Goal: Task Accomplishment & Management: Manage account settings

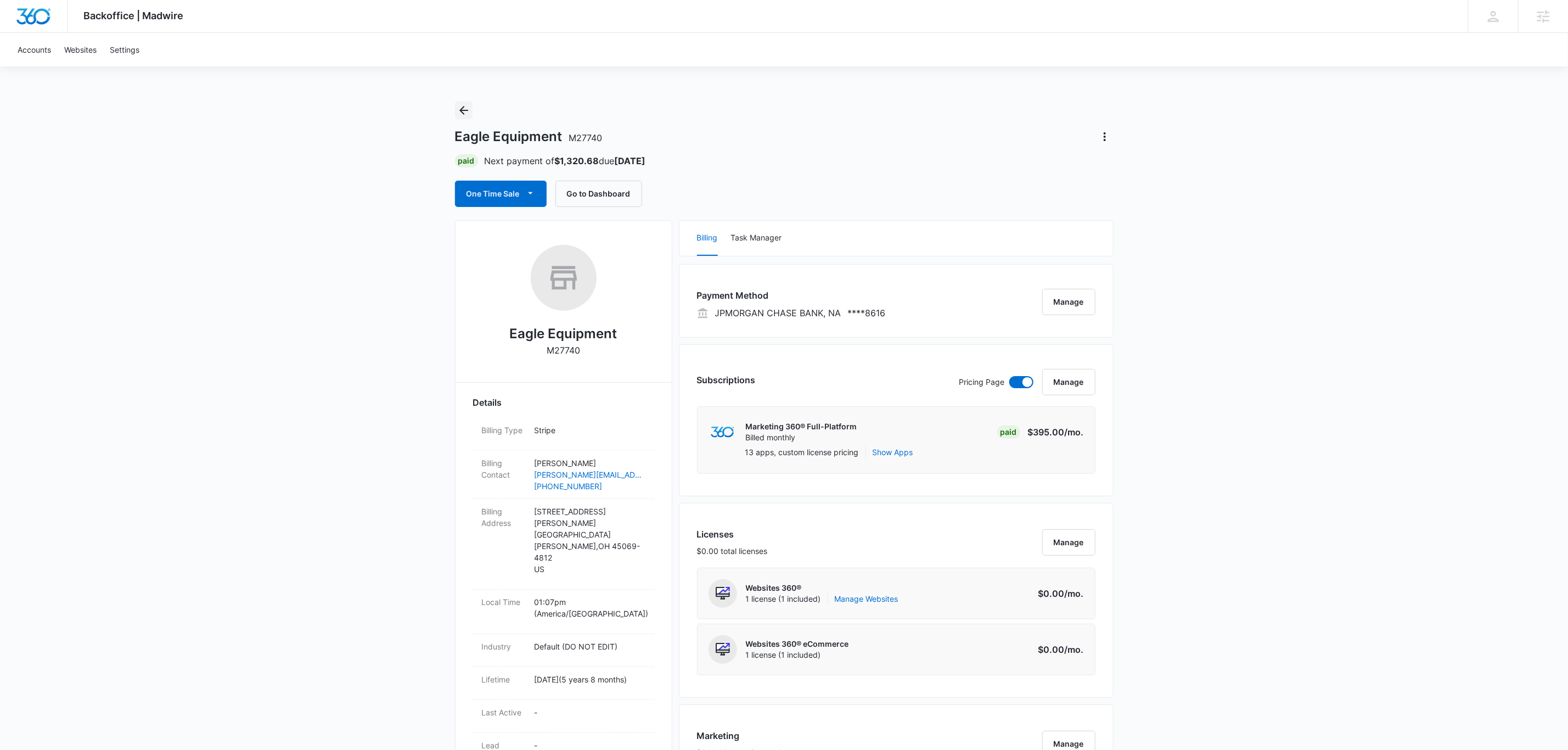
click at [460, 110] on icon "Back" at bounding box center [464, 110] width 9 height 9
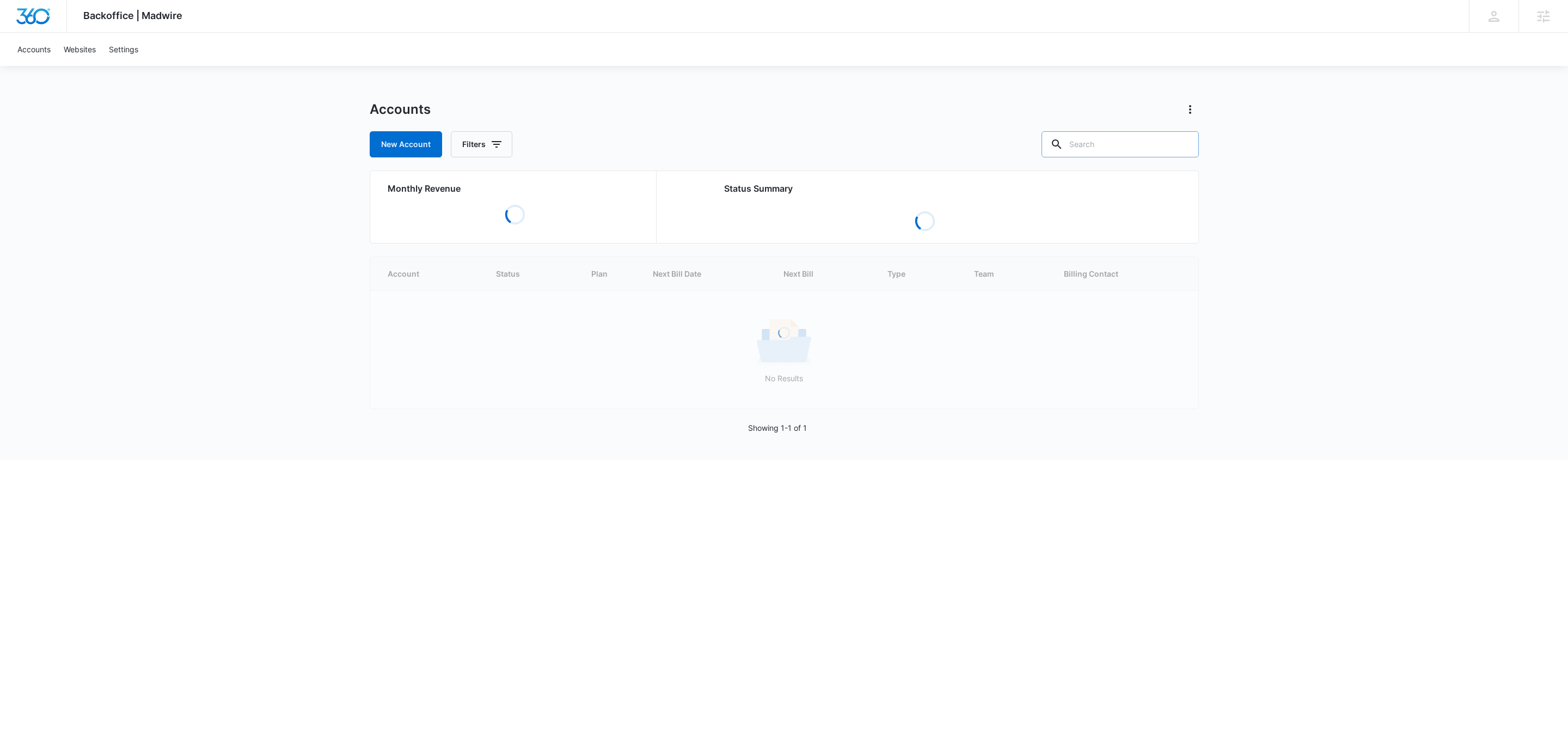
click at [1155, 136] on input "text" at bounding box center [1120, 144] width 157 height 26
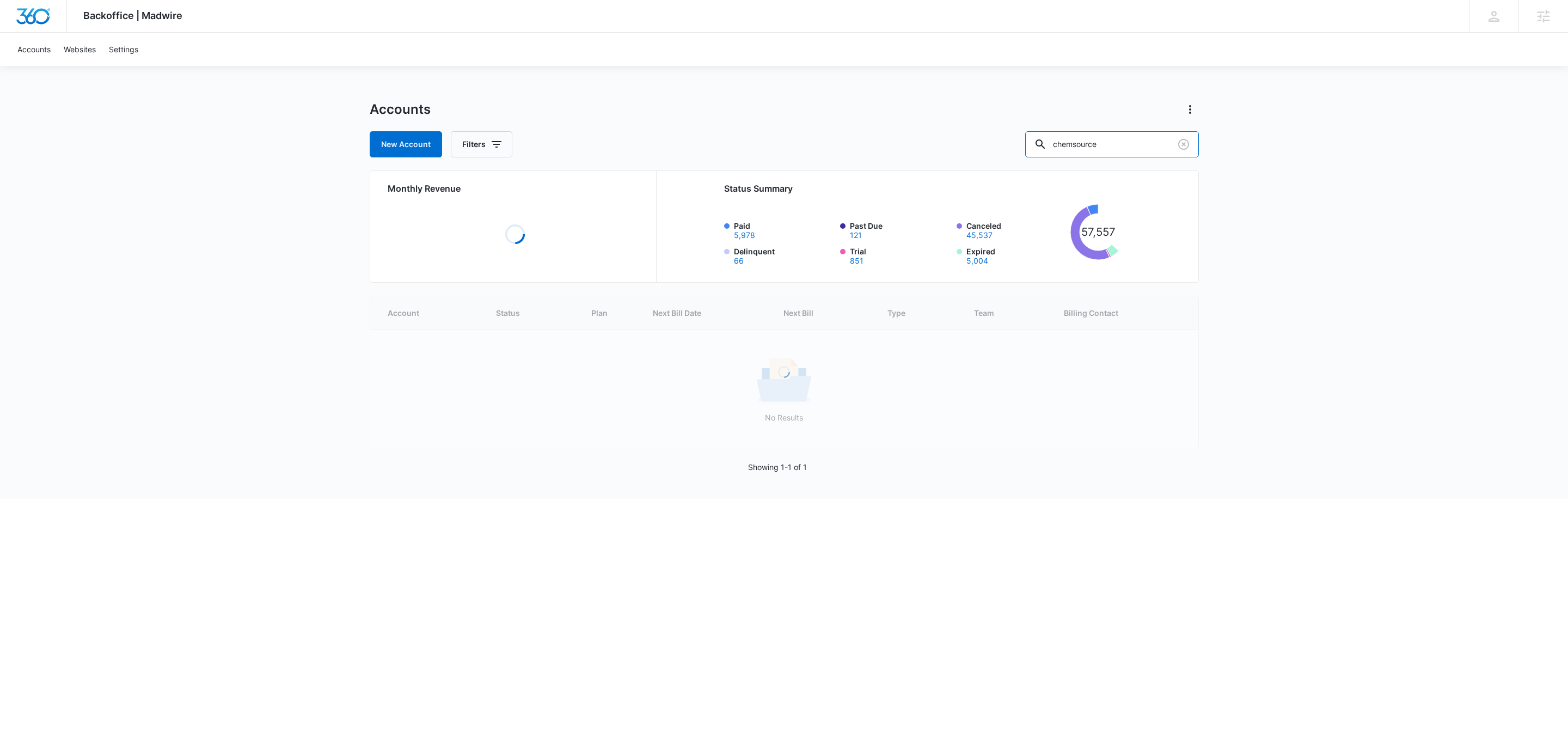
type input "chemsource"
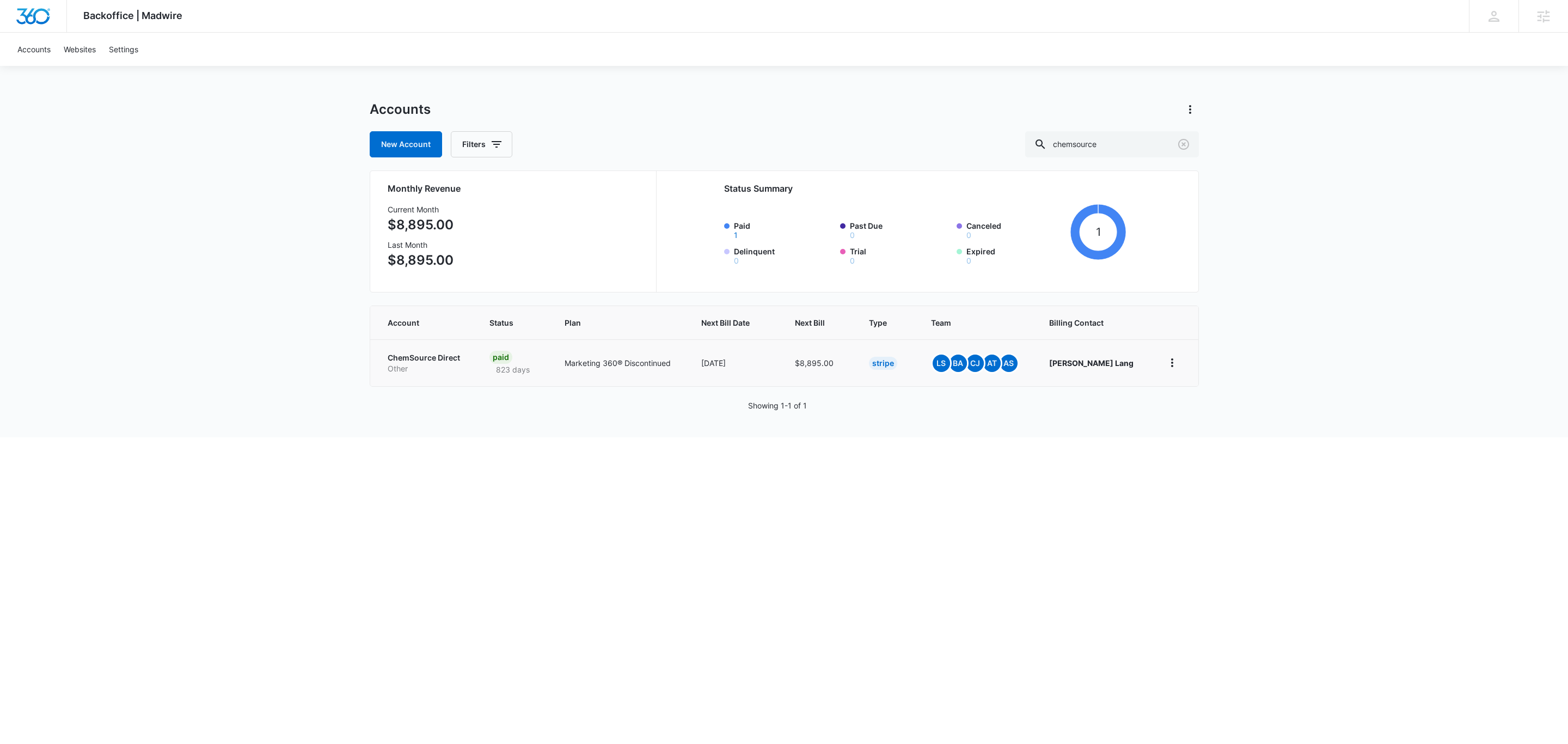
click at [409, 358] on p "ChemSource Direct" at bounding box center [425, 358] width 75 height 11
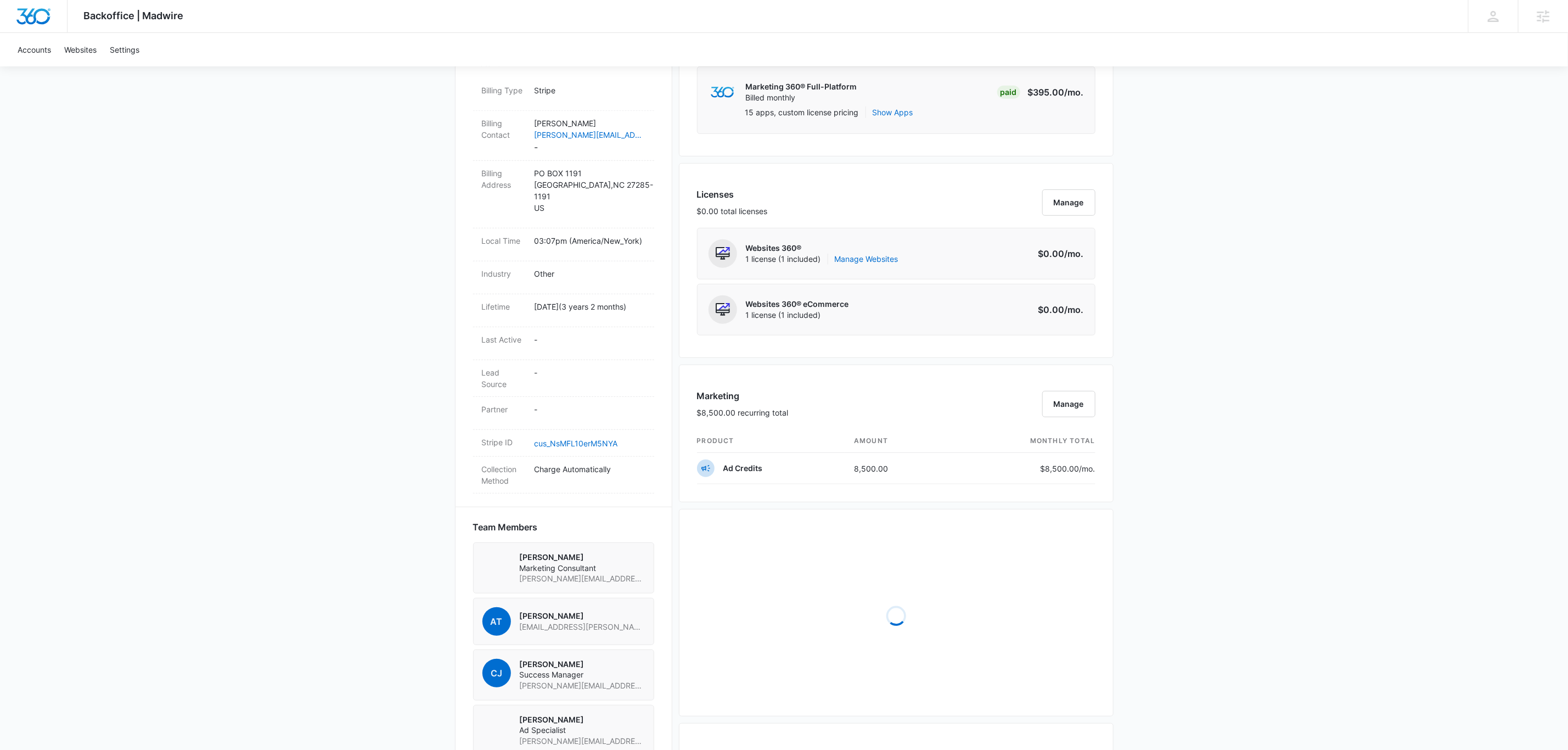
scroll to position [659, 0]
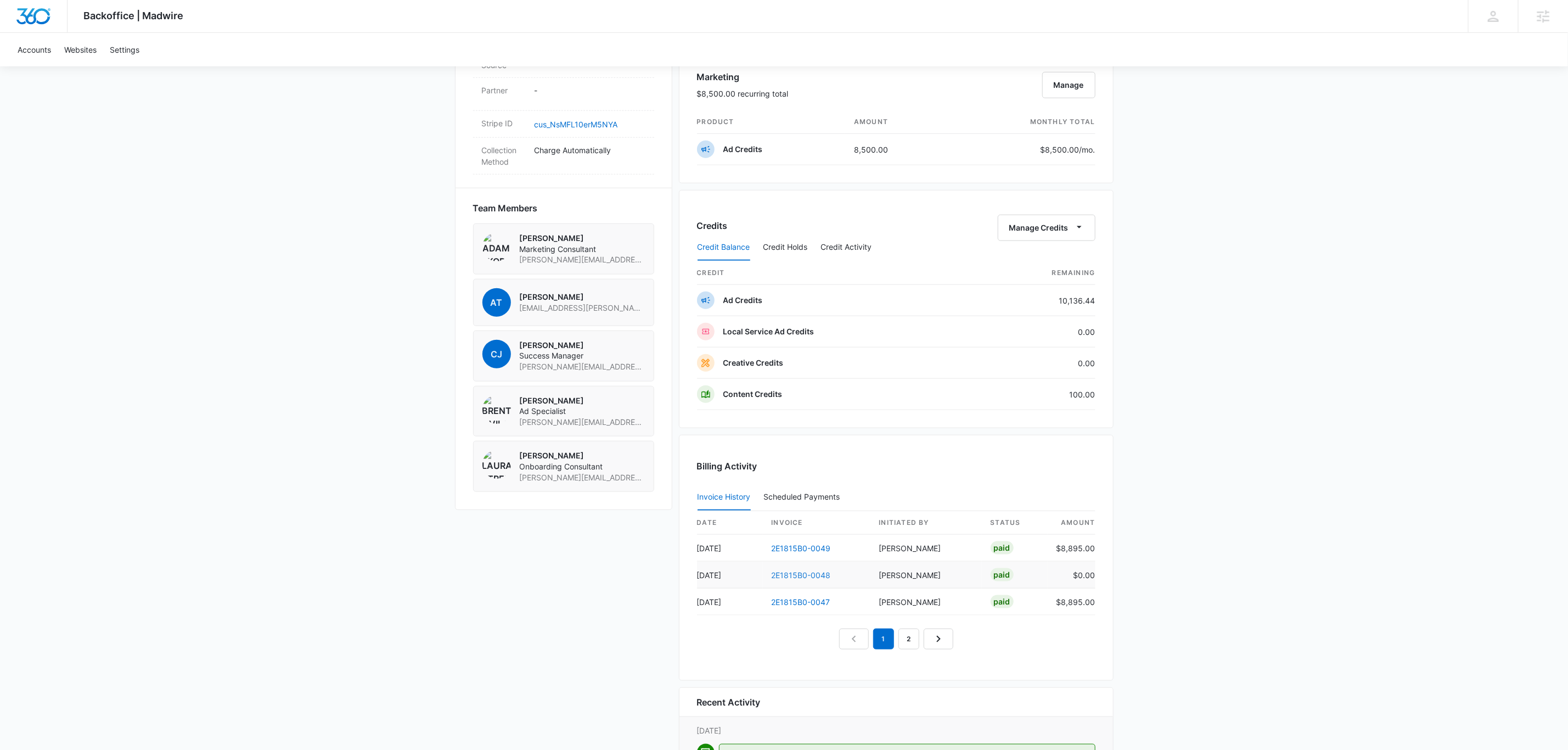
click at [809, 575] on link "2E1815B0-0048" at bounding box center [801, 574] width 60 height 9
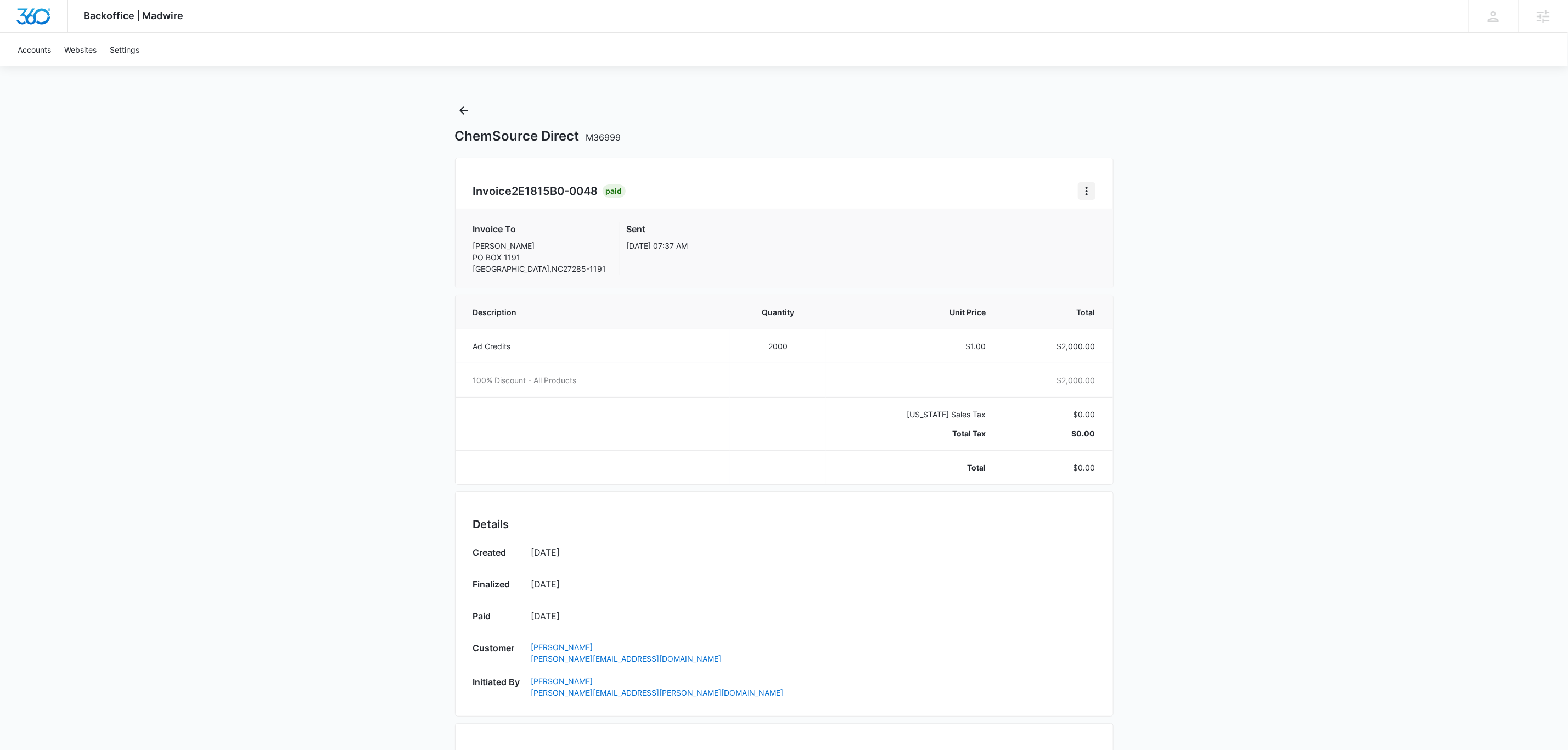
click at [1087, 193] on icon "Home" at bounding box center [1086, 191] width 13 height 13
click at [1121, 218] on link "Download Invoice" at bounding box center [1124, 221] width 64 height 9
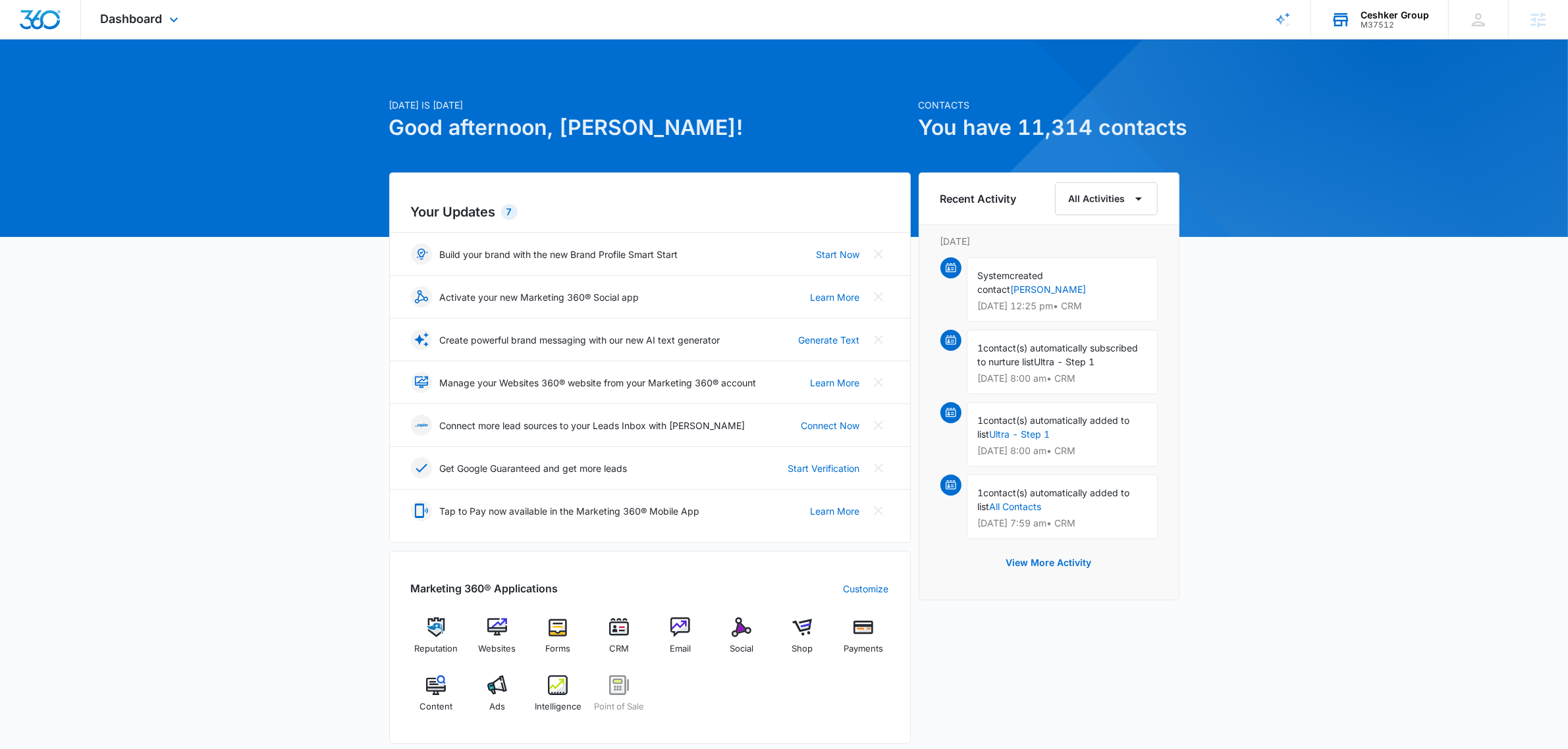
click at [1380, 28] on div "M37512" at bounding box center [1394, 25] width 68 height 10
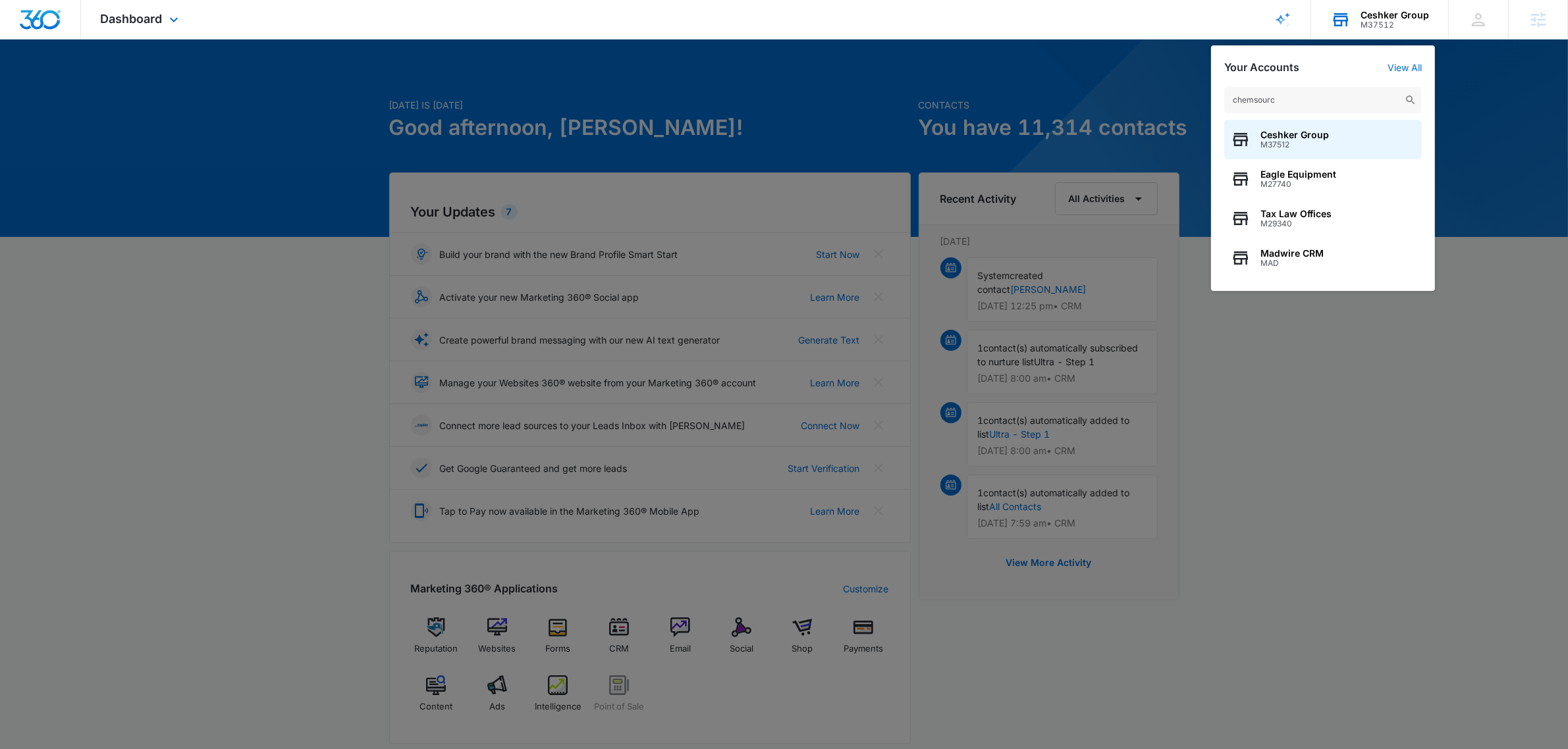
type input "chemsource"
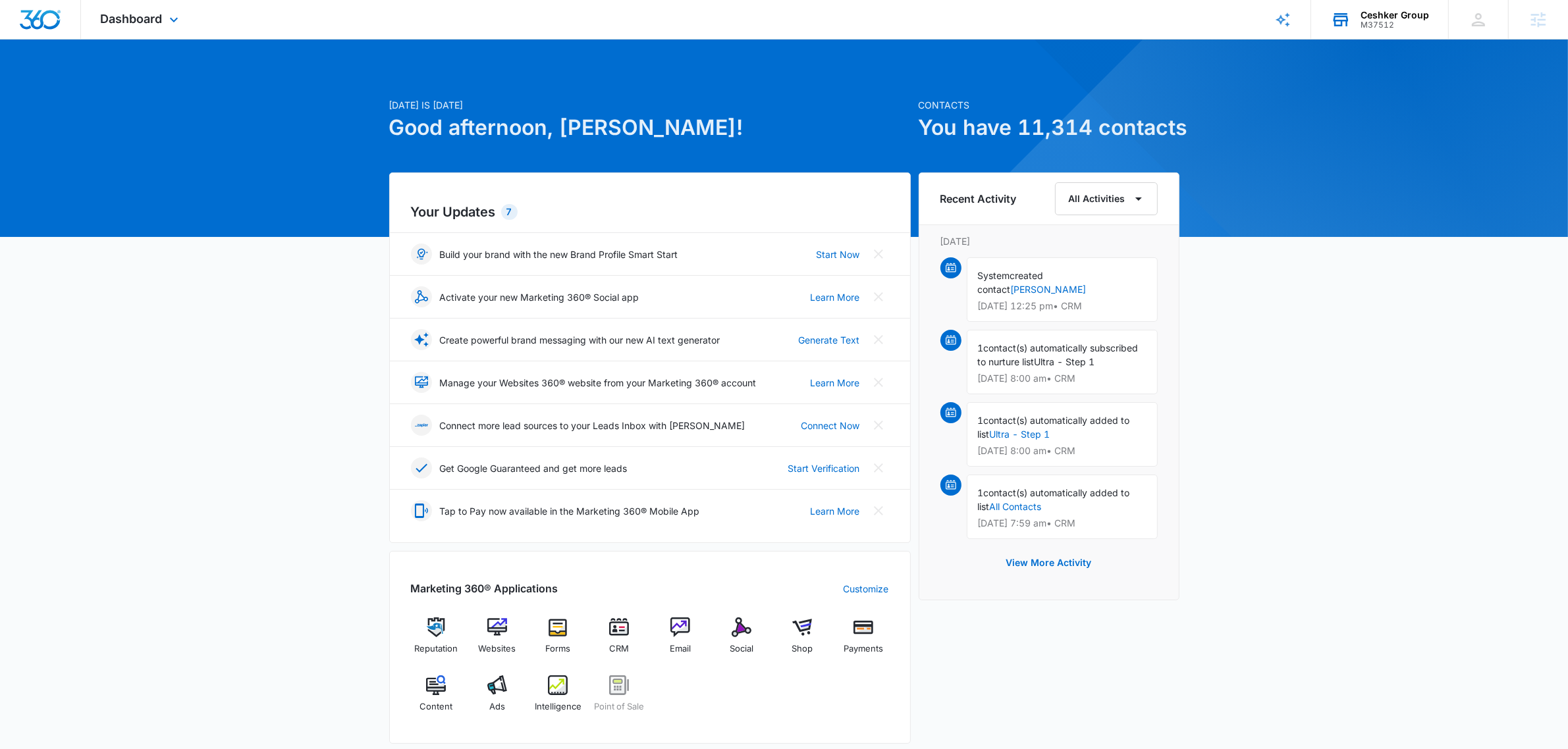
click at [1396, 31] on div "Ceshker Group M37512 Your Accounts View All" at bounding box center [1380, 19] width 137 height 39
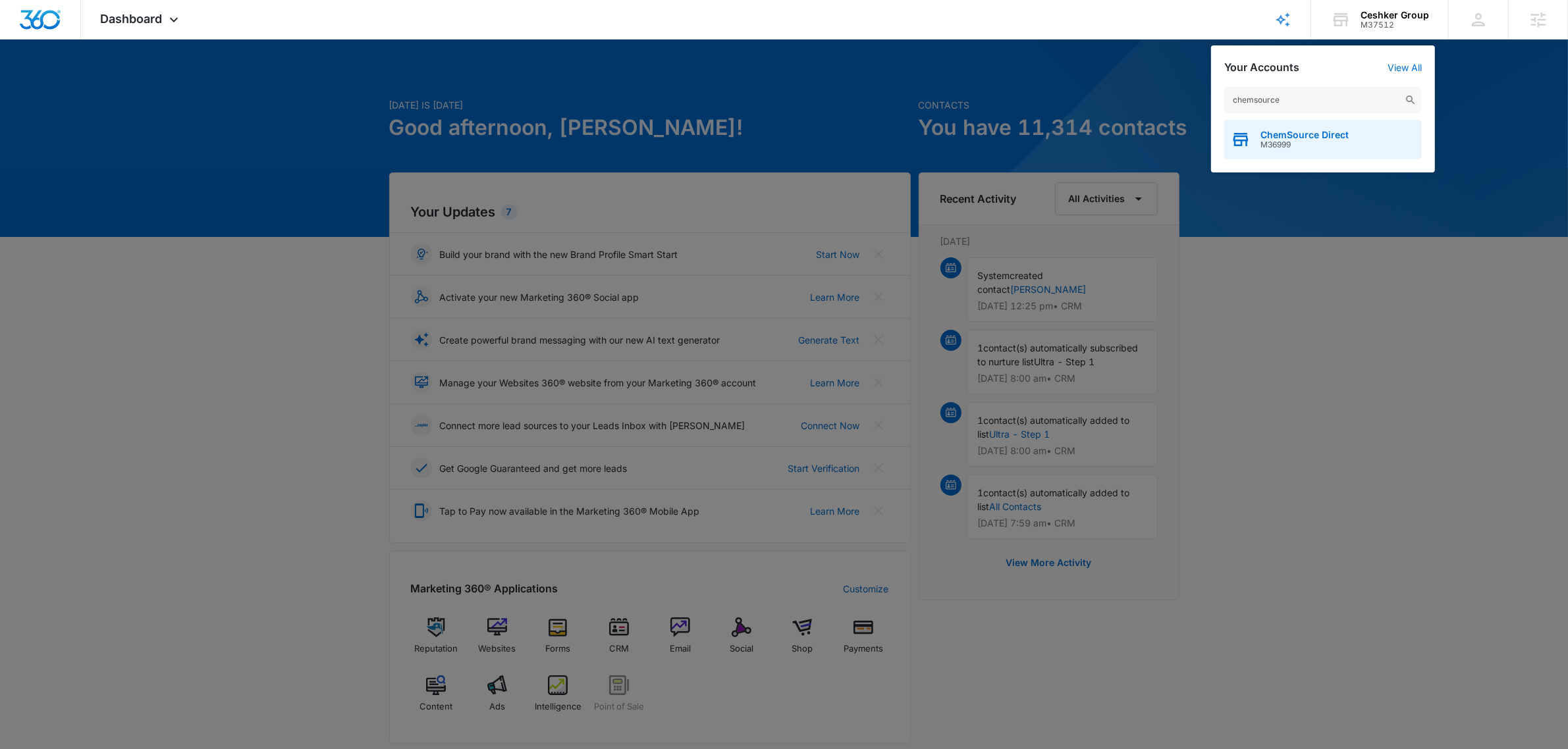
type input "chemsource"
click at [1321, 142] on span "M36999" at bounding box center [1304, 145] width 88 height 10
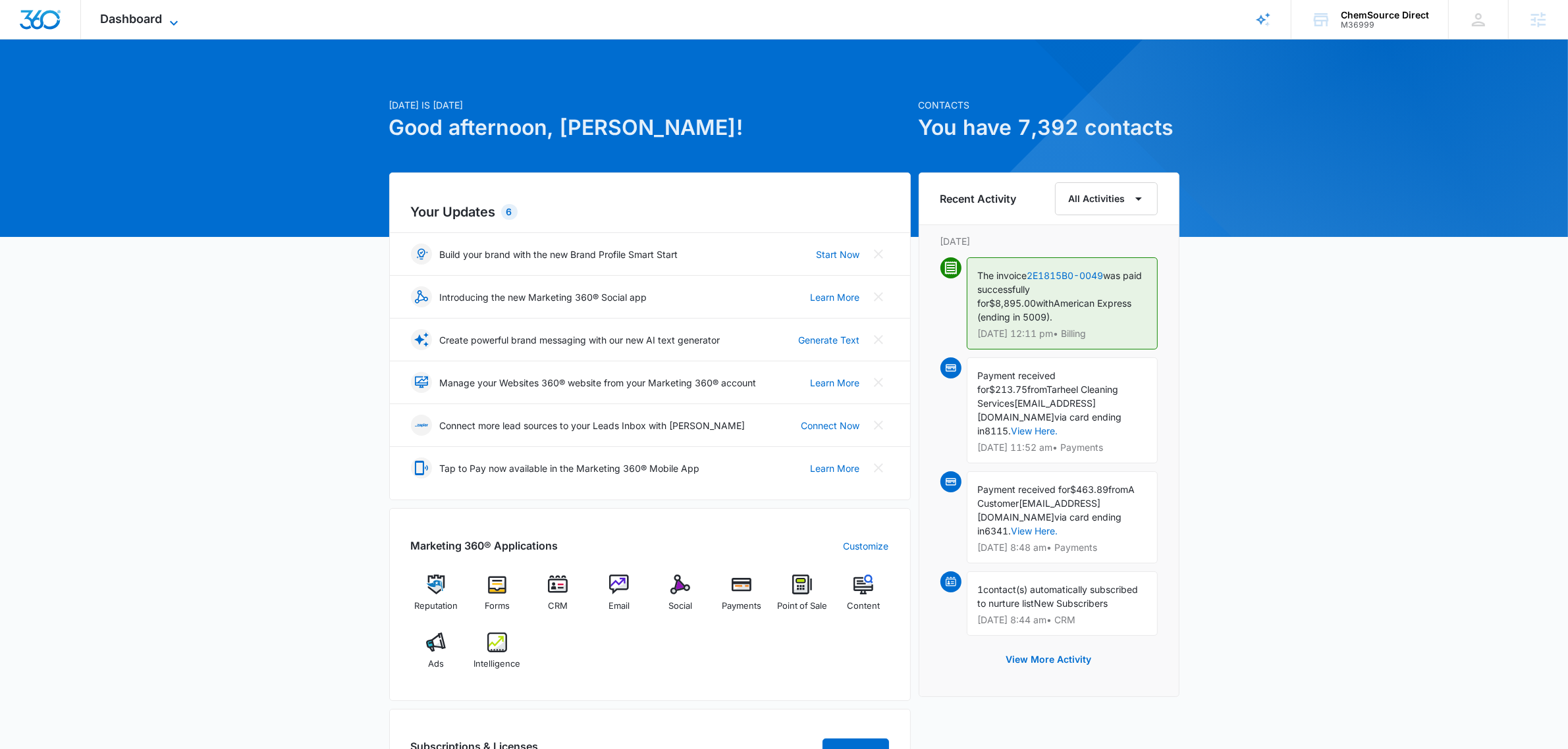
click at [152, 22] on span "Dashboard" at bounding box center [132, 18] width 62 height 14
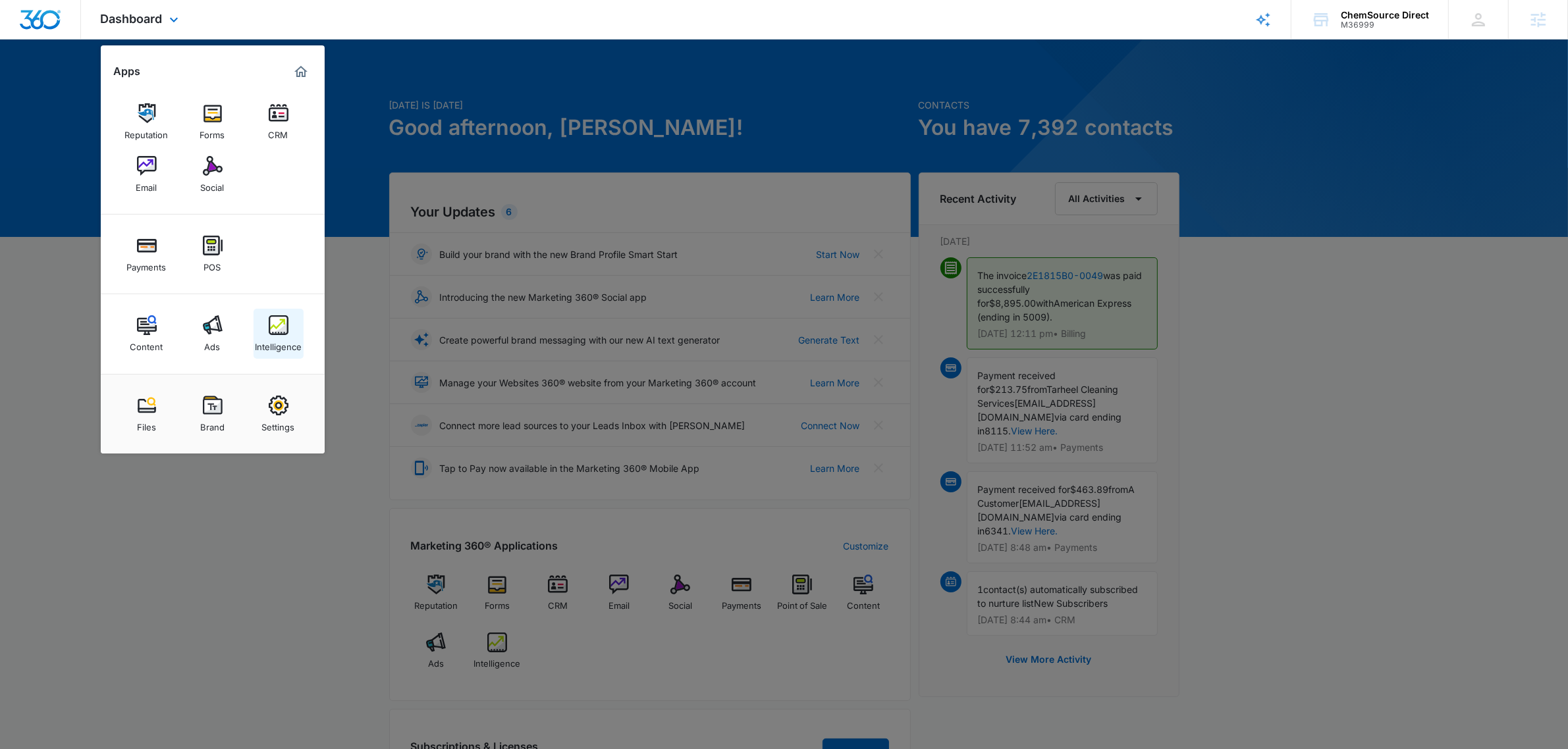
click at [265, 333] on link "Intelligence" at bounding box center [278, 333] width 50 height 50
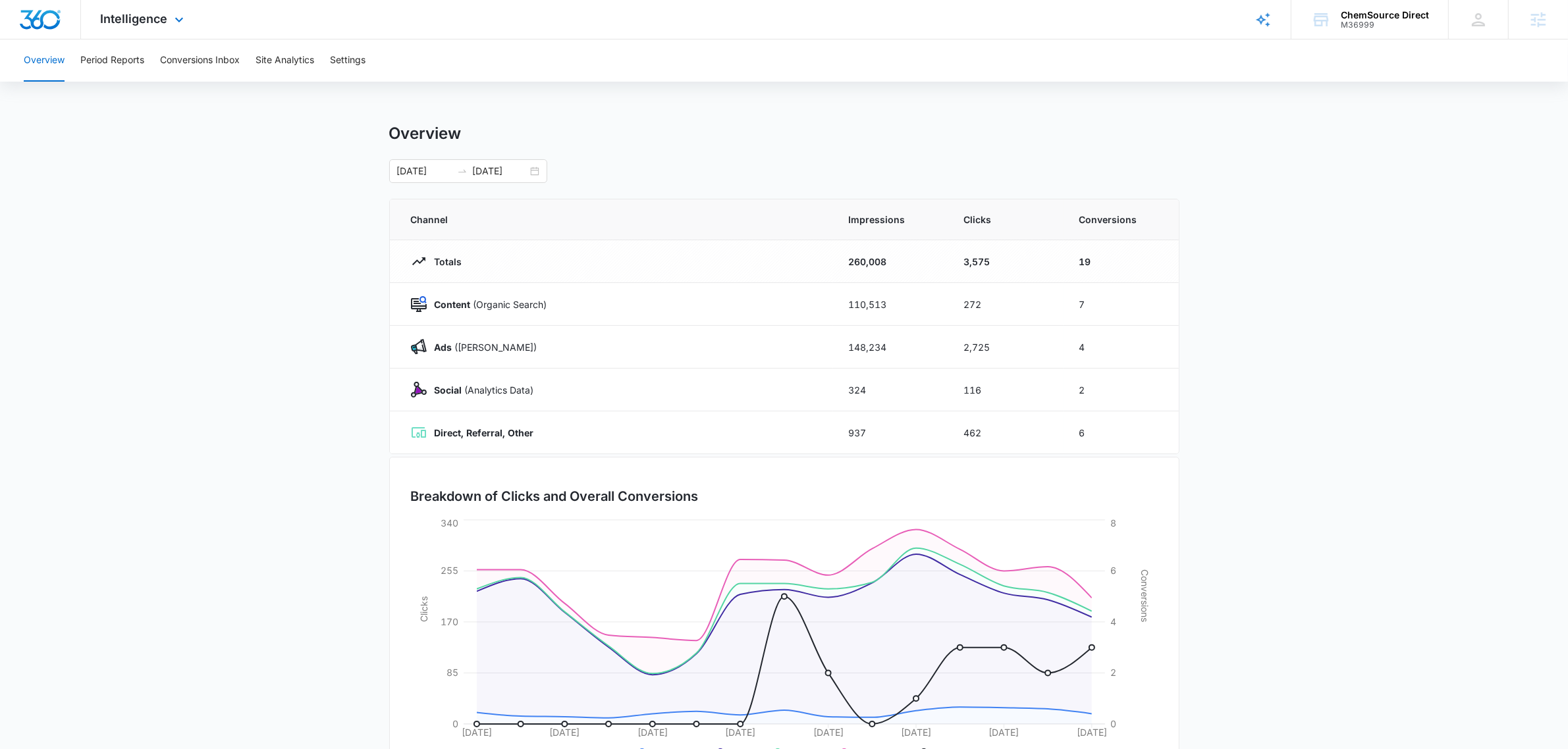
click at [138, 31] on div "Intelligence Apps Reputation Forms CRM Email Social Payments POS Content Ads In…" at bounding box center [144, 19] width 126 height 39
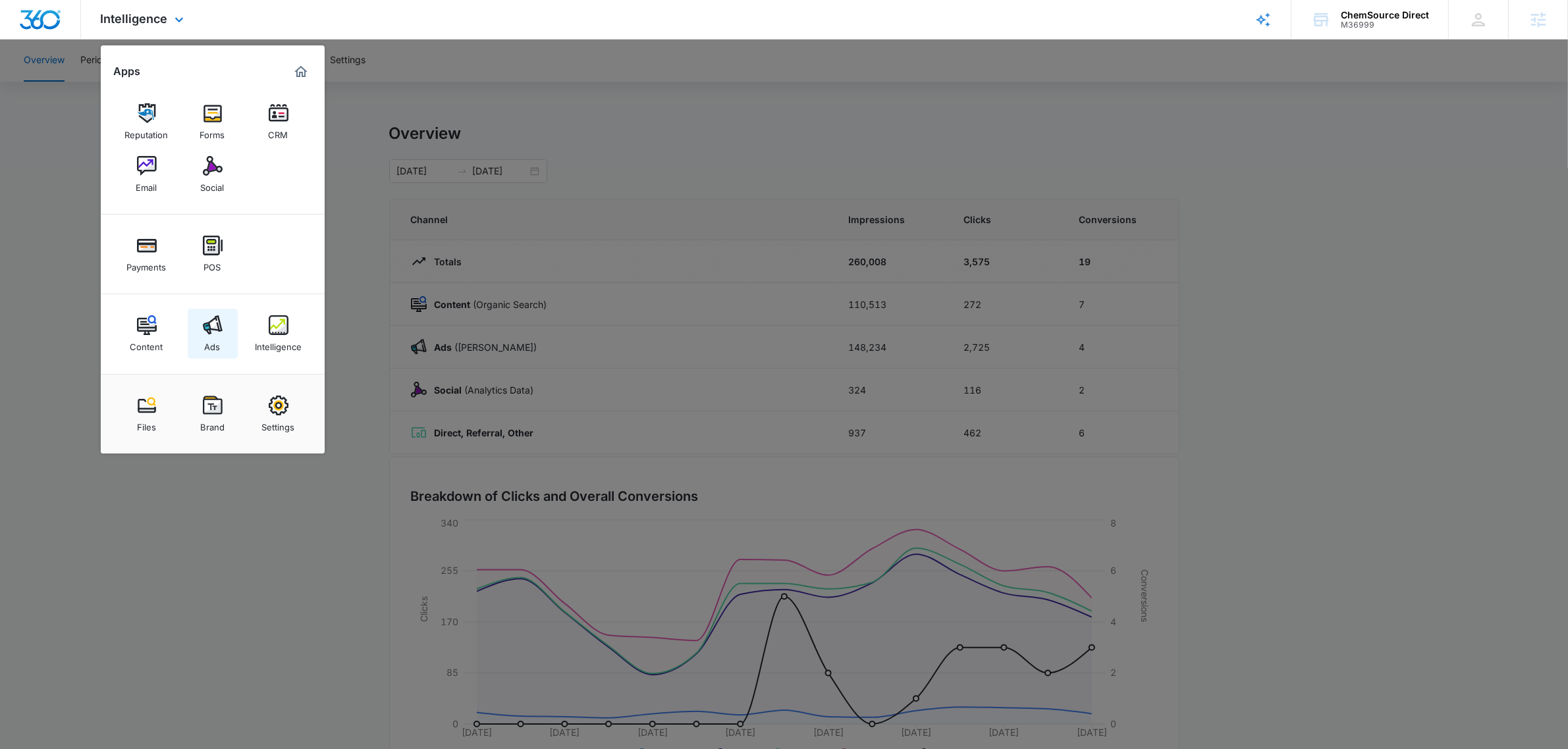
click at [215, 333] on img at bounding box center [212, 324] width 20 height 20
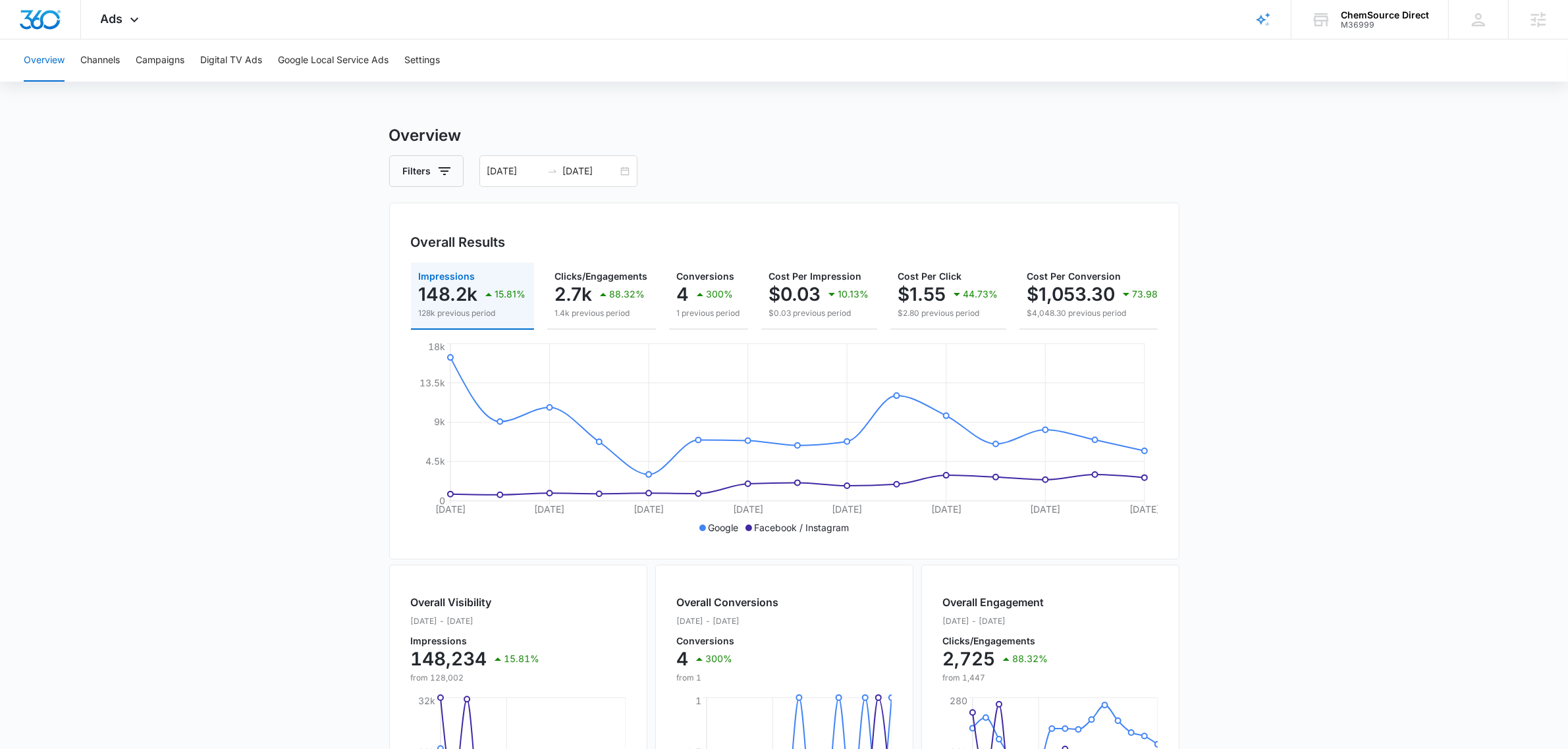
scroll to position [0, 188]
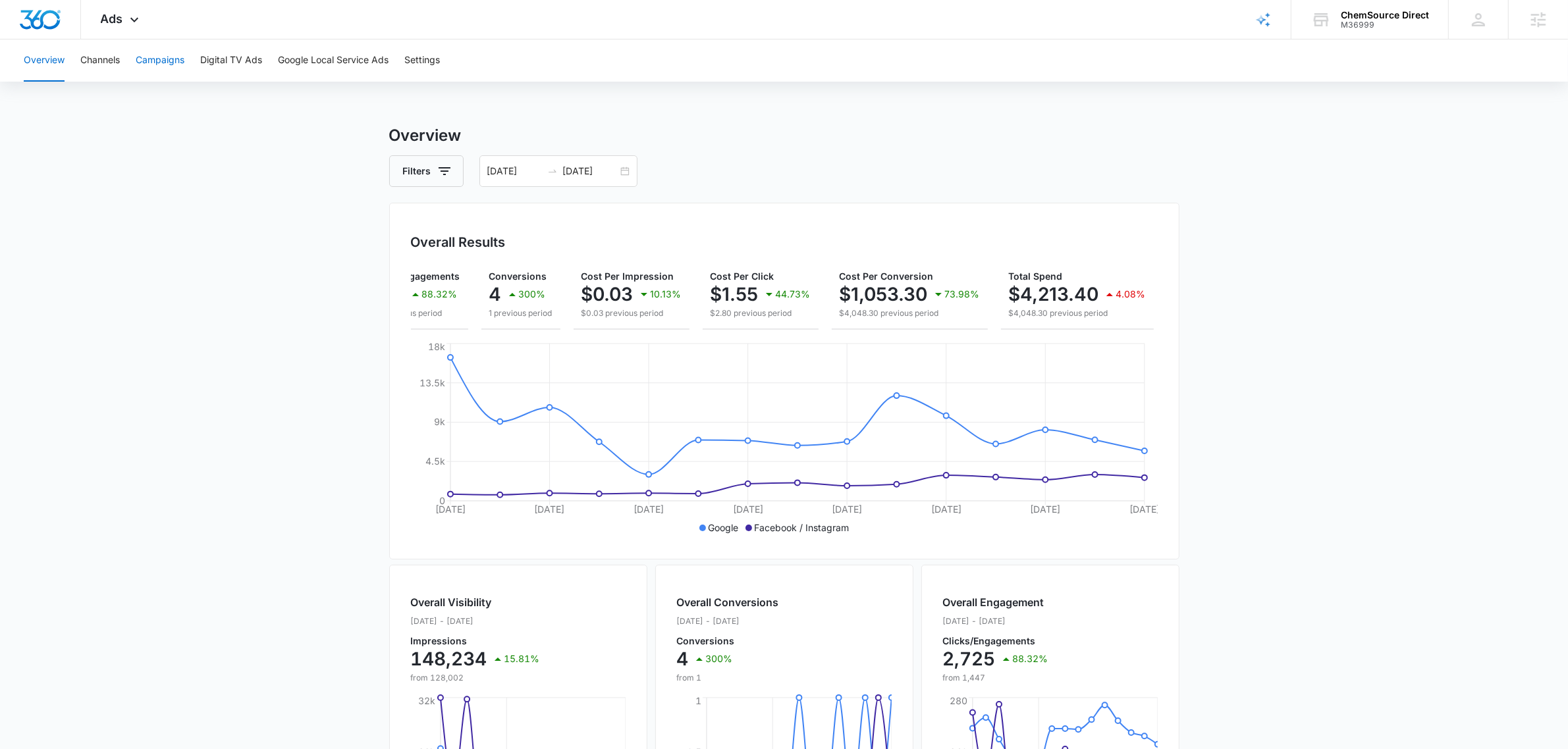
click at [163, 63] on button "Campaigns" at bounding box center [160, 60] width 49 height 42
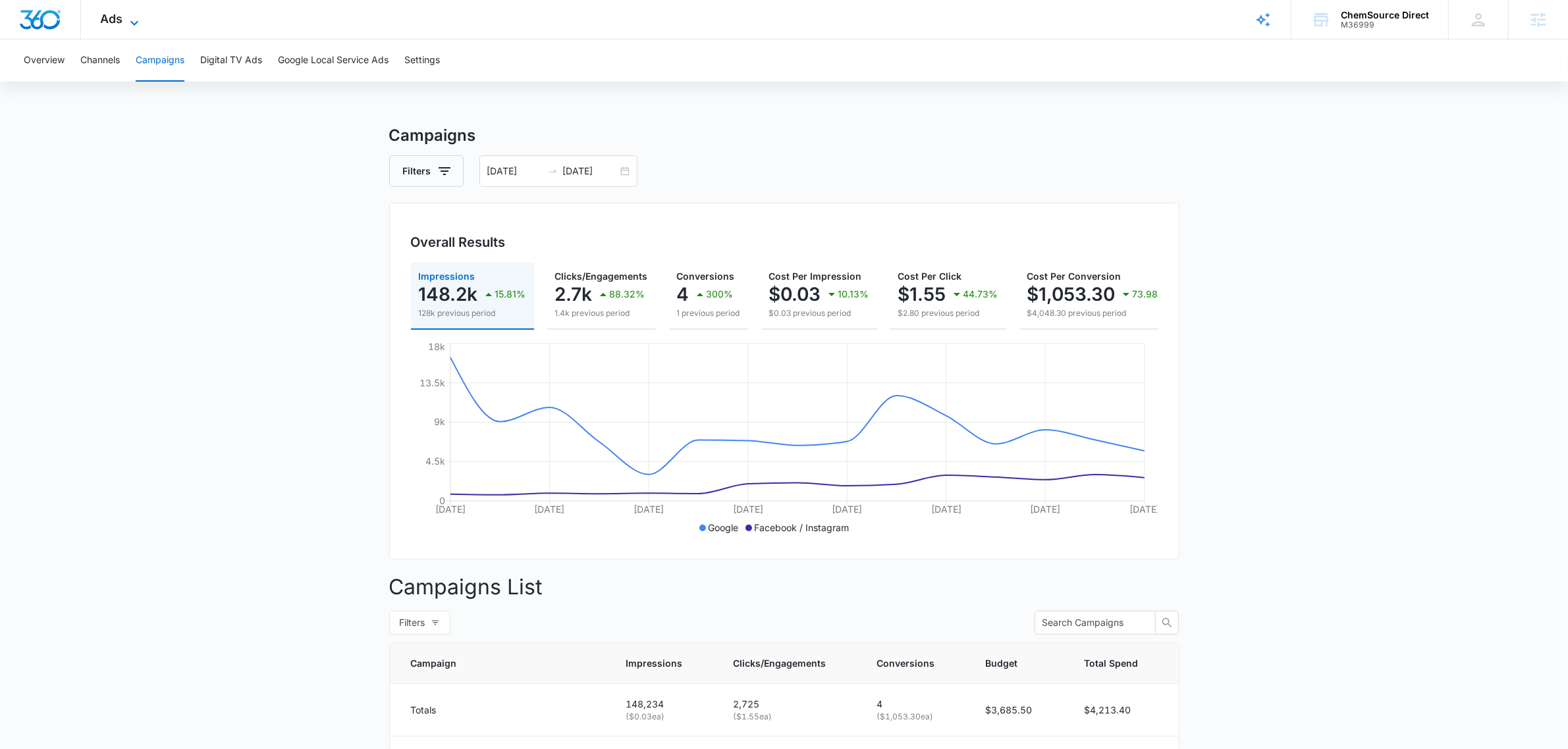
click at [132, 18] on icon at bounding box center [134, 23] width 15 height 15
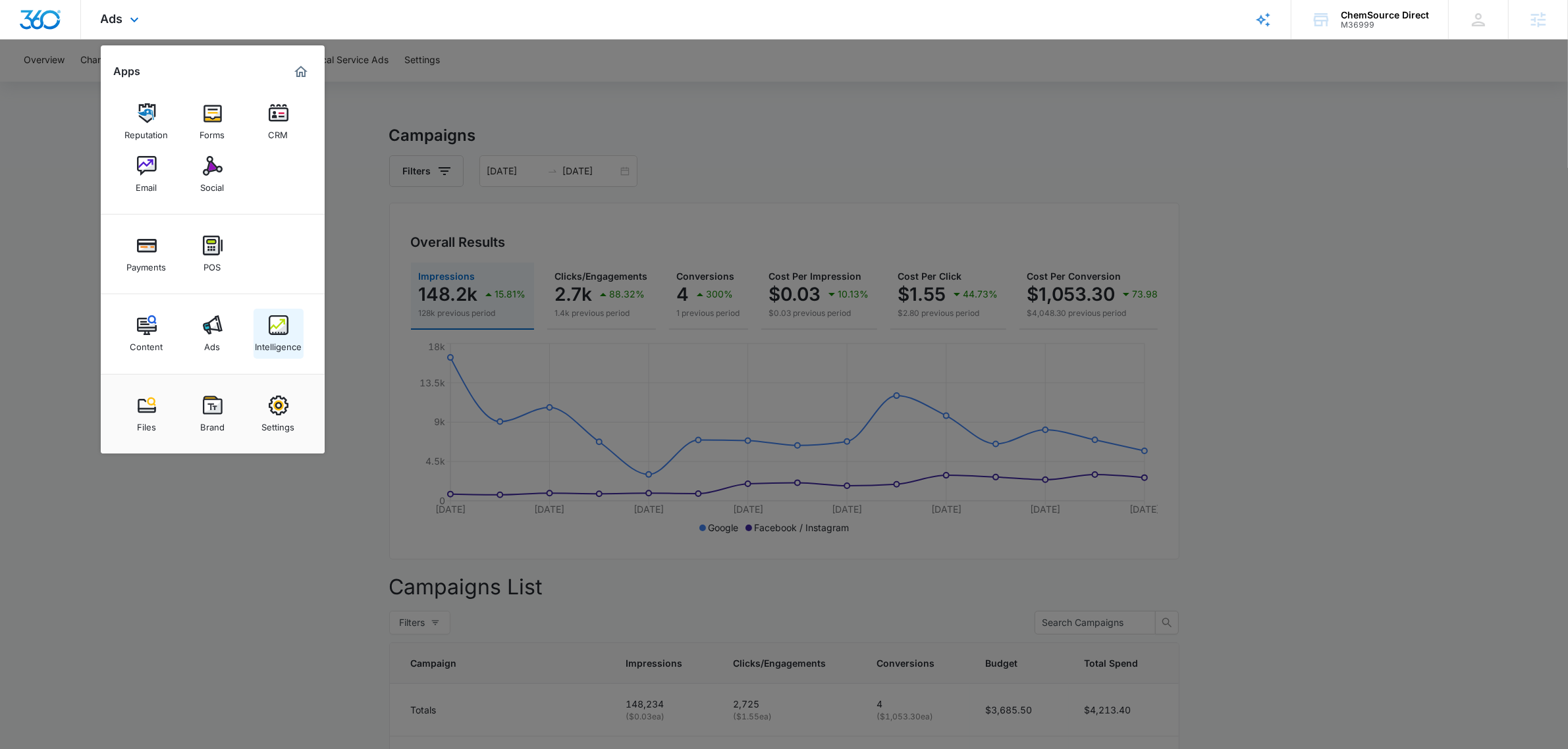
click at [284, 321] on img at bounding box center [278, 324] width 20 height 20
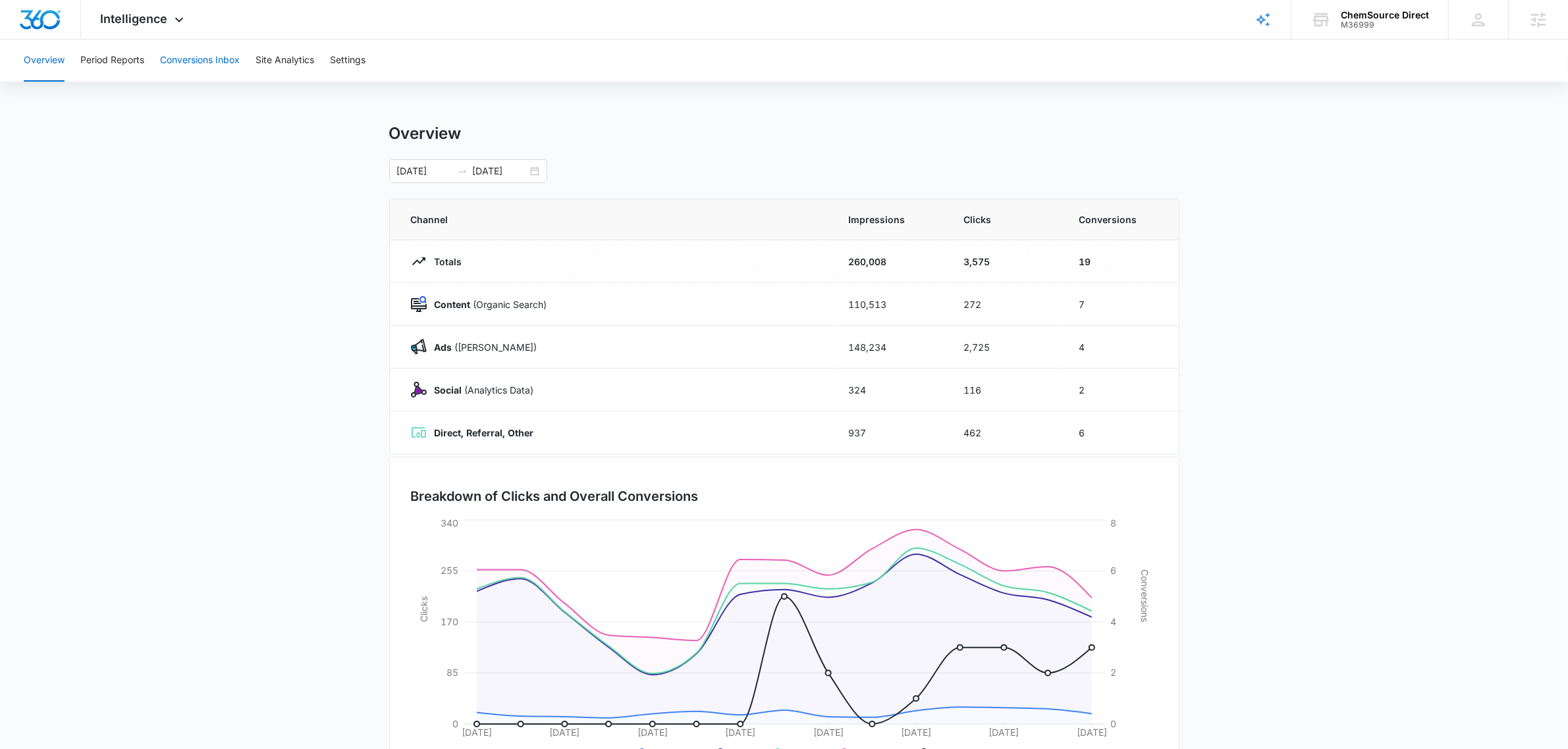
click at [225, 54] on button "Conversions Inbox" at bounding box center [199, 60] width 80 height 42
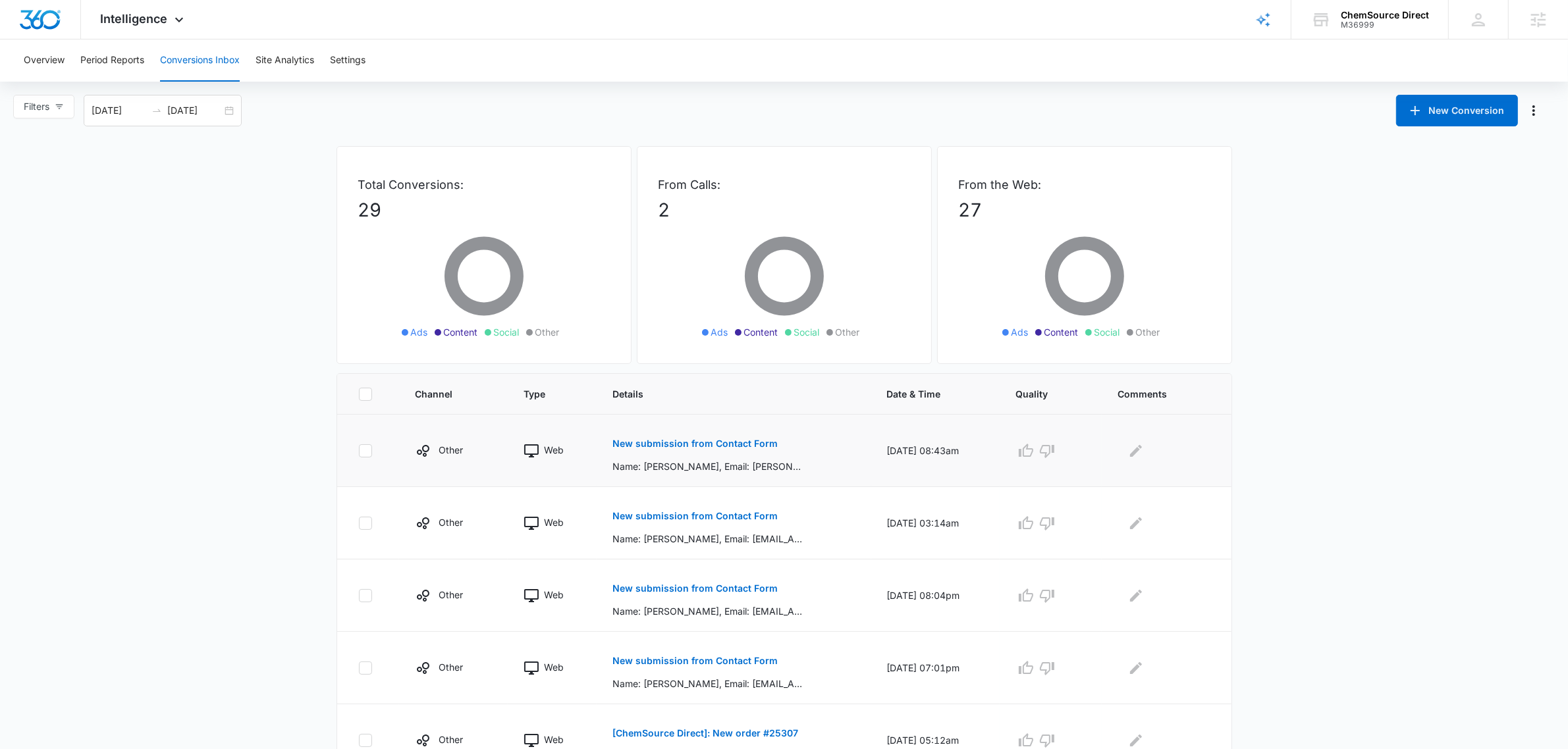
click at [734, 445] on p "New submission from Contact Form" at bounding box center [695, 444] width 166 height 10
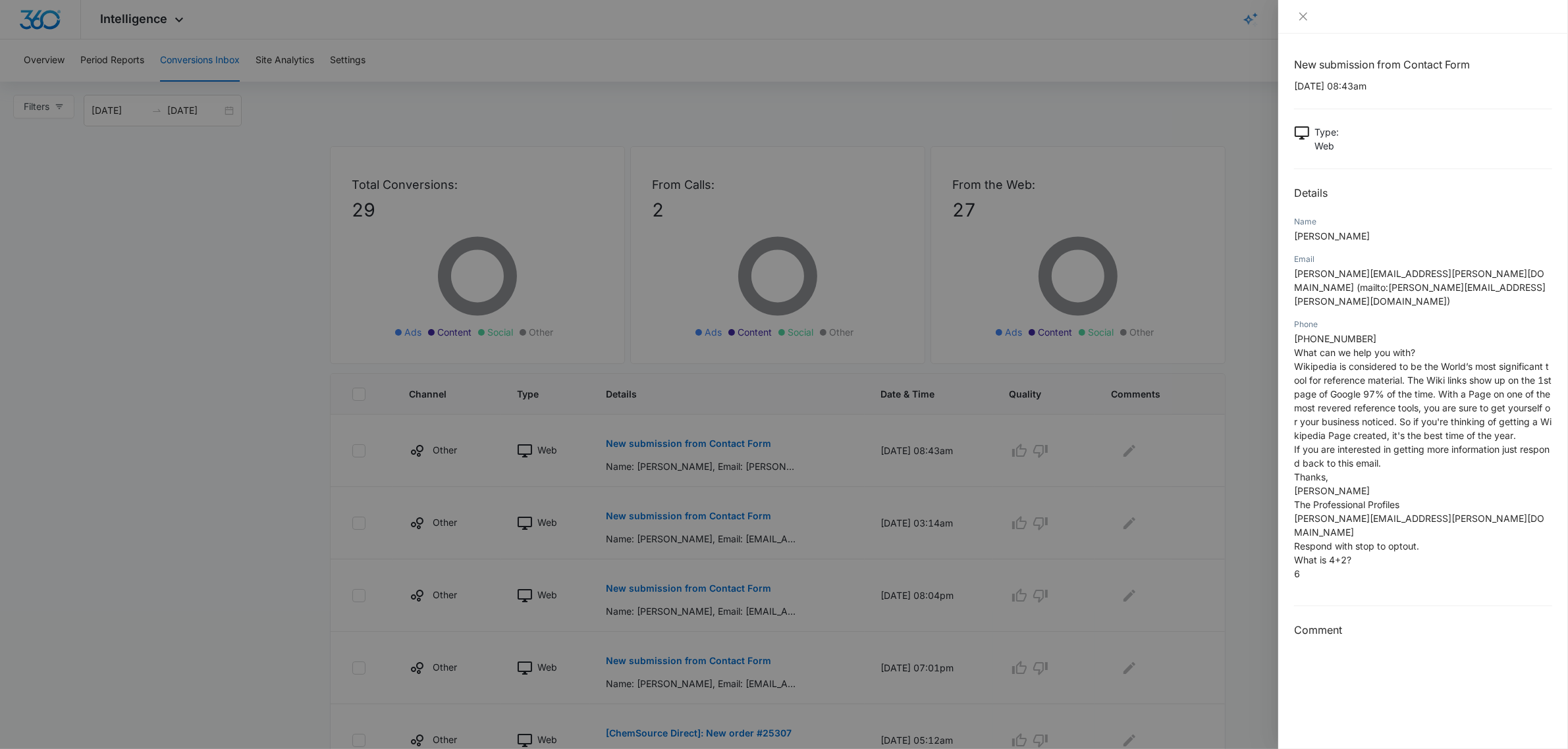
drag, startPoint x: 1138, startPoint y: 503, endPoint x: 1075, endPoint y: 495, distance: 63.5
click at [1137, 503] on div at bounding box center [784, 374] width 1568 height 749
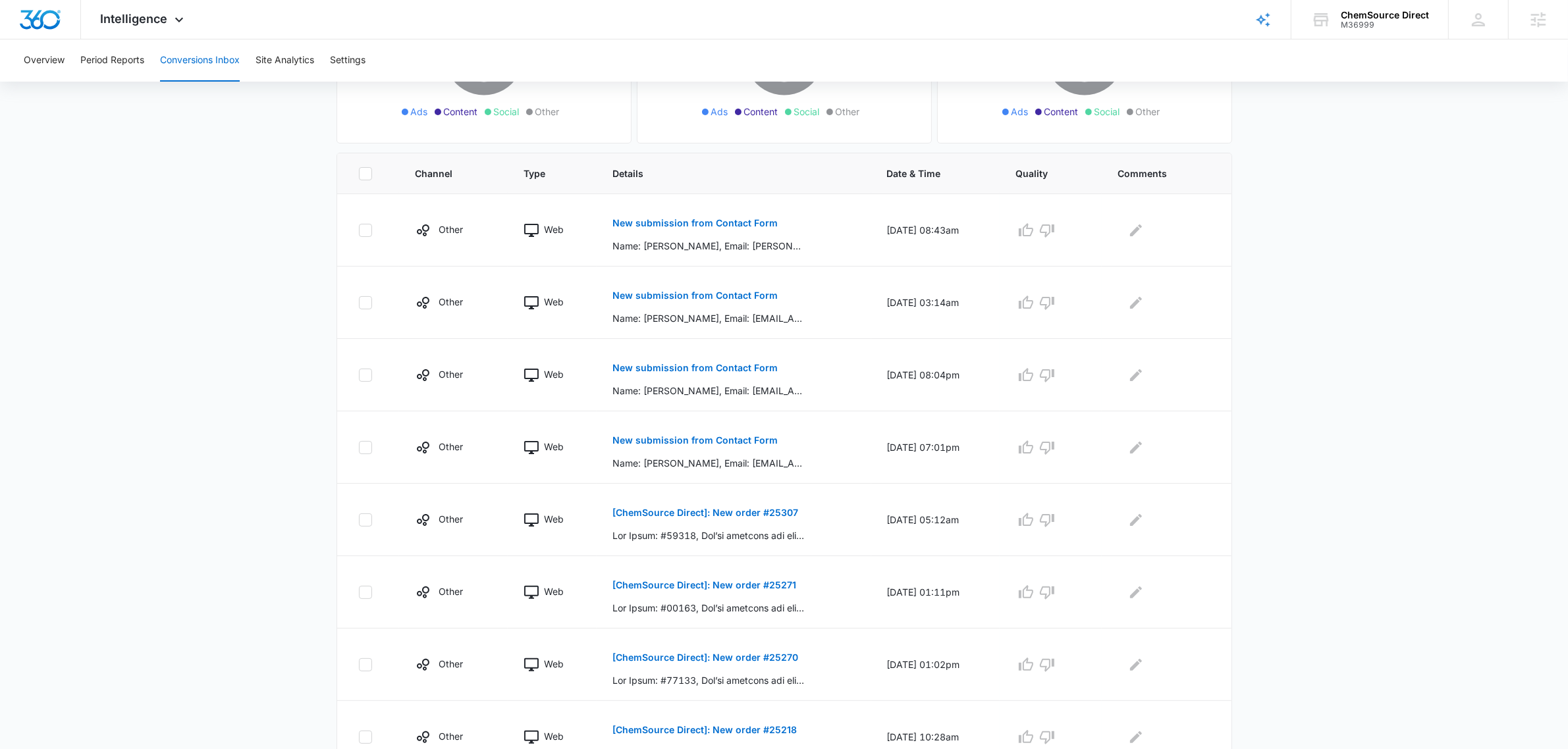
scroll to position [432, 0]
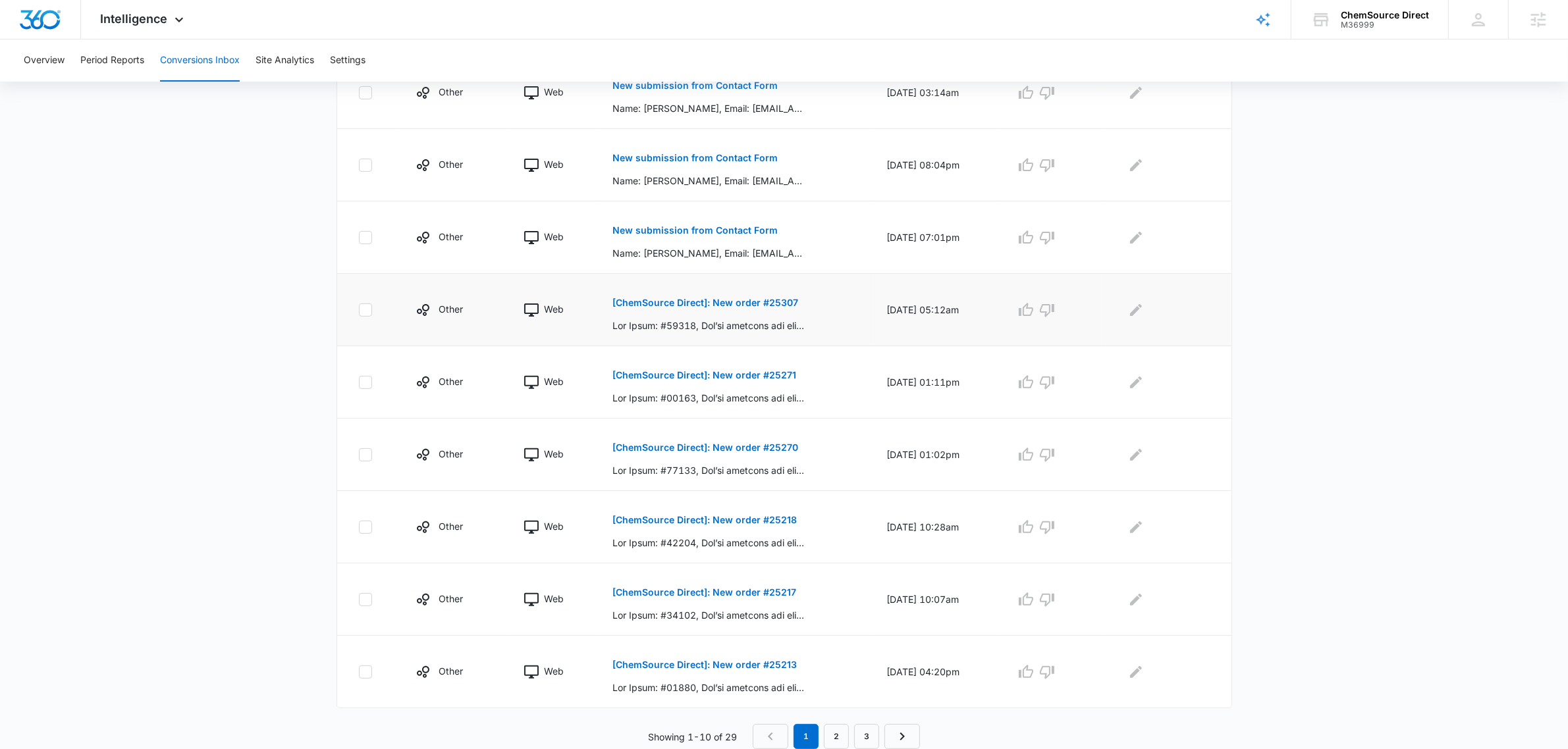
click at [741, 304] on p "[ChemSource Direct]: New order #25307" at bounding box center [705, 302] width 186 height 10
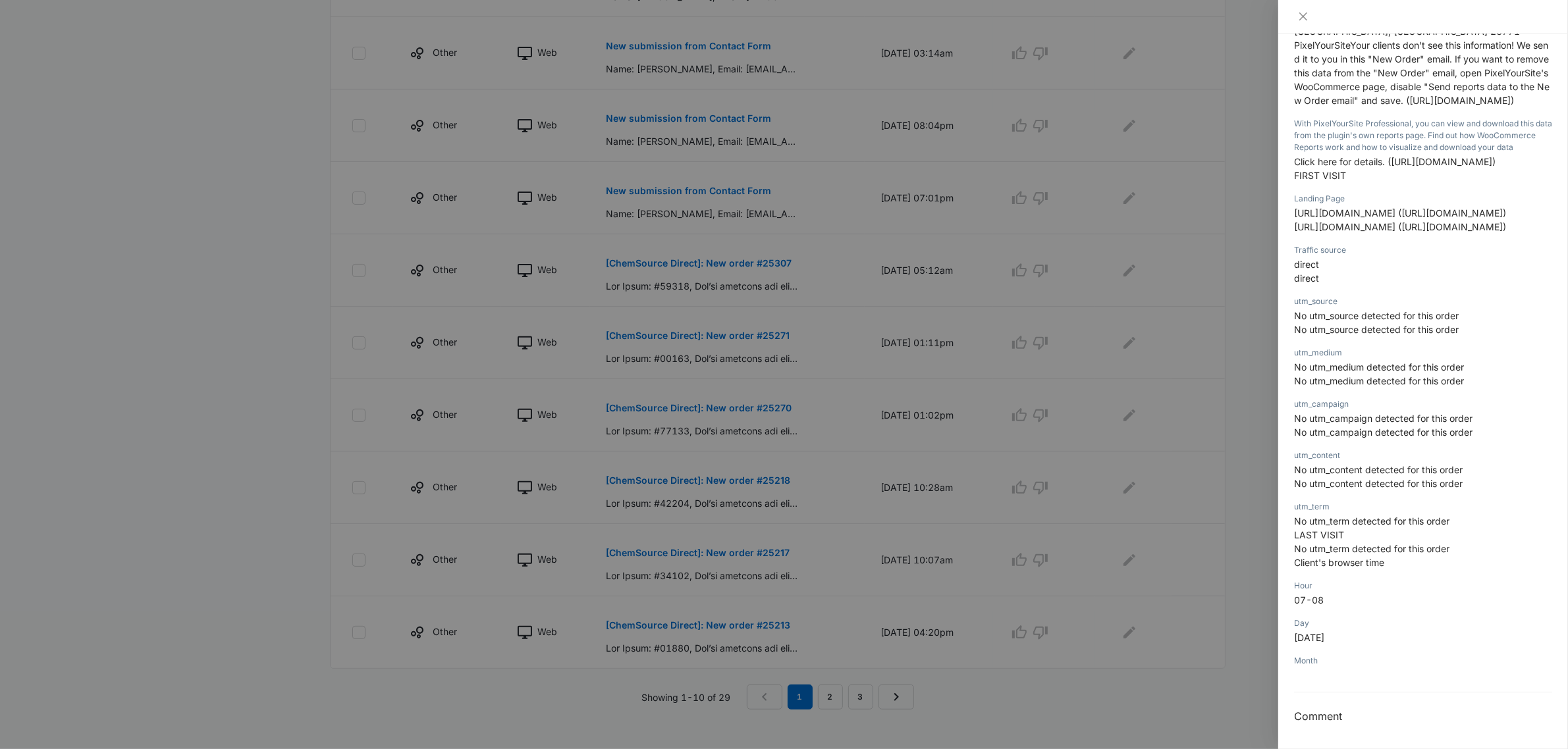
scroll to position [581, 0]
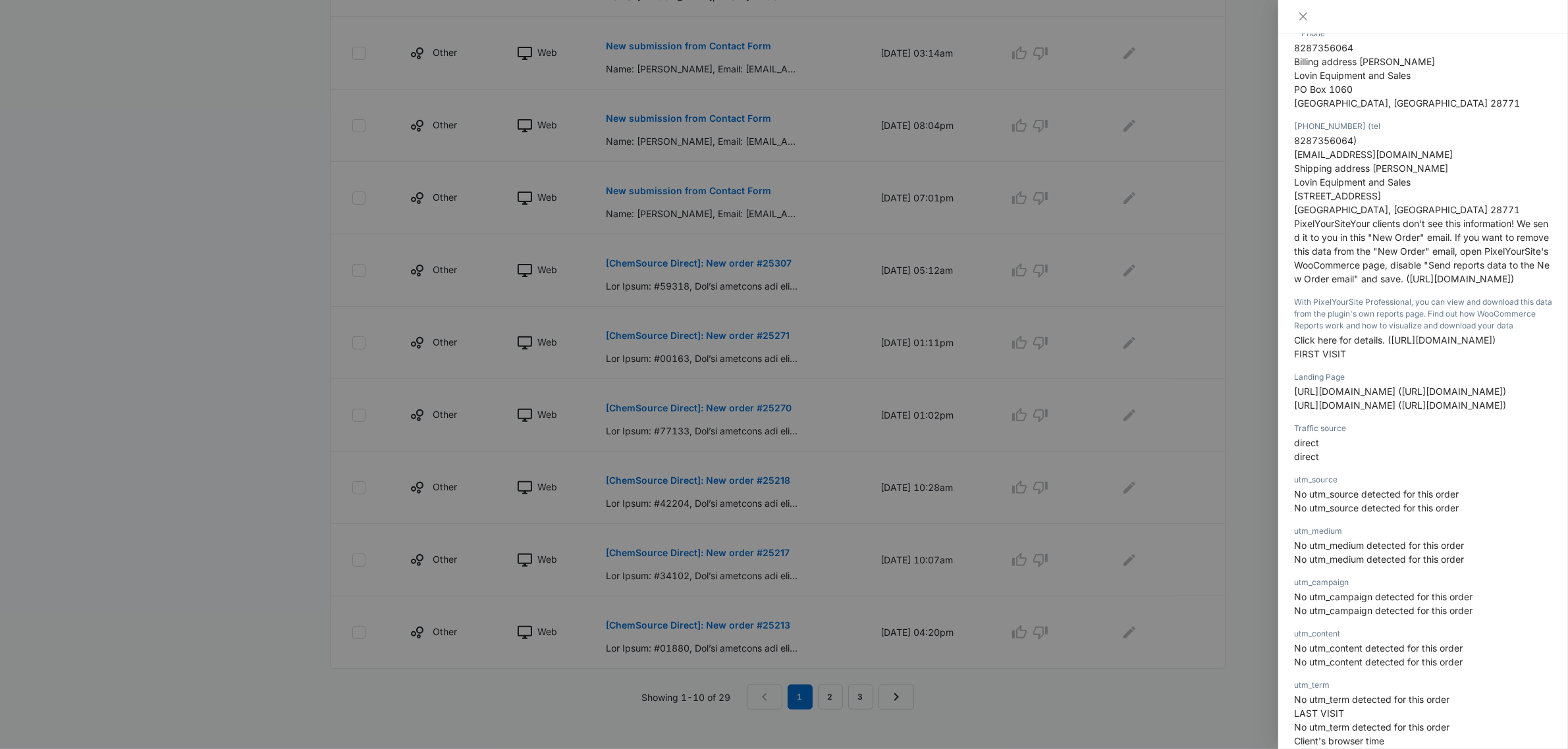
click at [1222, 109] on div at bounding box center [784, 374] width 1568 height 749
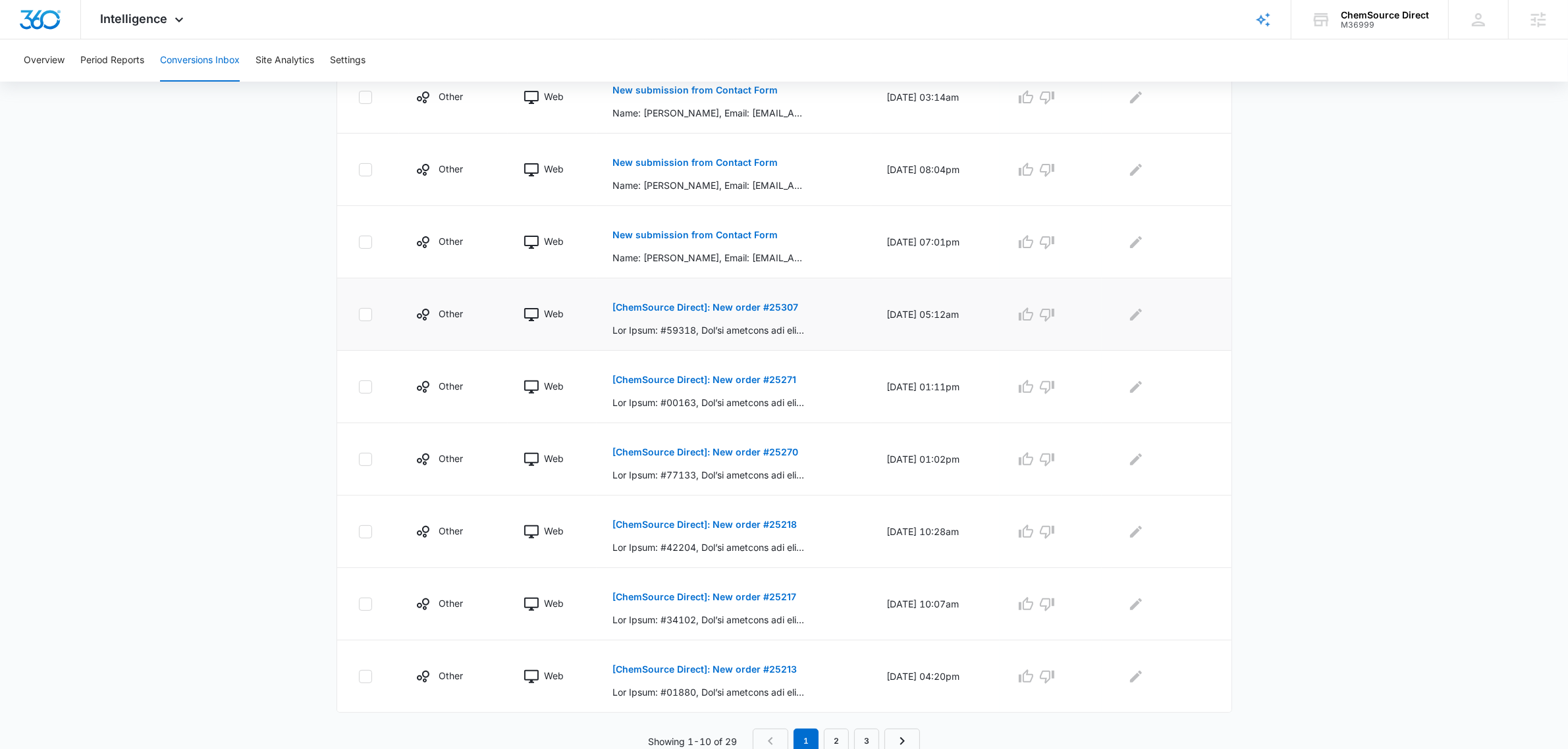
scroll to position [432, 0]
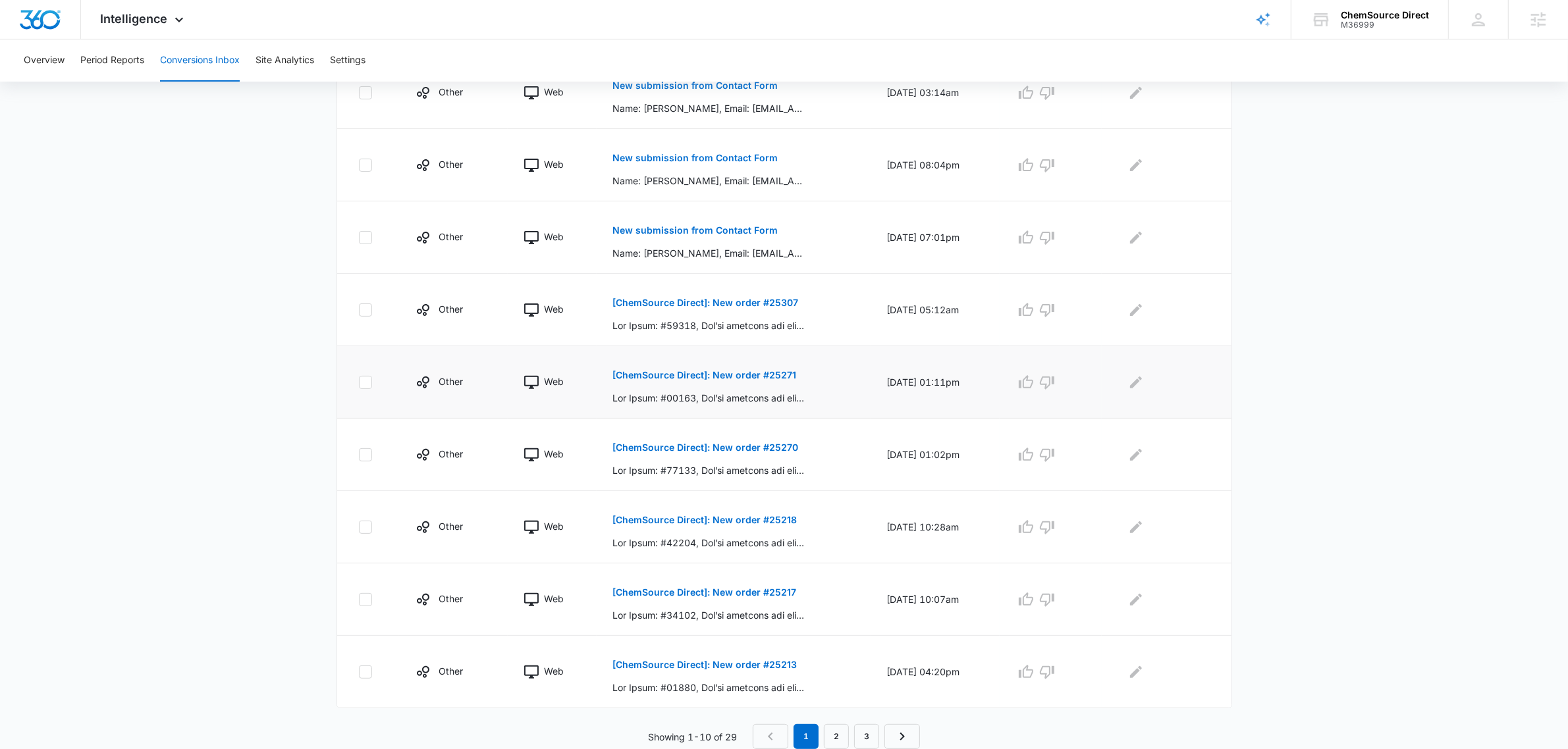
click at [710, 372] on p "[ChemSource Direct]: New order #25271" at bounding box center [704, 375] width 184 height 10
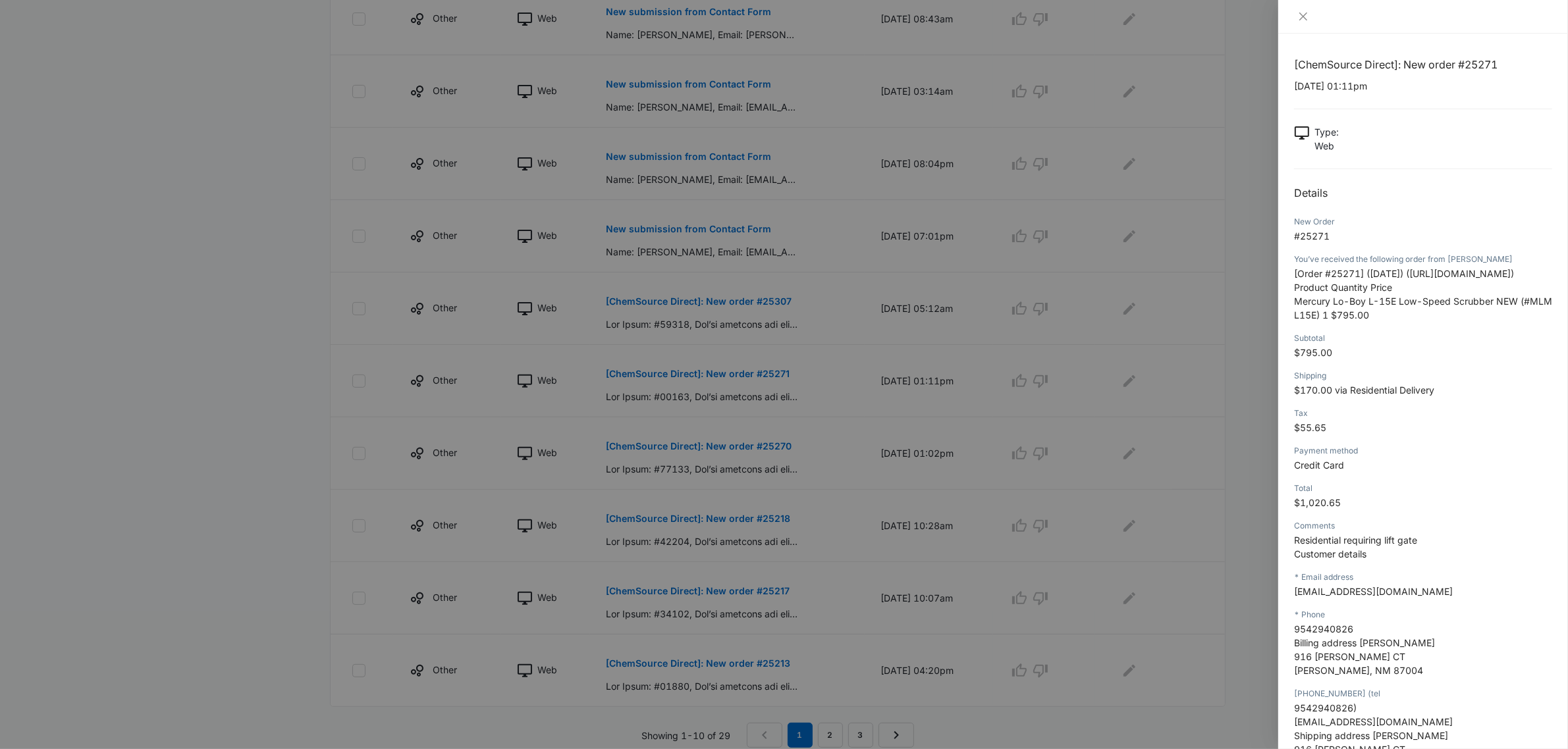
drag, startPoint x: 31, startPoint y: 191, endPoint x: 188, endPoint y: 199, distance: 157.2
click at [34, 191] on div at bounding box center [784, 374] width 1568 height 749
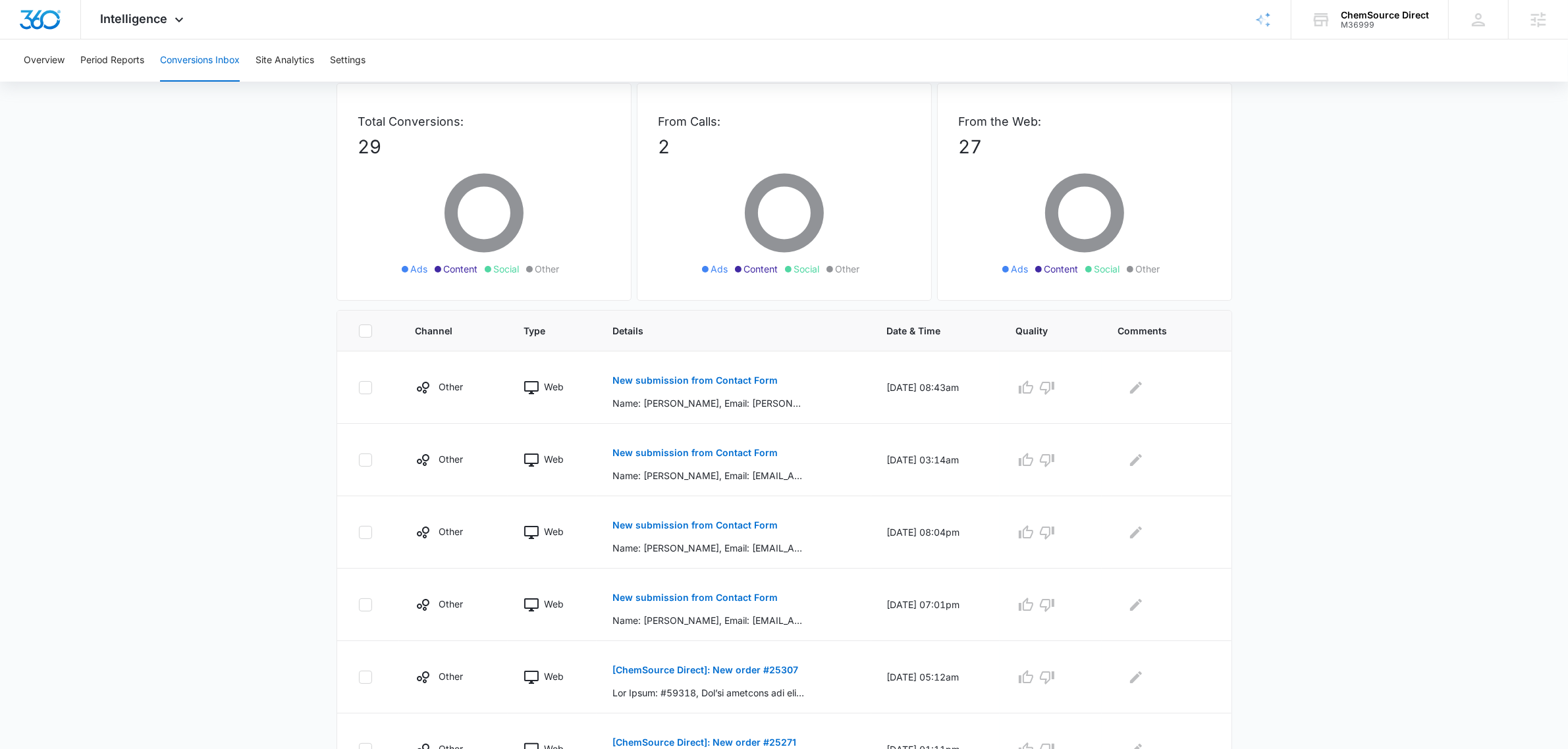
scroll to position [0, 0]
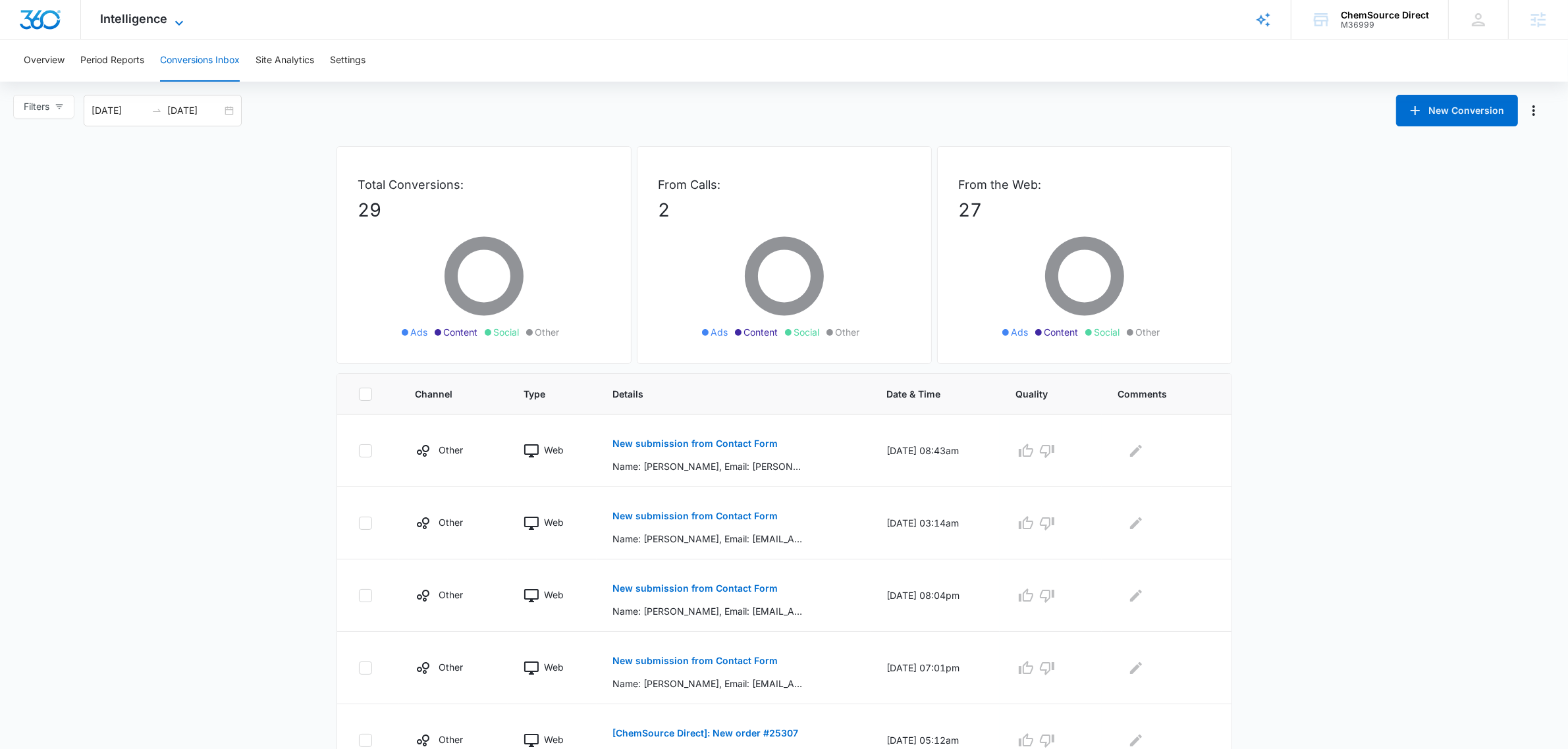
click at [145, 16] on span "Intelligence" at bounding box center [134, 18] width 67 height 14
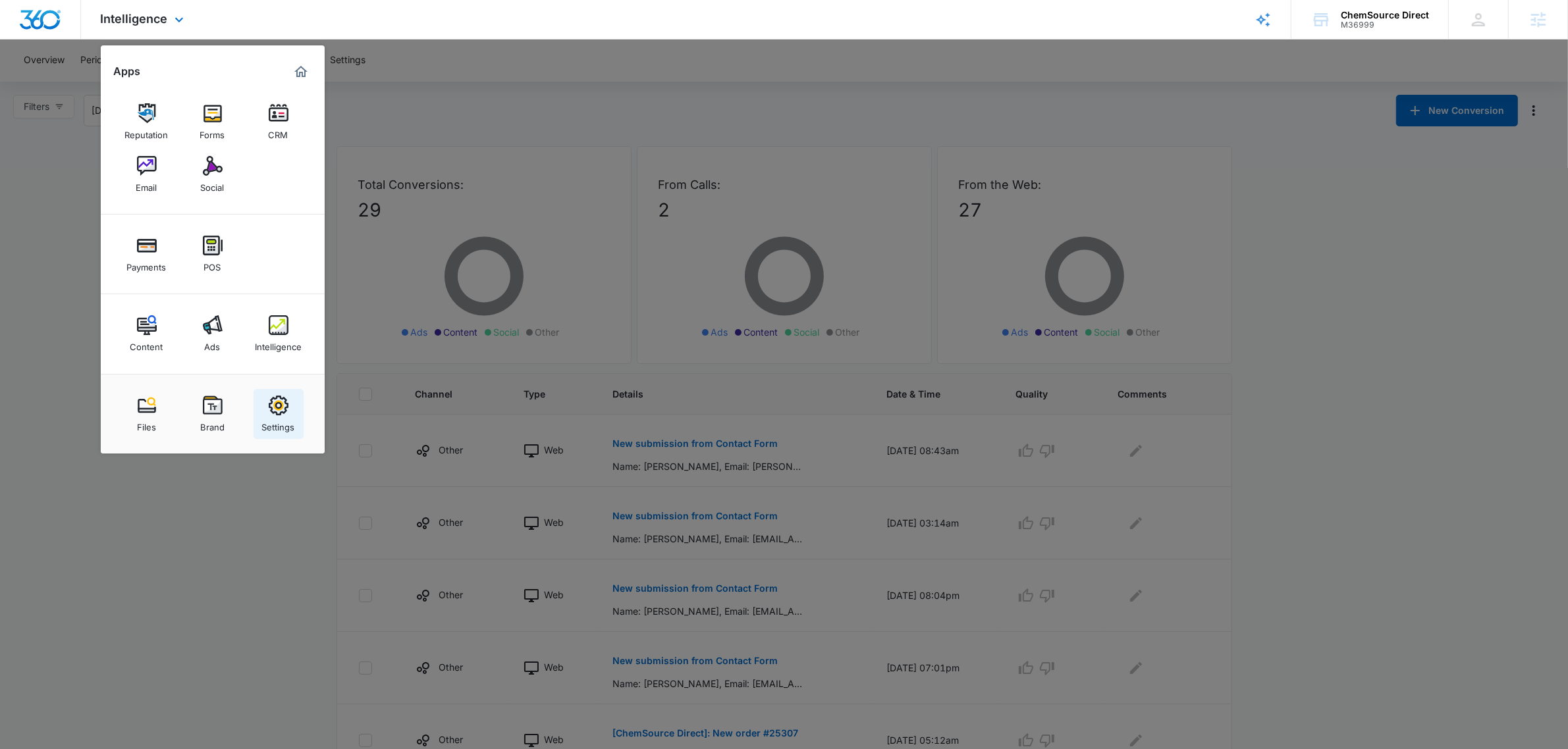
click at [273, 410] on img at bounding box center [278, 405] width 20 height 20
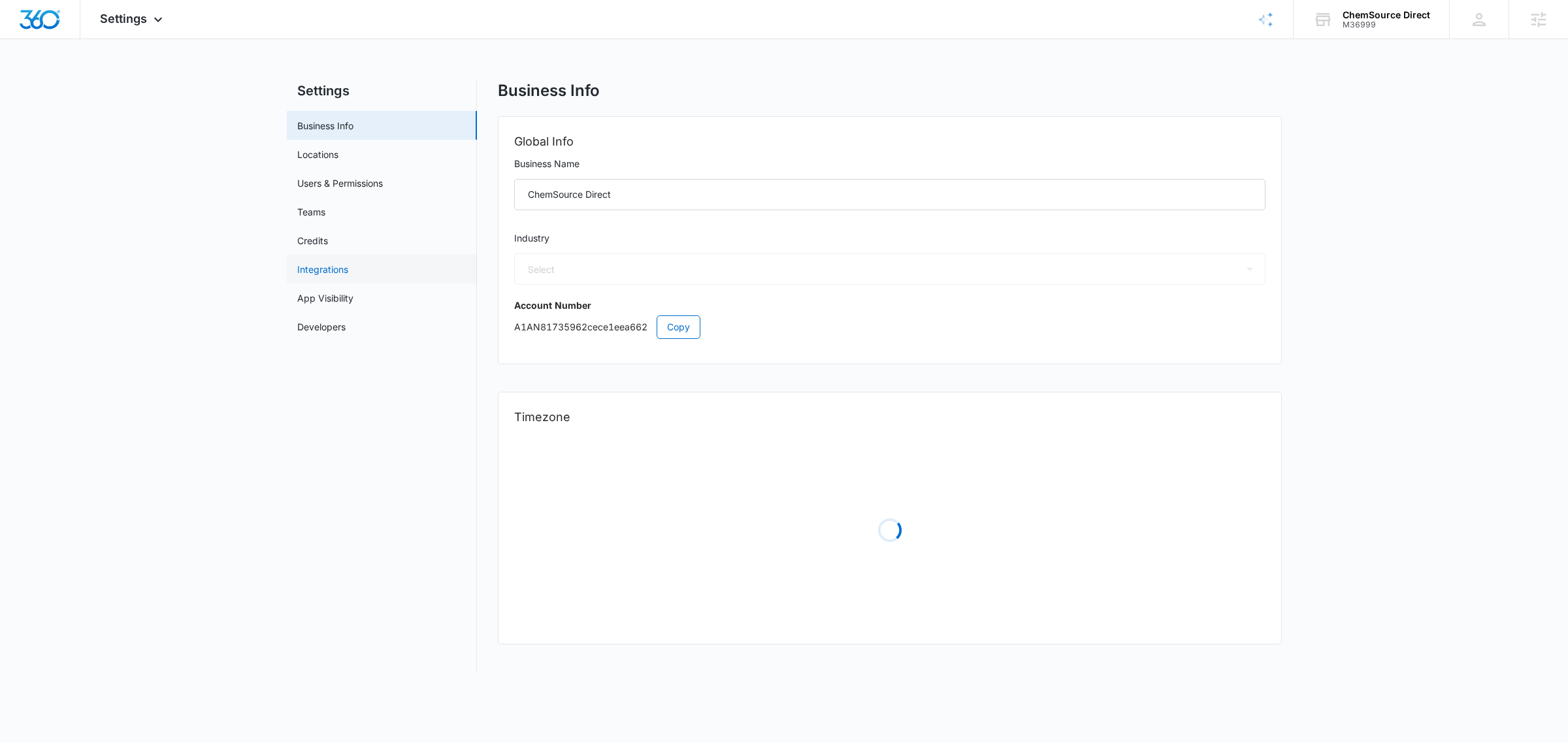
select select "52"
select select "US"
select select "America/New_York"
click at [318, 237] on link "Credits" at bounding box center [313, 240] width 31 height 14
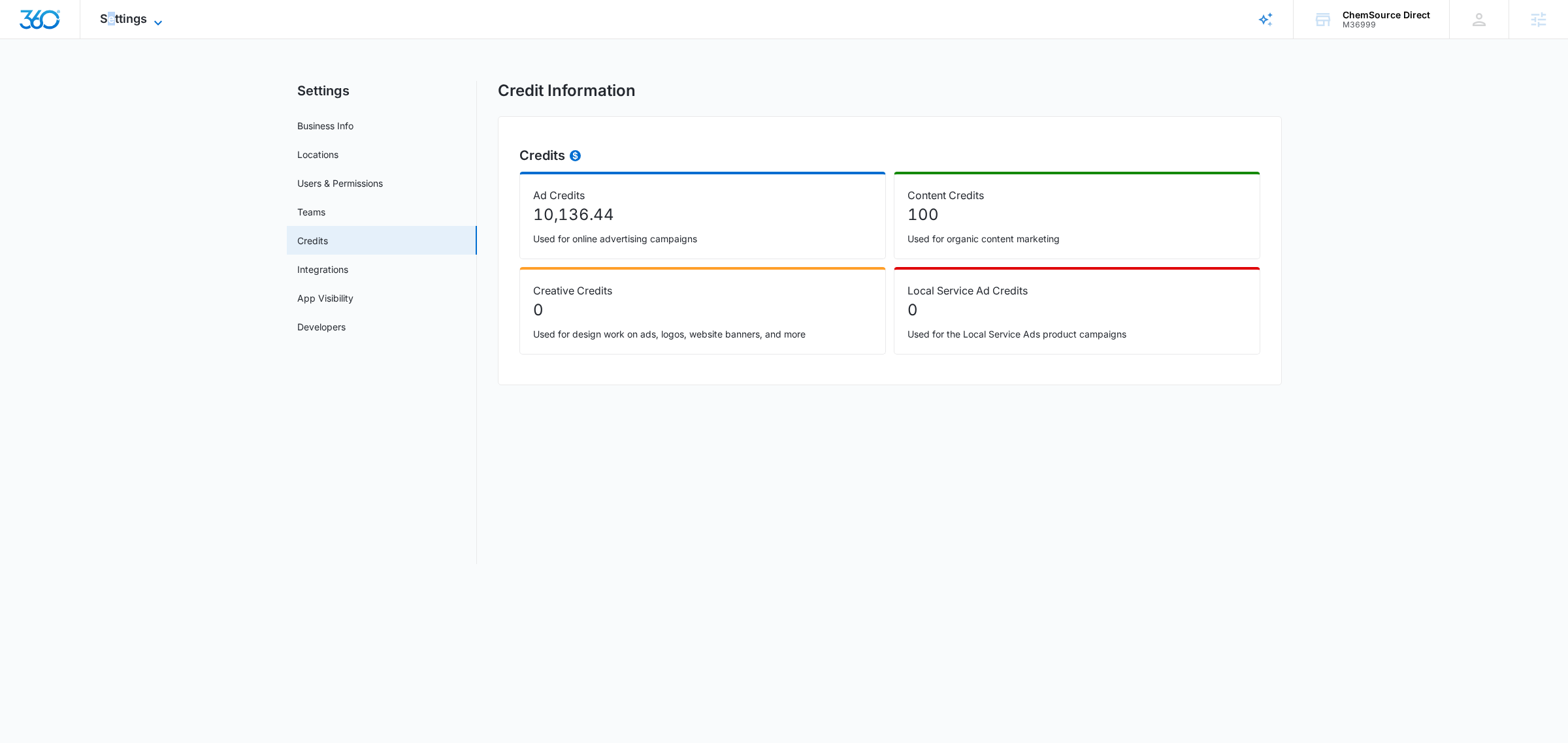
click at [111, 24] on span "Settings" at bounding box center [123, 18] width 47 height 14
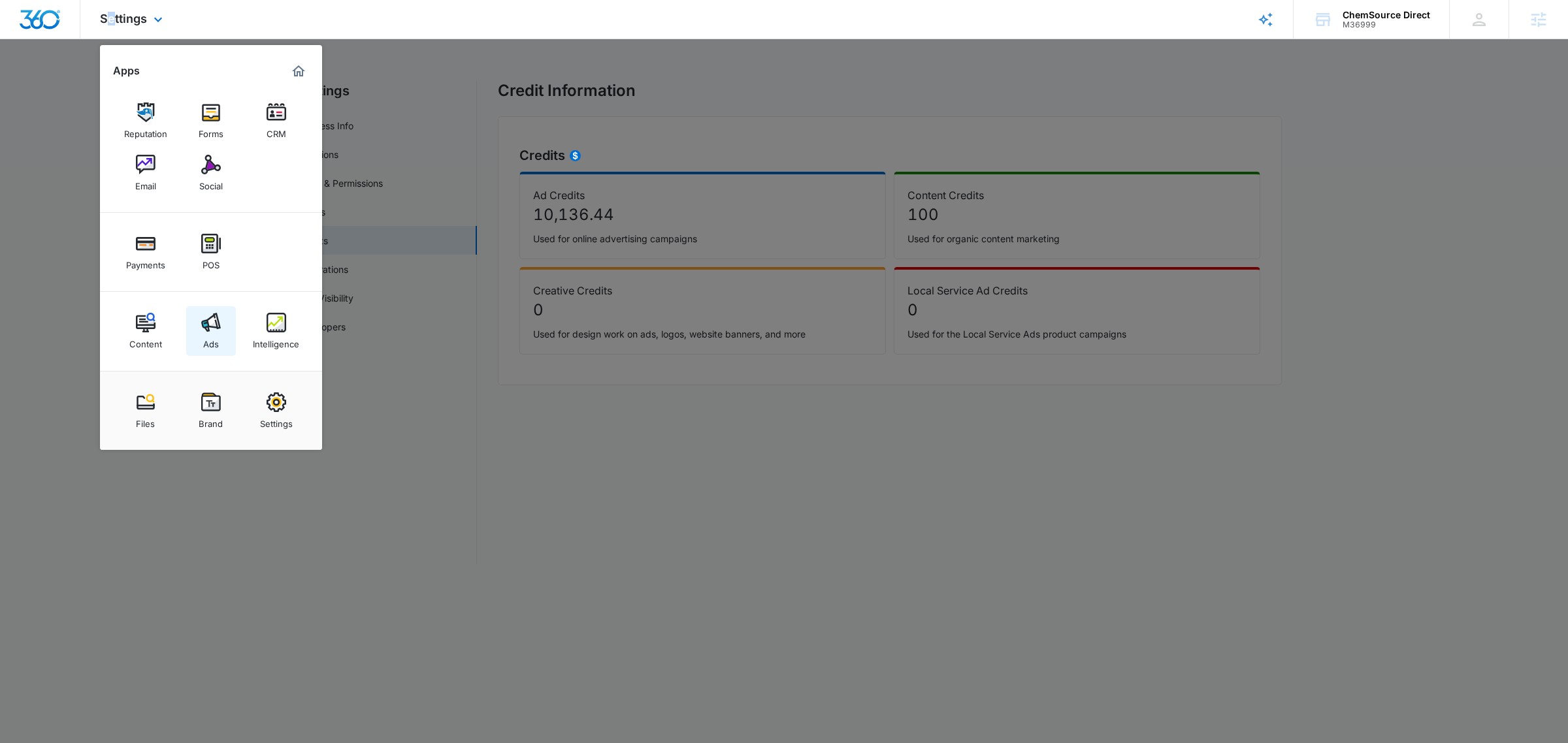
click at [213, 326] on img at bounding box center [210, 322] width 20 height 20
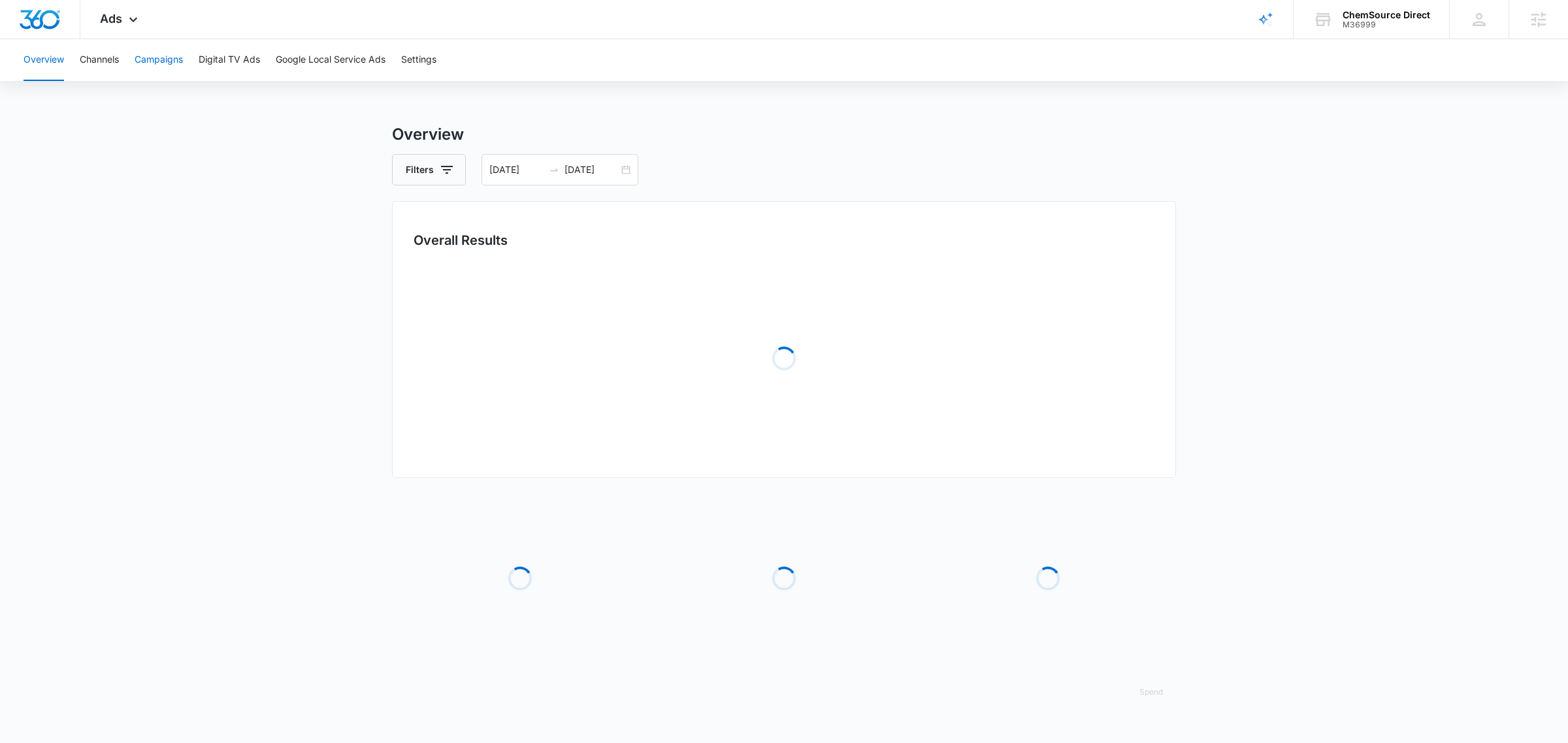
click at [170, 63] on button "Campaigns" at bounding box center [158, 60] width 48 height 42
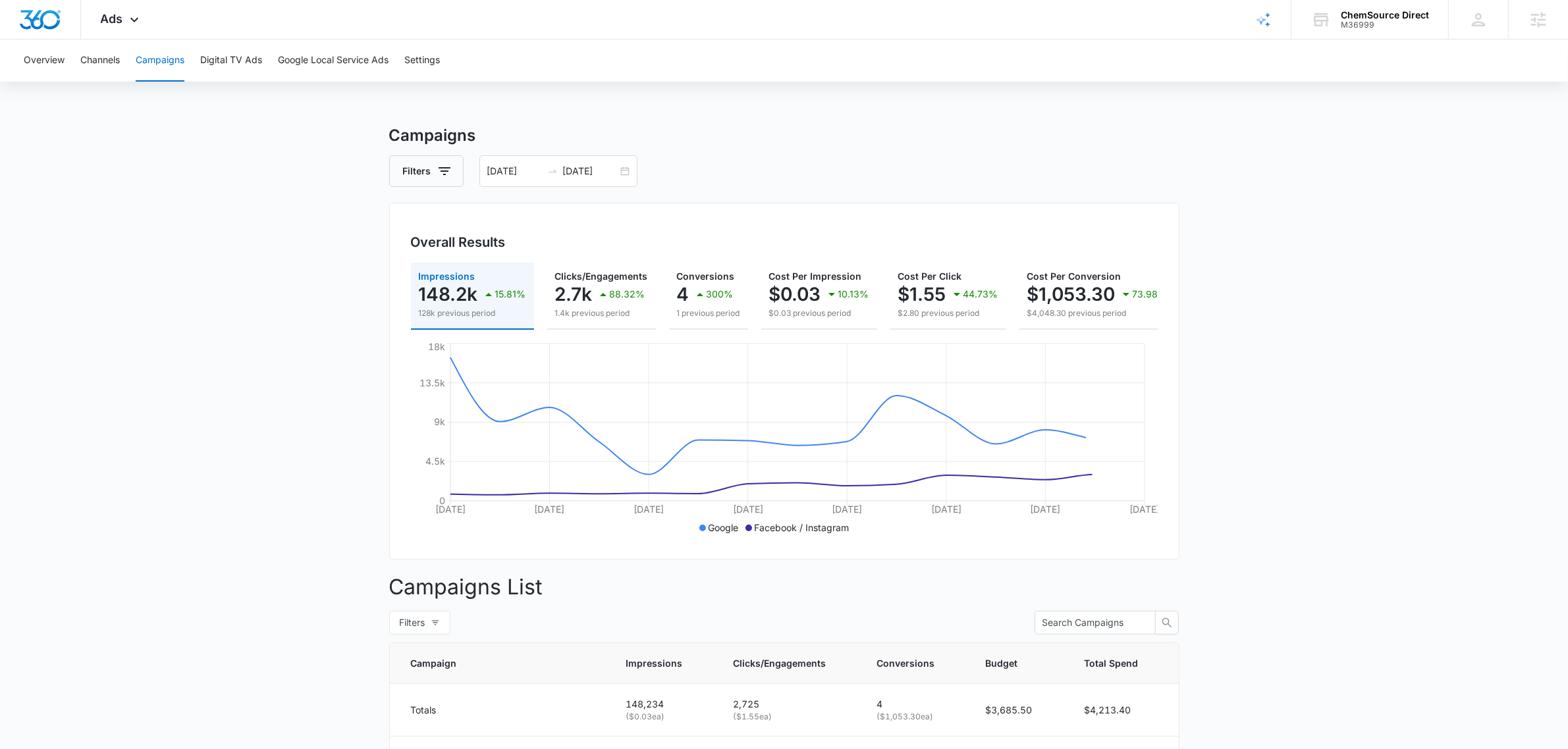
scroll to position [0, 188]
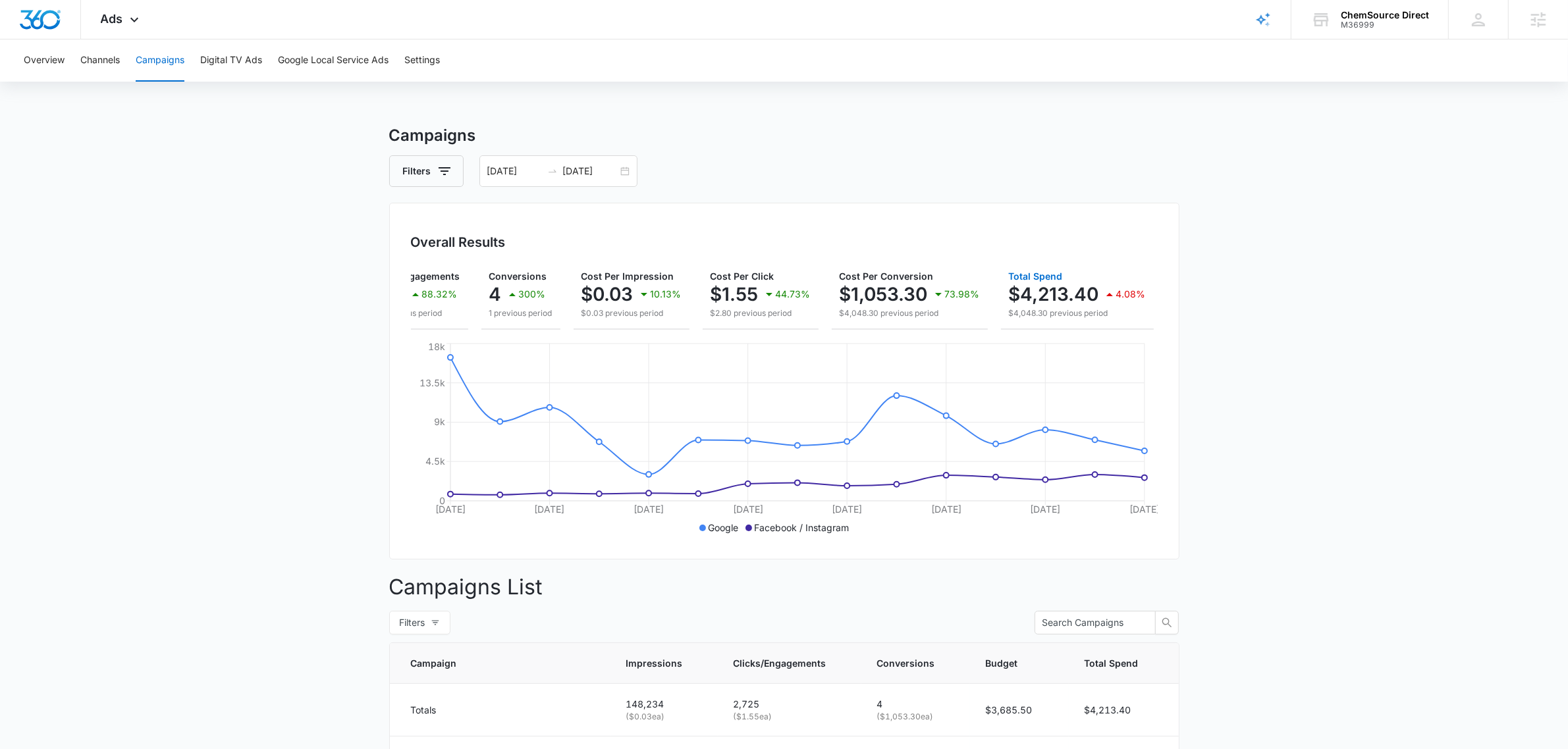
click at [1036, 282] on div "$4,213.40 4.08%" at bounding box center [1077, 294] width 137 height 26
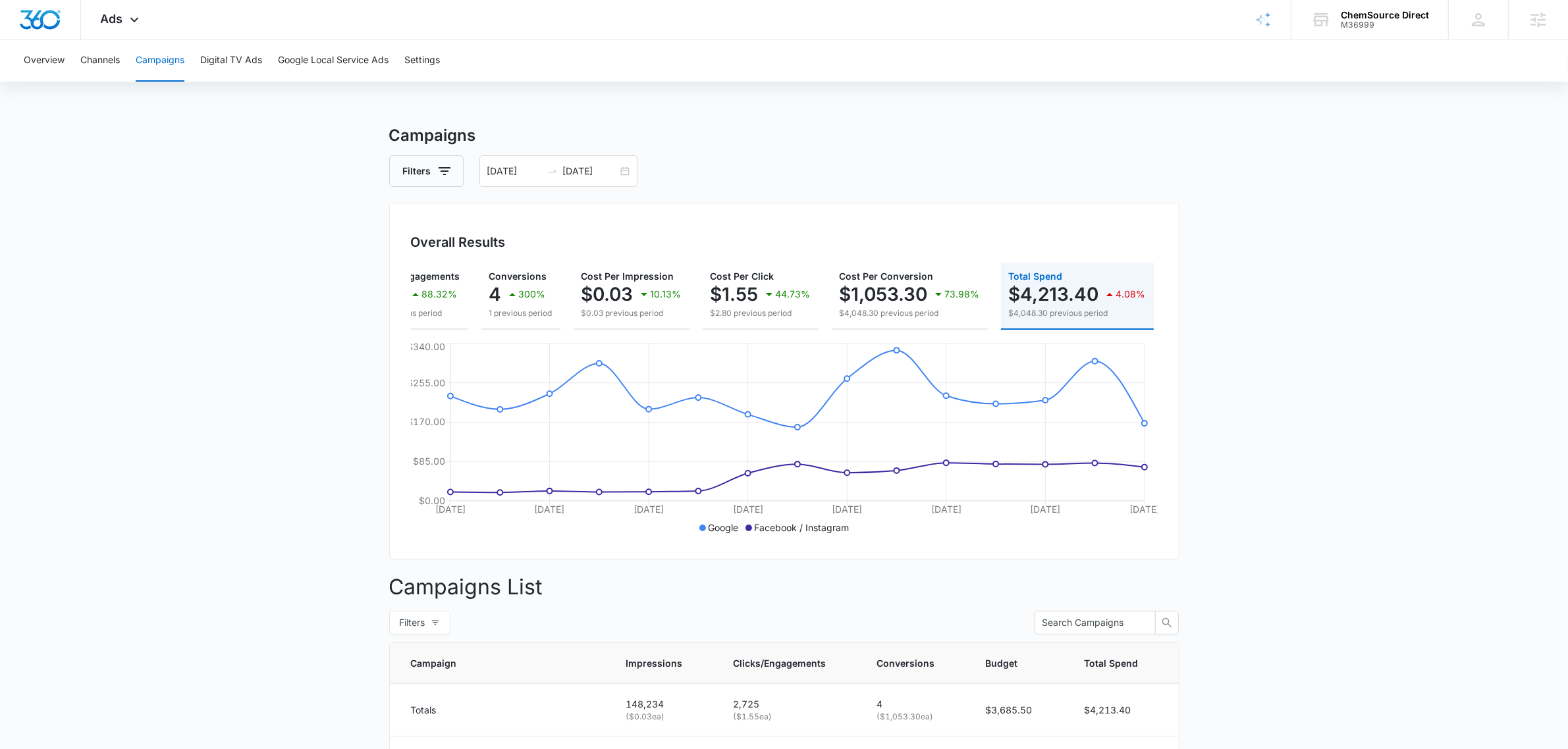
click at [149, 286] on main "Campaigns Filters 07/25/2025 08/08/2025 Overall Results Impressions 148.2k 15.8…" at bounding box center [784, 736] width 1568 height 1225
click at [519, 298] on p "300%" at bounding box center [532, 294] width 27 height 10
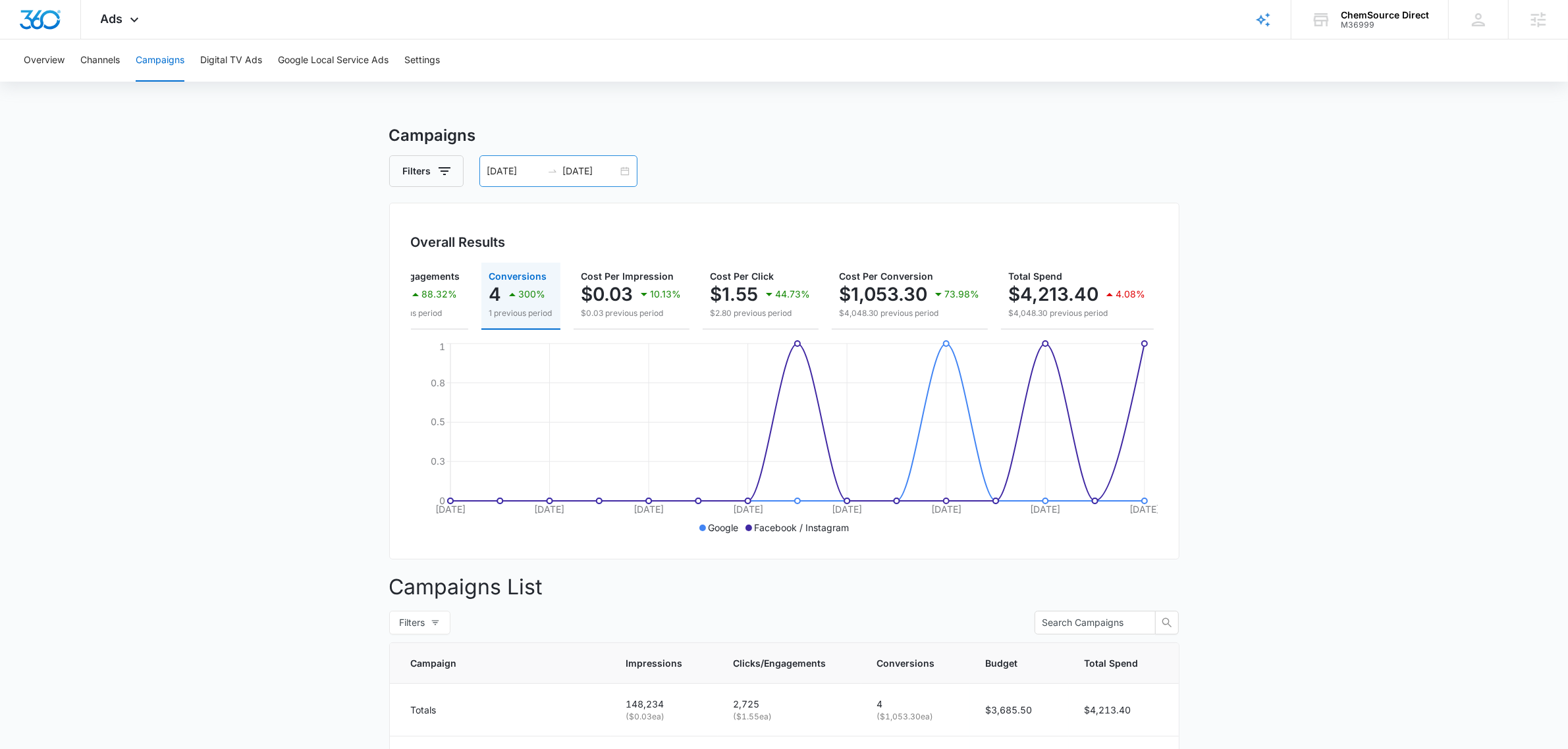
click at [577, 163] on div "07/25/2025 08/08/2025" at bounding box center [558, 171] width 158 height 32
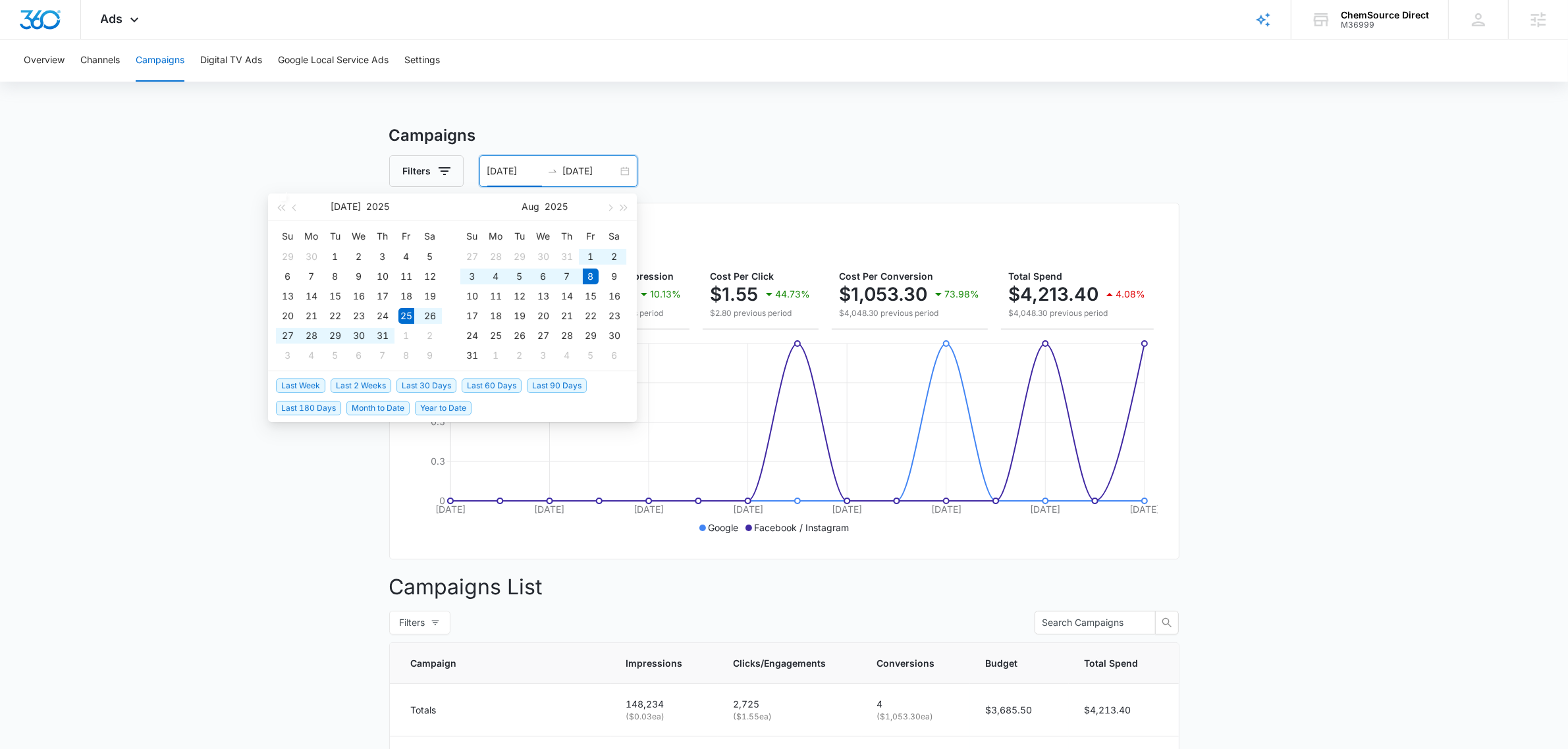
click at [578, 178] on div "07/25/2025 08/08/2025" at bounding box center [558, 171] width 158 height 32
click at [431, 386] on span "Last 30 Days" at bounding box center [425, 386] width 60 height 15
type input "08/17/2025"
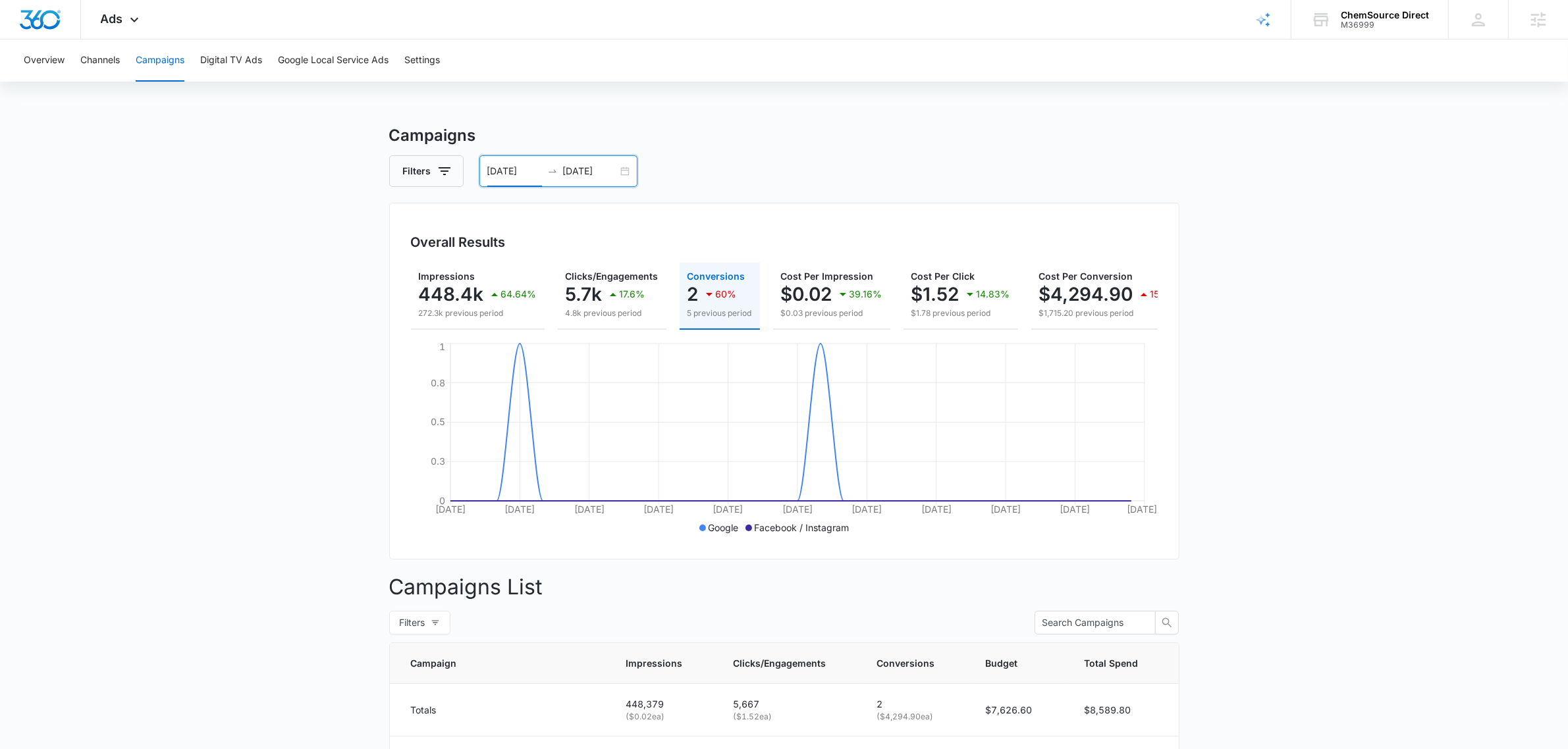
scroll to position [0, 202]
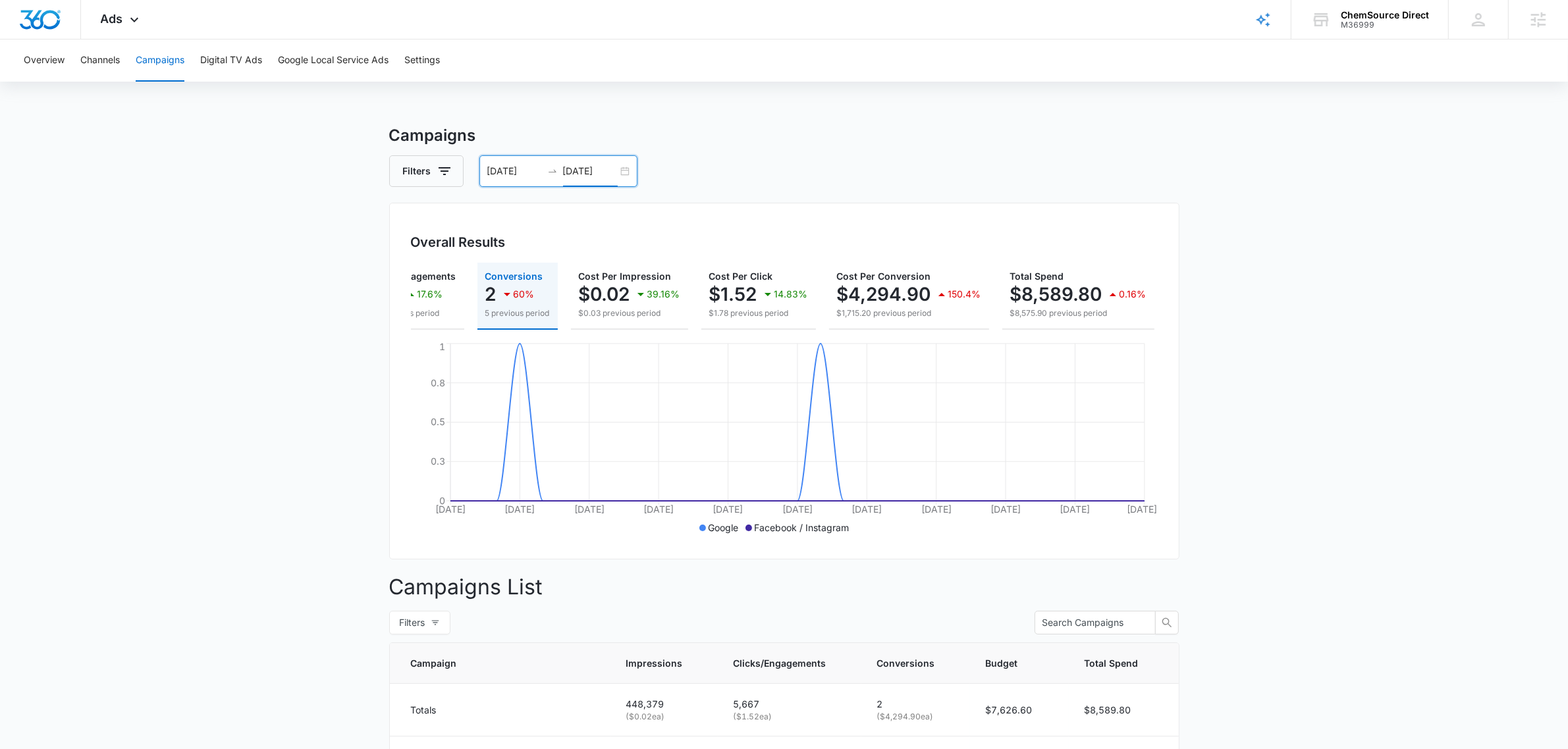
click at [582, 176] on input "09/16/2025" at bounding box center [590, 171] width 54 height 15
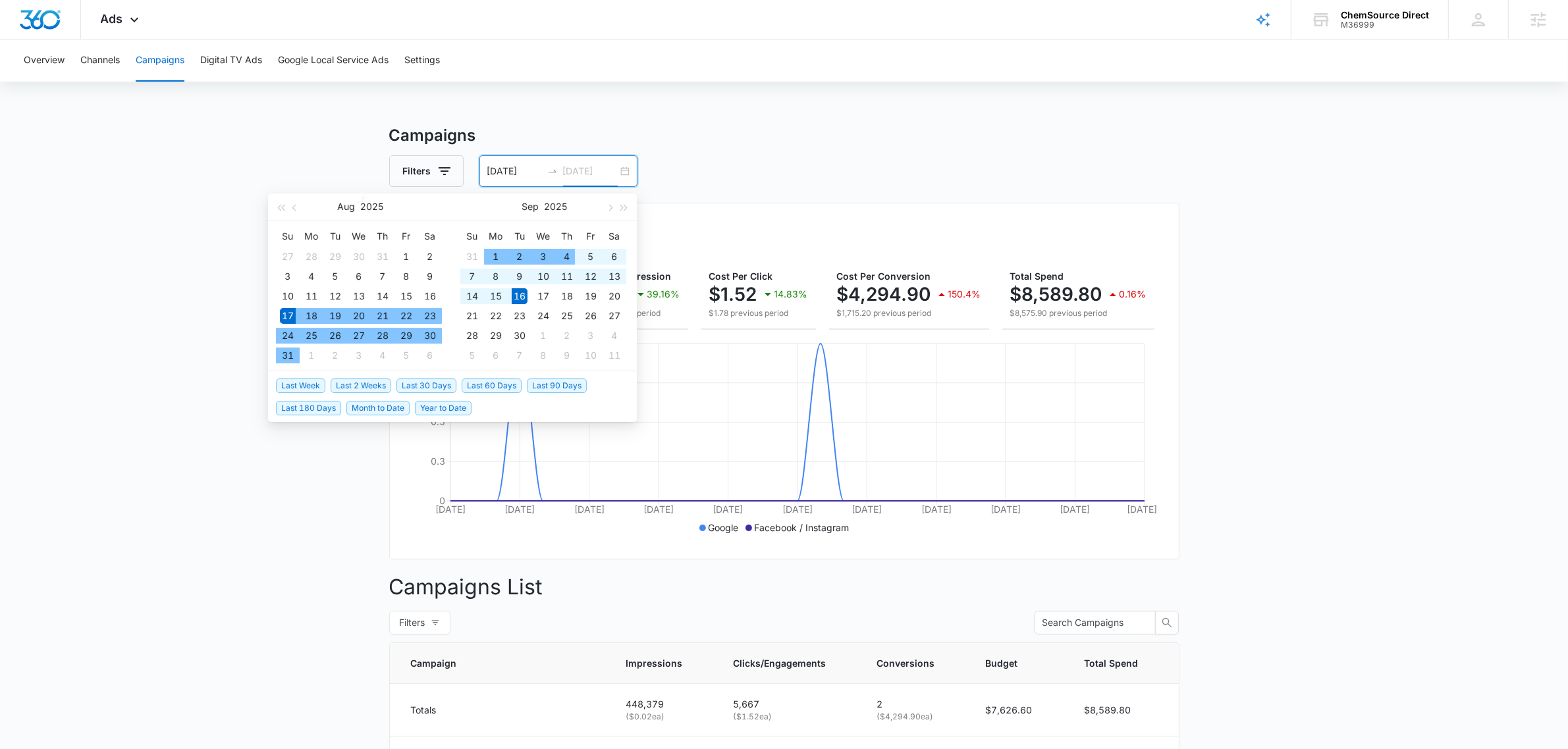
type input "09/16/2025"
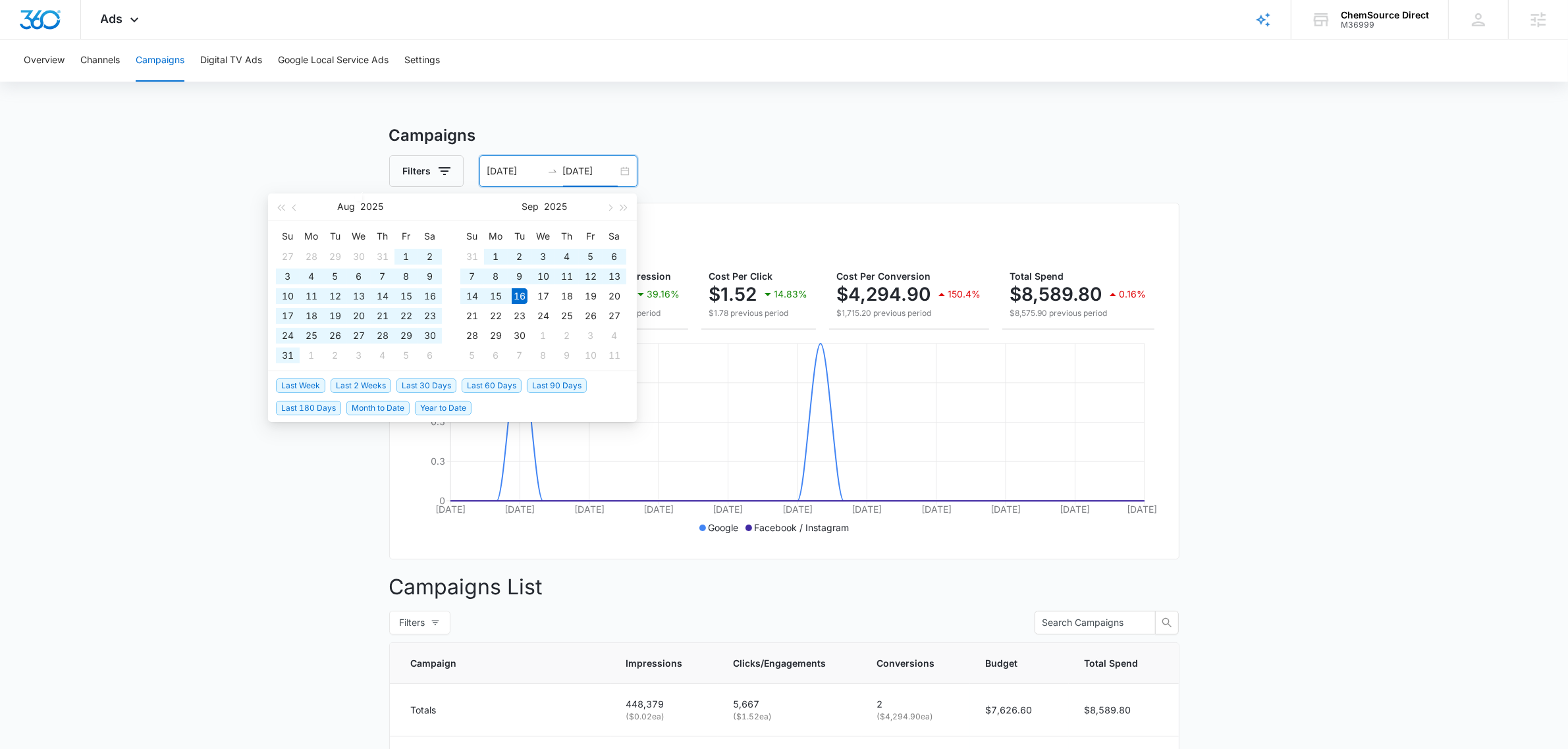
click at [498, 383] on span "Last 60 Days" at bounding box center [491, 386] width 60 height 15
type input "07/18/2025"
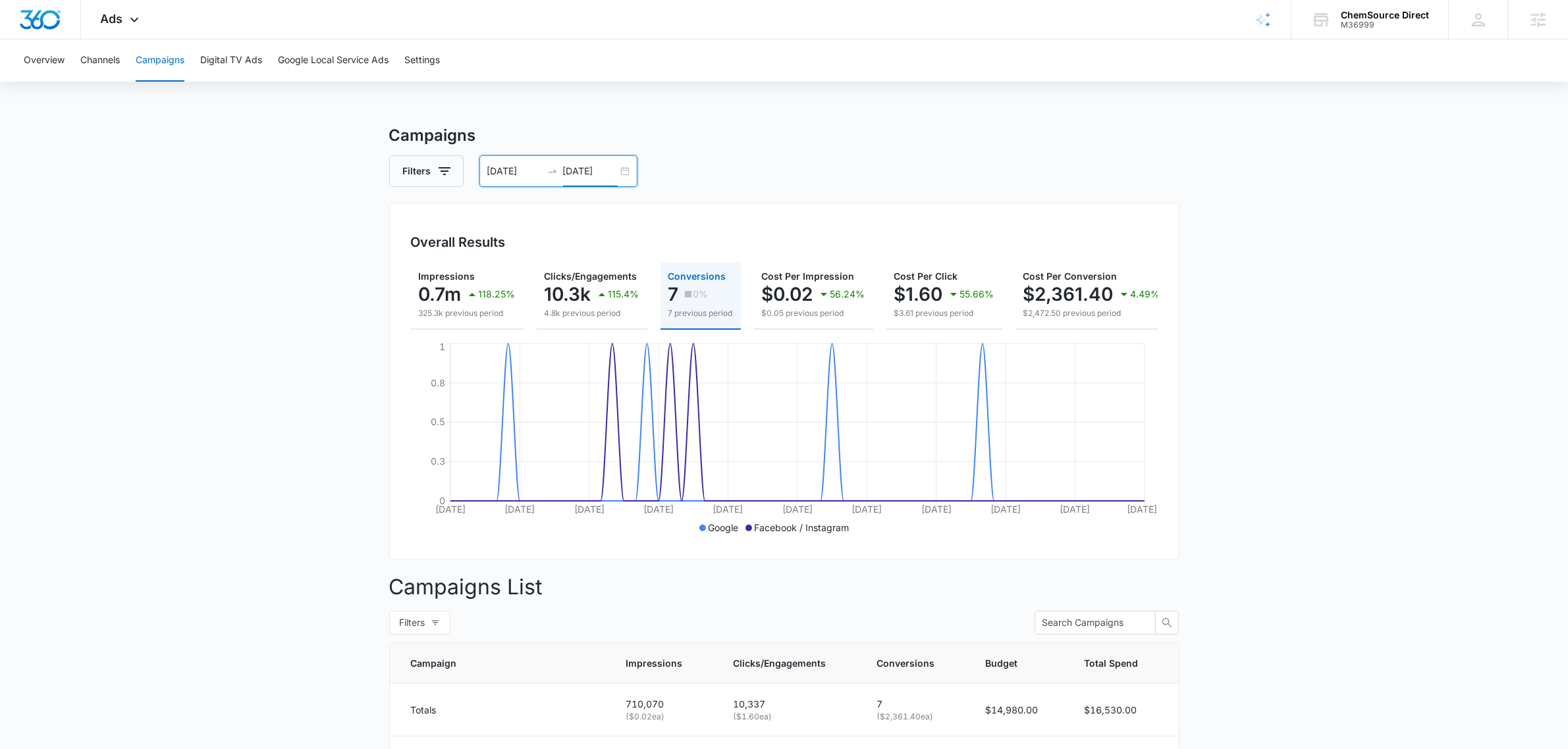
scroll to position [0, 194]
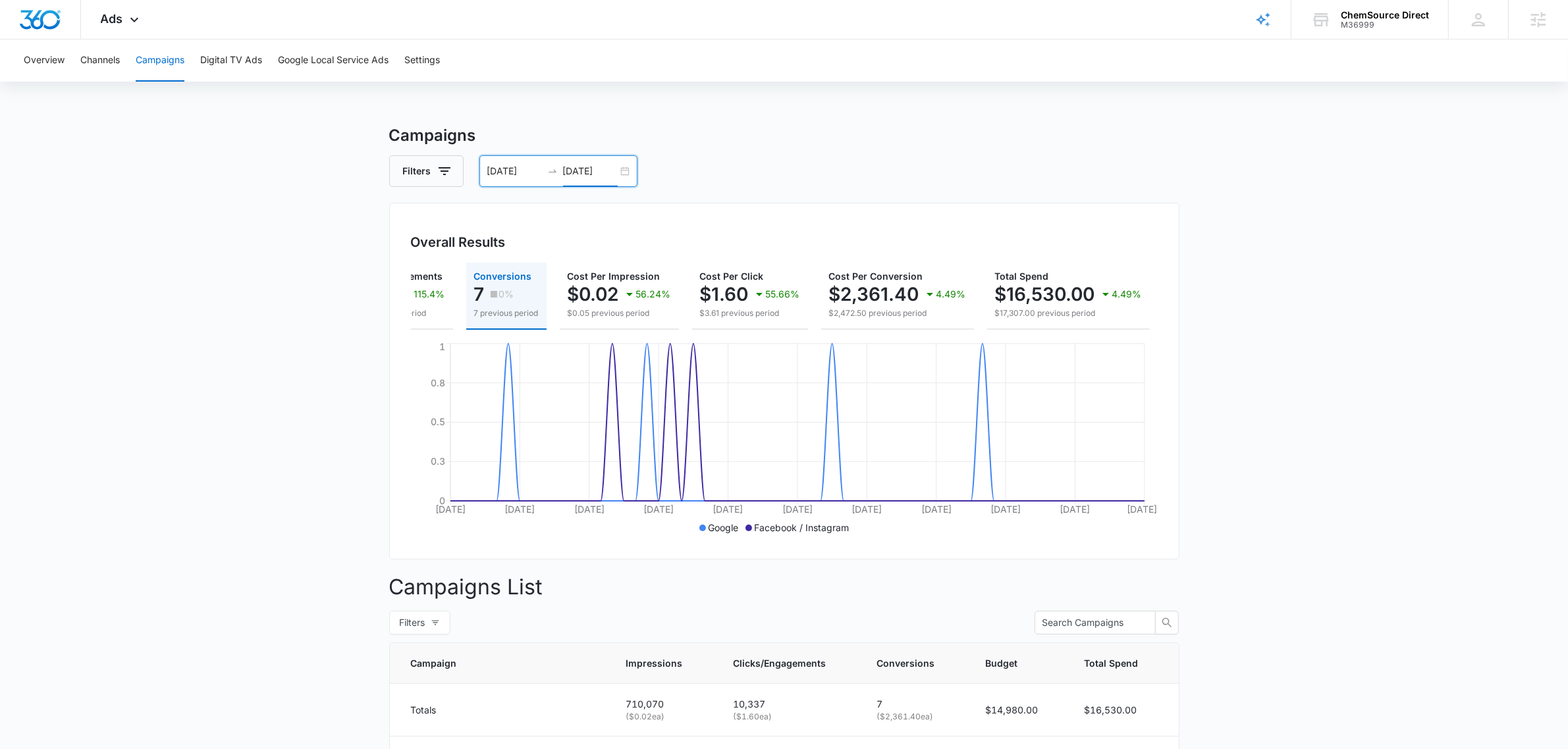
click at [579, 171] on input "09/16/2025" at bounding box center [590, 171] width 54 height 15
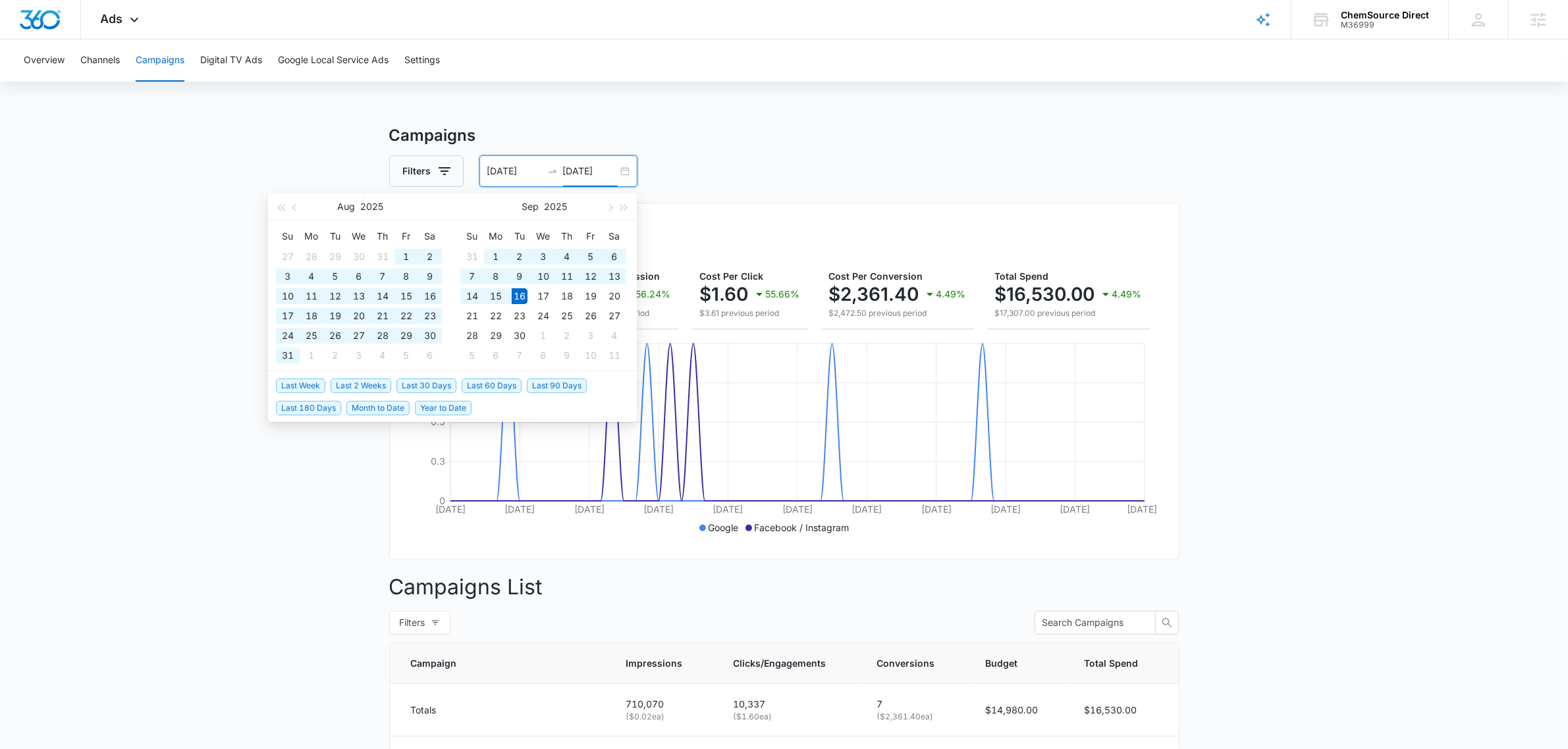
type input "09/16/2025"
click at [542, 383] on span "Last 90 Days" at bounding box center [557, 386] width 60 height 15
type input "06/18/2025"
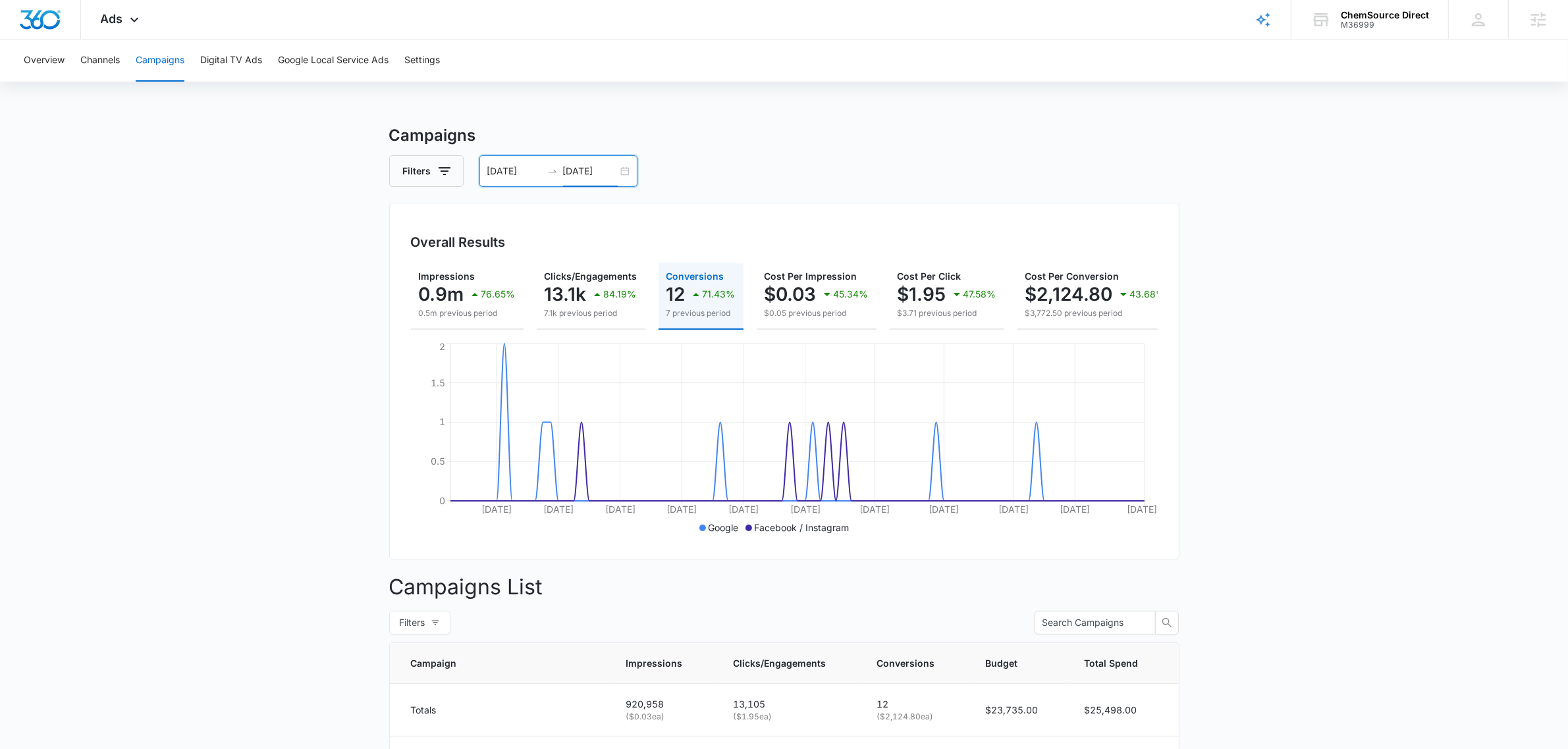
scroll to position [0, 201]
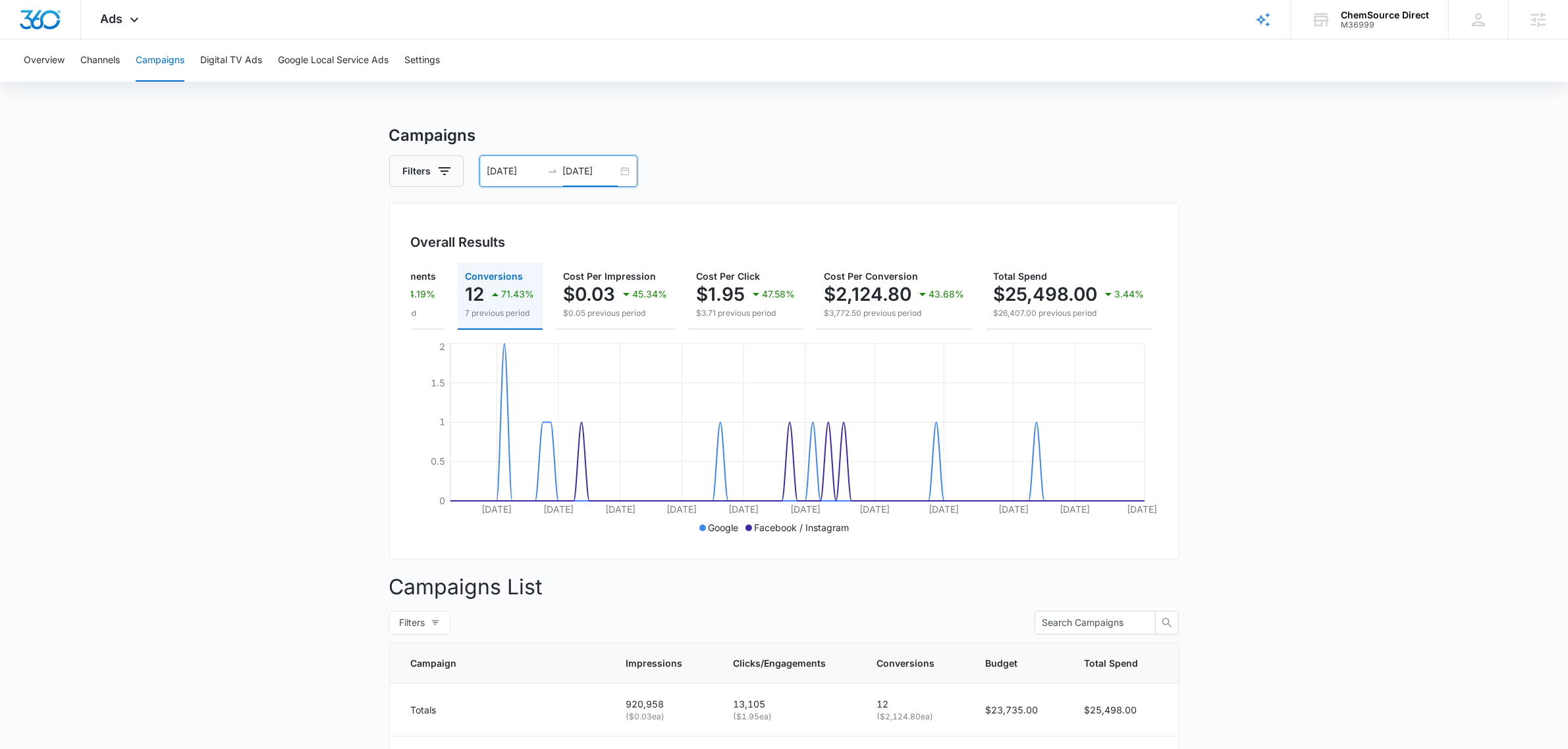
click at [580, 178] on input "09/16/2025" at bounding box center [590, 171] width 54 height 15
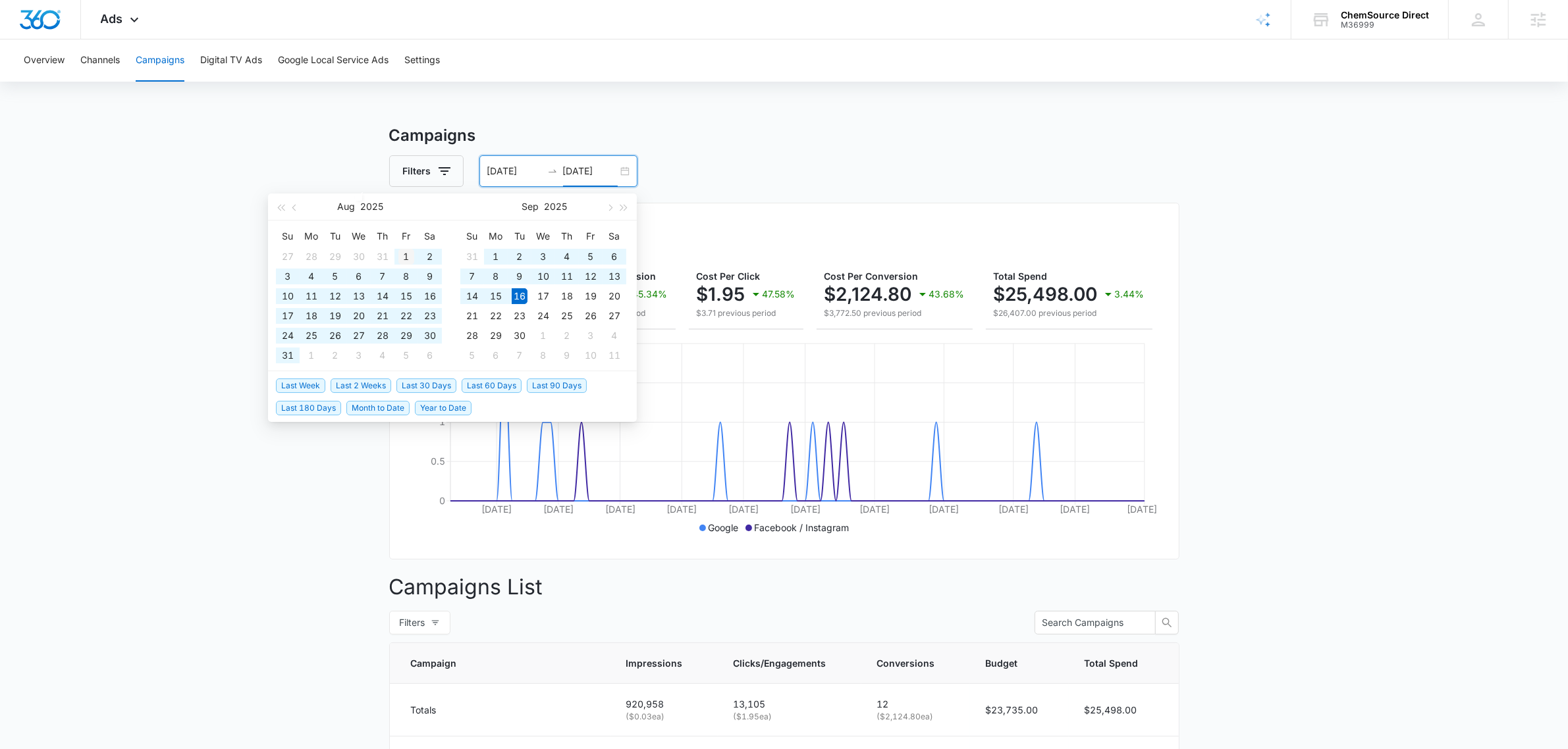
type input "08/01/2025"
click at [409, 252] on div "1" at bounding box center [406, 256] width 15 height 15
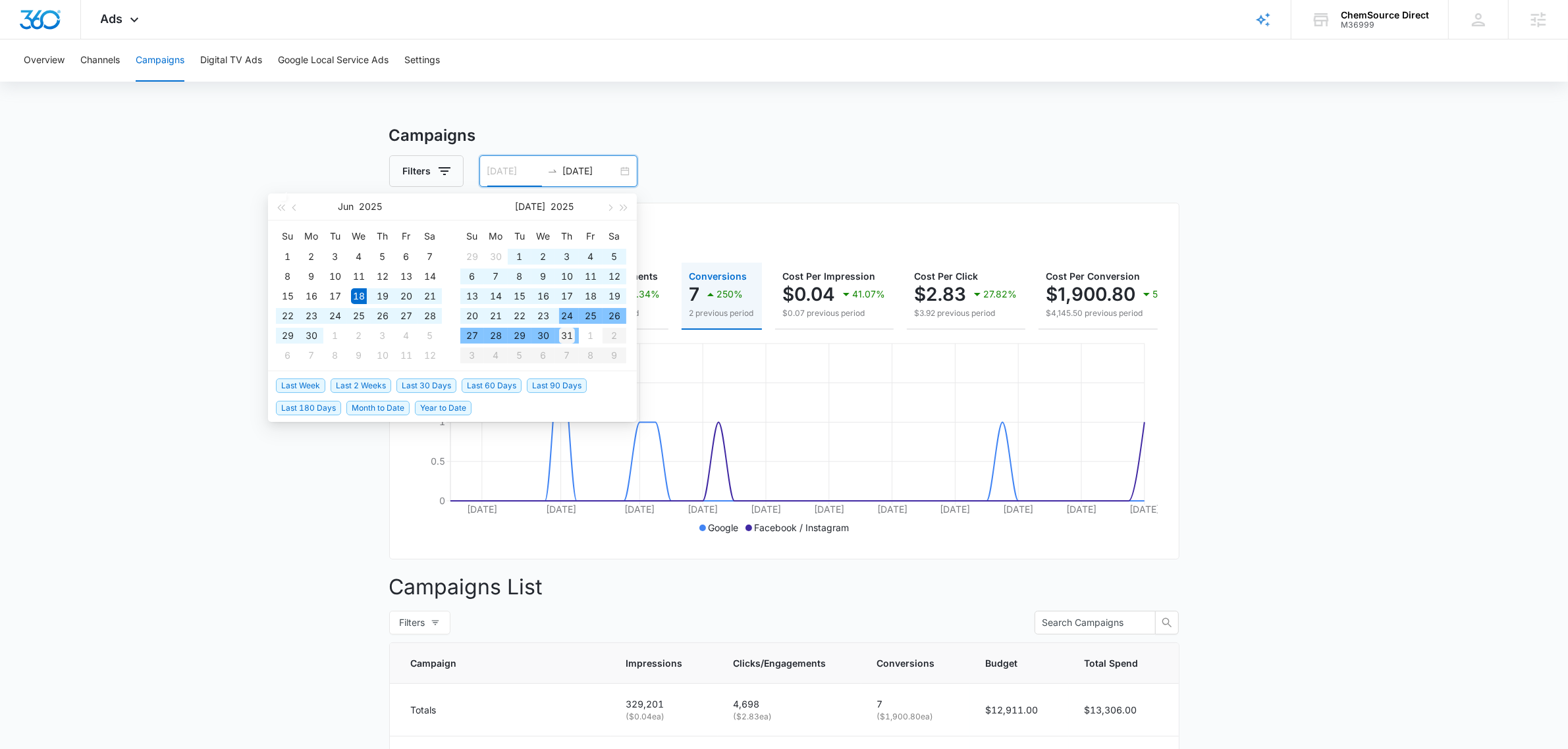
type input "07/31/2025"
click at [565, 333] on div "31" at bounding box center [566, 335] width 15 height 15
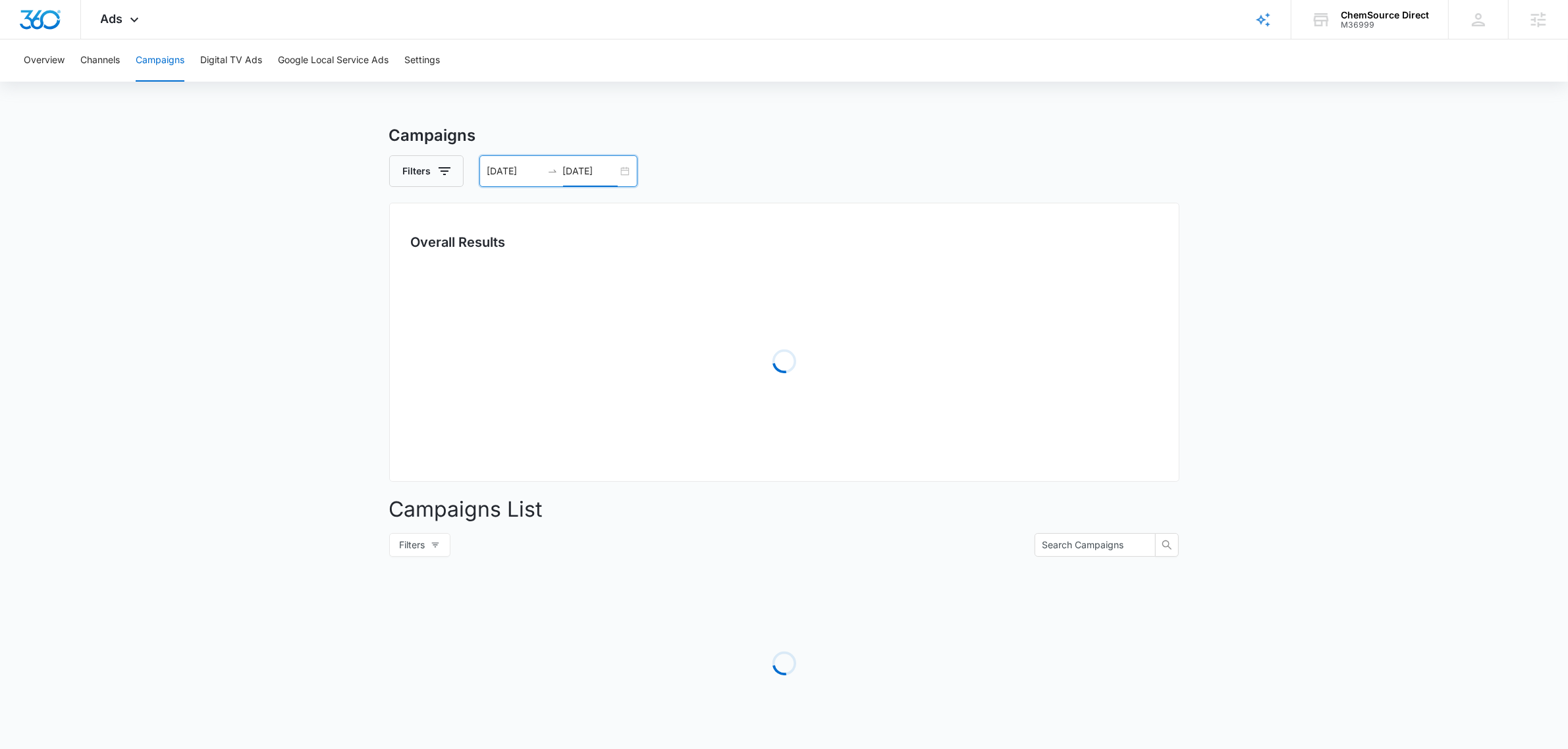
click at [583, 170] on input "08/01/2025" at bounding box center [590, 171] width 54 height 15
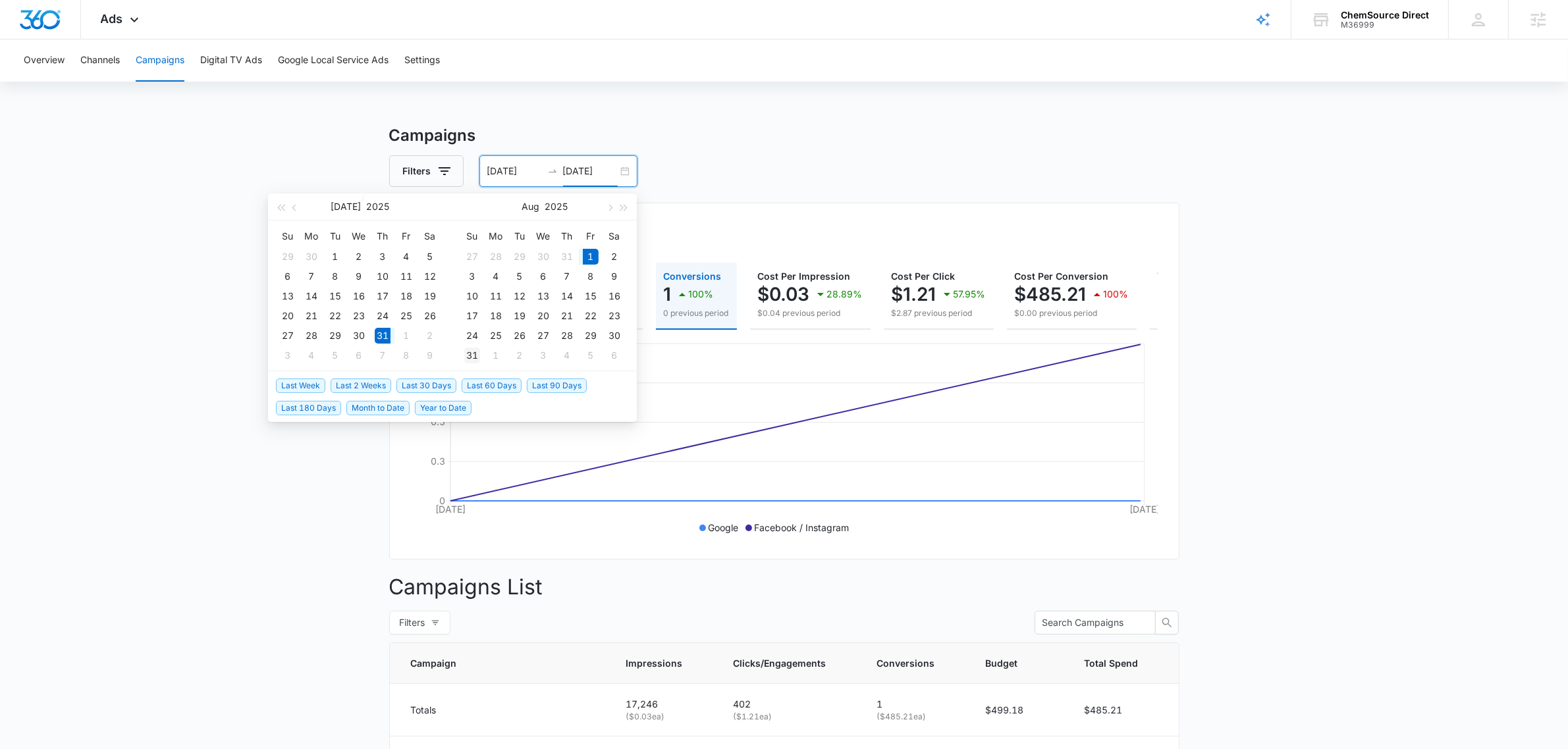
type input "08/31/2025"
click at [476, 356] on div "31" at bounding box center [472, 355] width 15 height 15
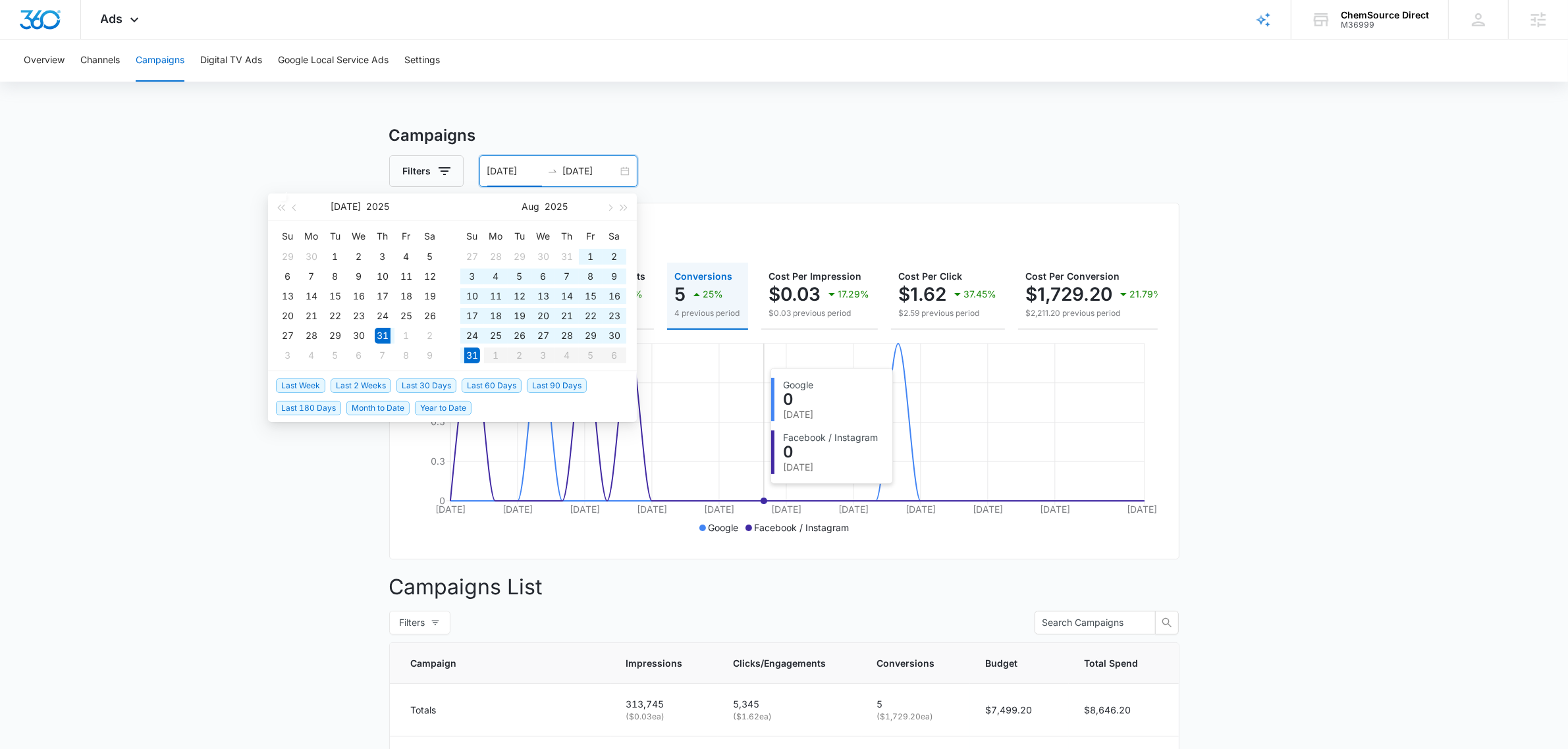
type input "07/31/2025"
drag, startPoint x: 1345, startPoint y: 340, endPoint x: 1277, endPoint y: 346, distance: 68.3
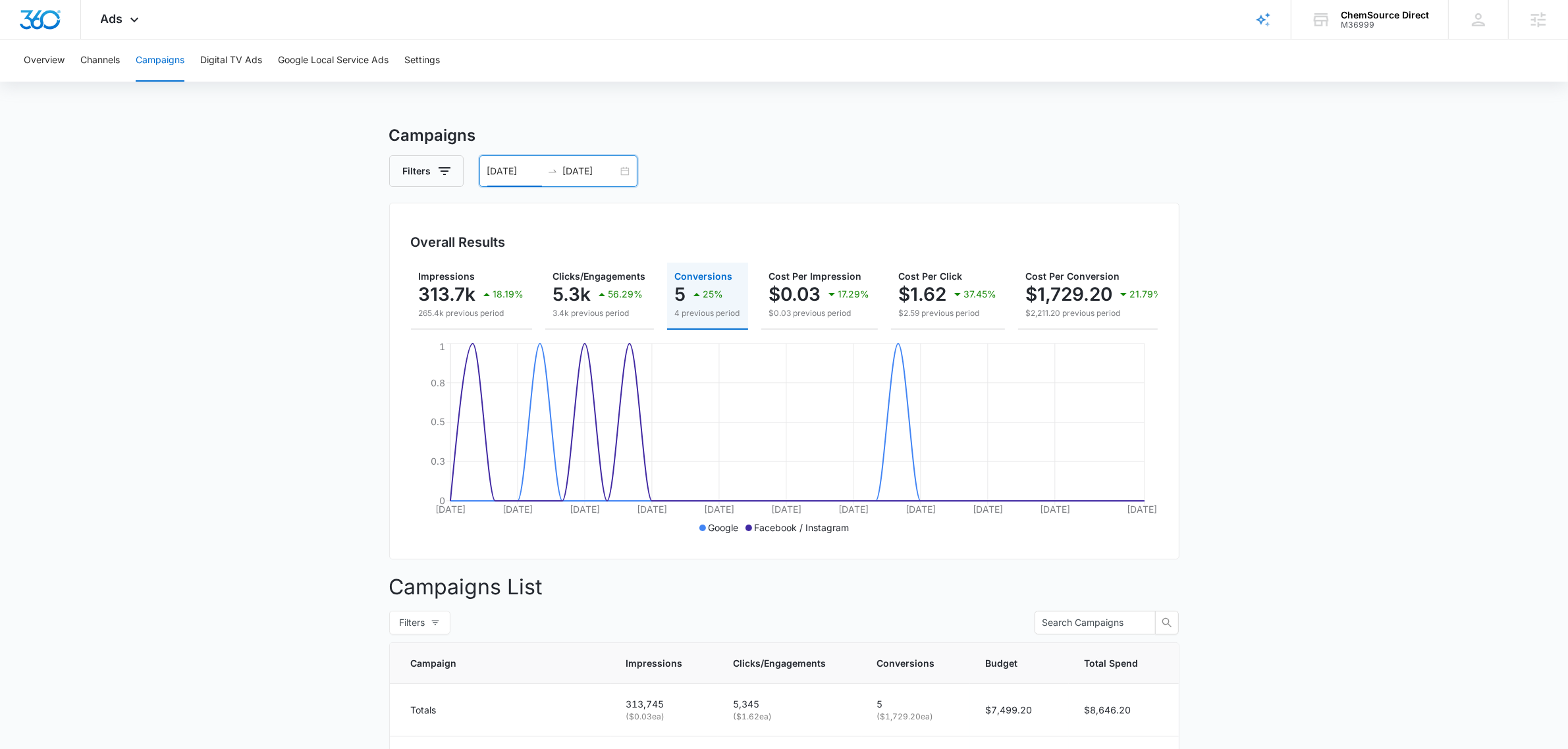
scroll to position [0, 188]
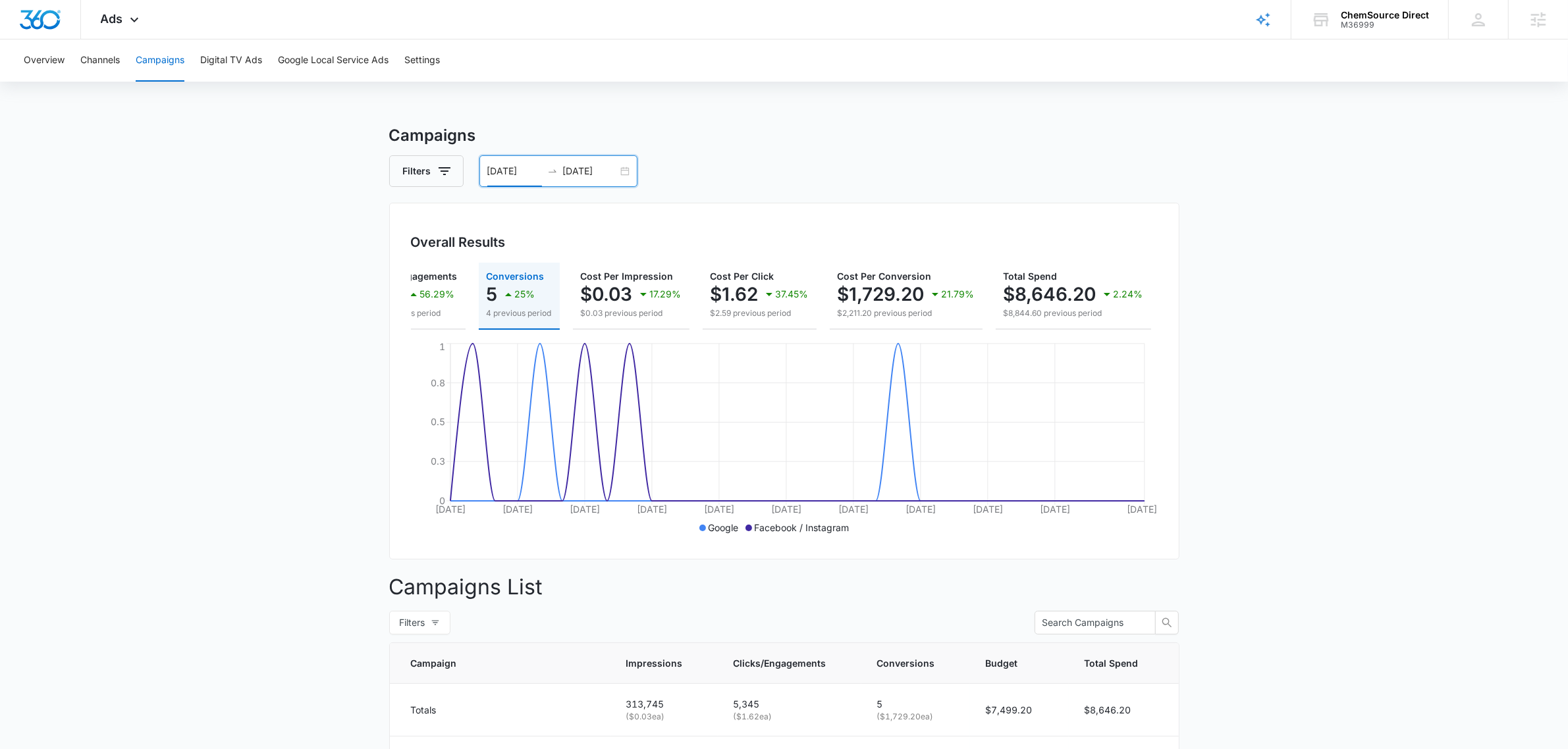
drag, startPoint x: 1367, startPoint y: 298, endPoint x: 1277, endPoint y: 296, distance: 90.0
click at [1173, 390] on div "Overall Results Impressions 313.7k 18.19% 265.4k previous period Clicks/Engagem…" at bounding box center [784, 380] width 790 height 357
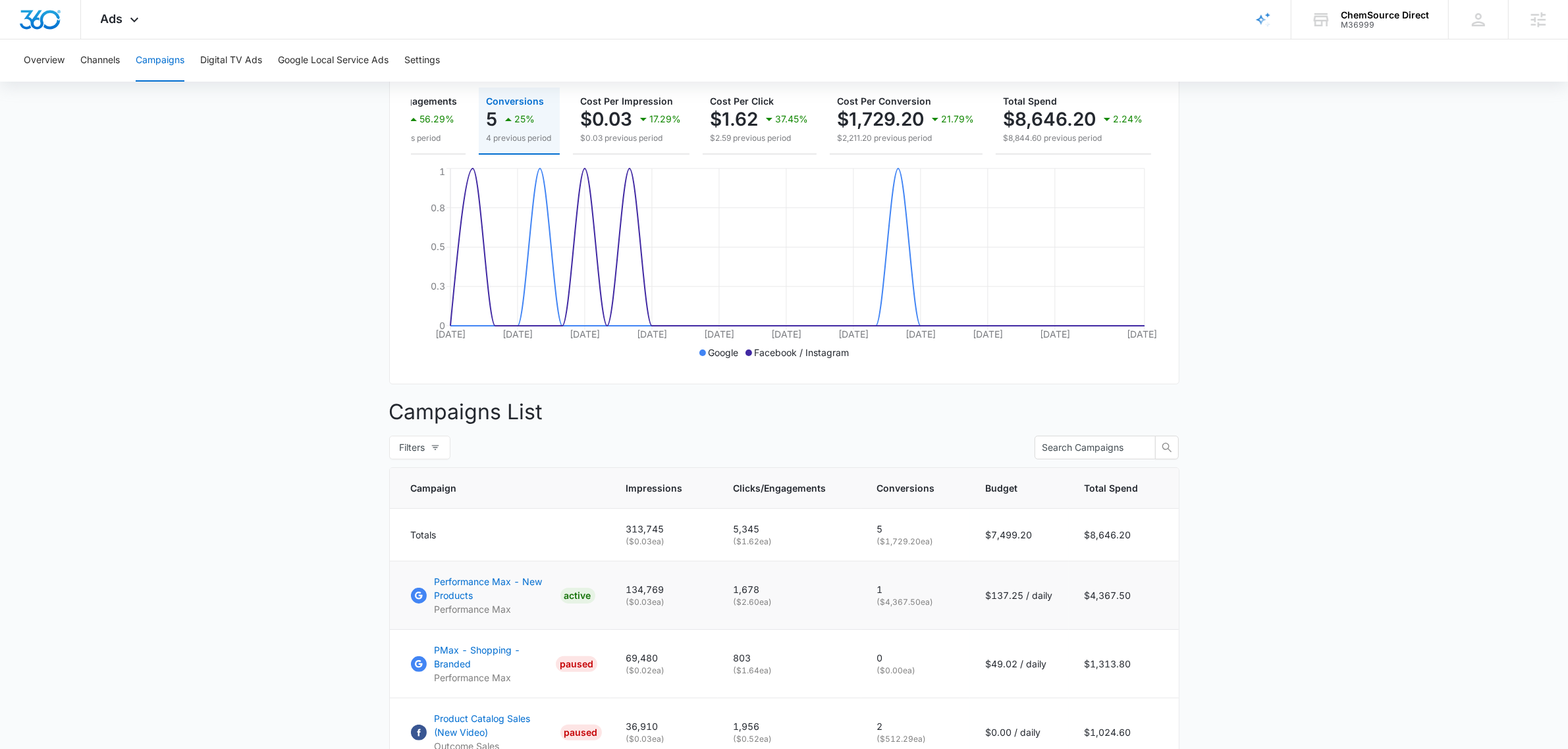
scroll to position [10, 0]
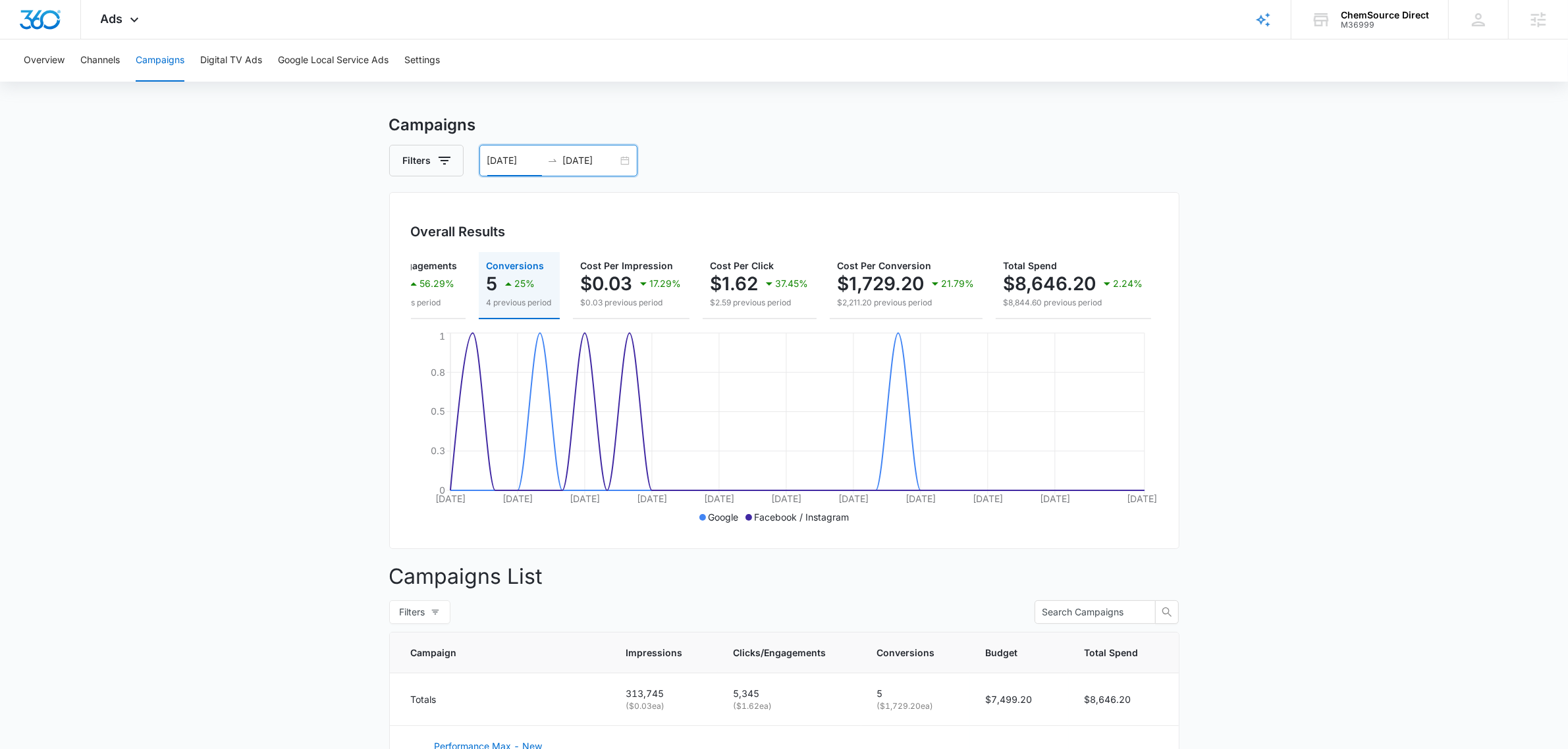
click at [583, 157] on input "08/31/2025" at bounding box center [590, 160] width 54 height 15
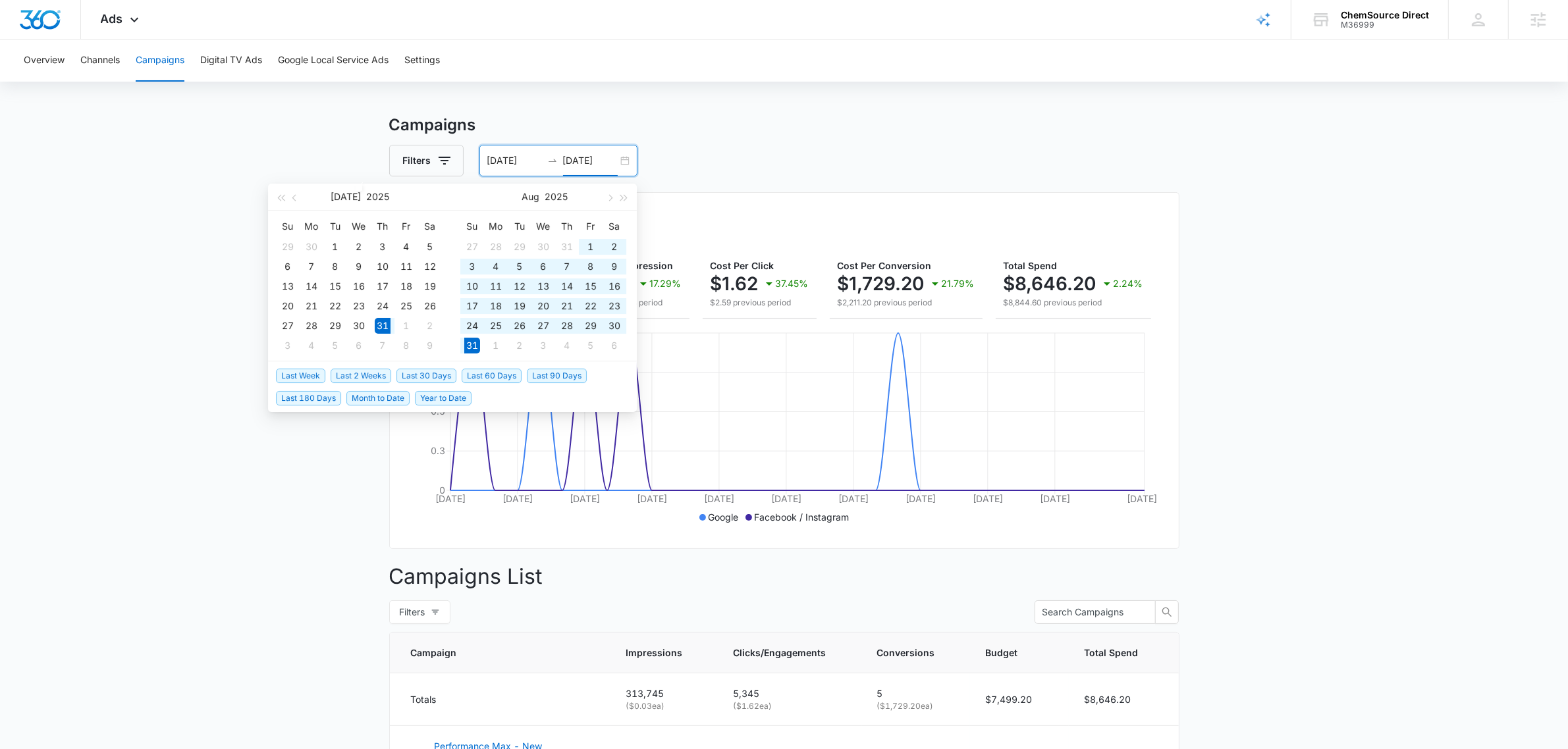
type input "08/31/2025"
click at [495, 377] on span "Last 60 Days" at bounding box center [491, 375] width 60 height 15
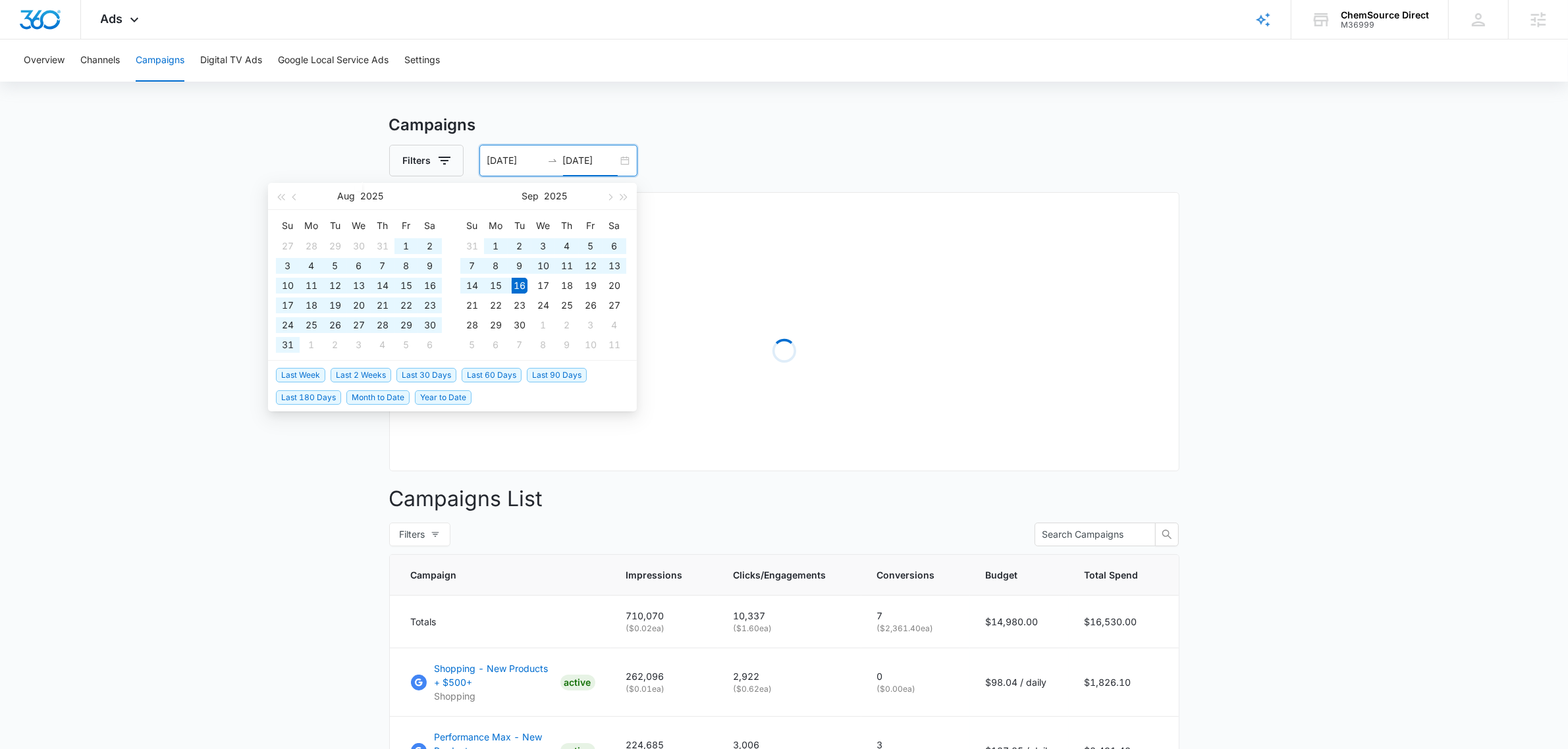
type input "07/18/2025"
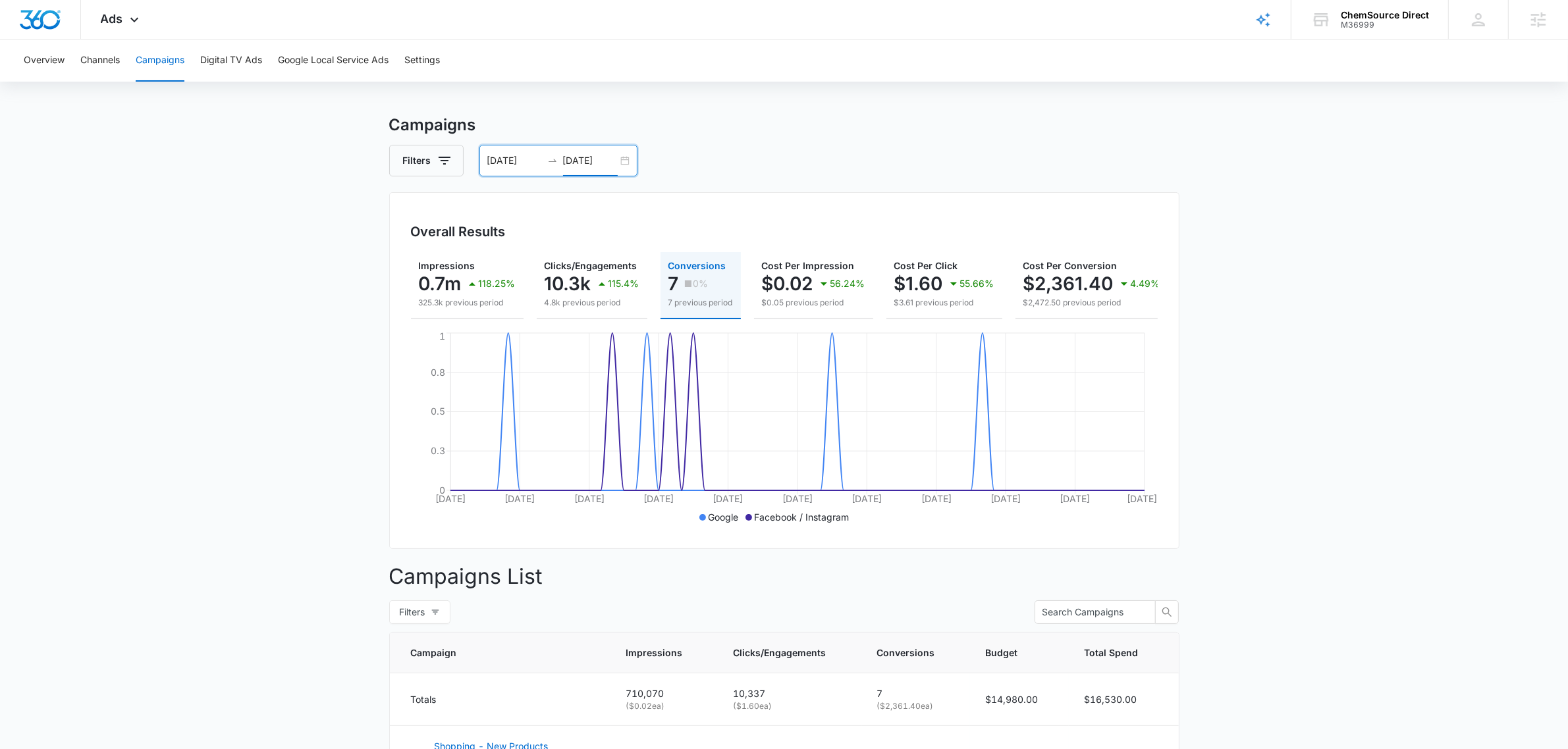
click at [577, 163] on input "09/16/2025" at bounding box center [590, 160] width 54 height 15
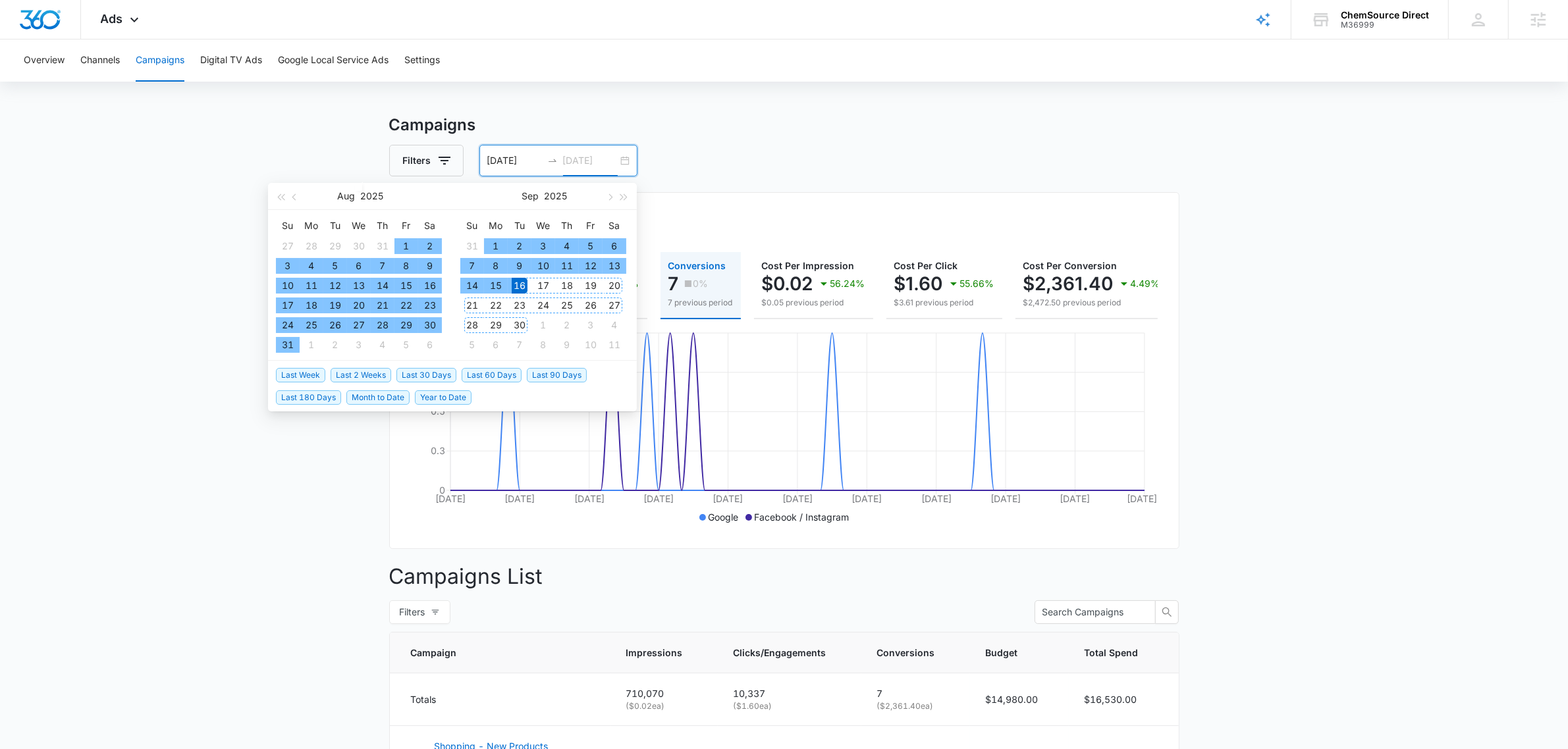
type input "09/16/2025"
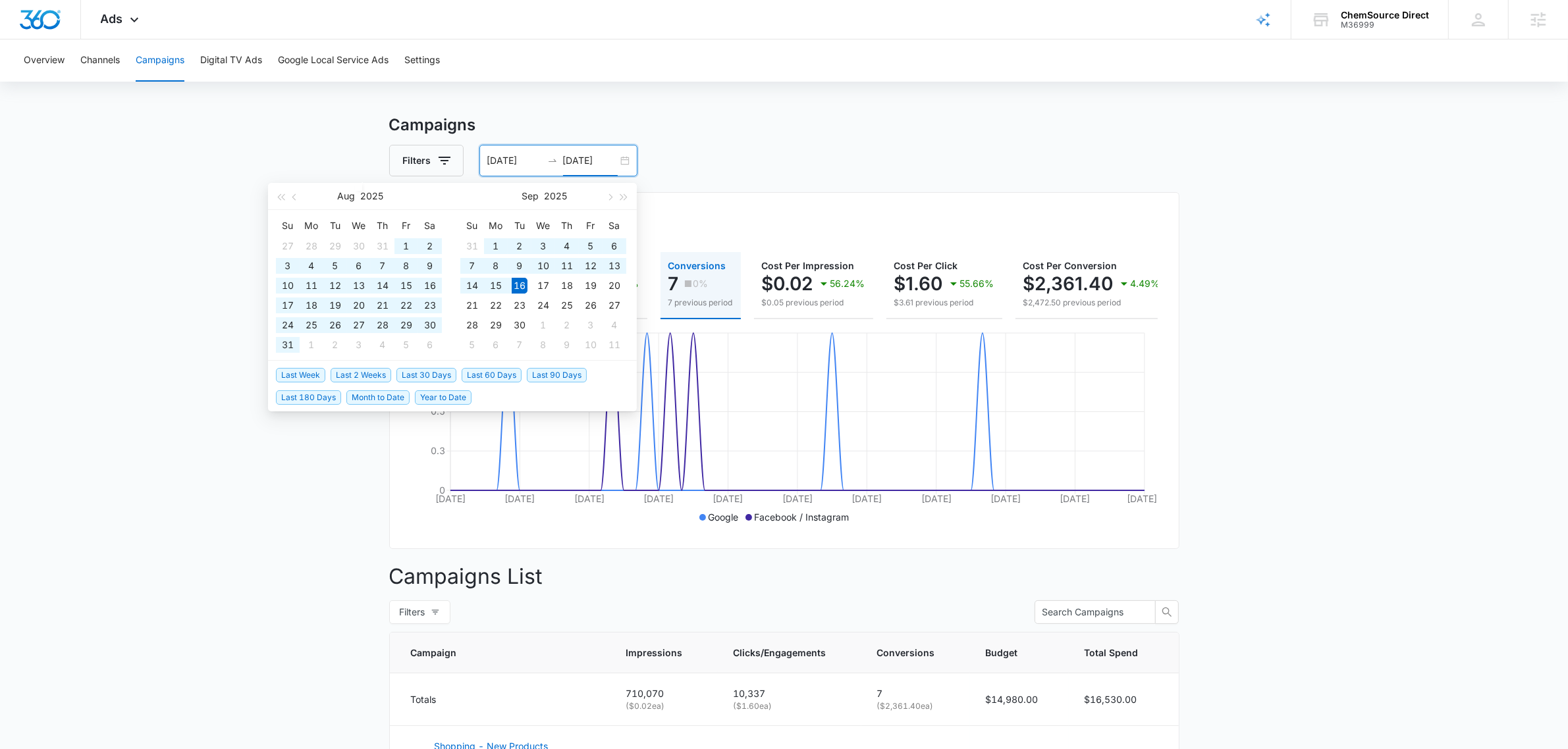
click at [555, 368] on span "Last 90 Days" at bounding box center [557, 375] width 60 height 15
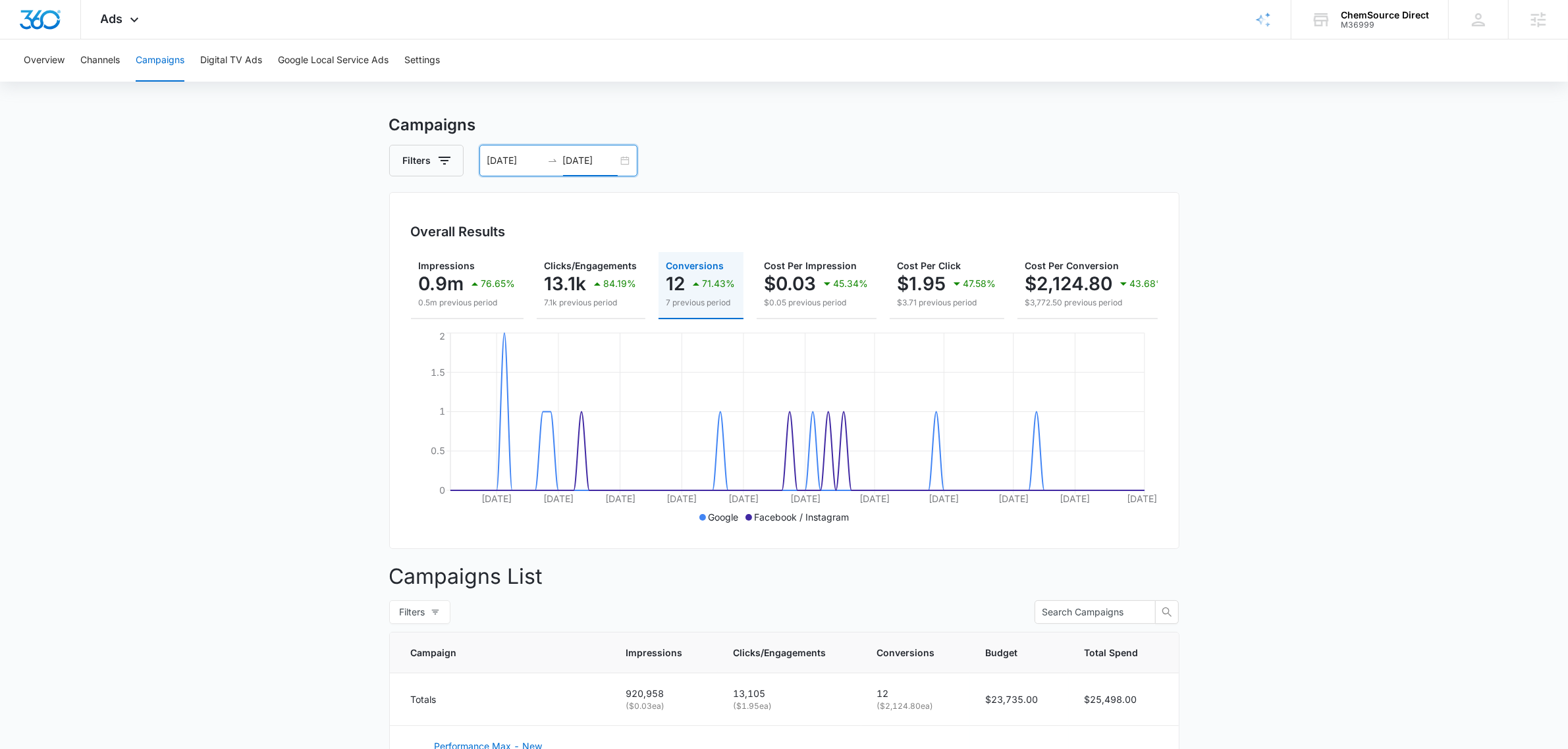
click at [523, 153] on input "06/18/2025" at bounding box center [515, 160] width 54 height 15
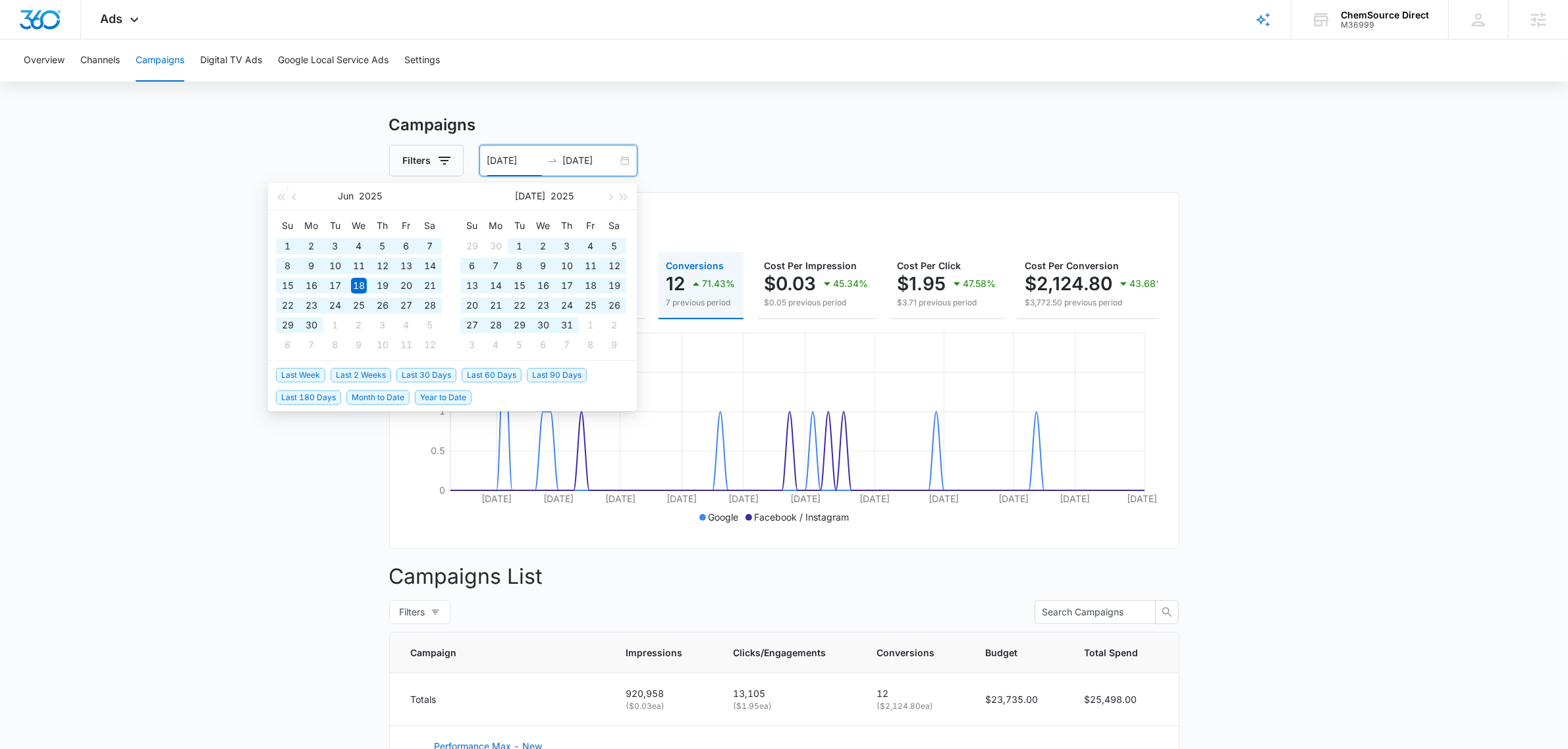
click at [449, 396] on span "Year to Date" at bounding box center [443, 397] width 57 height 15
type input "01/01/2025"
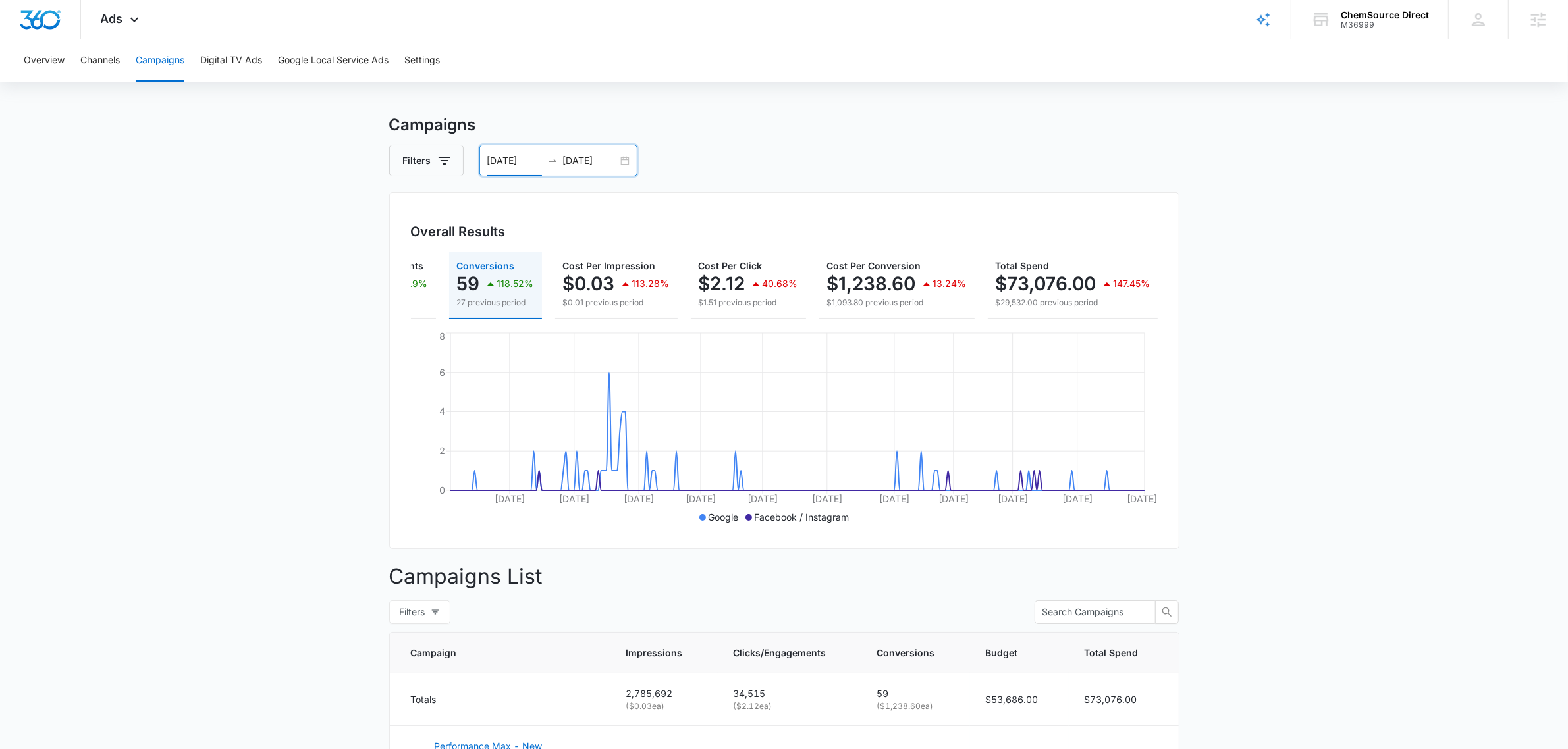
scroll to position [0, 0]
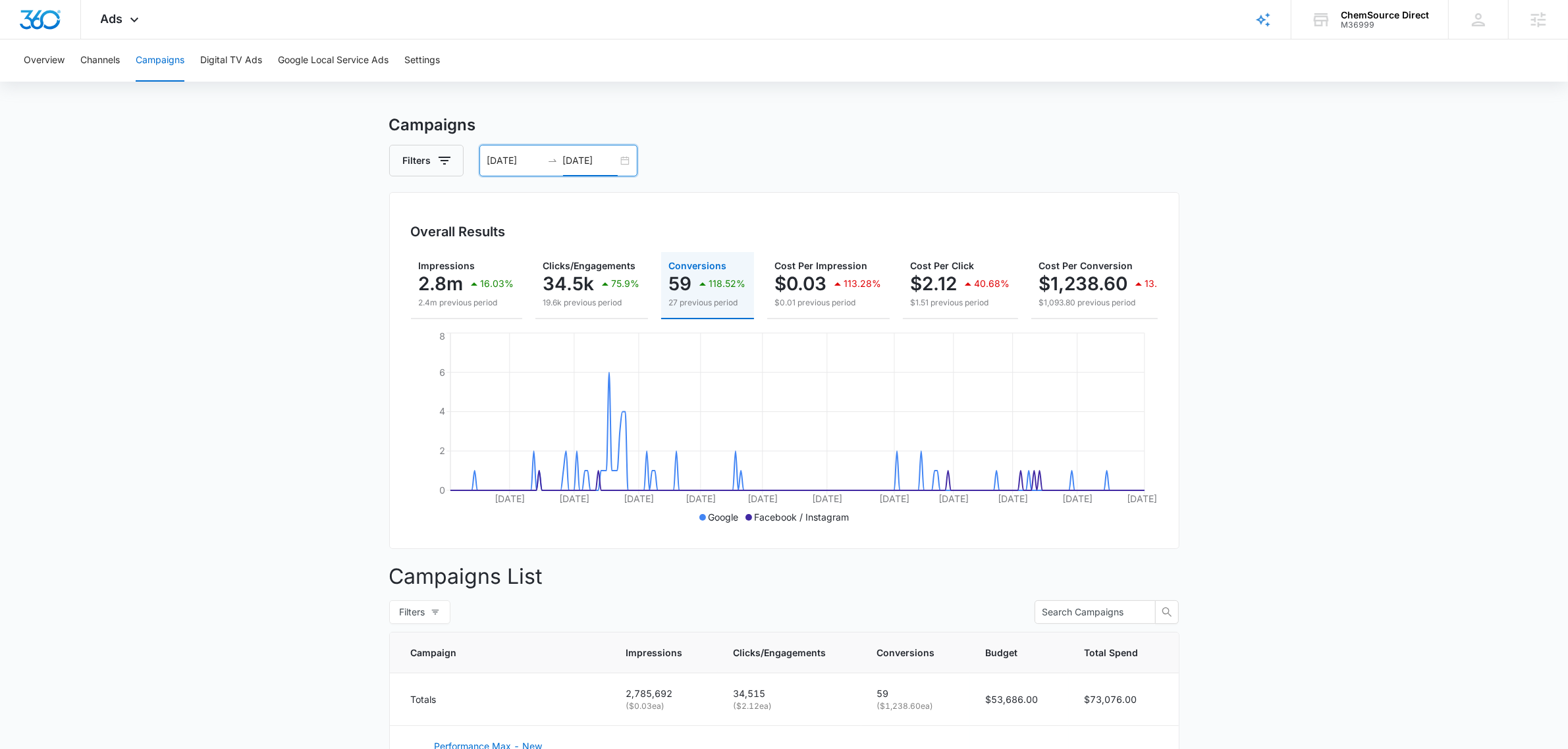
click at [584, 161] on input "09/16/2025" at bounding box center [590, 160] width 54 height 15
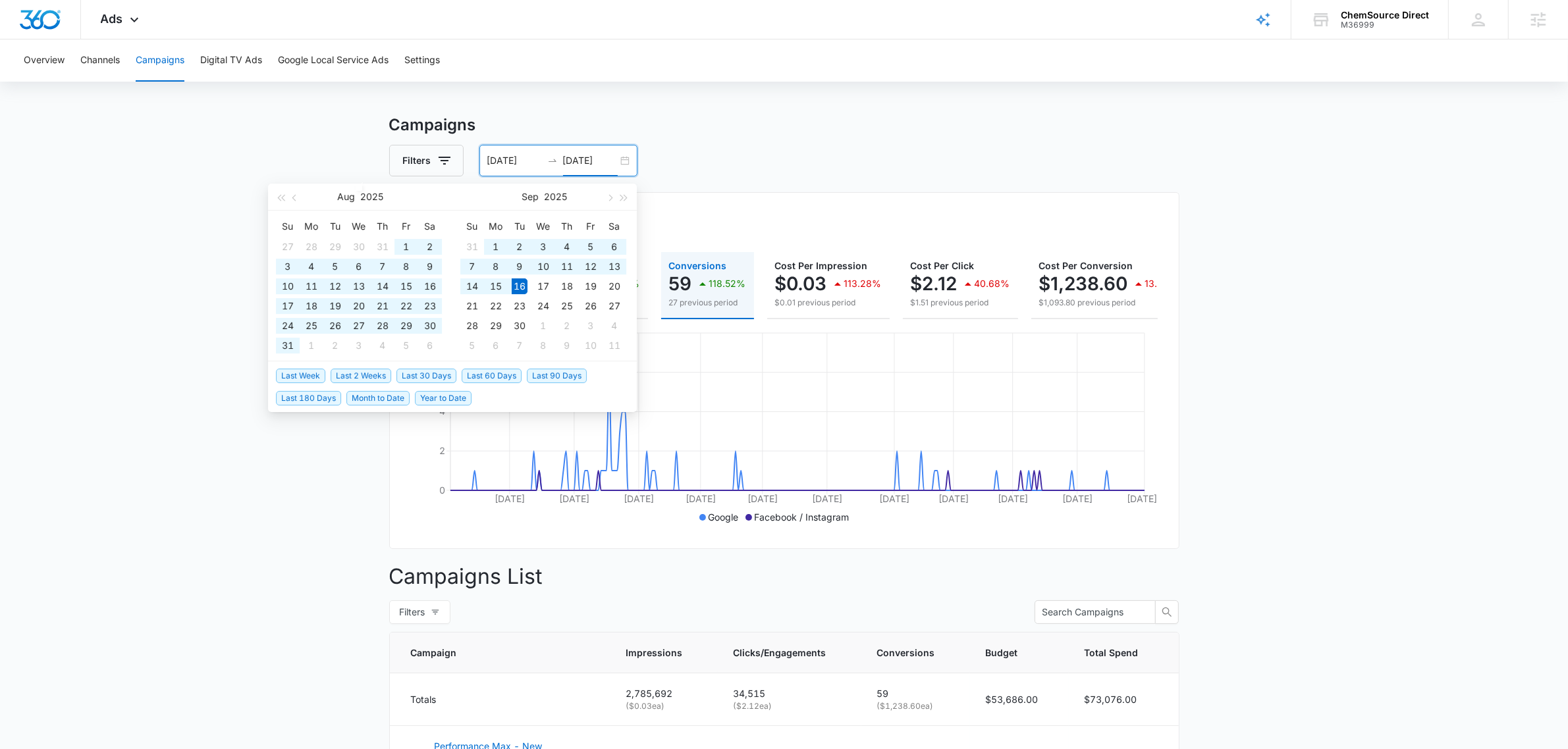
type input "09/16/2025"
click at [406, 396] on span "Month to Date" at bounding box center [378, 397] width 63 height 15
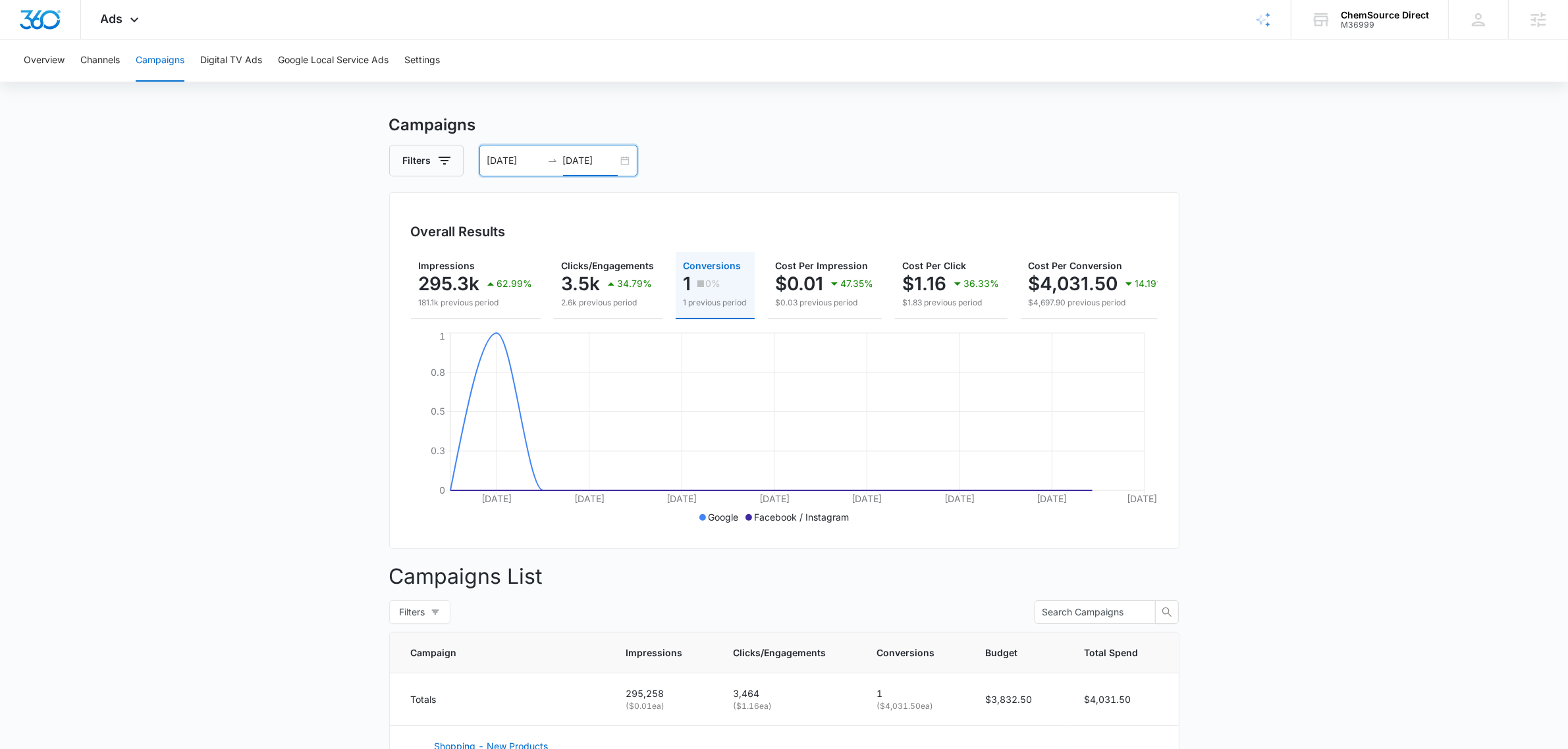
click at [597, 152] on div "09/01/2025 09/16/2025" at bounding box center [558, 160] width 158 height 32
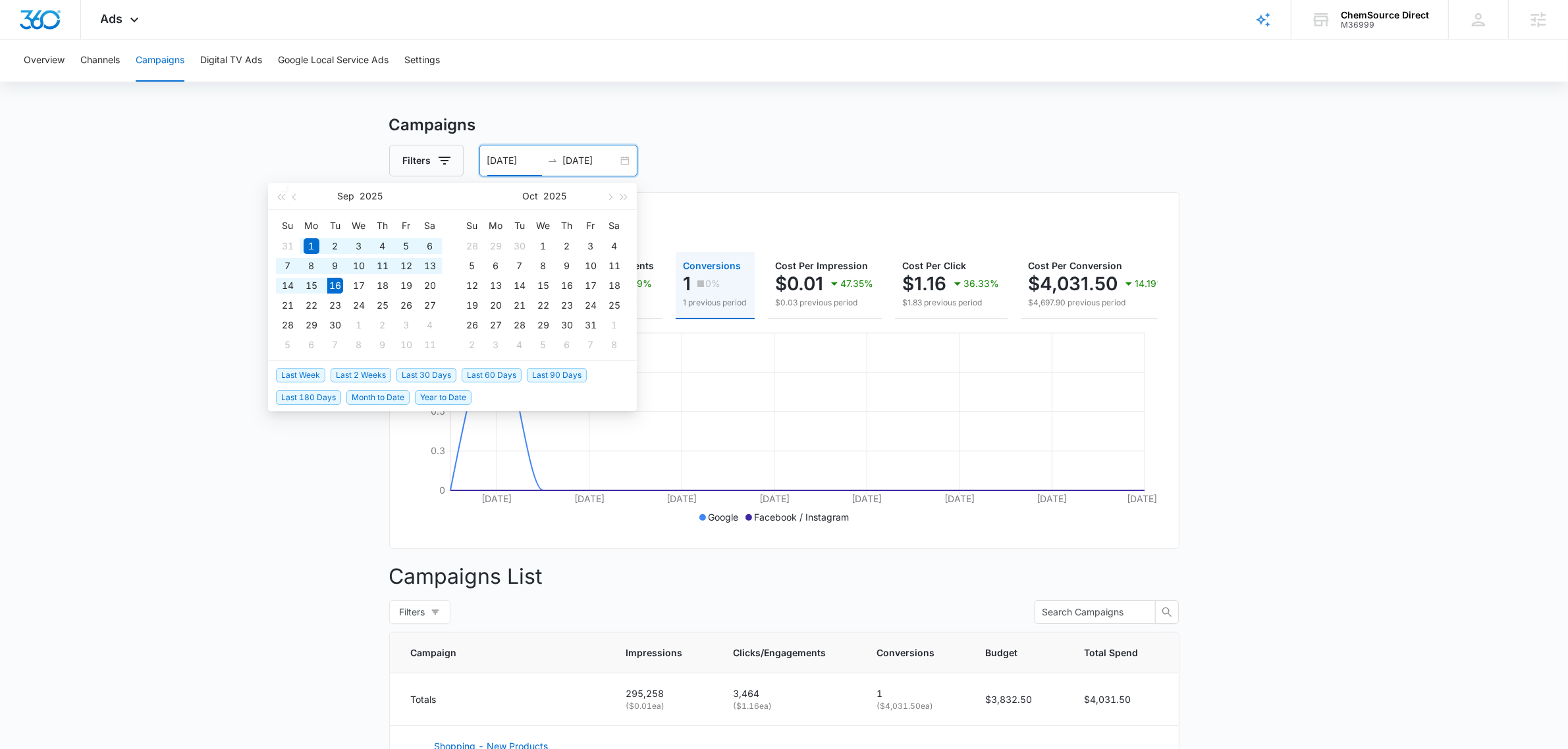
click at [439, 371] on span "Last 30 Days" at bounding box center [425, 375] width 60 height 15
type input "08/17/2025"
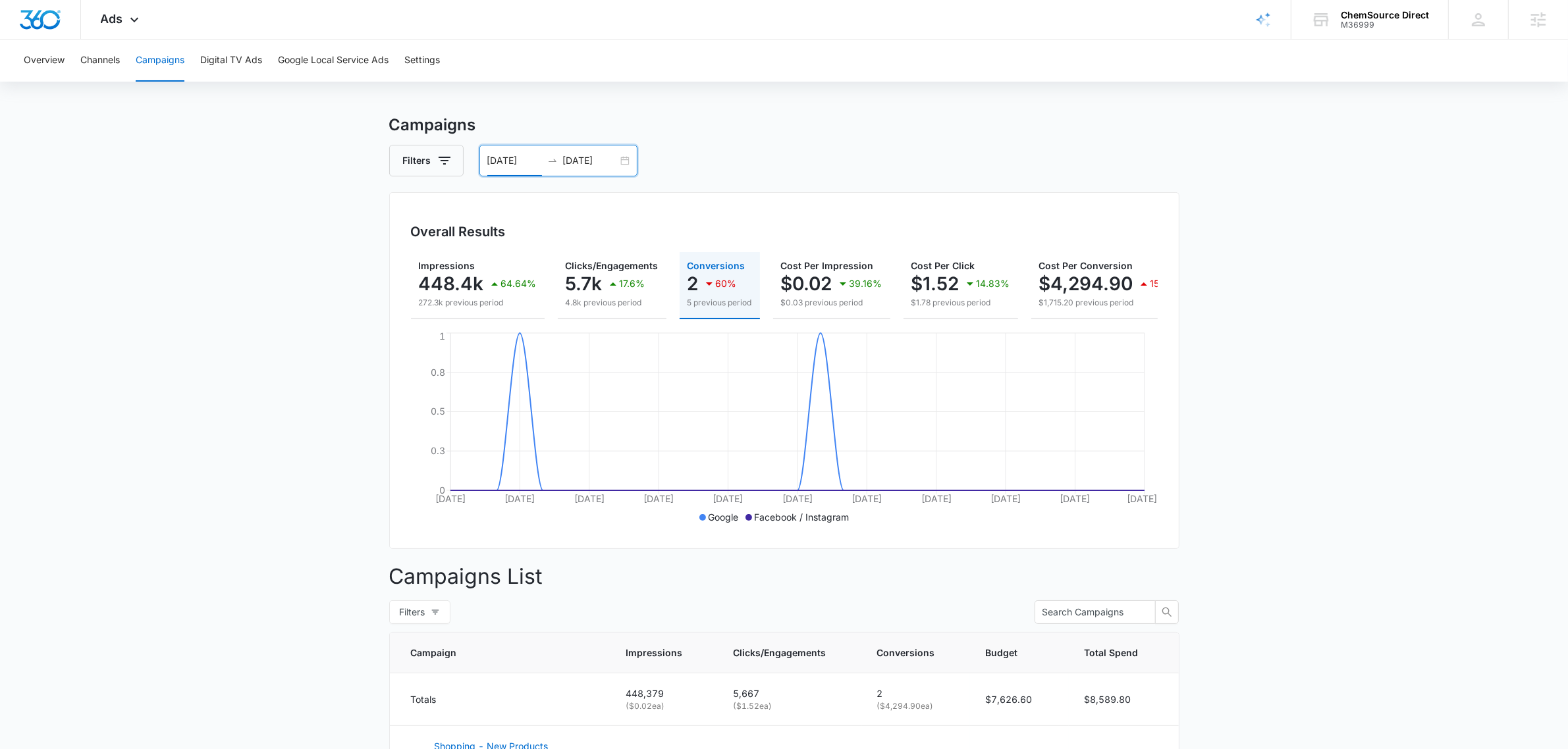
click at [588, 159] on input "09/16/2025" at bounding box center [590, 160] width 54 height 15
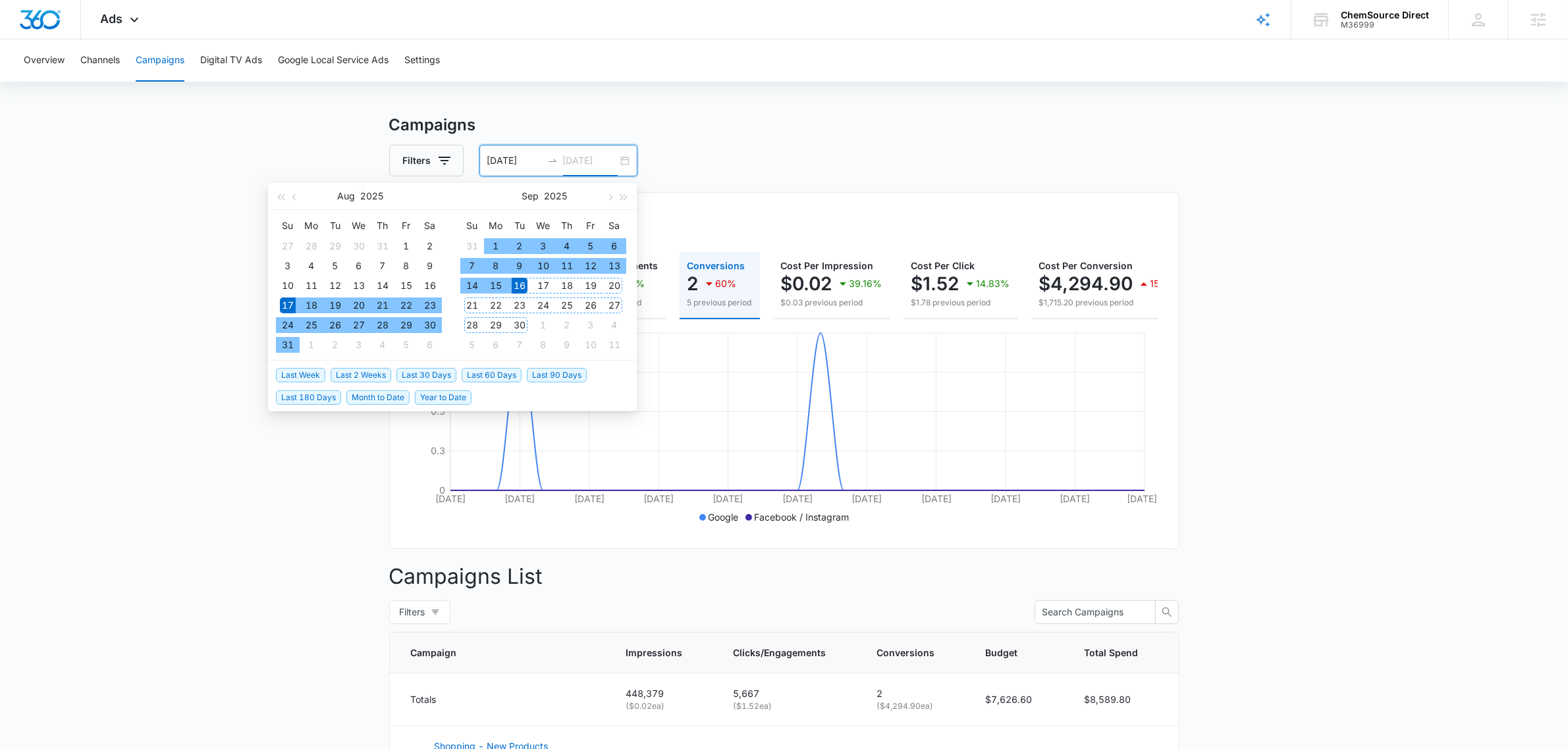
type input "09/16/2025"
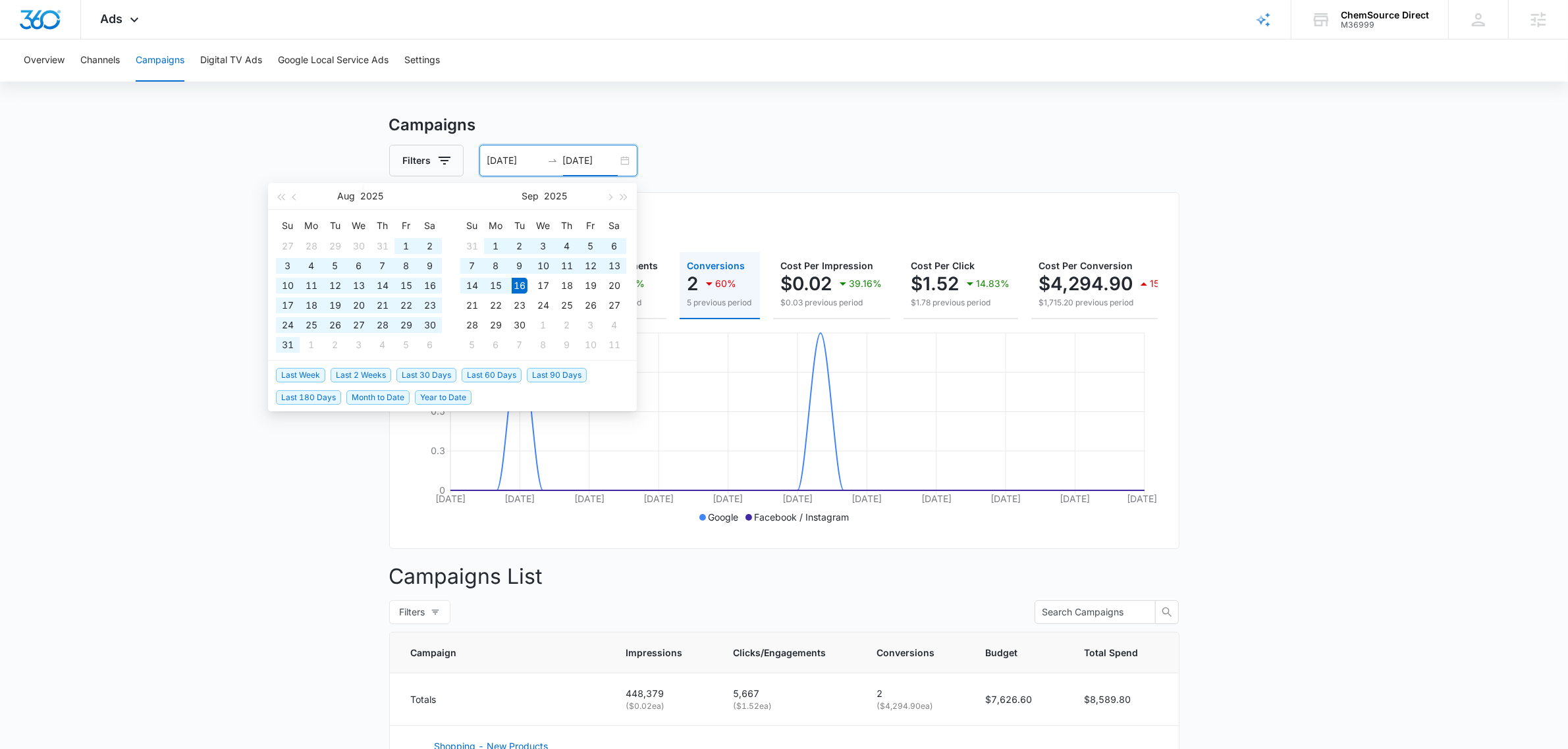
click at [554, 369] on span "Last 90 Days" at bounding box center [557, 375] width 60 height 15
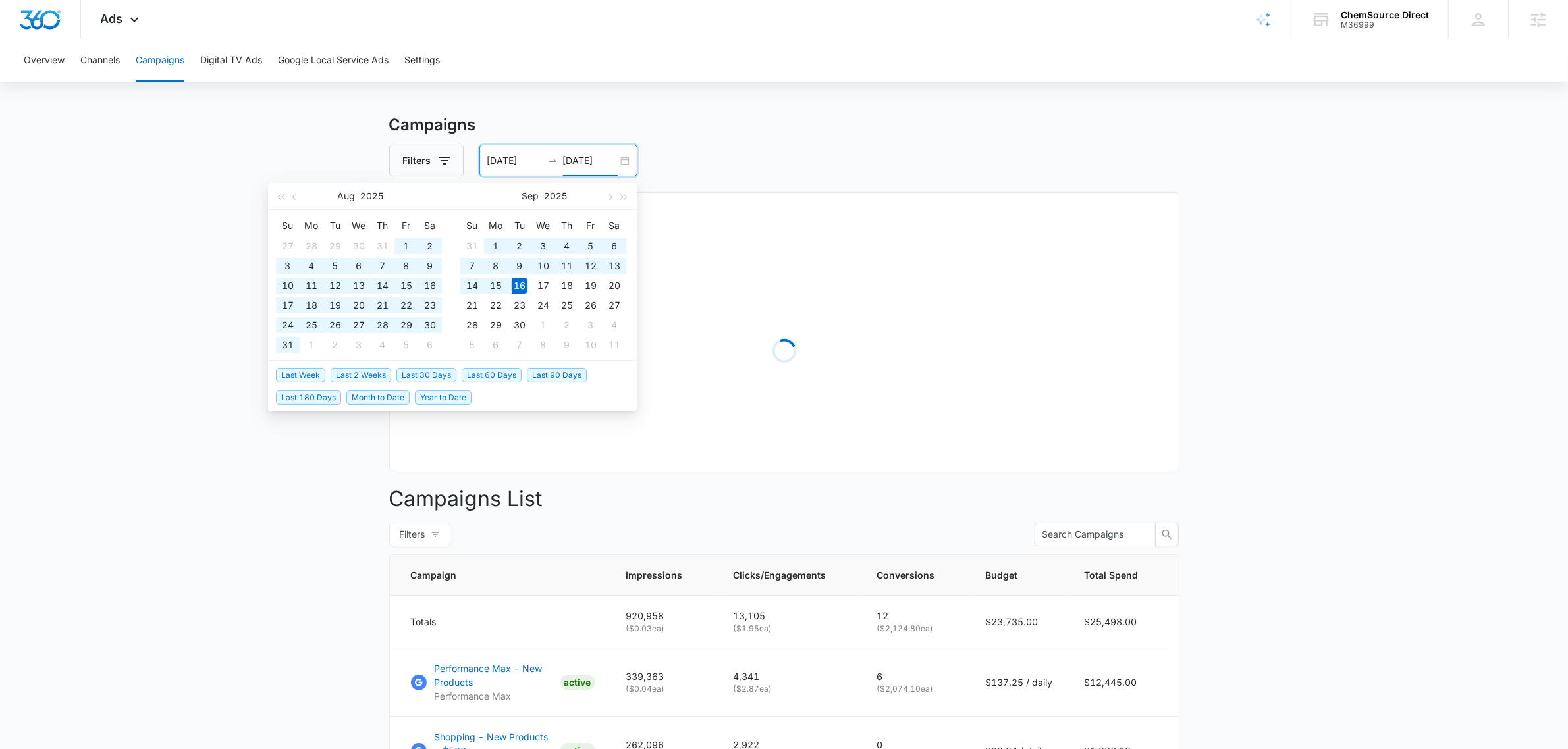
type input "06/18/2025"
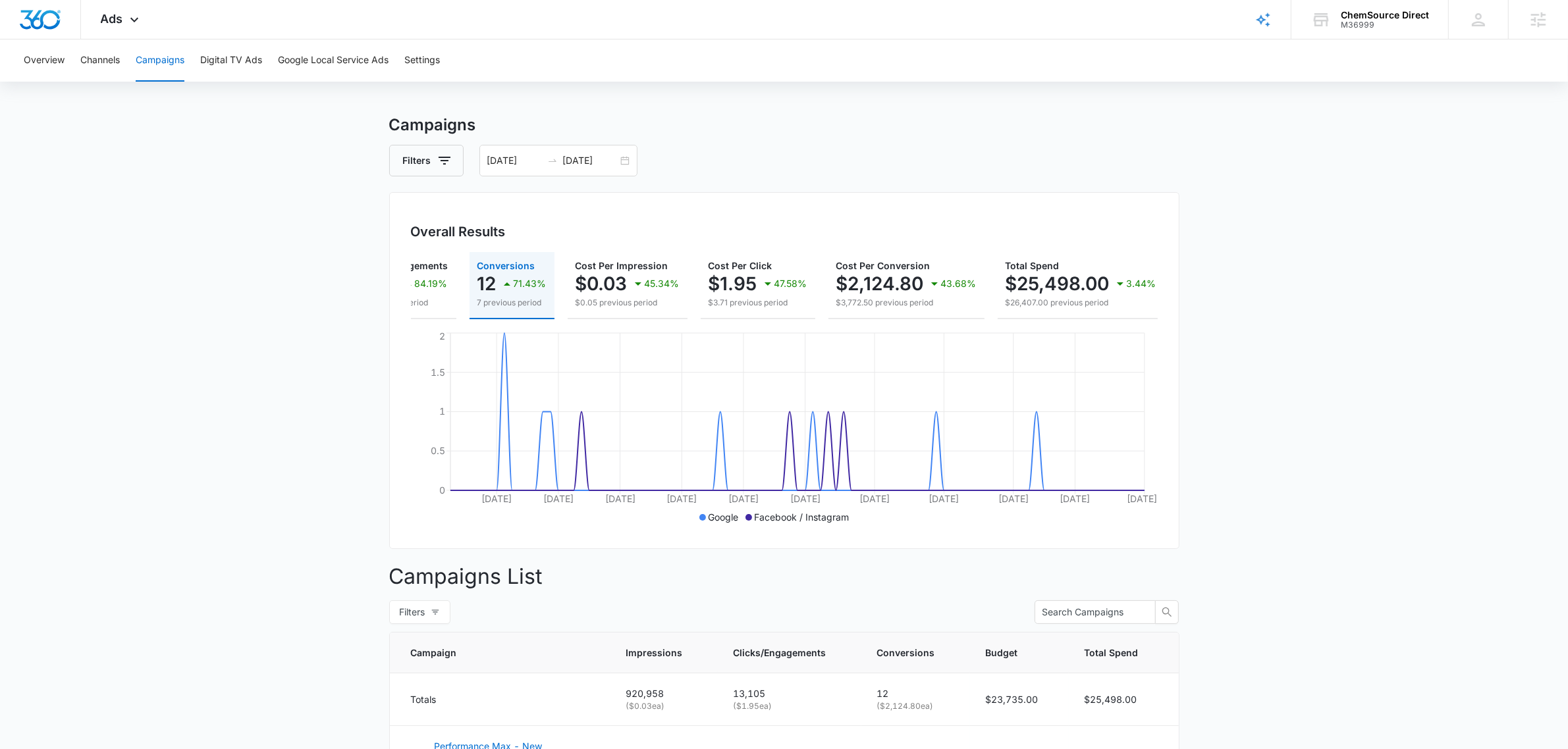
scroll to position [0, 201]
click at [1370, 21] on div "M36999" at bounding box center [1385, 25] width 88 height 10
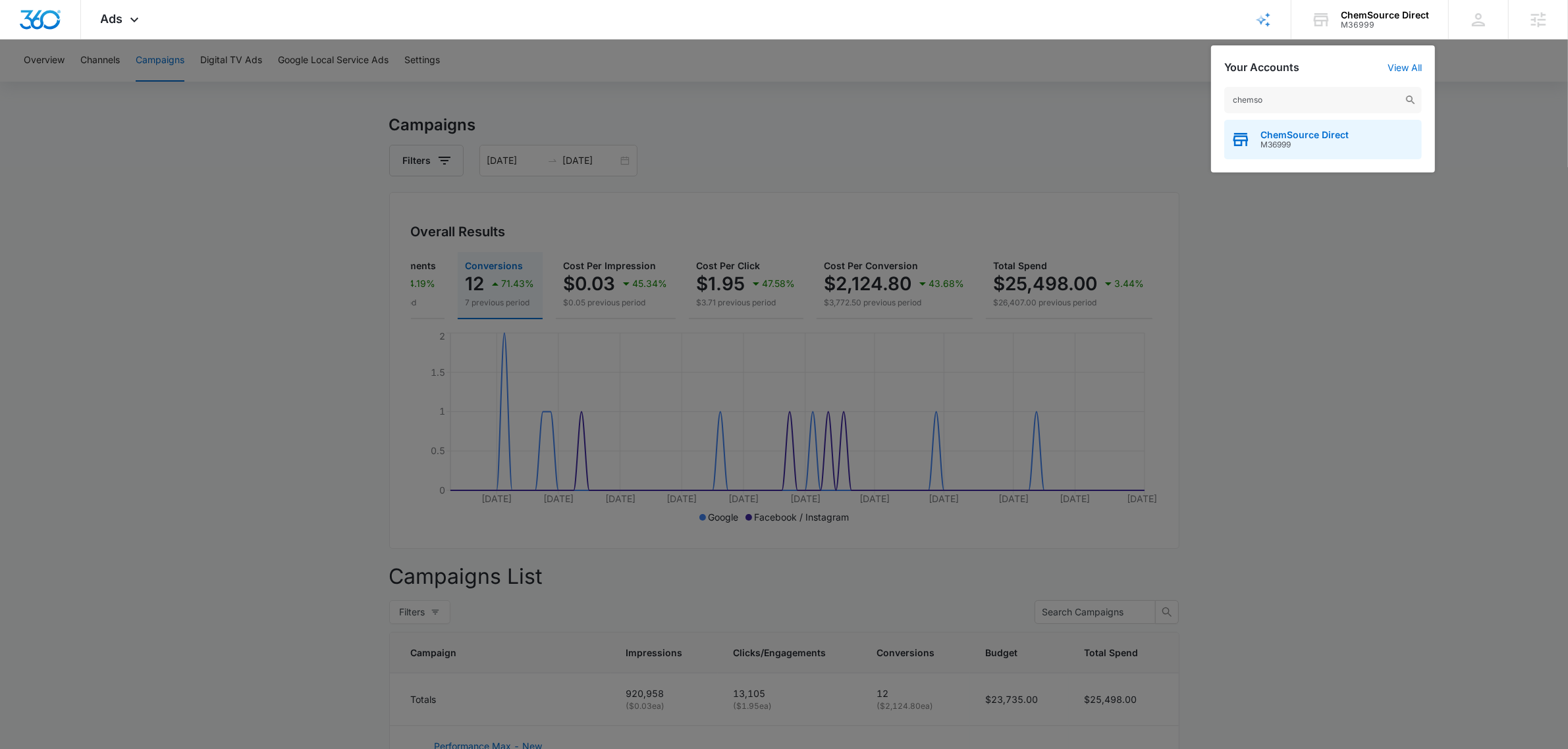
type input "chemso"
click at [1262, 134] on span "ChemSource Direct" at bounding box center [1304, 135] width 88 height 10
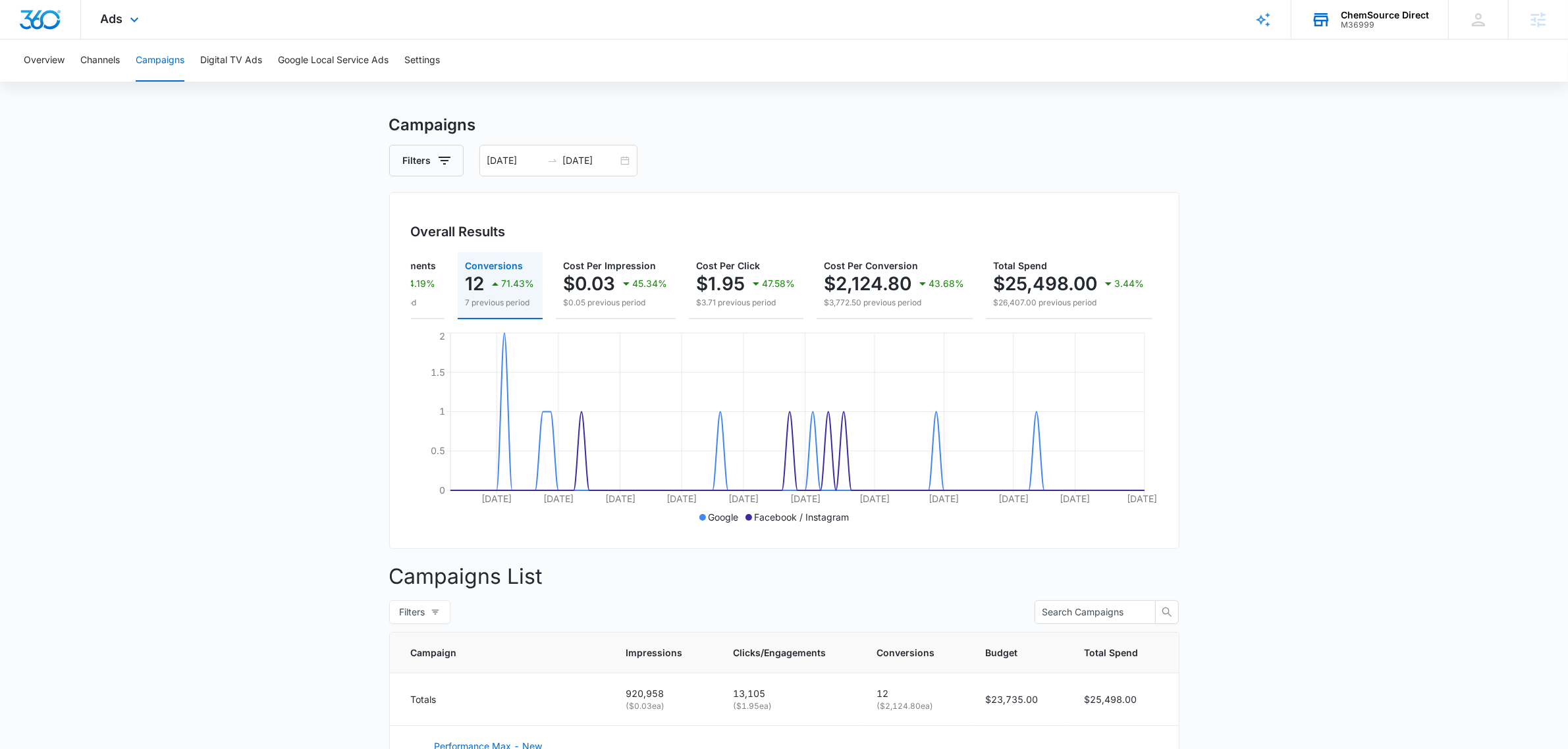
click at [1394, 23] on div "M36999" at bounding box center [1385, 25] width 88 height 10
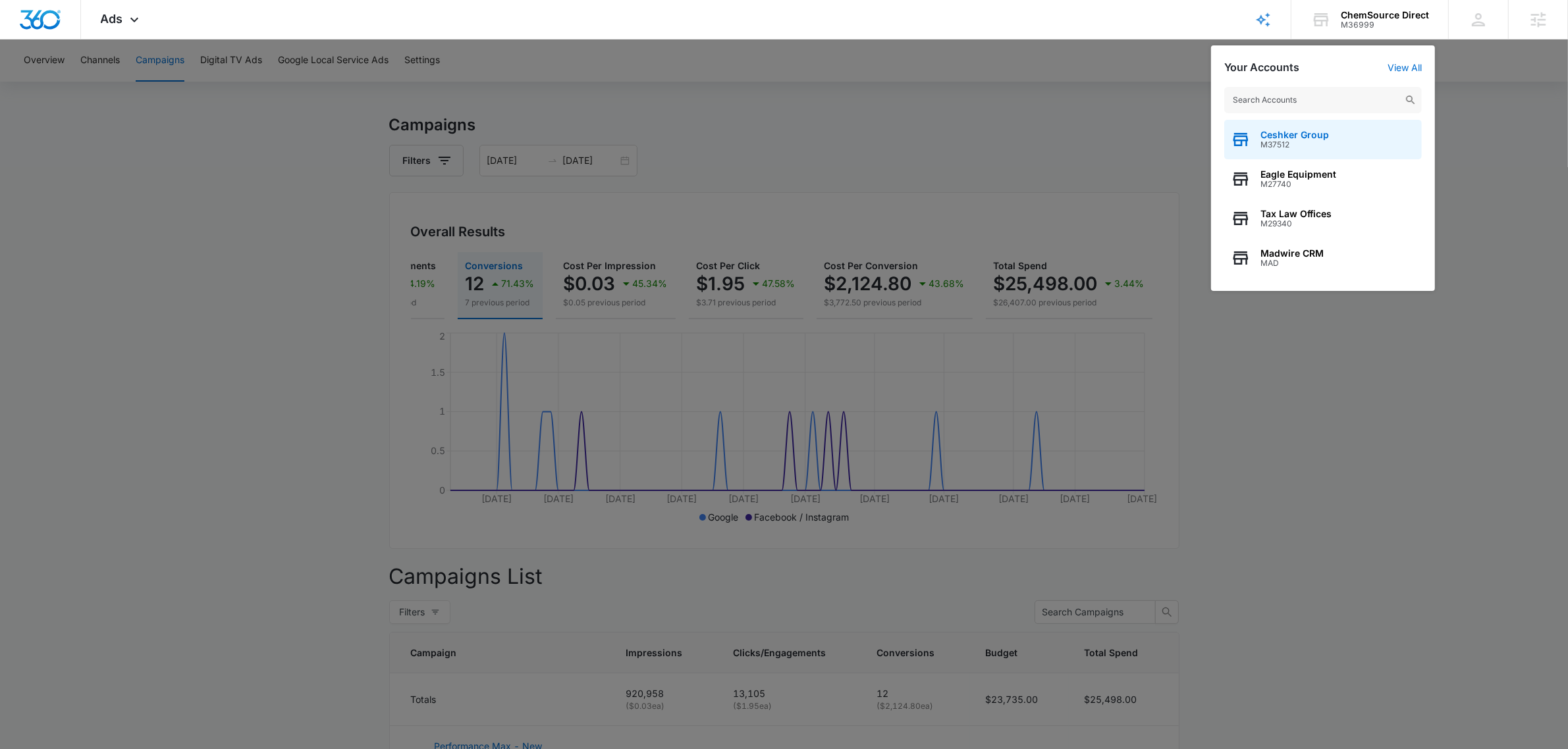
click at [1328, 136] on div "Ceshker Group M37512" at bounding box center [1323, 140] width 197 height 40
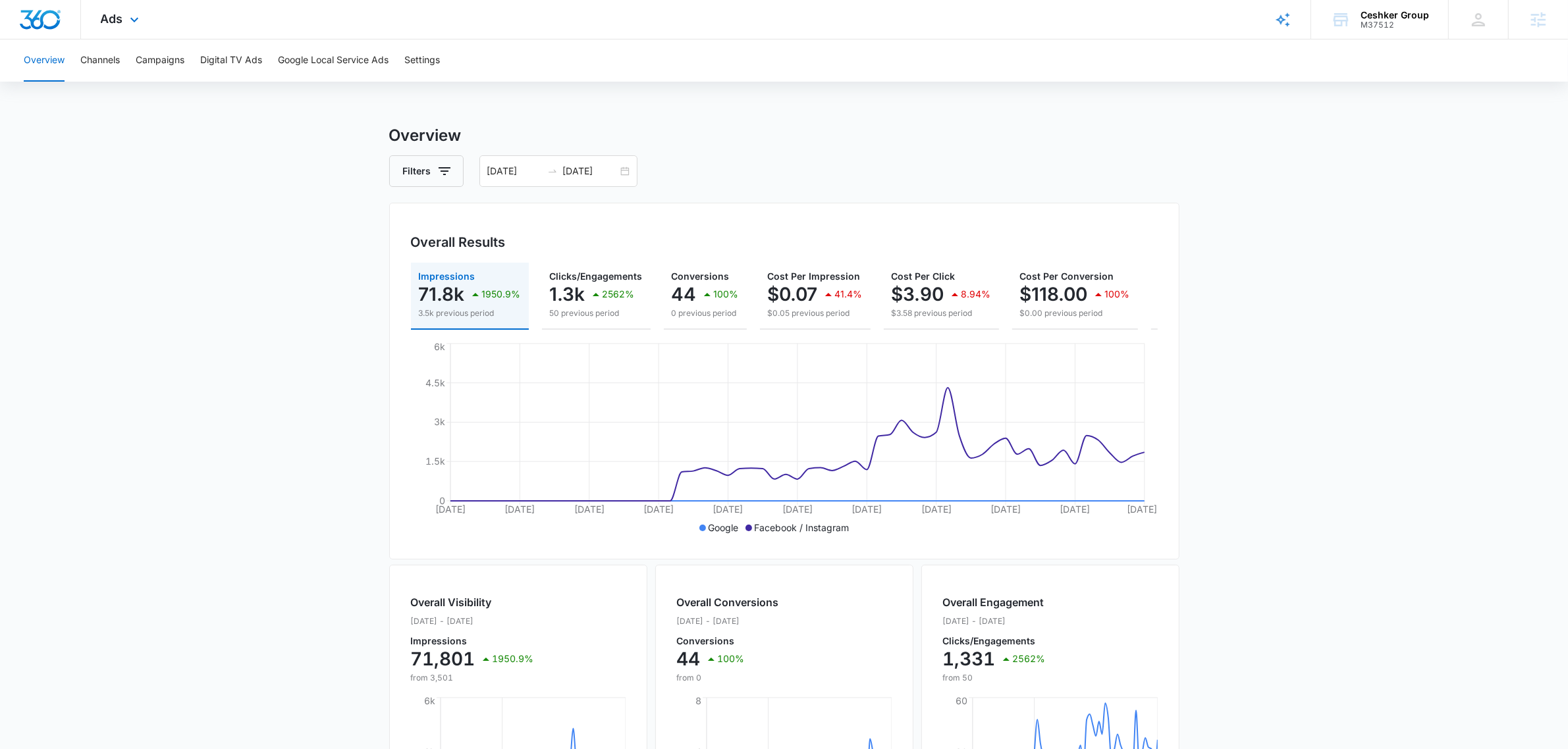
click at [128, 5] on div "Ads Apps Reputation Websites Forms CRM Email Social Shop Payments POS Content A…" at bounding box center [121, 19] width 81 height 39
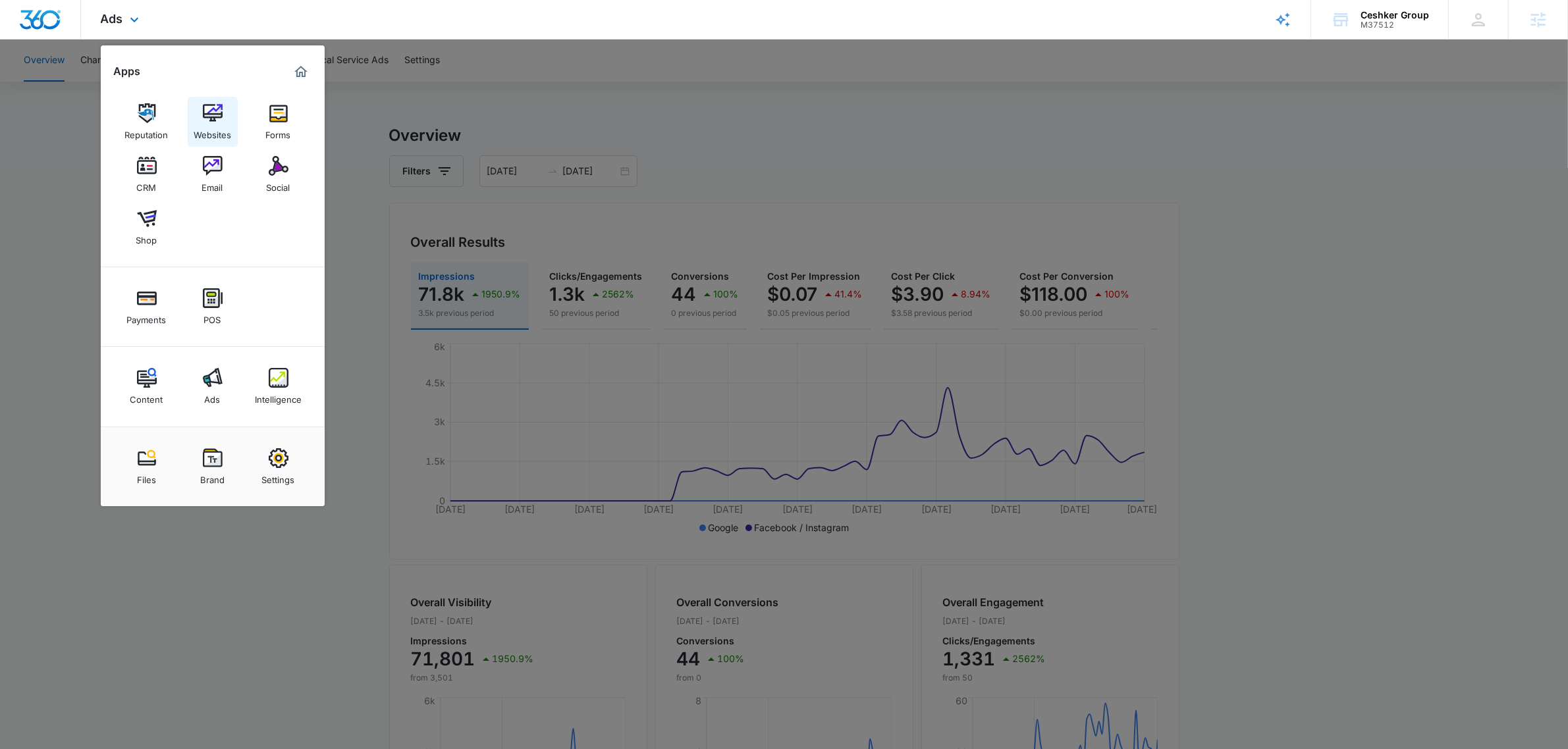
click at [219, 110] on img at bounding box center [212, 113] width 20 height 20
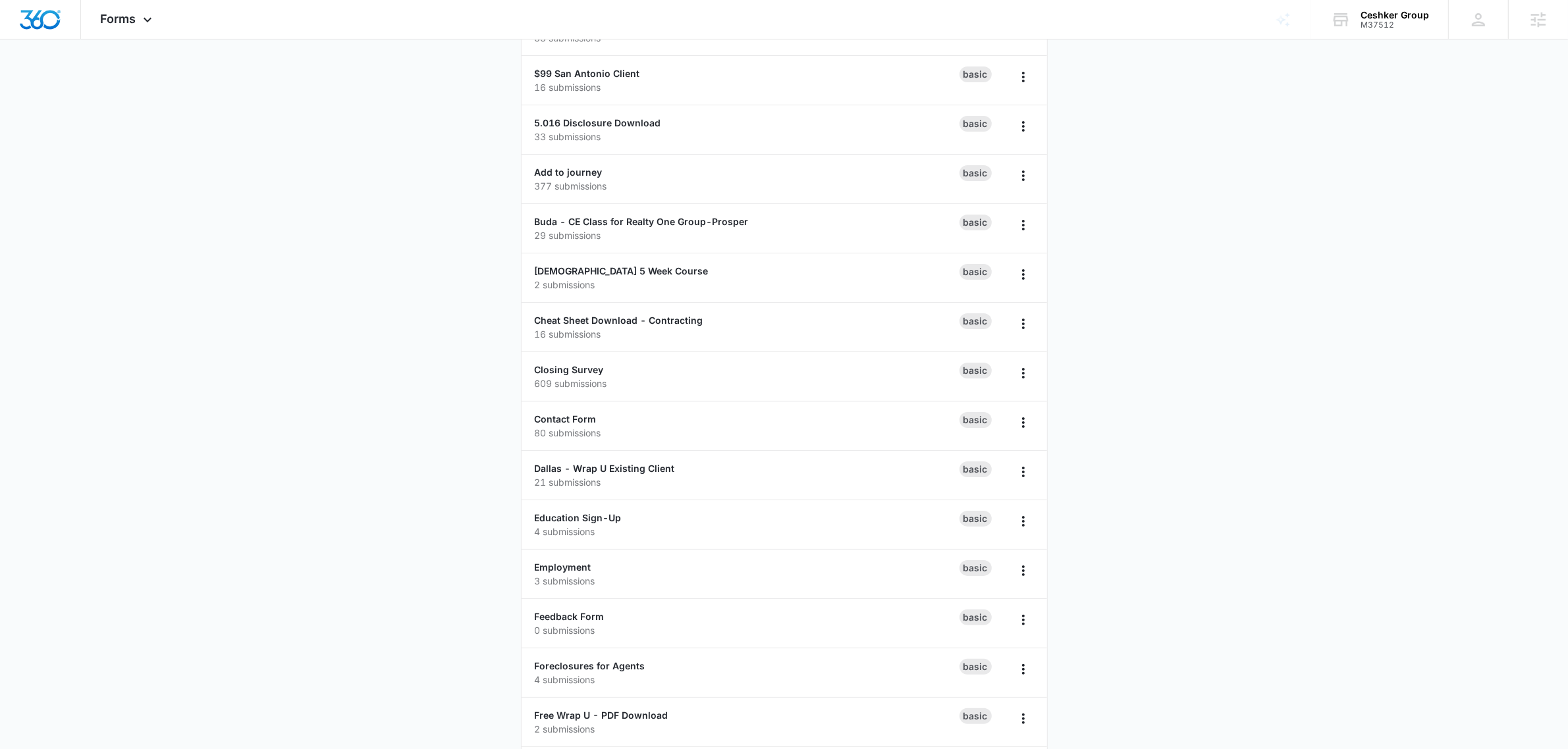
scroll to position [576, 0]
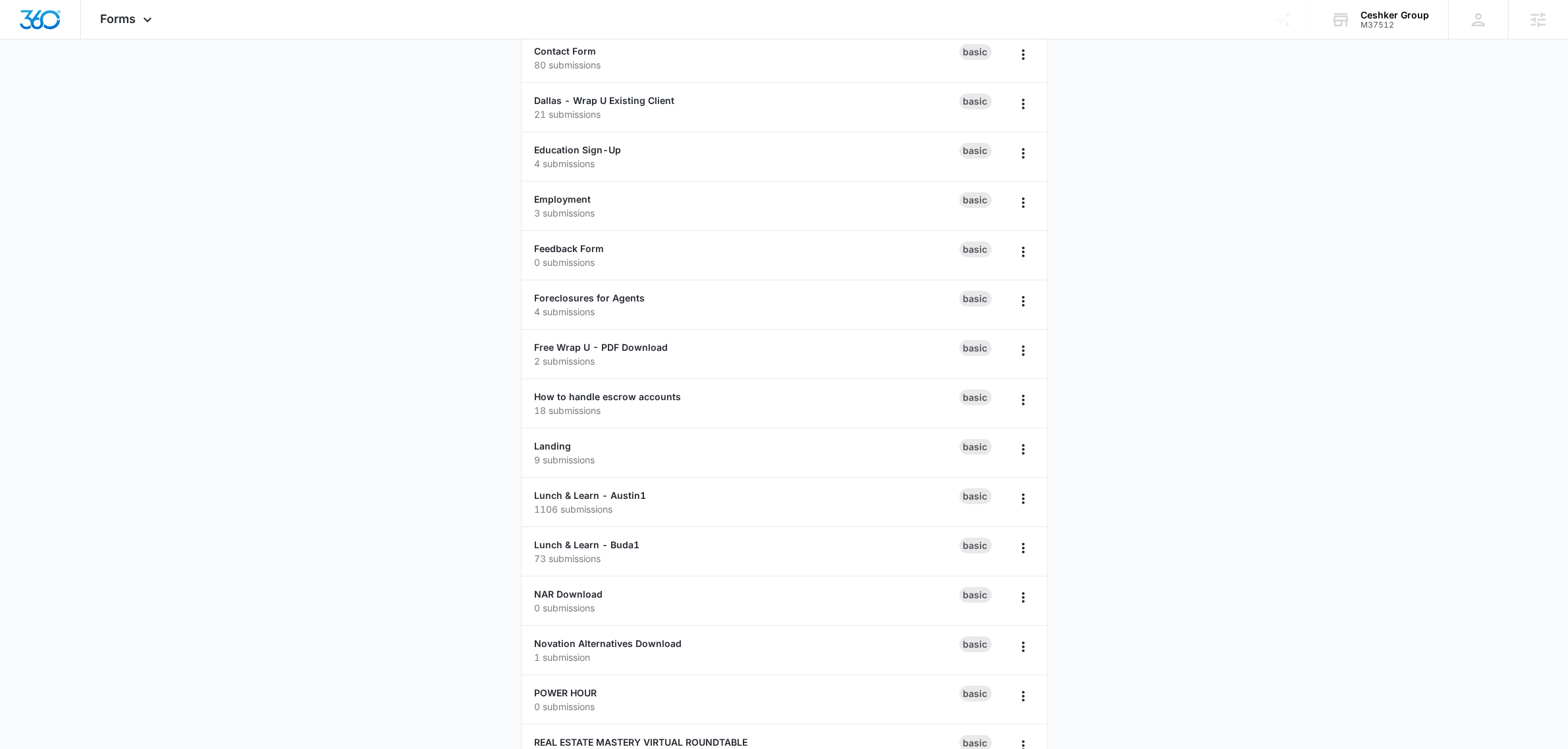
drag, startPoint x: 1360, startPoint y: 330, endPoint x: 1334, endPoint y: 331, distance: 26.0
click at [1360, 330] on main "Forms Create Form $99 Austin Client 17 submissions Basic $99 Existing Clients H…" at bounding box center [784, 715] width 1568 height 2419
click at [560, 695] on link "POWER HOUR" at bounding box center [565, 692] width 63 height 11
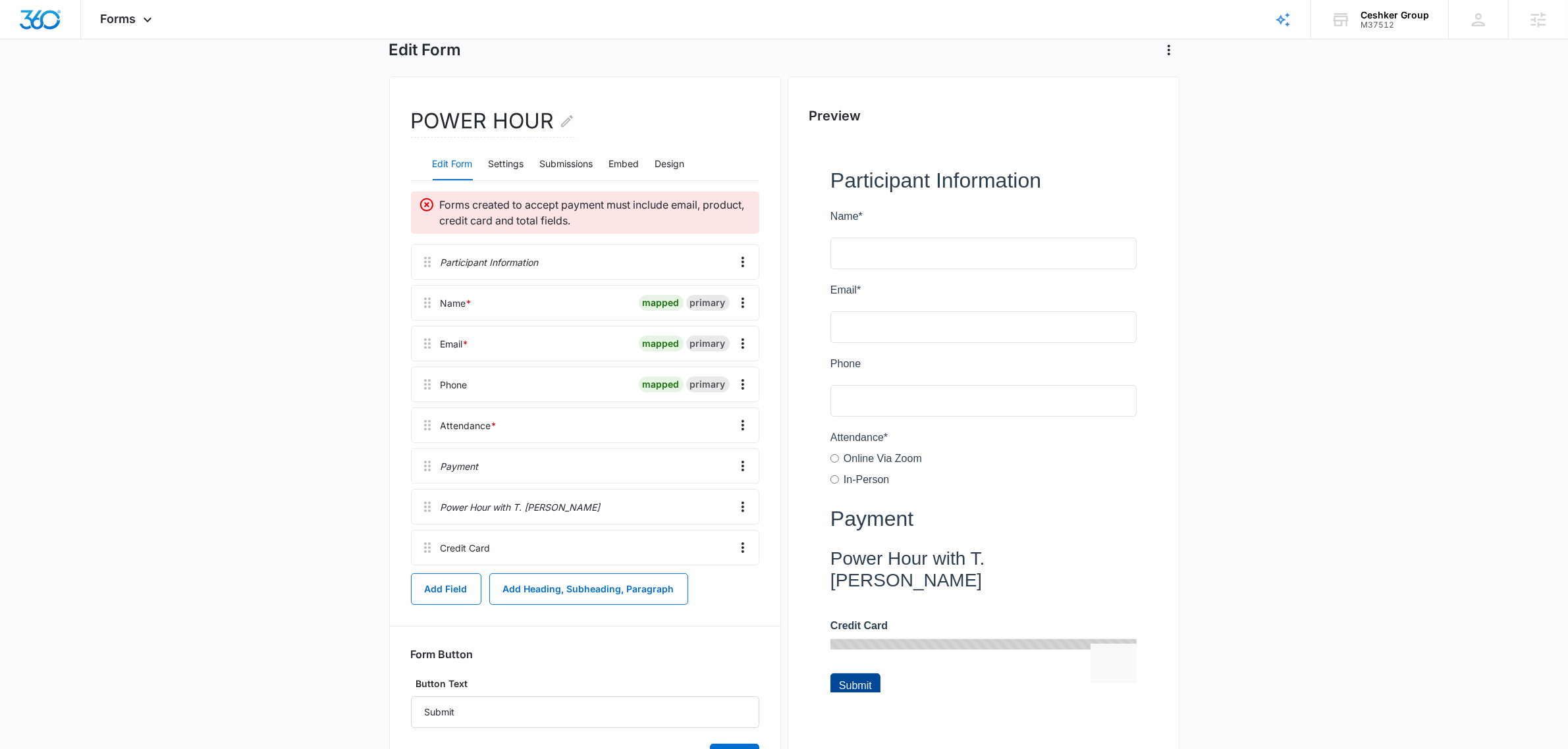
scroll to position [148, 0]
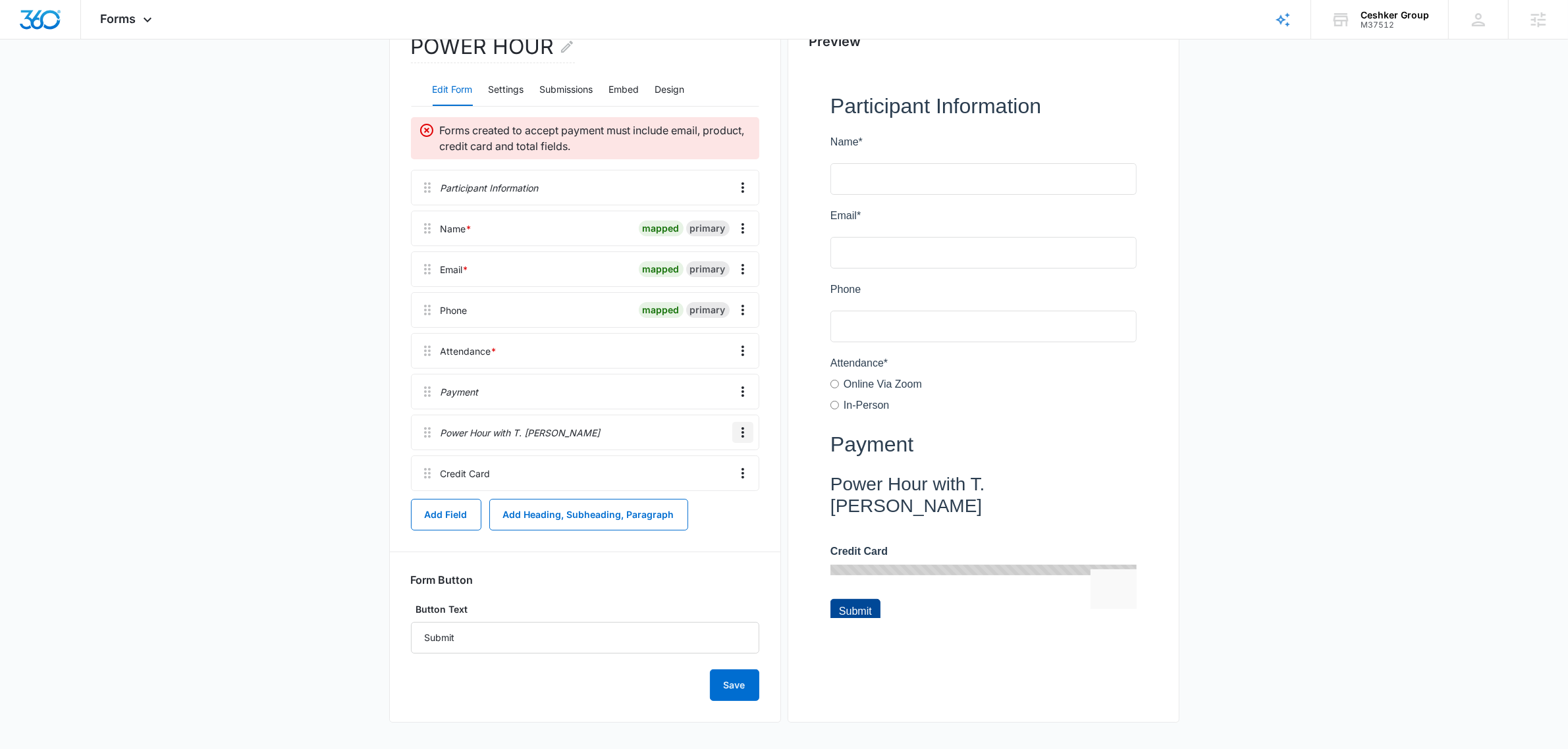
click at [744, 431] on icon "Overflow Menu" at bounding box center [742, 432] width 15 height 15
click at [727, 463] on button "Edit" at bounding box center [715, 469] width 75 height 20
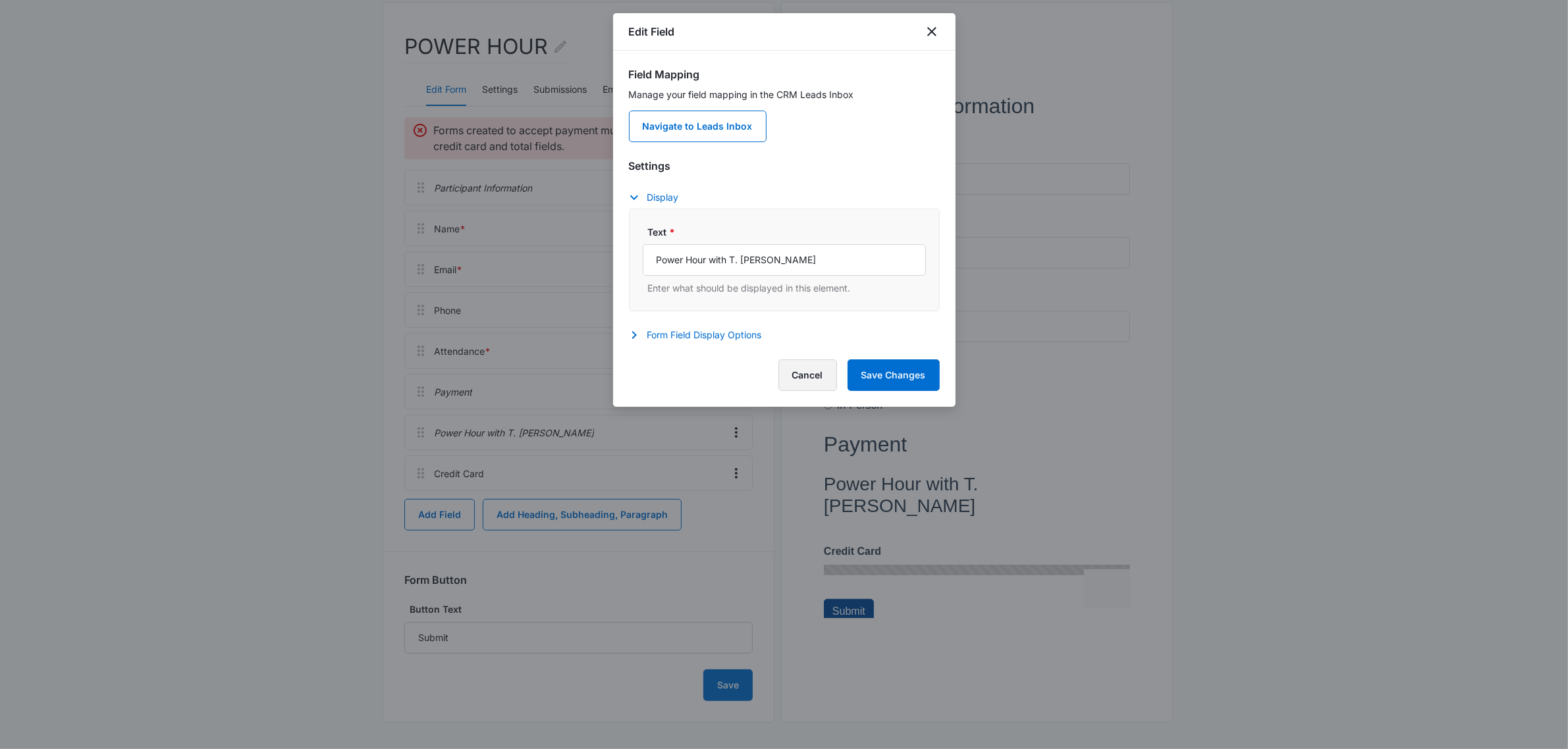
click at [802, 364] on button "Cancel" at bounding box center [808, 374] width 59 height 32
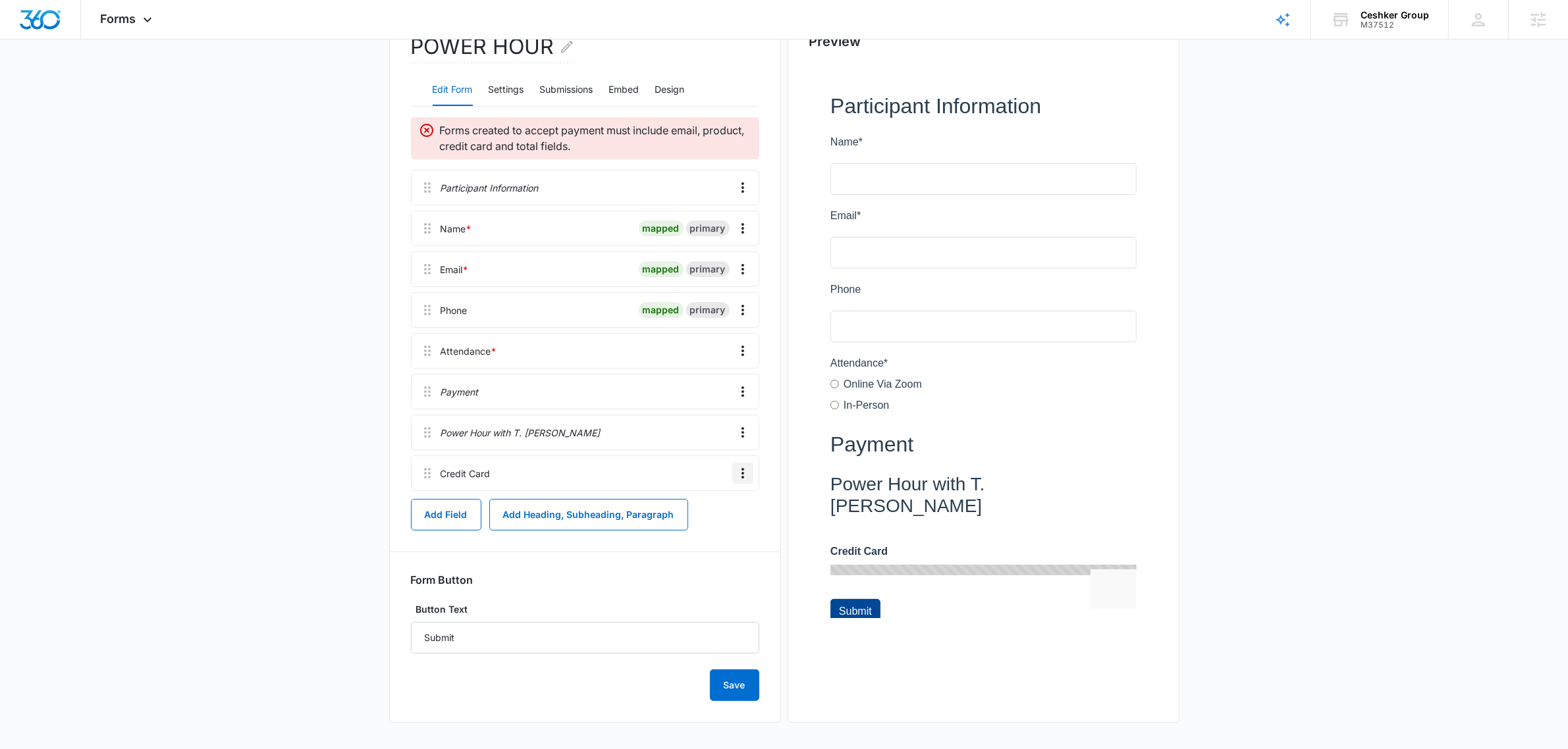
click at [746, 471] on icon "Overflow Menu" at bounding box center [742, 472] width 15 height 15
click at [732, 501] on button "Edit" at bounding box center [715, 510] width 75 height 20
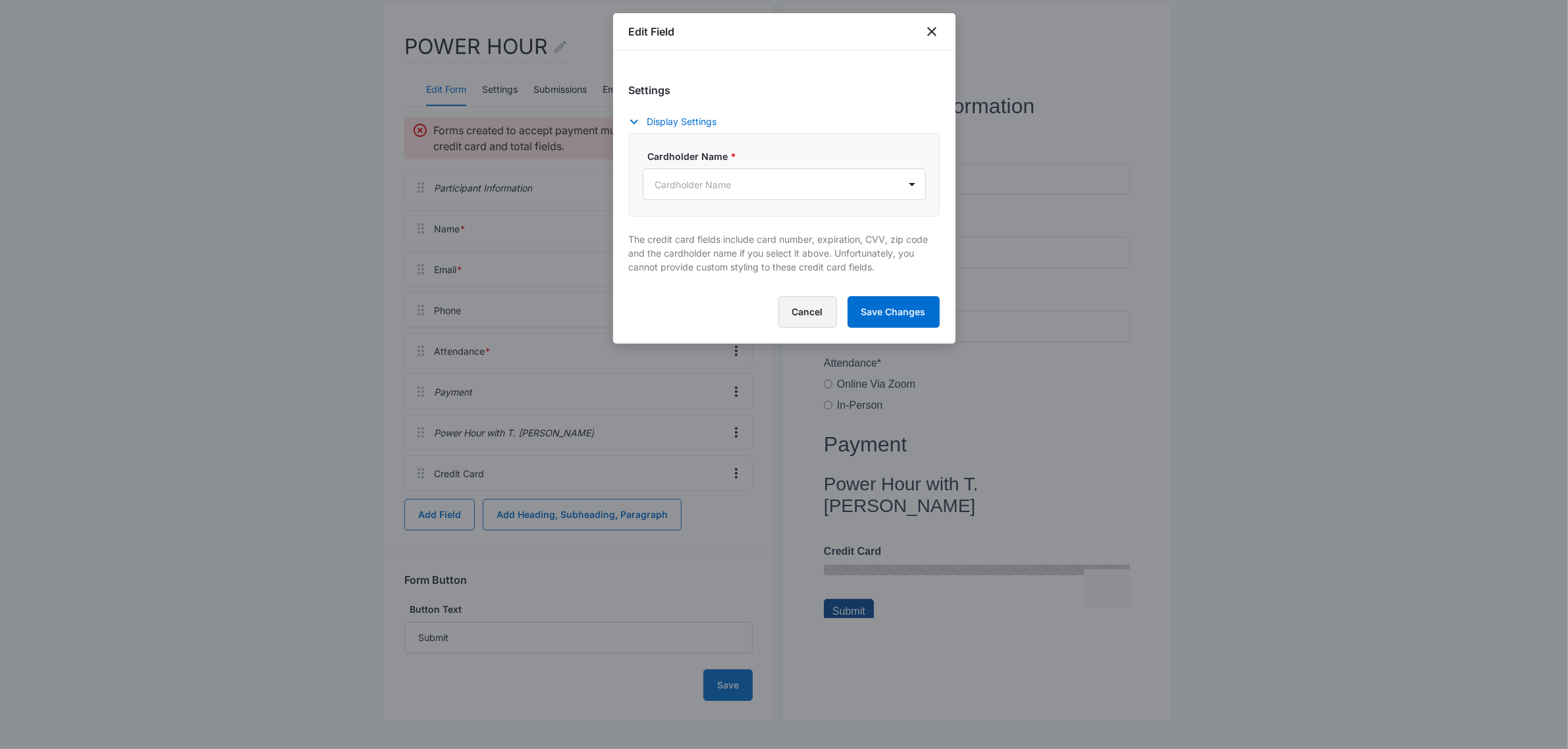
click at [795, 313] on button "Cancel" at bounding box center [808, 311] width 59 height 32
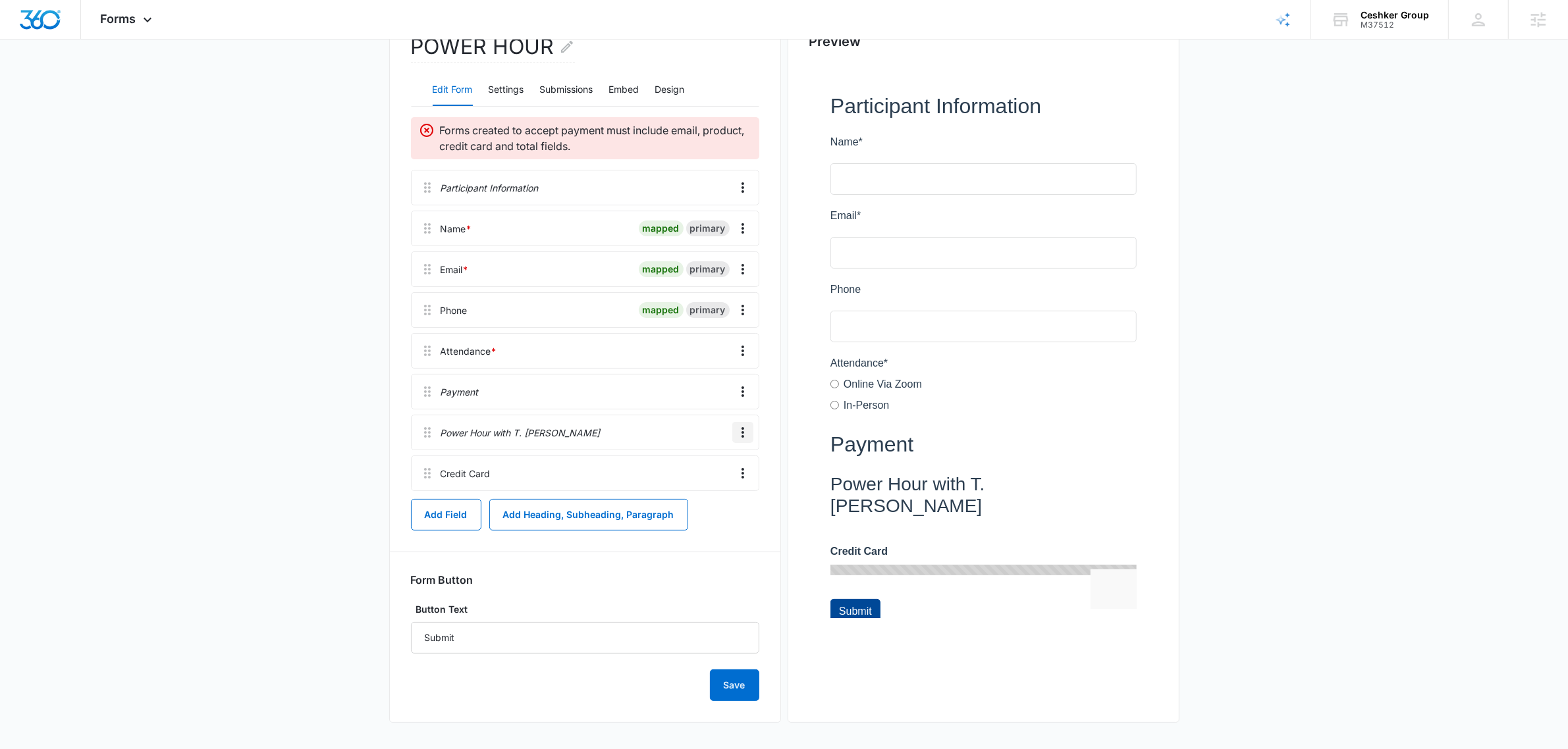
click at [746, 427] on icon "Overflow Menu" at bounding box center [742, 432] width 15 height 15
click at [732, 467] on button "Edit" at bounding box center [715, 469] width 75 height 20
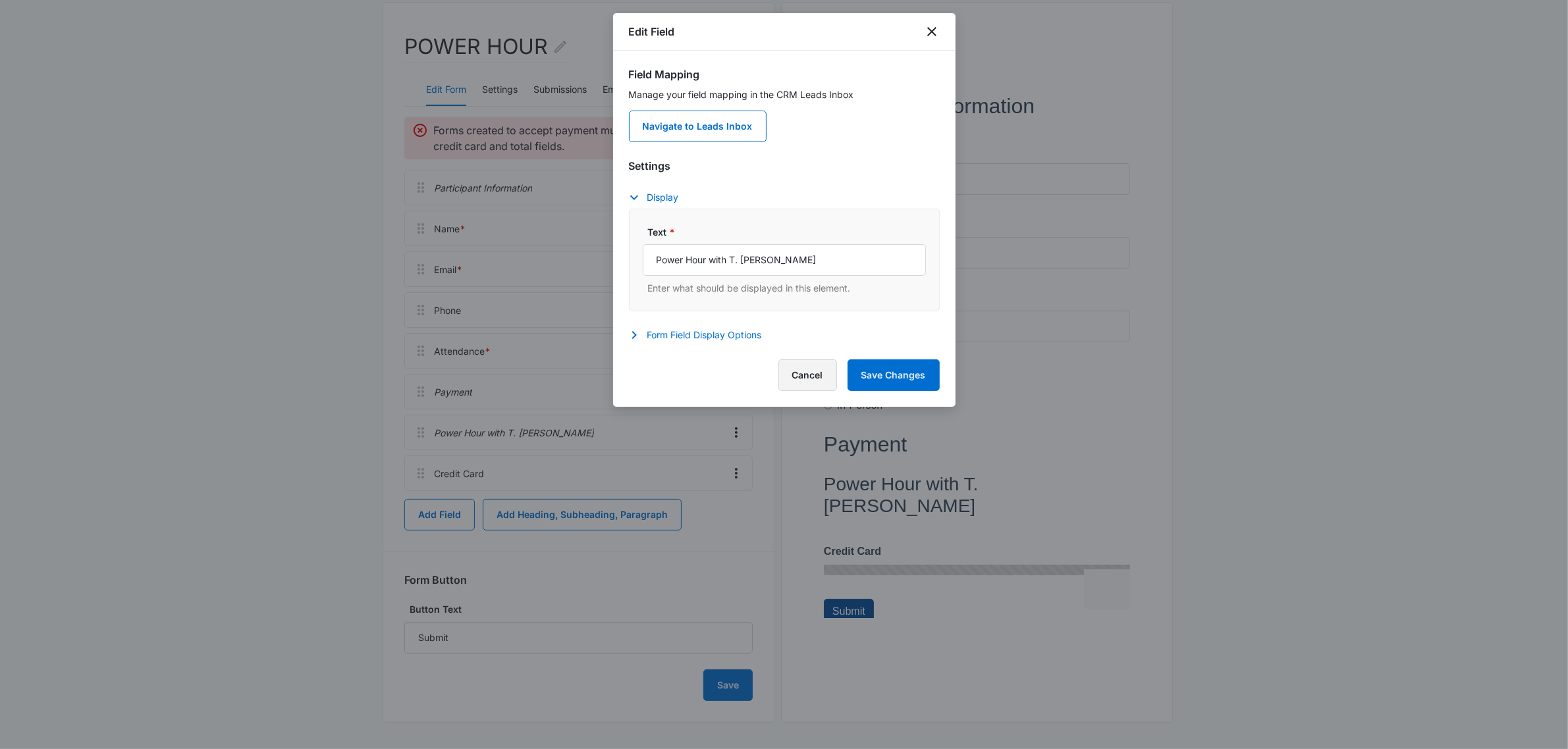
click at [801, 372] on button "Cancel" at bounding box center [808, 374] width 59 height 32
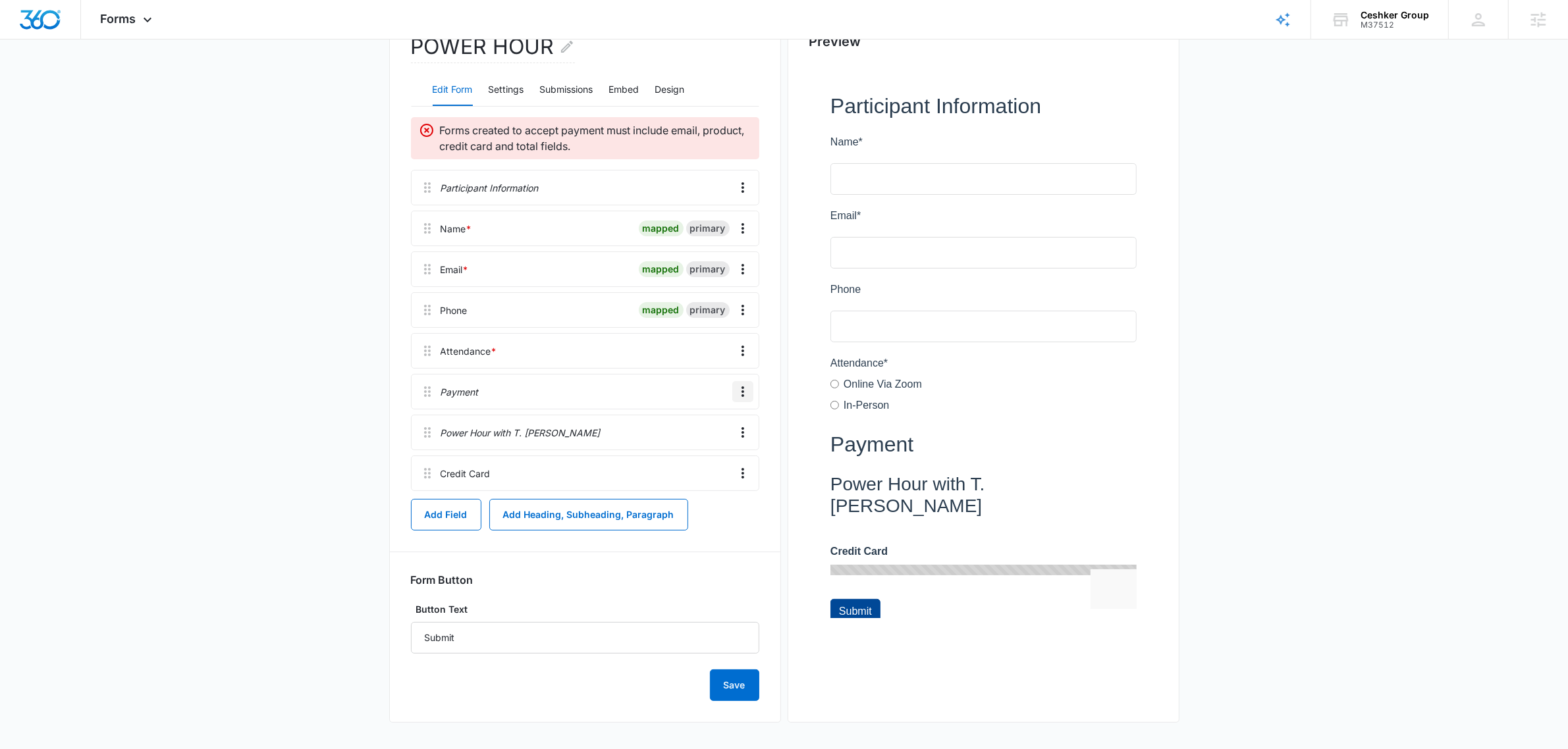
click at [738, 387] on icon "Overflow Menu" at bounding box center [742, 391] width 15 height 15
click at [723, 425] on button "Edit" at bounding box center [715, 428] width 75 height 20
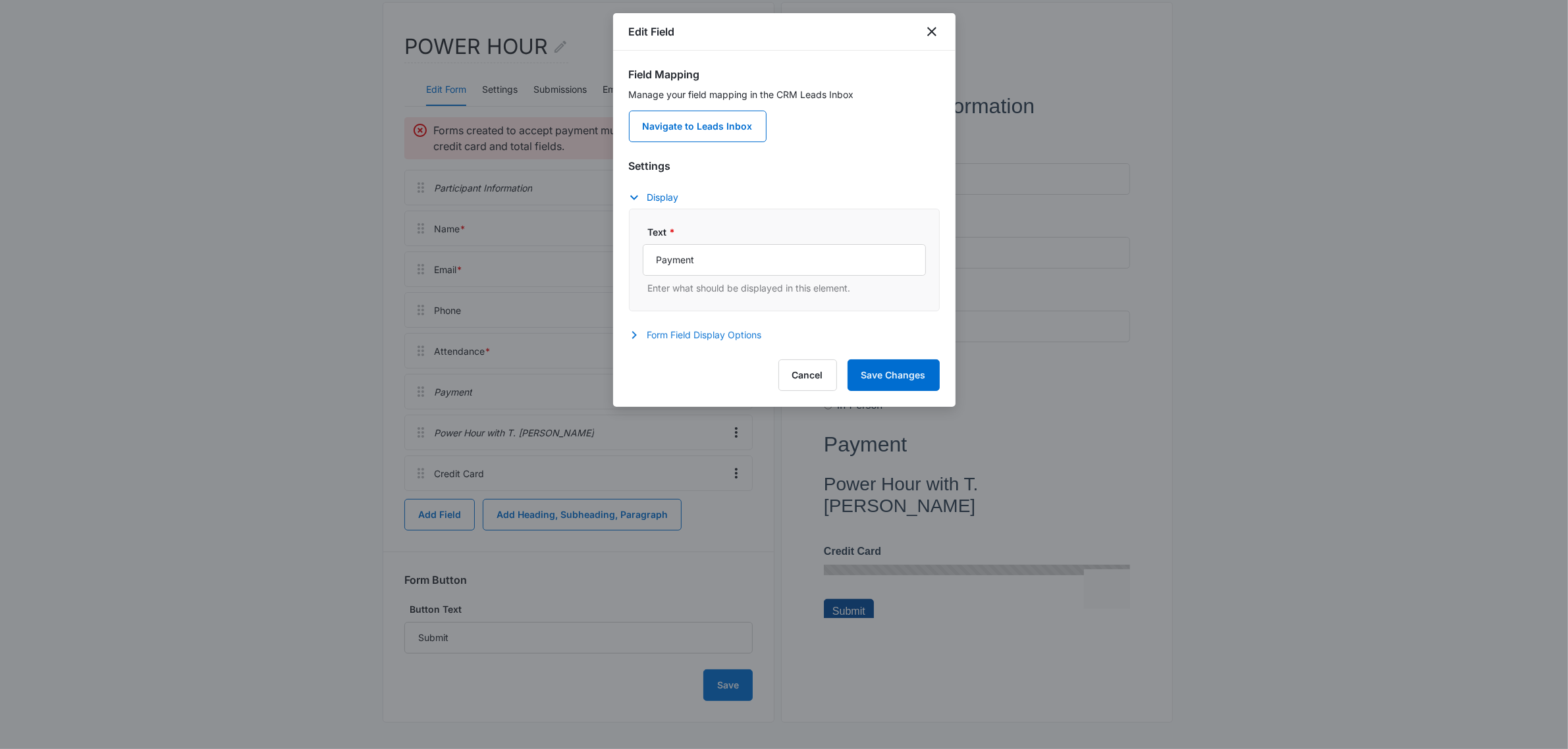
click at [726, 330] on button "Form Field Display Options" at bounding box center [702, 335] width 146 height 15
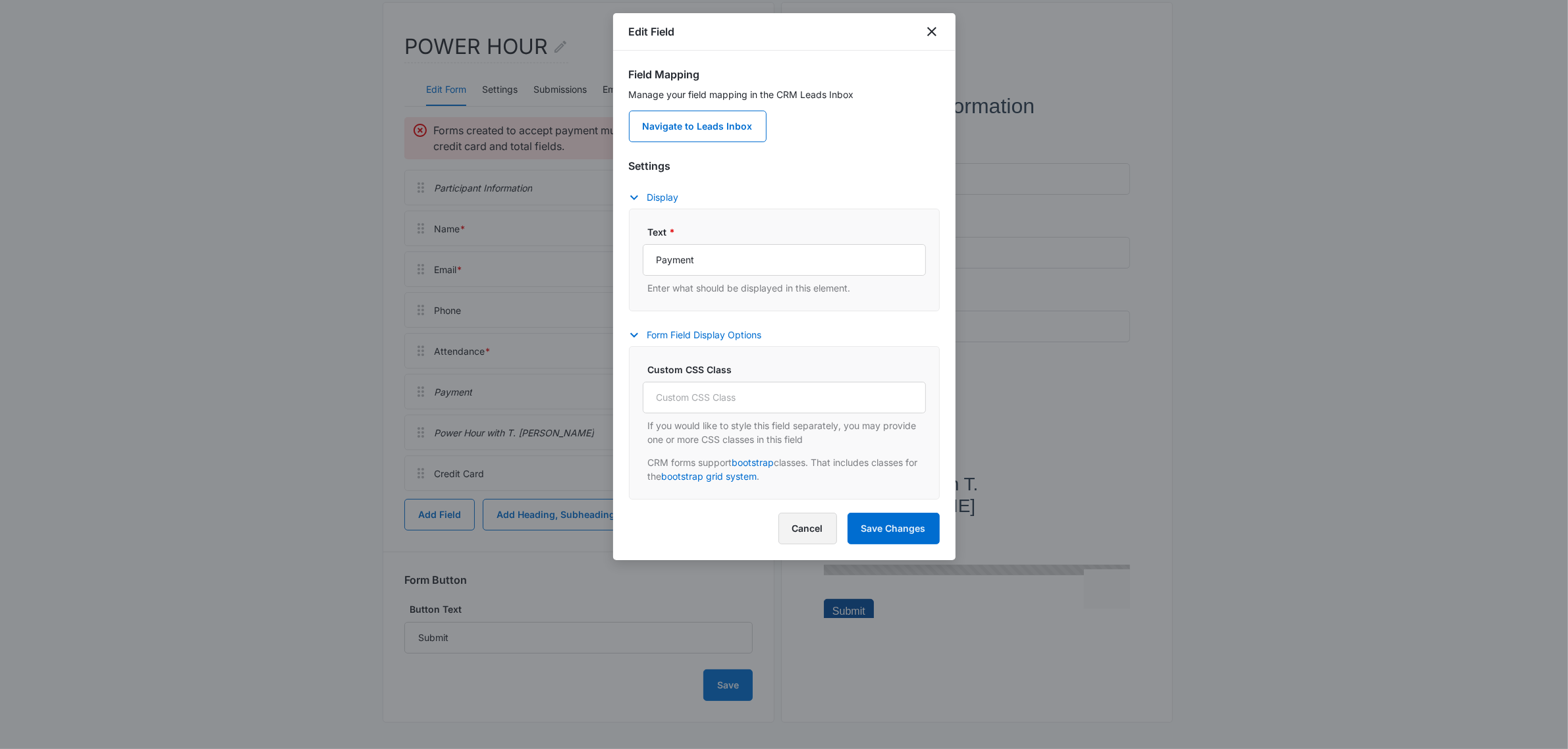
click at [815, 524] on button "Cancel" at bounding box center [808, 528] width 59 height 32
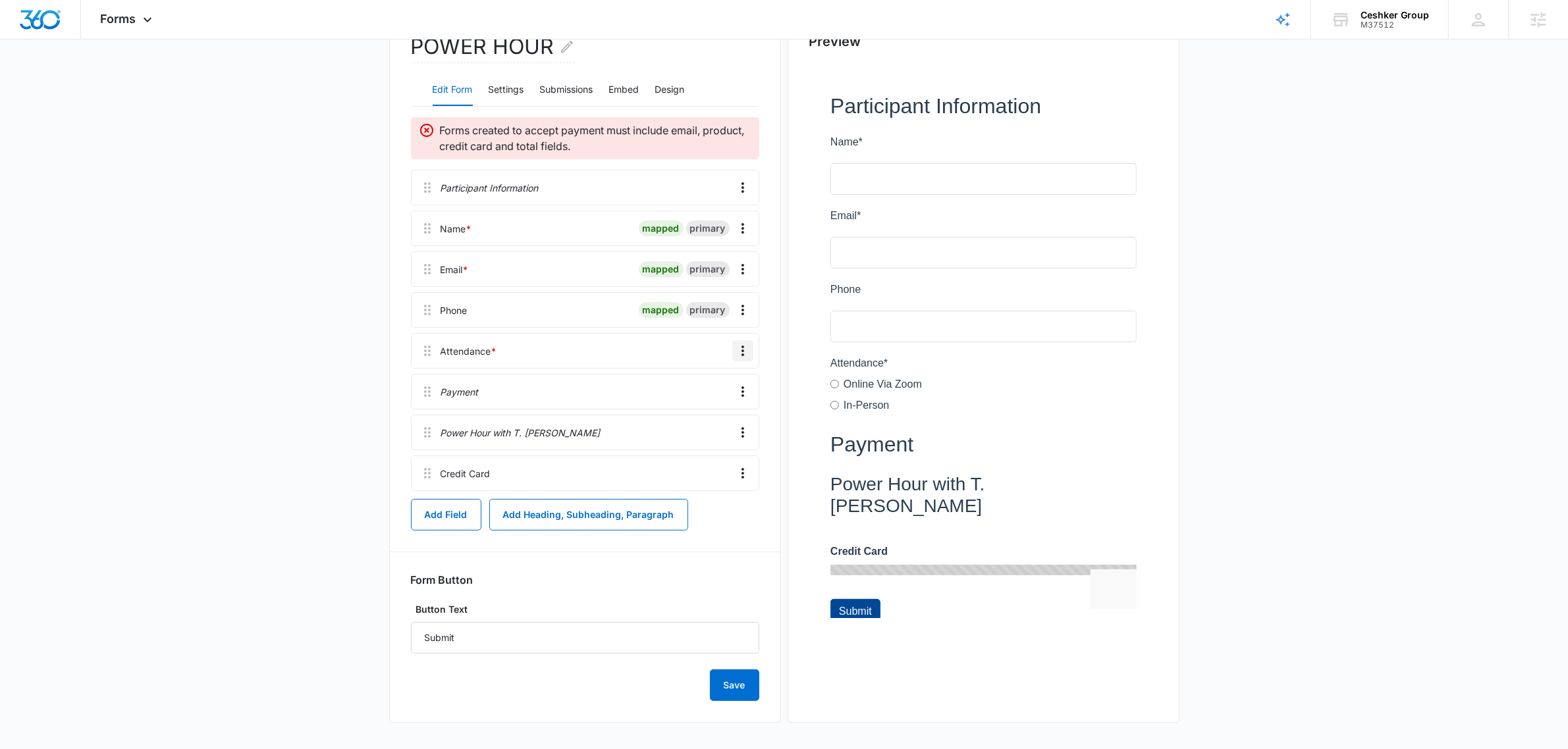
drag, startPoint x: 746, startPoint y: 346, endPoint x: 748, endPoint y: 355, distance: 9.2
click at [746, 346] on icon "Overflow Menu" at bounding box center [742, 350] width 15 height 15
click at [710, 390] on div "Edit" at bounding box center [707, 388] width 28 height 10
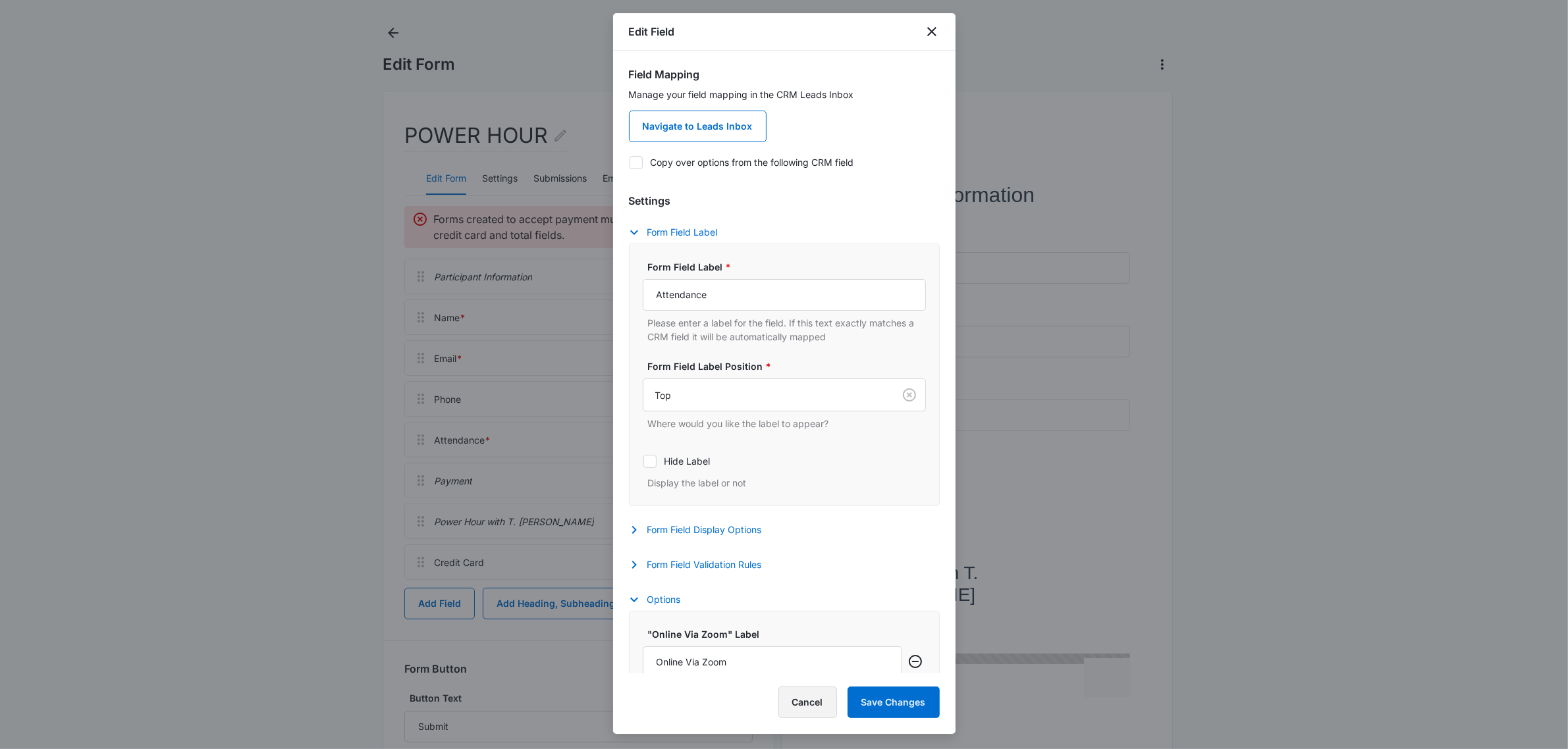
scroll to position [0, 0]
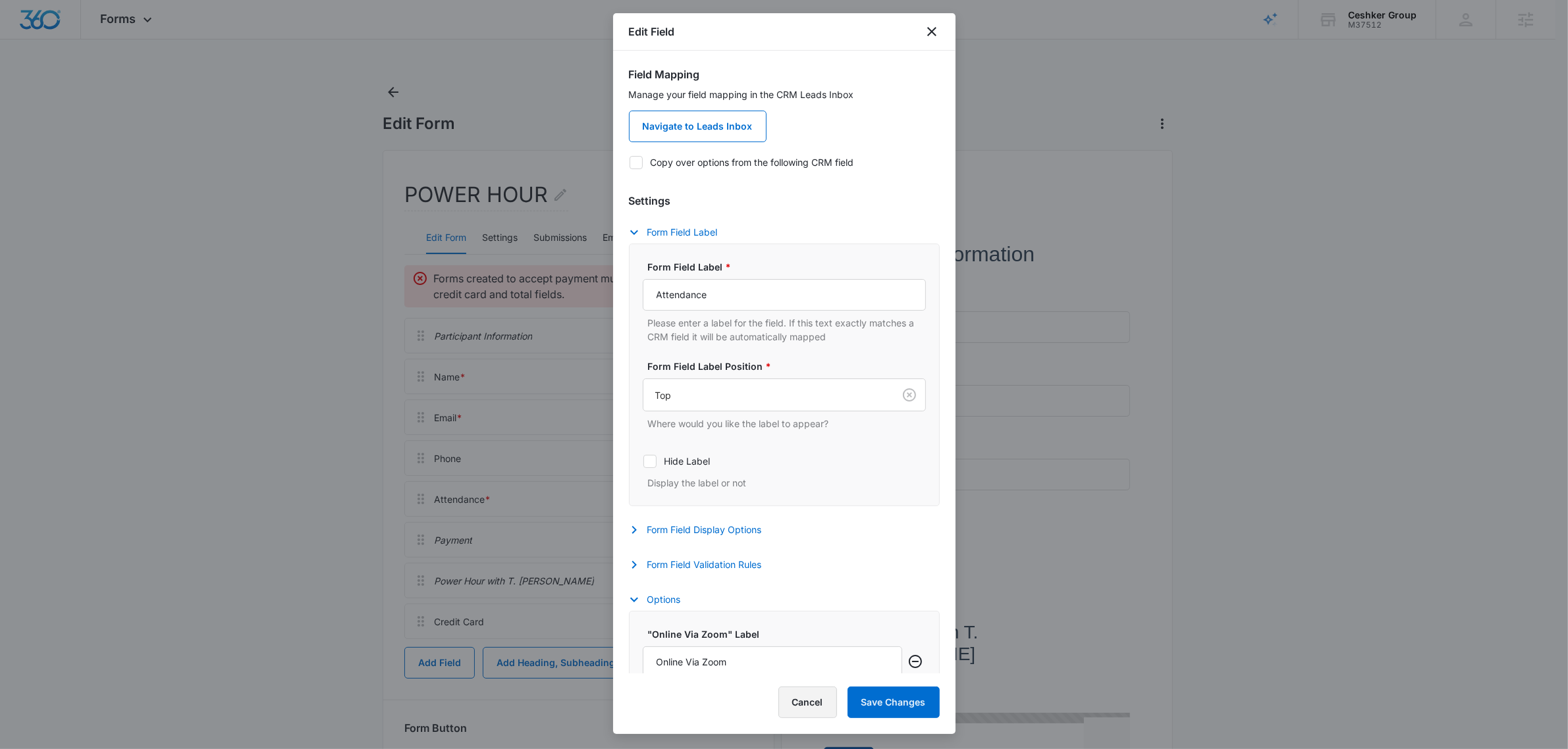
click at [814, 709] on button "Cancel" at bounding box center [808, 702] width 59 height 32
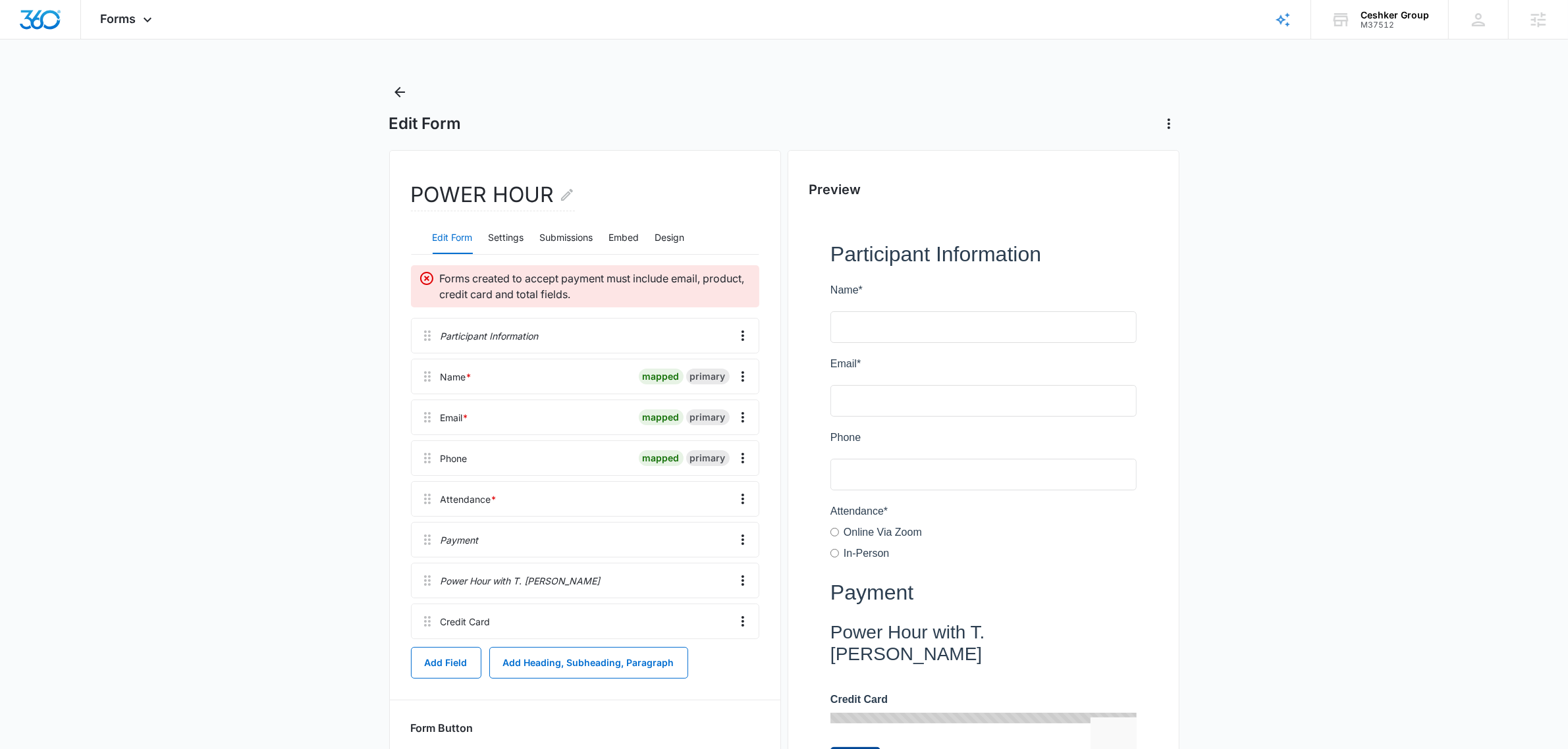
scroll to position [148, 0]
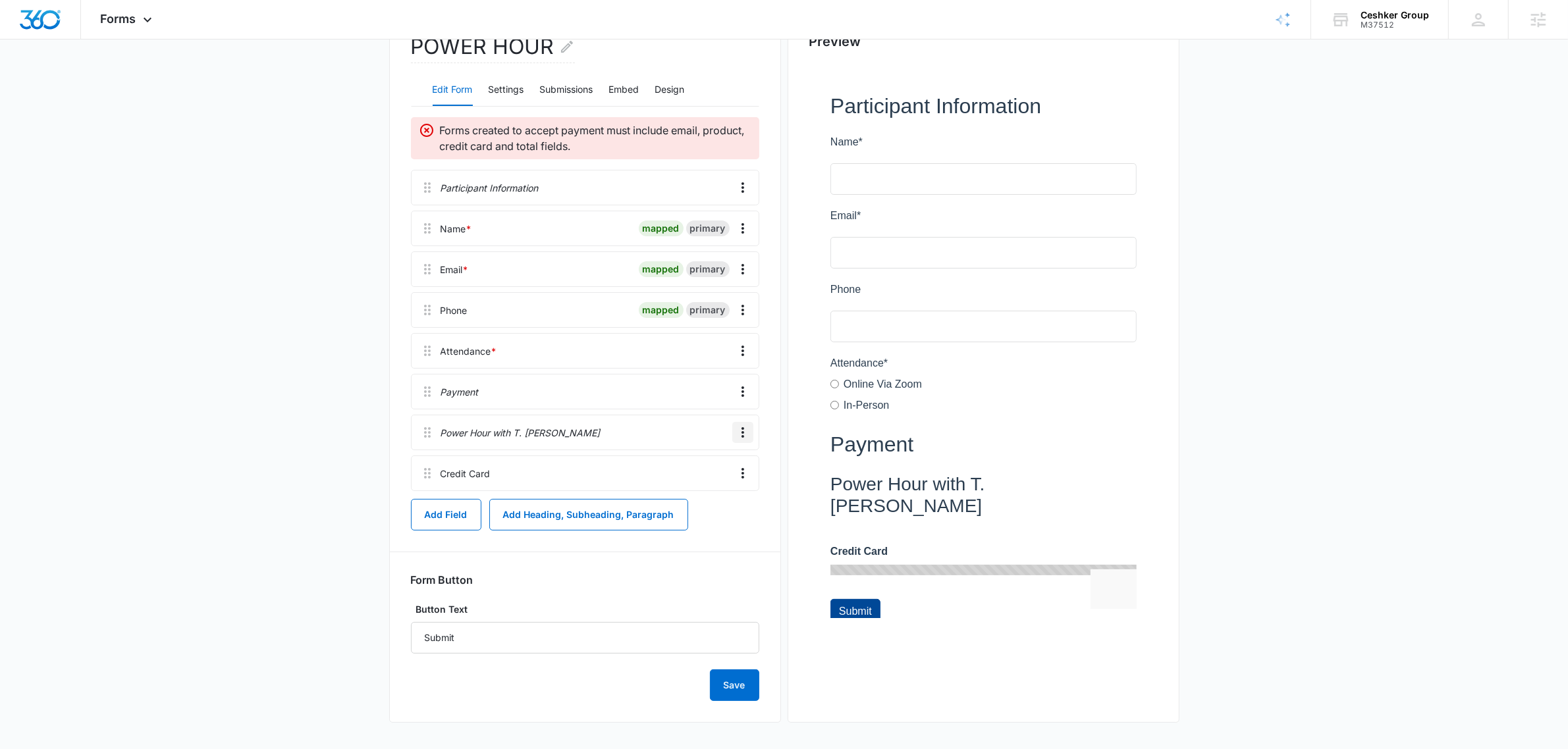
click at [739, 432] on icon "Overflow Menu" at bounding box center [742, 432] width 15 height 15
click at [731, 472] on button "Edit" at bounding box center [715, 469] width 75 height 20
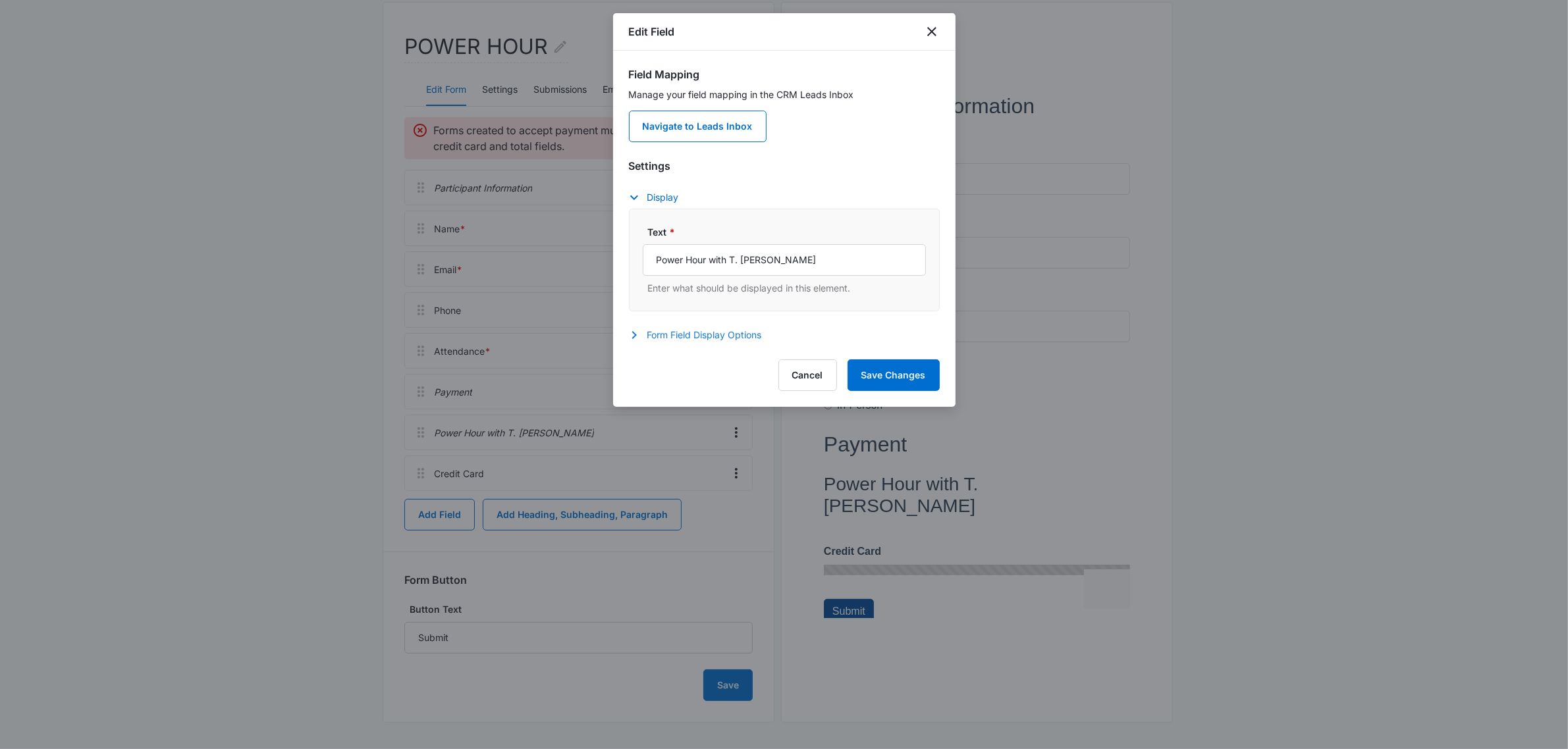
click at [690, 342] on button "Form Field Display Options" at bounding box center [702, 335] width 146 height 15
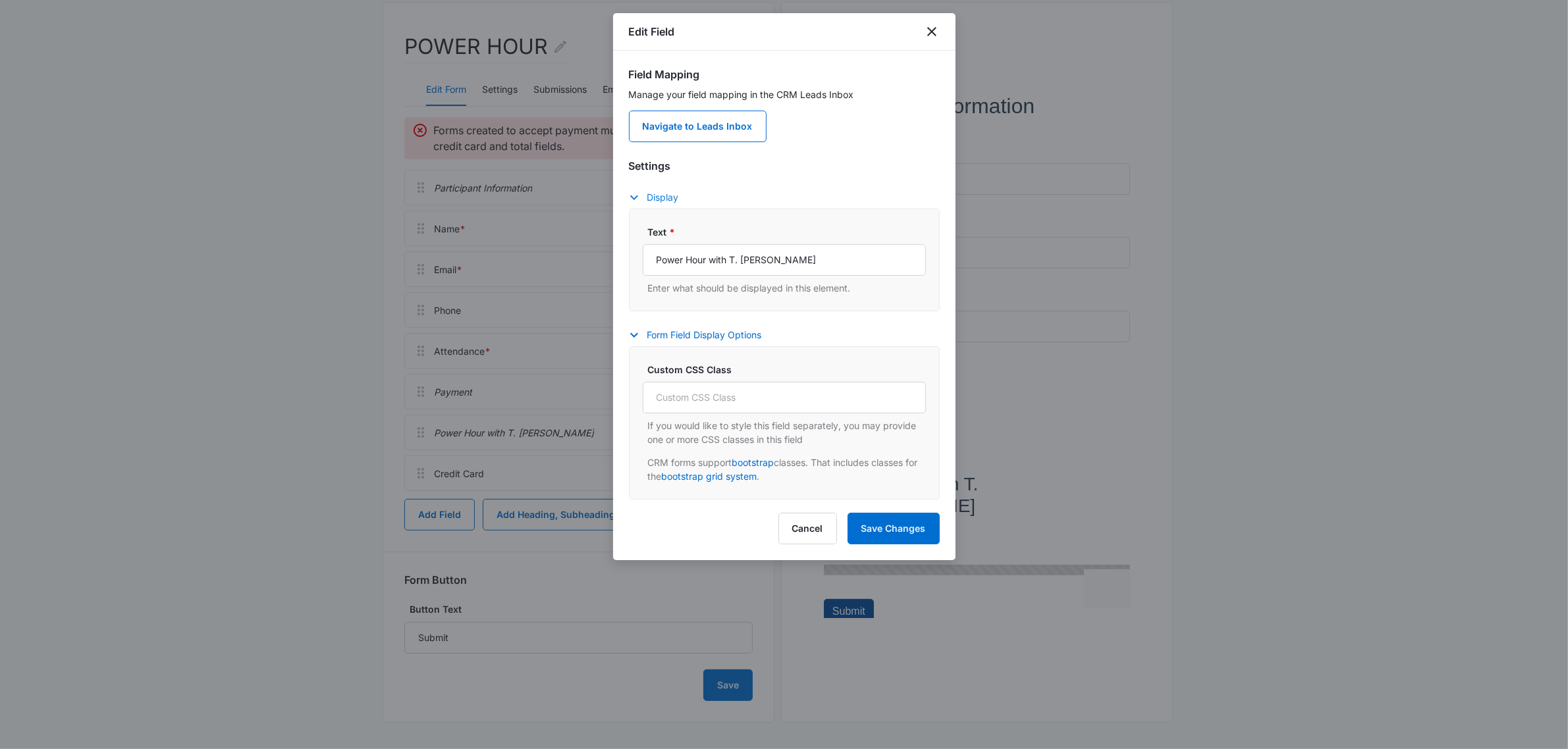
click at [667, 192] on button "Display" at bounding box center [660, 197] width 63 height 15
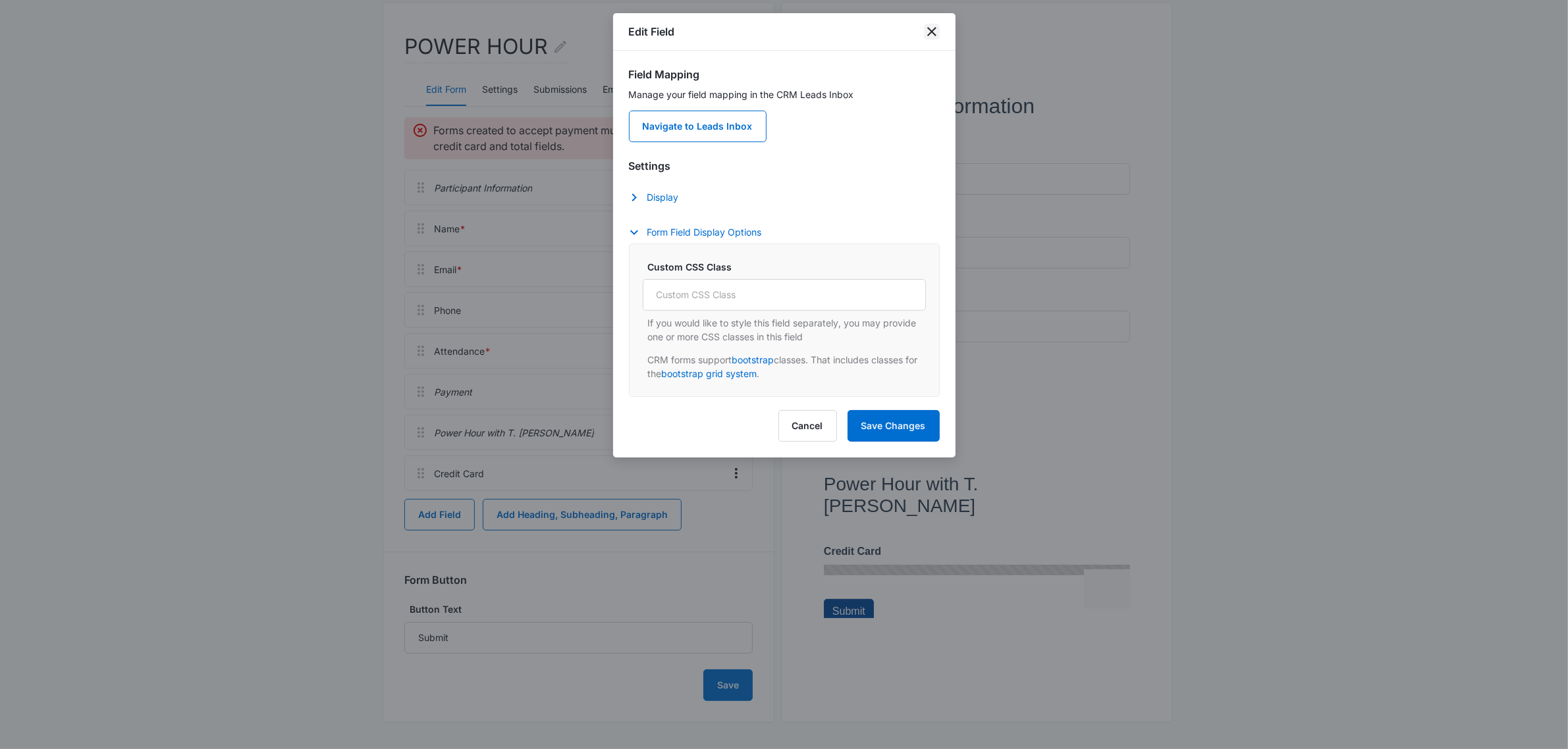
click at [928, 30] on icon "close" at bounding box center [931, 31] width 15 height 15
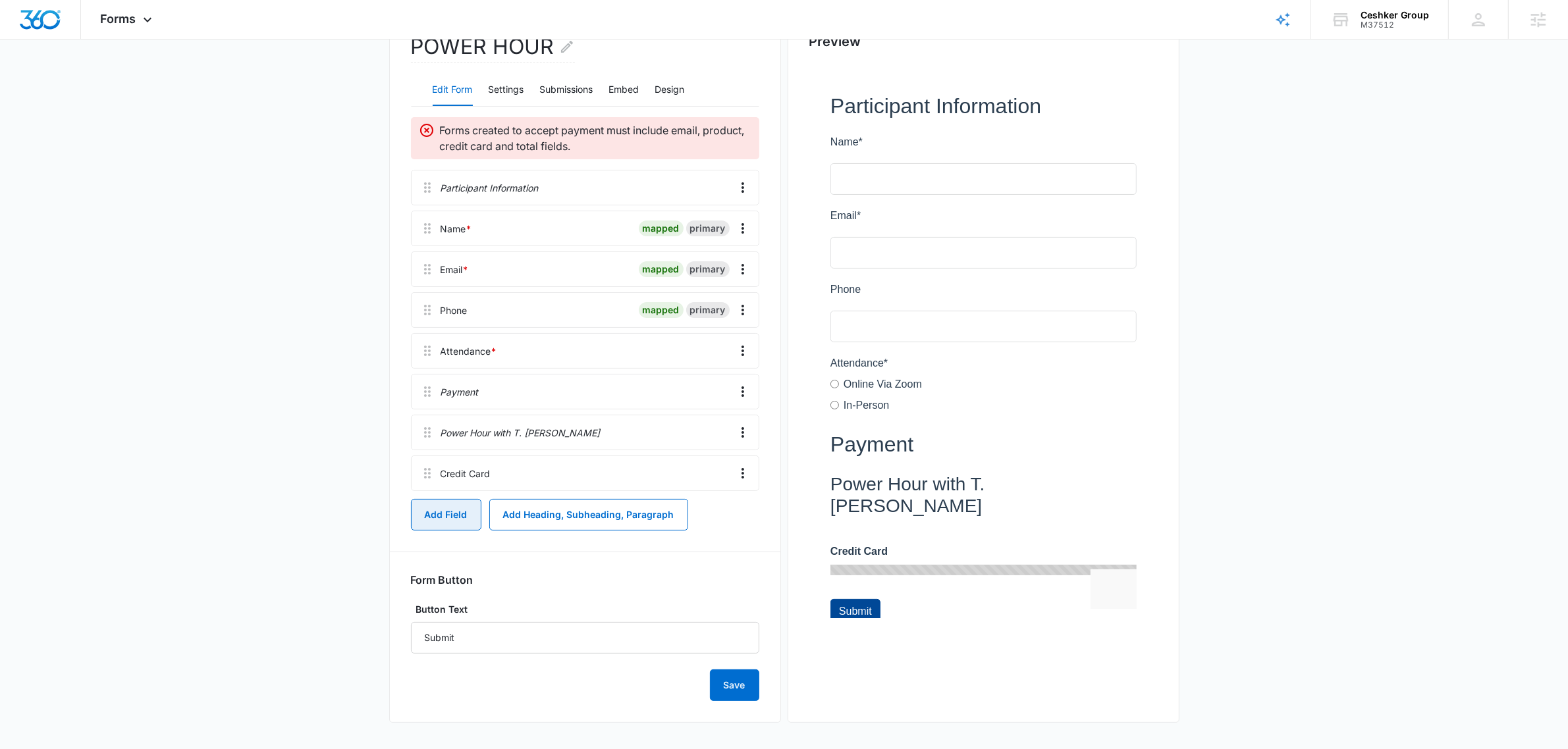
click at [448, 519] on button "Add Field" at bounding box center [446, 514] width 71 height 32
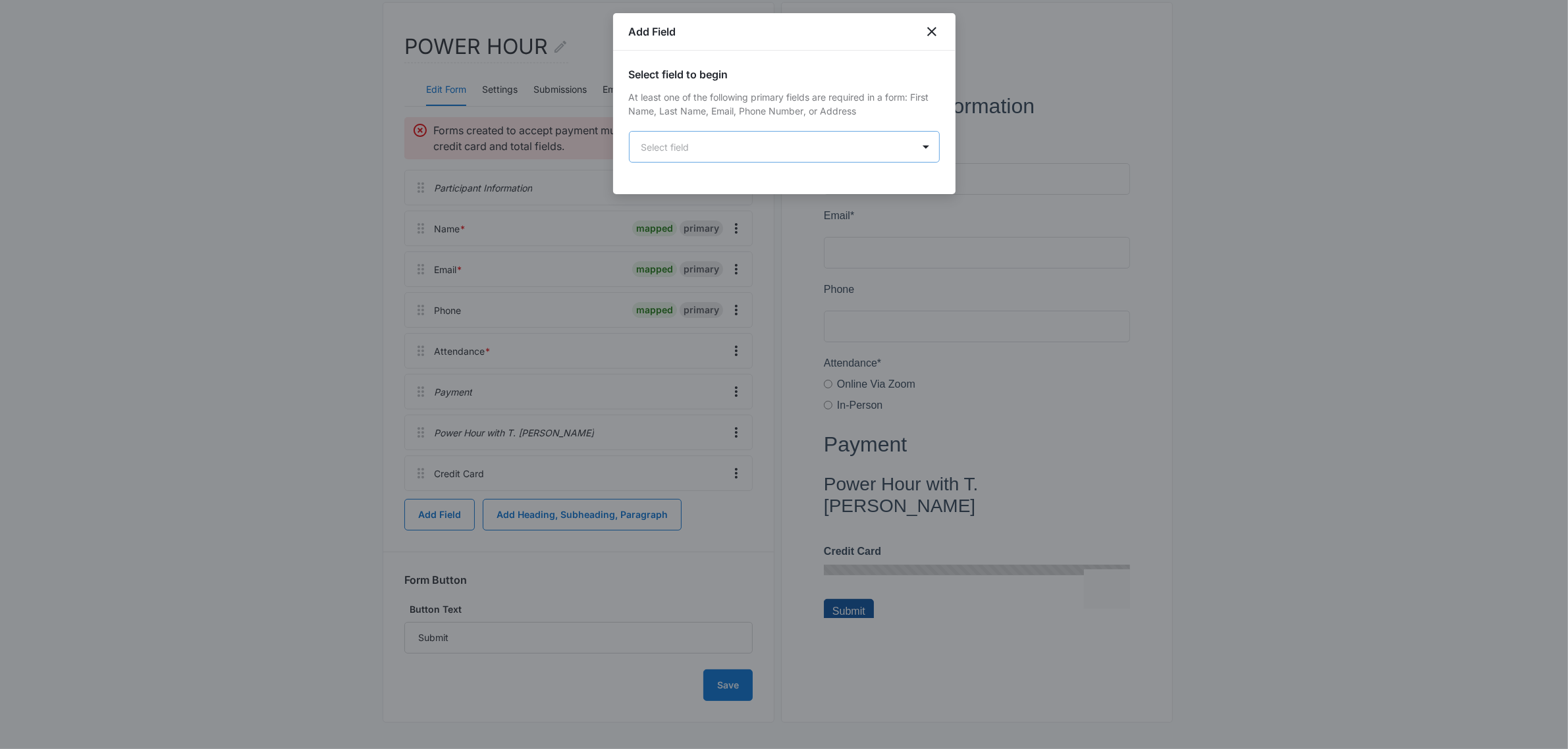
click at [728, 152] on body "Forms Apps Reputation Websites Forms CRM Email Social Shop Payments POS Content…" at bounding box center [784, 300] width 1568 height 897
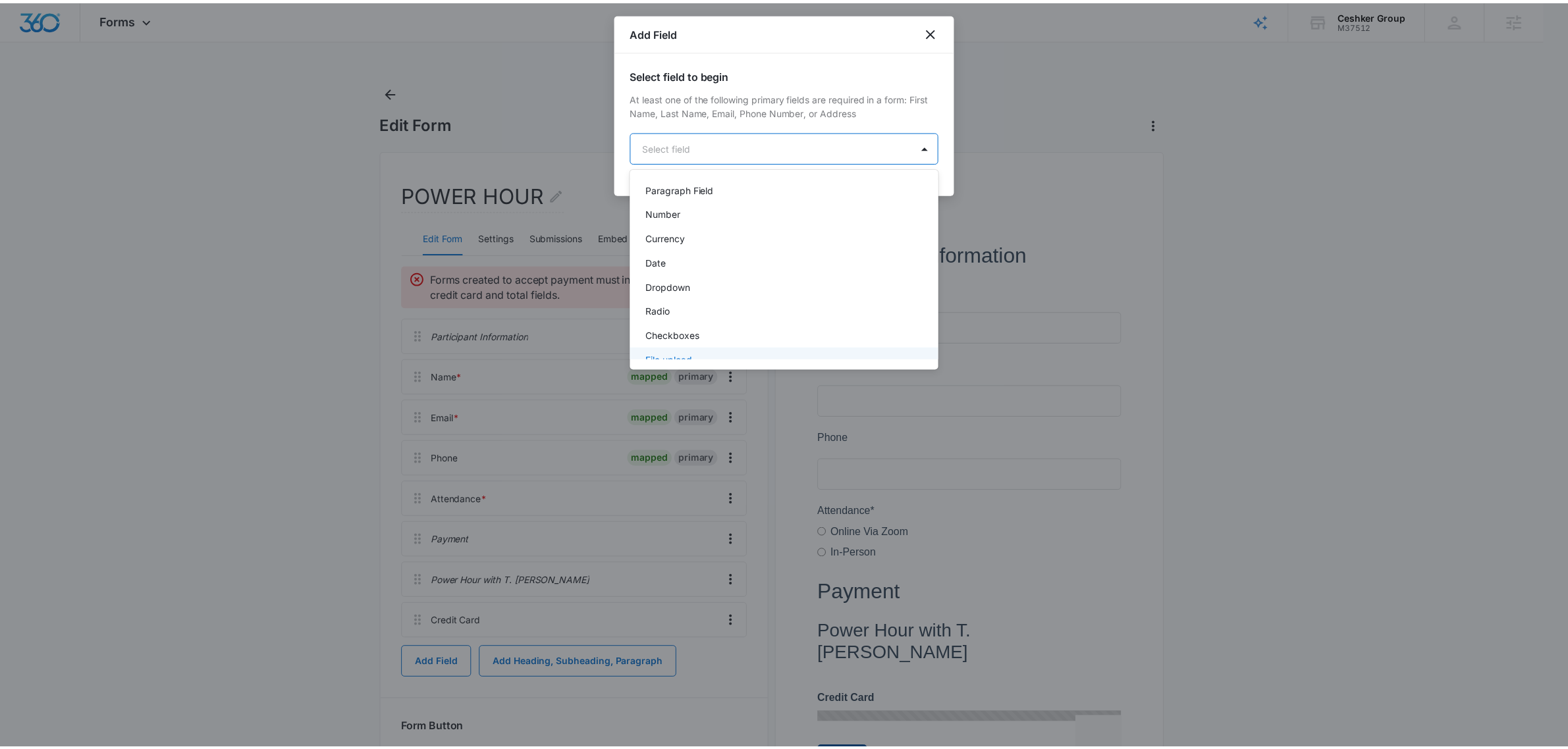
scroll to position [308, 0]
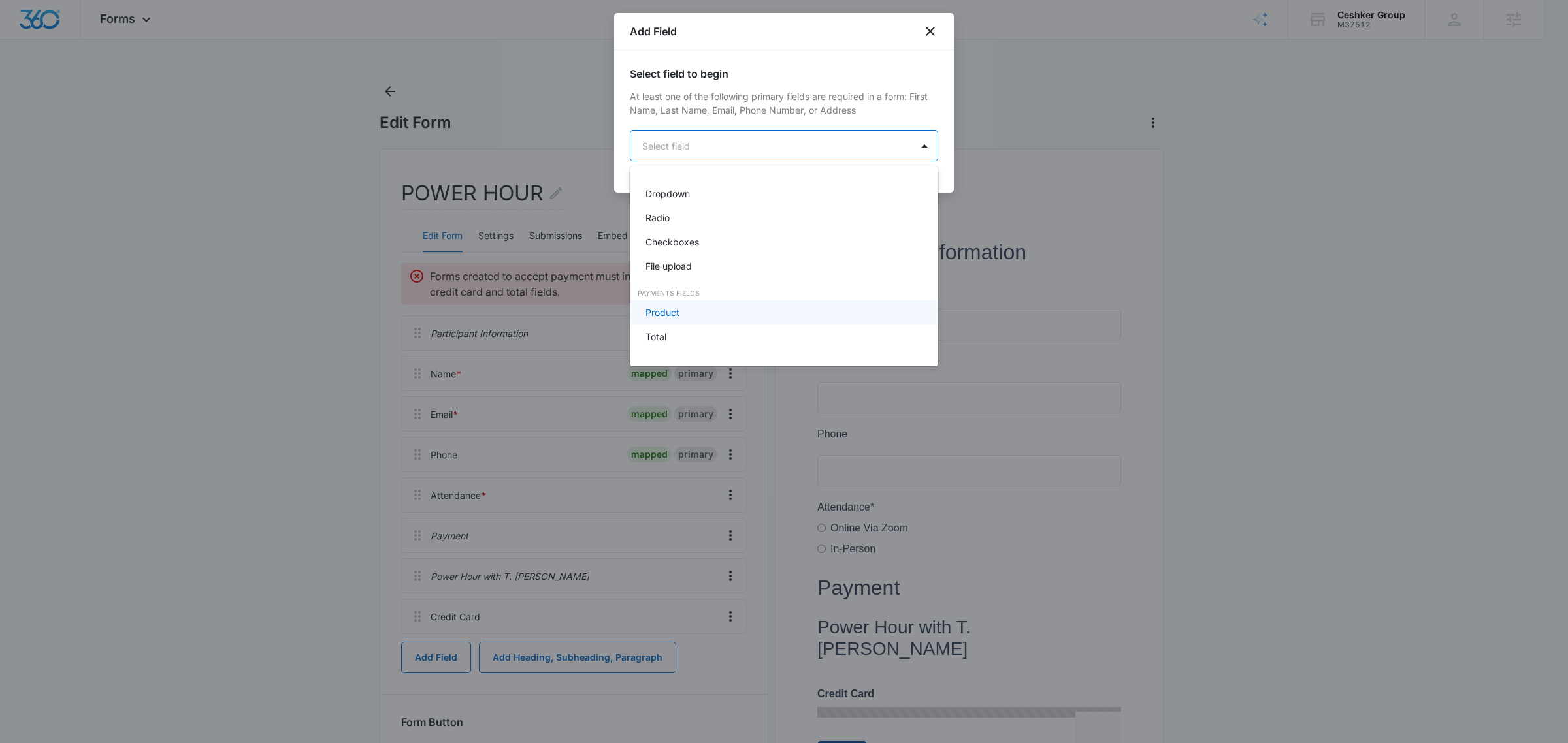
click at [690, 315] on div "Product" at bounding box center [783, 312] width 275 height 14
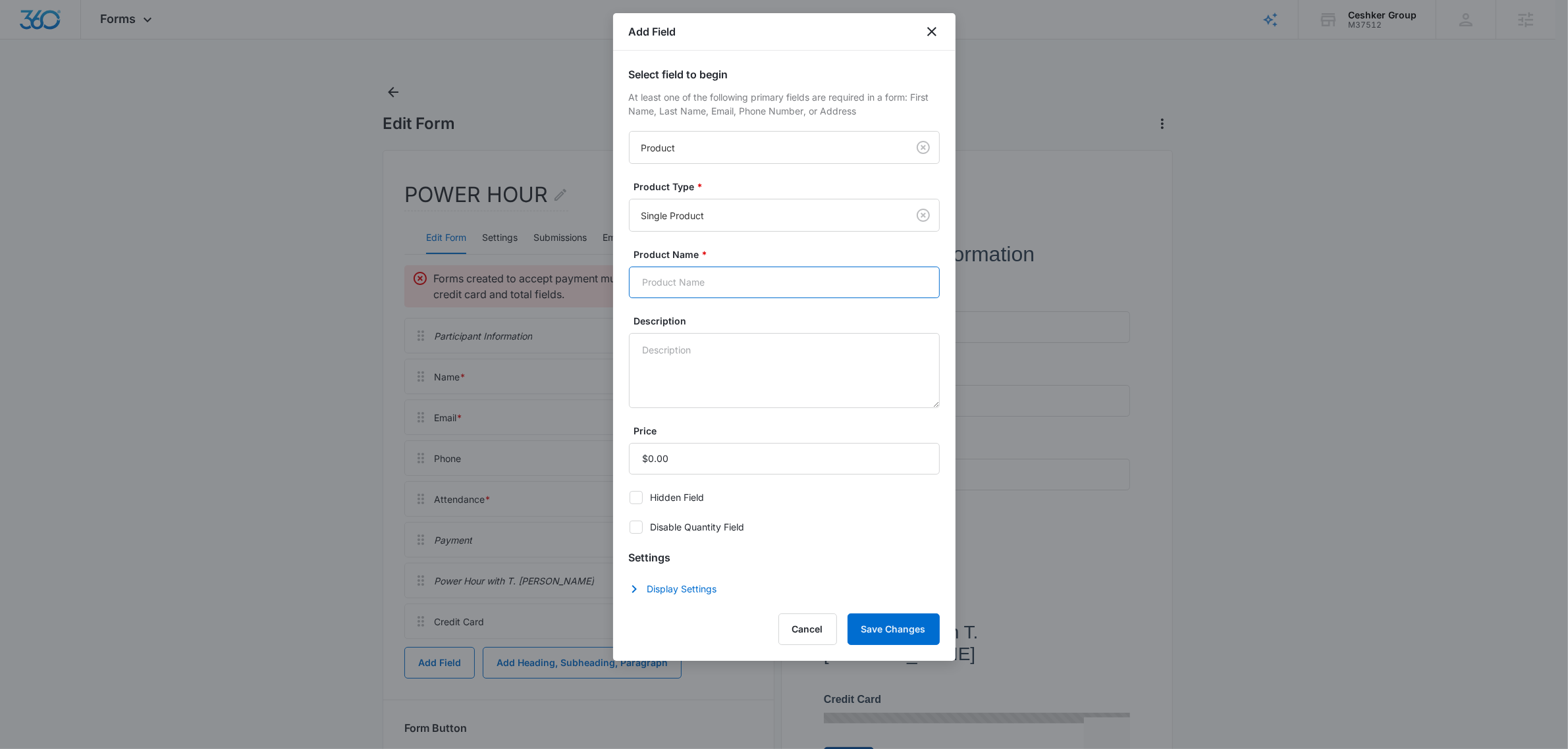
click at [728, 290] on input "Product Name *" at bounding box center [784, 282] width 311 height 32
type input "Power Hour Event"
click at [655, 521] on label "Disable Quantity Field" at bounding box center [784, 527] width 311 height 14
click at [629, 527] on input "Disable Quantity Field" at bounding box center [629, 527] width 1 height 1
checkbox input "true"
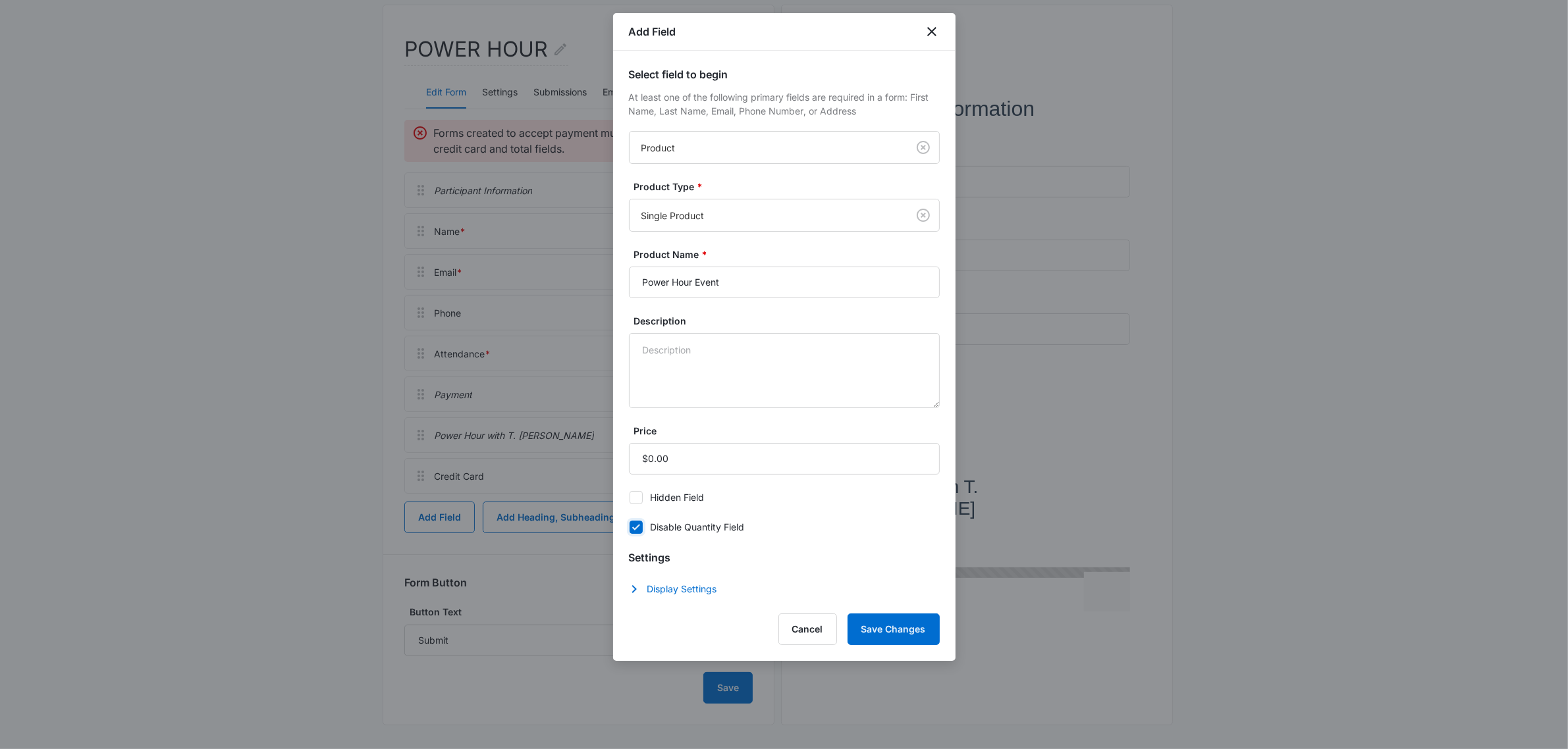
scroll to position [148, 0]
click at [894, 624] on button "Save Changes" at bounding box center [893, 629] width 92 height 32
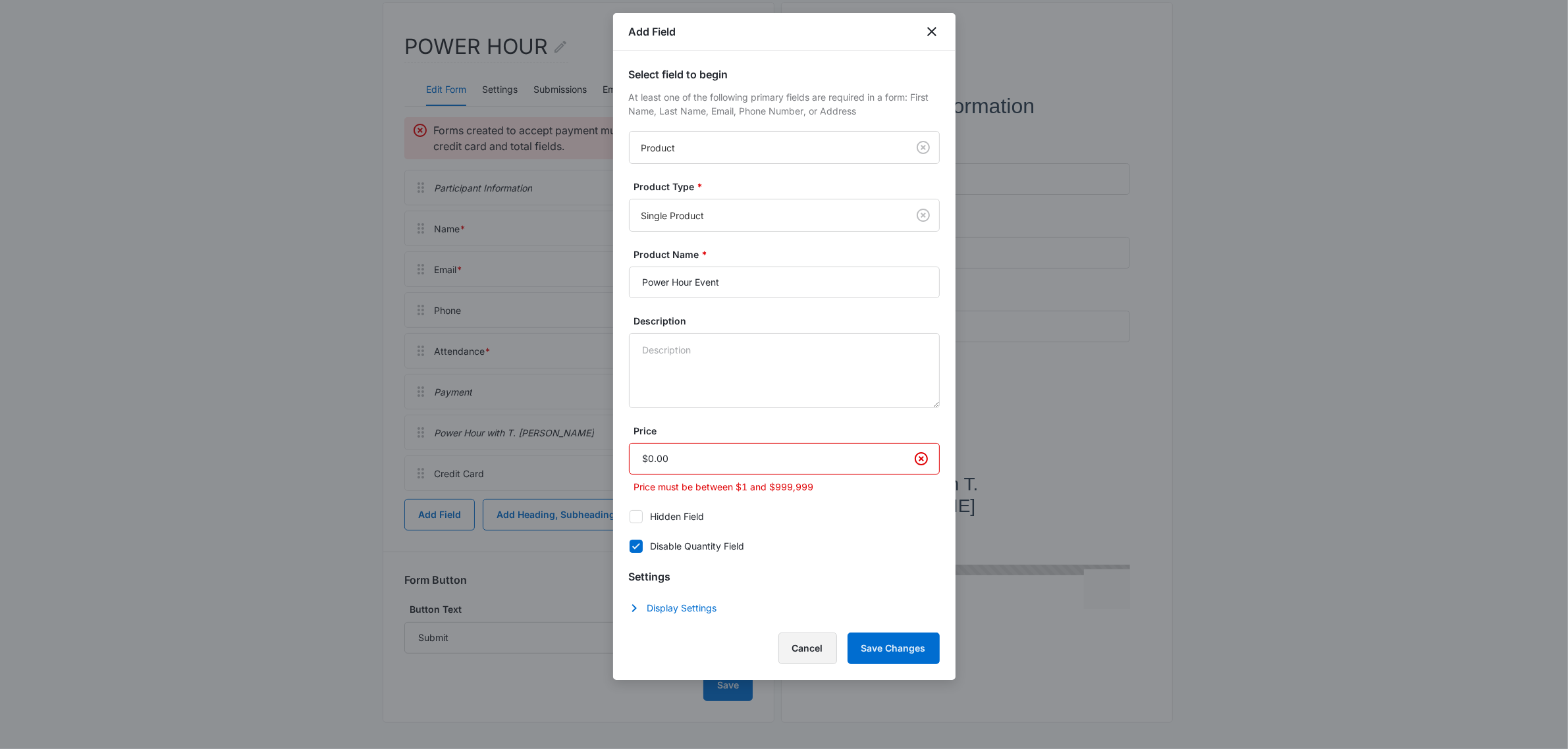
click at [805, 655] on button "Cancel" at bounding box center [808, 648] width 59 height 32
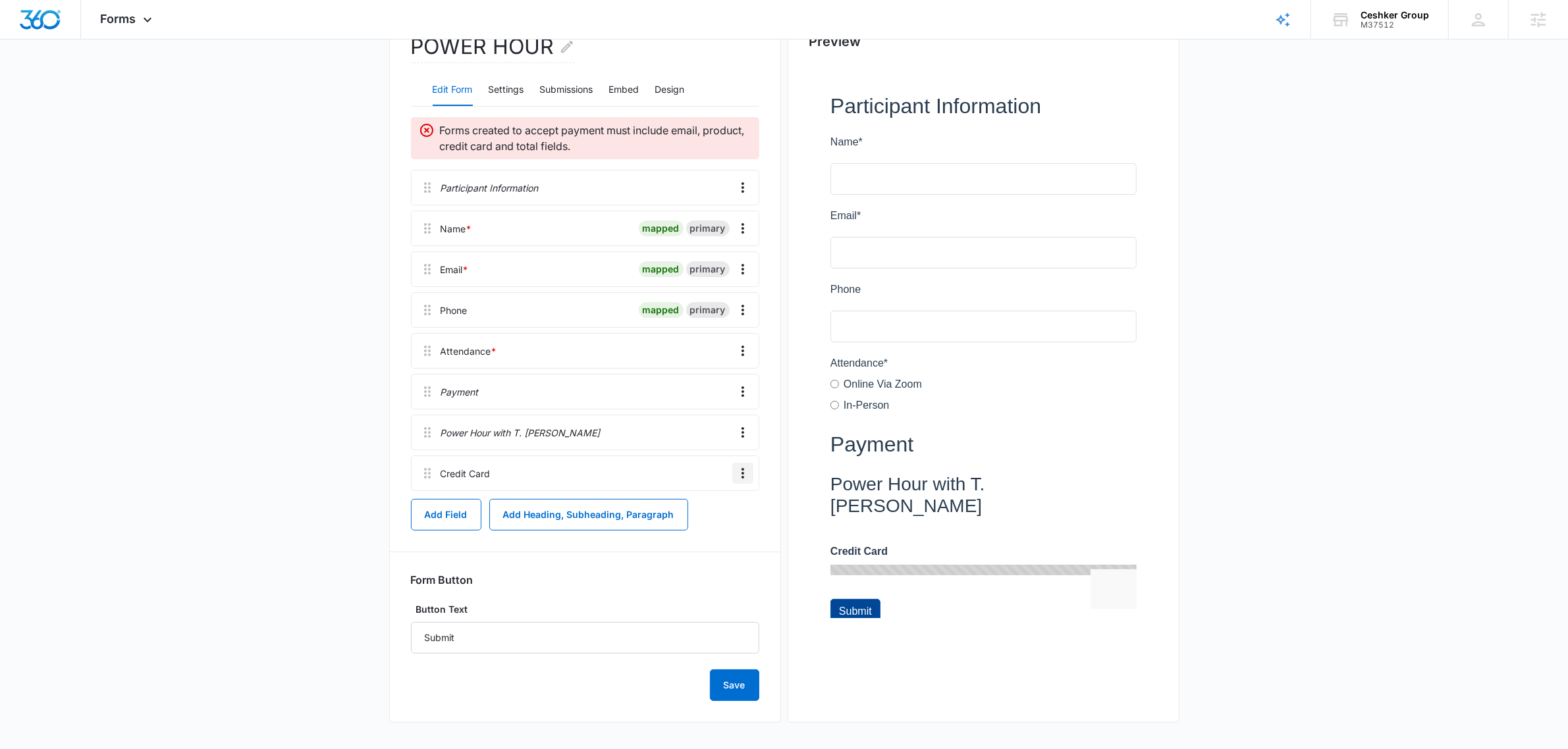
click at [745, 477] on icon "Overflow Menu" at bounding box center [742, 472] width 15 height 15
click at [716, 530] on div "Delete" at bounding box center [707, 530] width 28 height 10
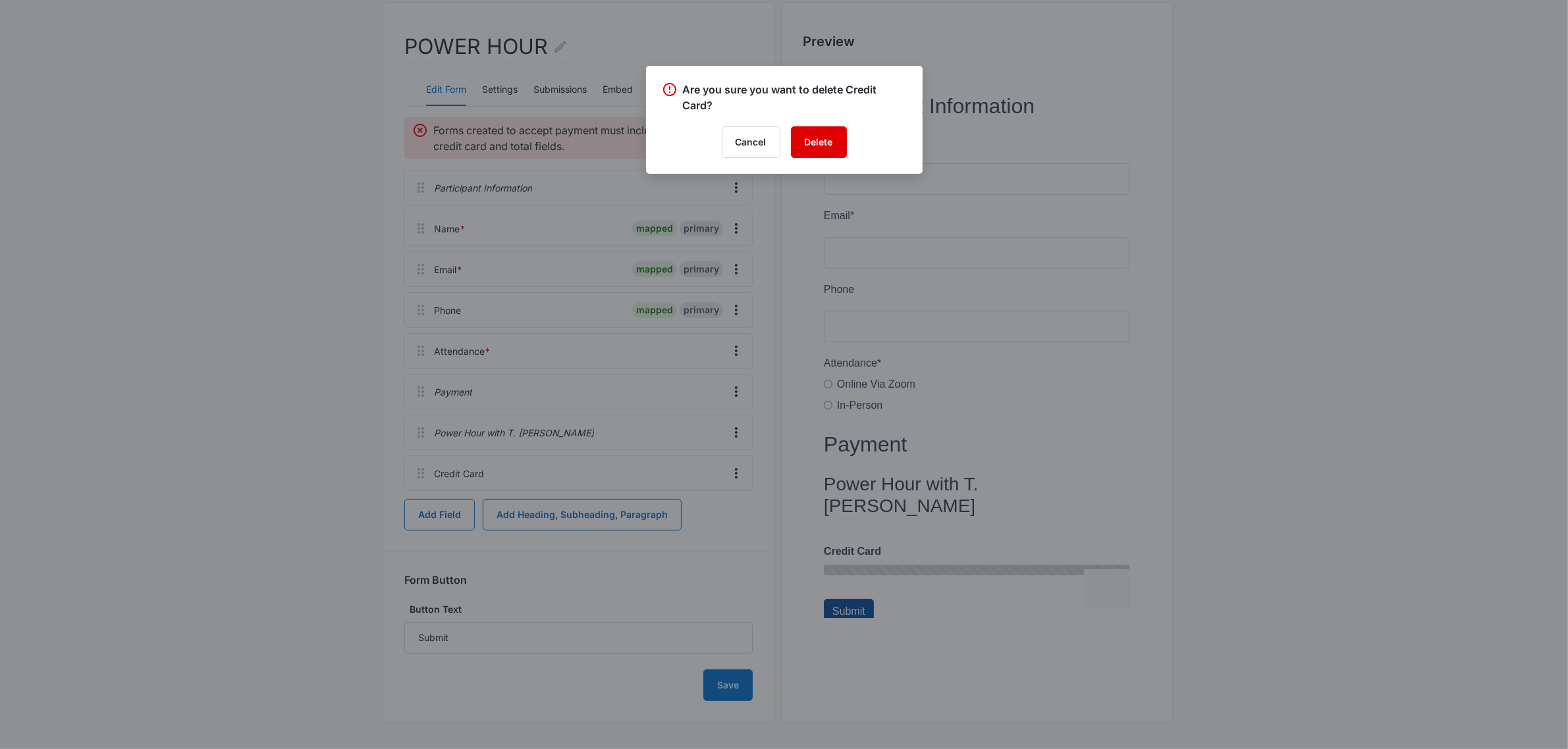
click at [820, 137] on button "Delete" at bounding box center [819, 142] width 56 height 32
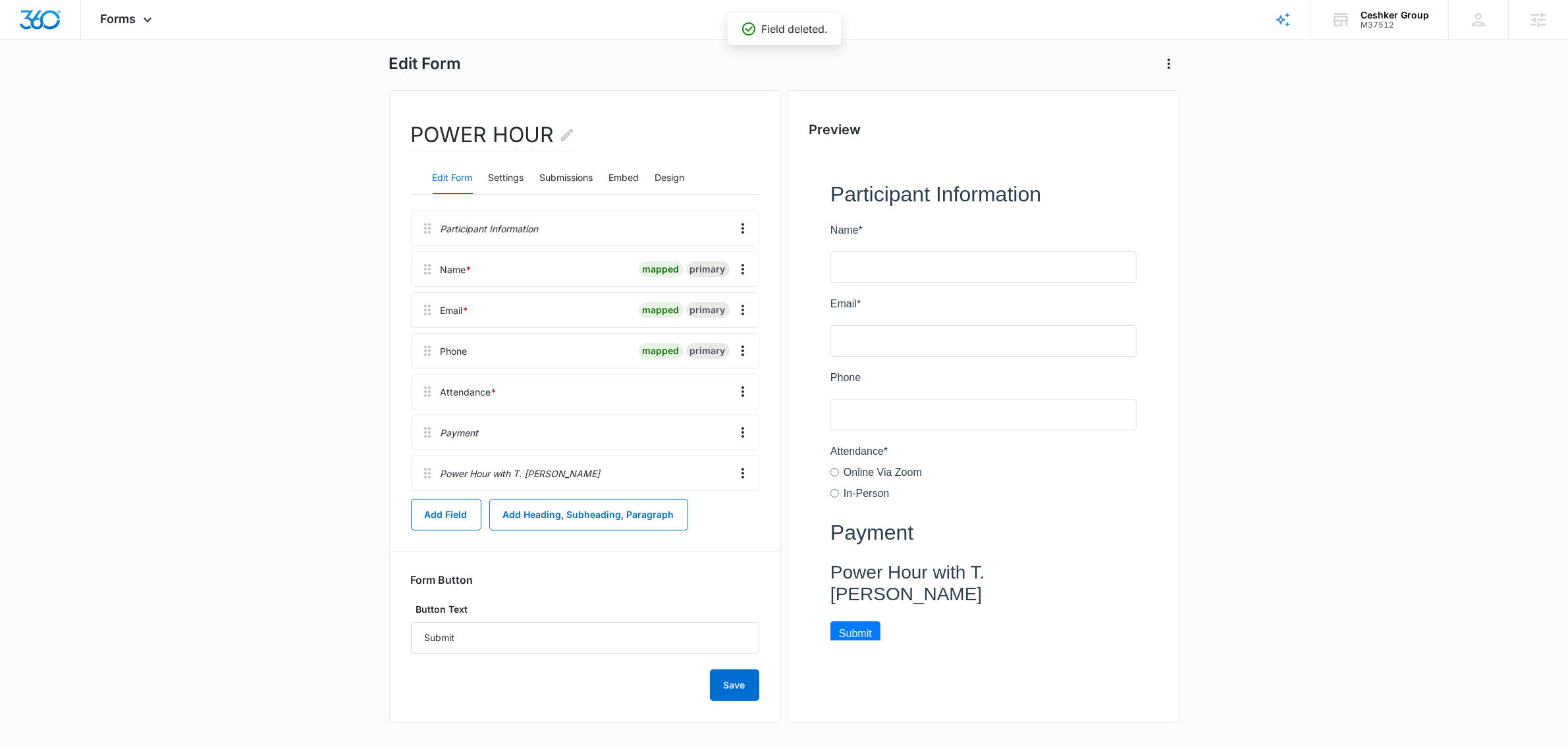
scroll to position [60, 0]
click at [745, 430] on icon "Overflow Menu" at bounding box center [742, 432] width 15 height 15
click at [708, 465] on div "Edit" at bounding box center [707, 469] width 28 height 10
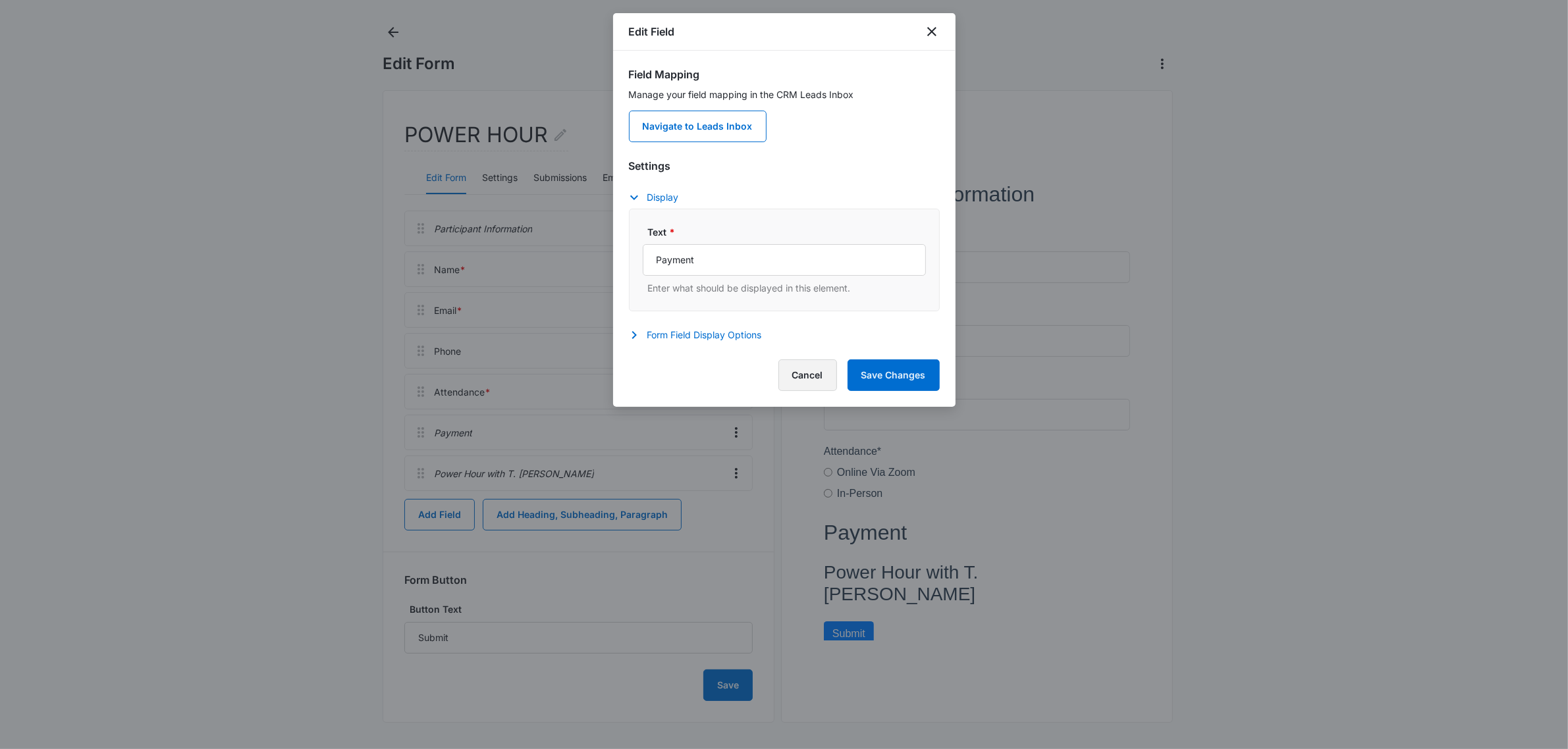
click at [805, 375] on button "Cancel" at bounding box center [808, 374] width 59 height 32
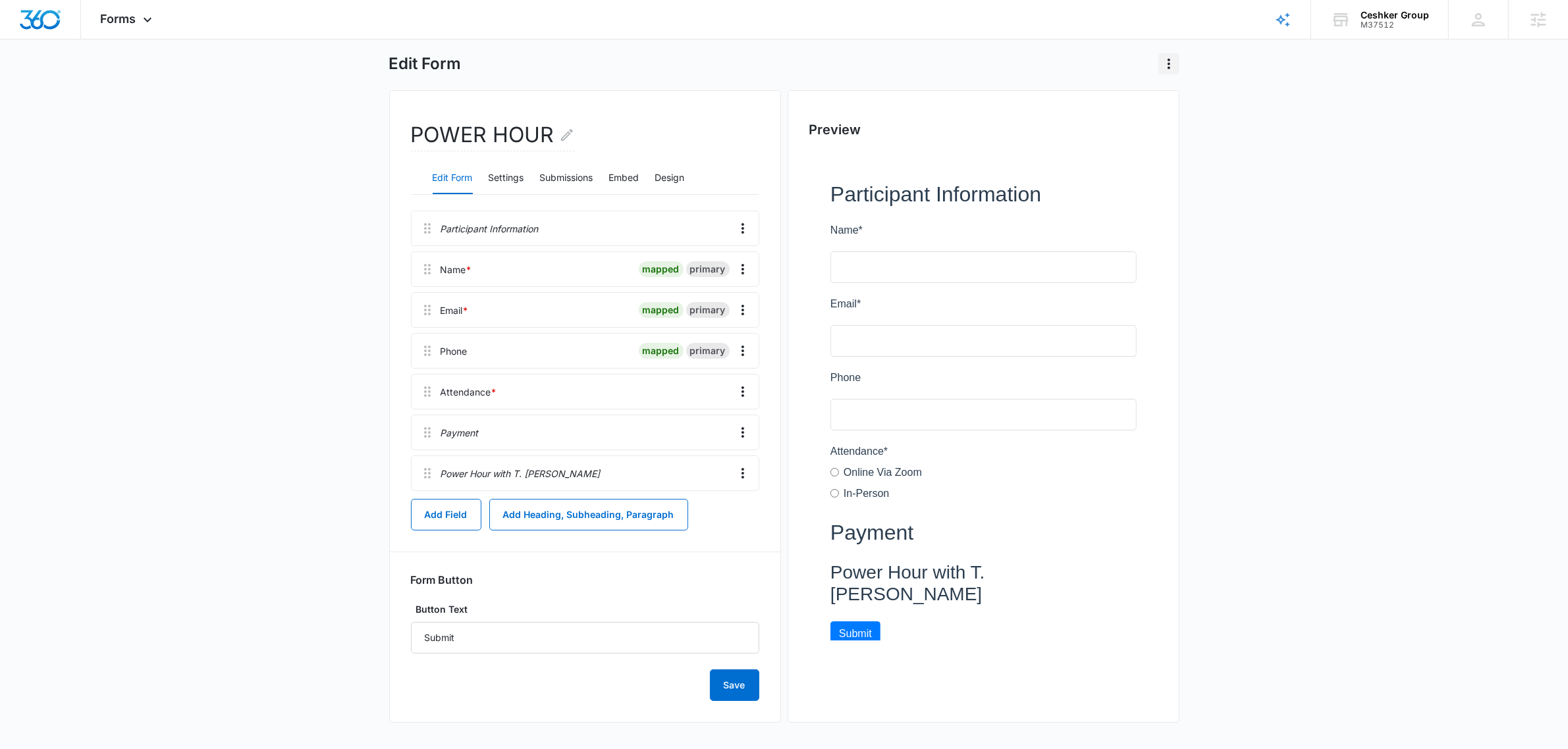
click at [1170, 60] on icon "Actions" at bounding box center [1168, 63] width 15 height 15
click at [1341, 339] on main "Edit Form Delete Form POWER HOUR Edit Form Settings Submissions Embed Design Pa…" at bounding box center [784, 386] width 1568 height 727
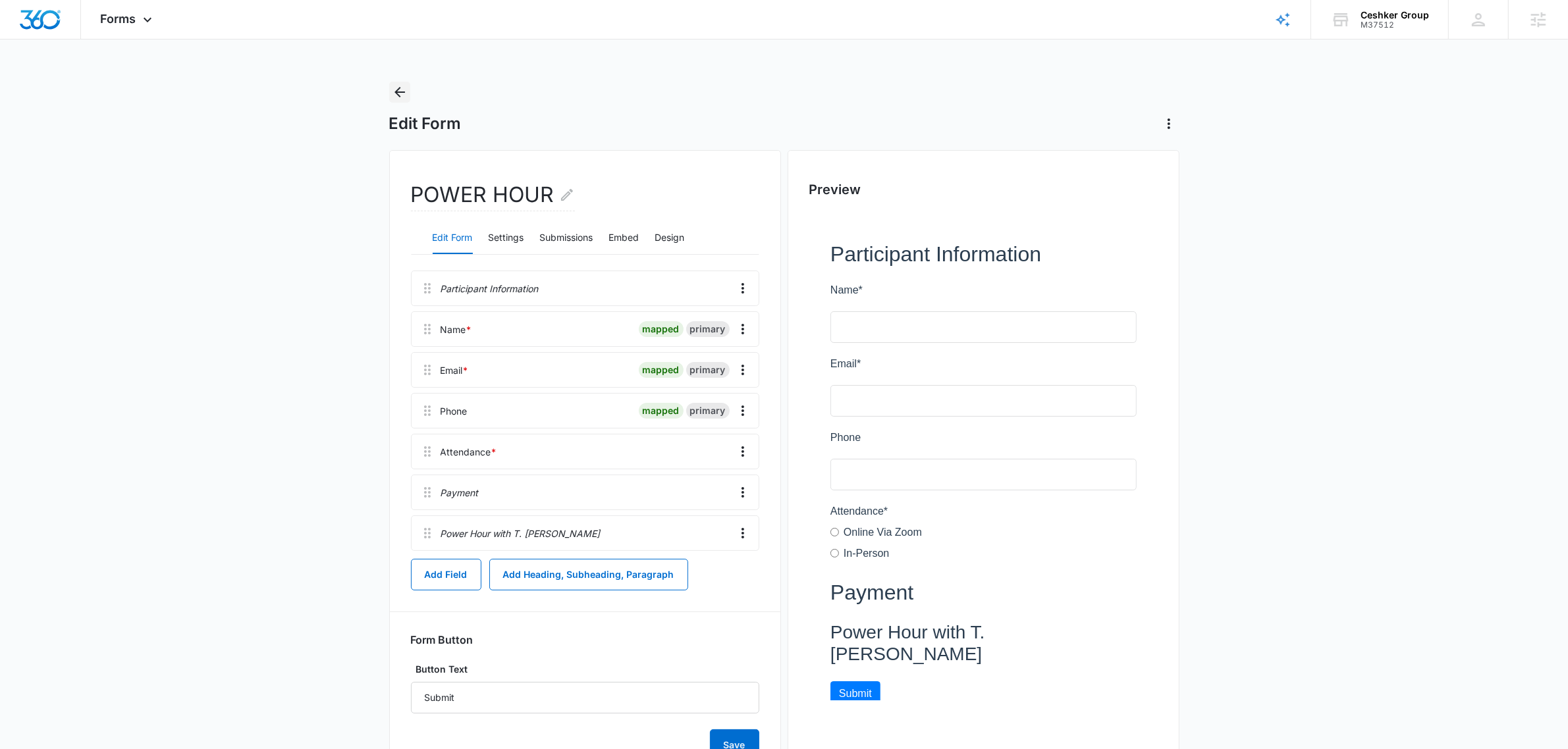
click at [395, 86] on icon "Back" at bounding box center [399, 91] width 15 height 15
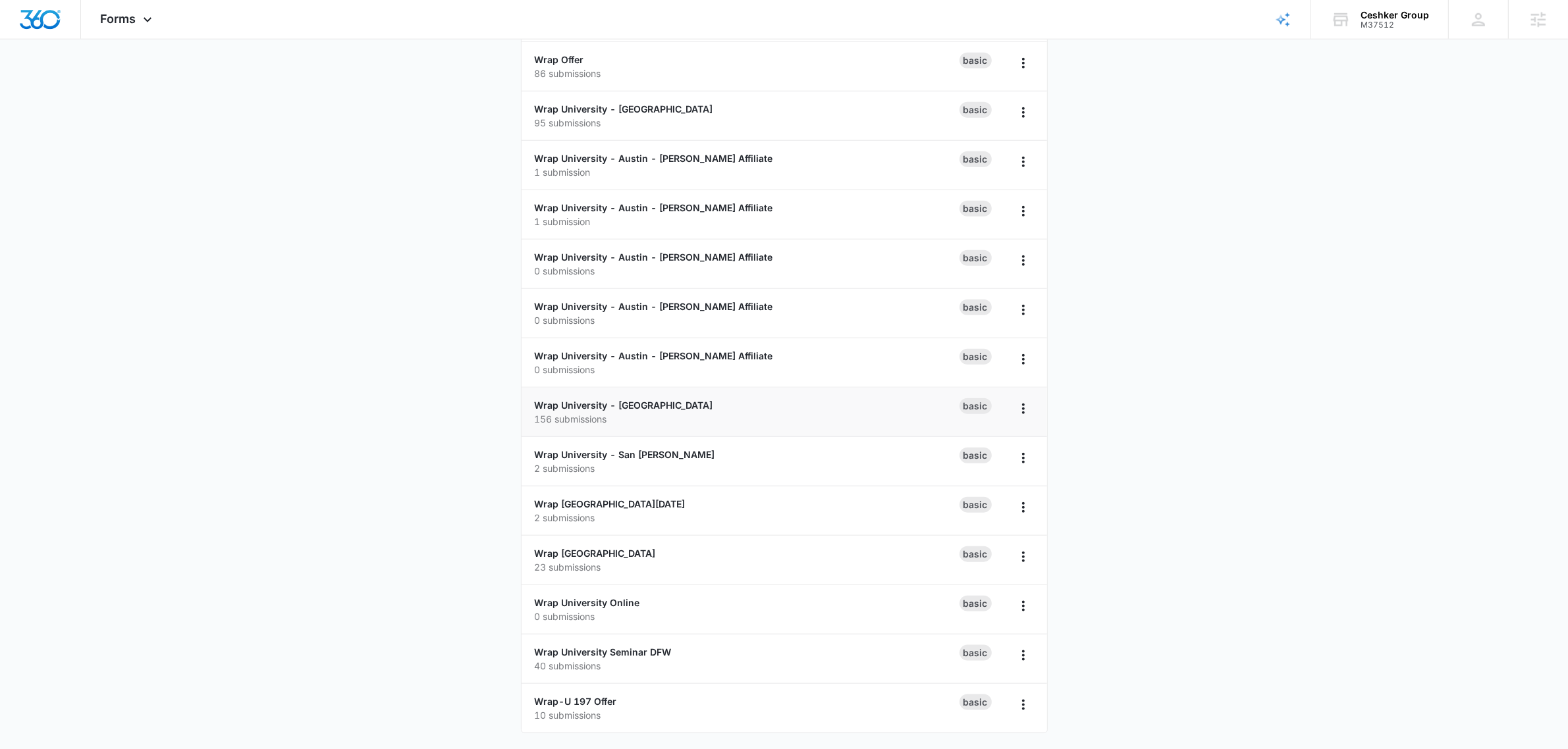
scroll to position [1758, 0]
drag, startPoint x: 1070, startPoint y: 360, endPoint x: 1042, endPoint y: 327, distance: 43.3
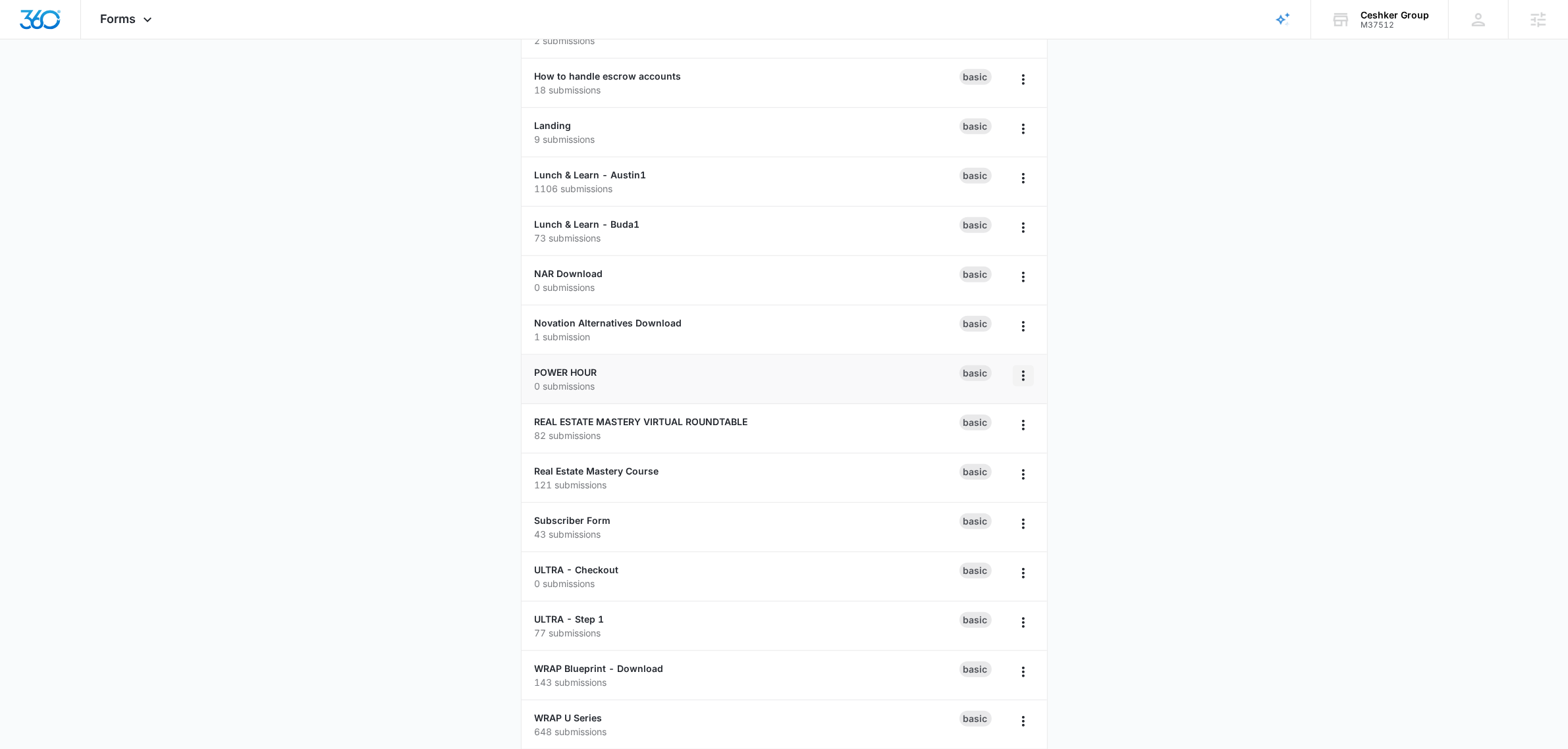
click at [1021, 379] on icon "Overflow Menu" at bounding box center [1023, 375] width 15 height 15
click at [995, 432] on div "Duplicate" at bounding box center [981, 436] width 40 height 10
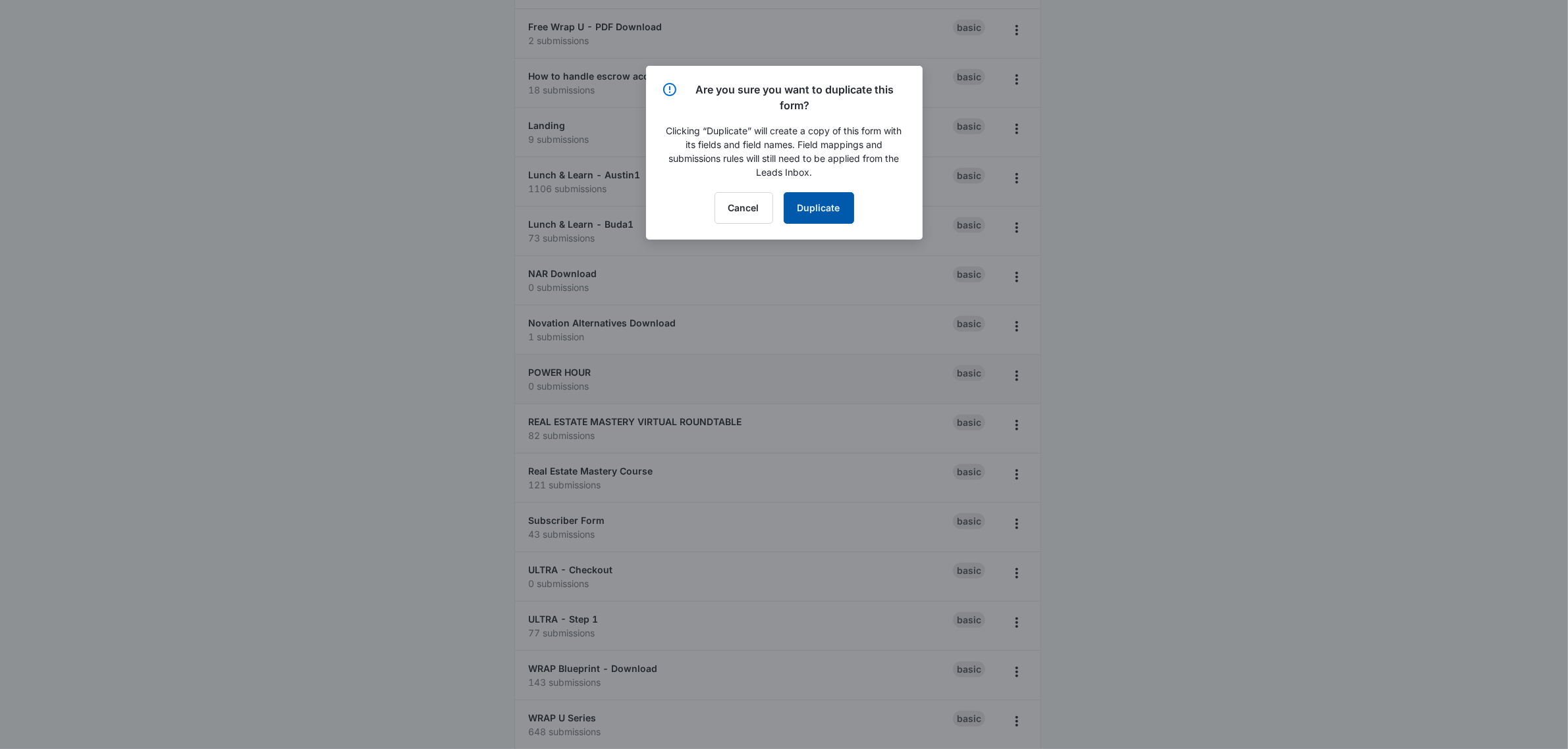
click at [817, 197] on button "Duplicate" at bounding box center [819, 207] width 71 height 32
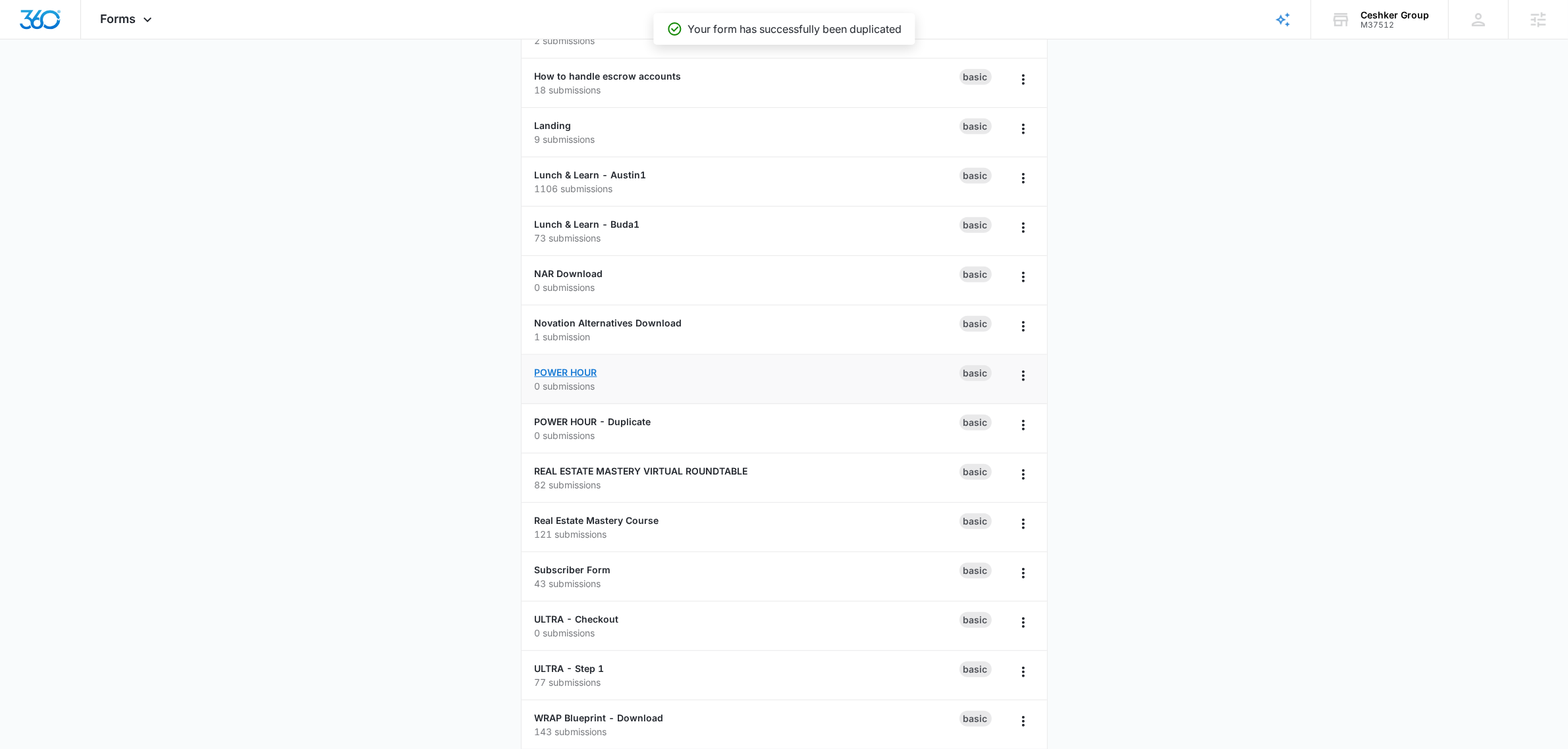
click at [583, 372] on link "POWER HOUR" at bounding box center [565, 372] width 63 height 11
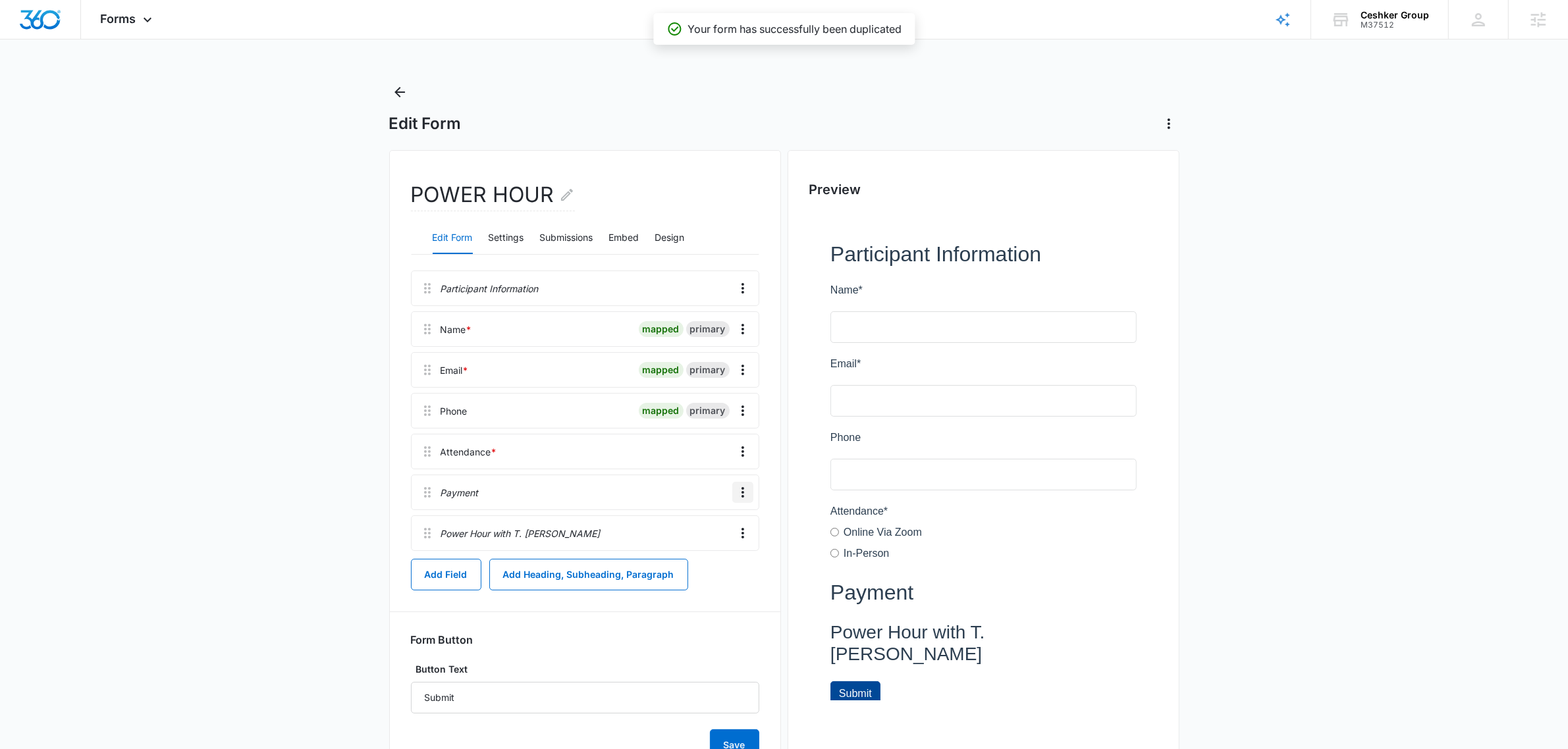
click at [744, 491] on icon "Overflow Menu" at bounding box center [742, 491] width 15 height 15
click at [706, 553] on div "Delete" at bounding box center [707, 550] width 28 height 10
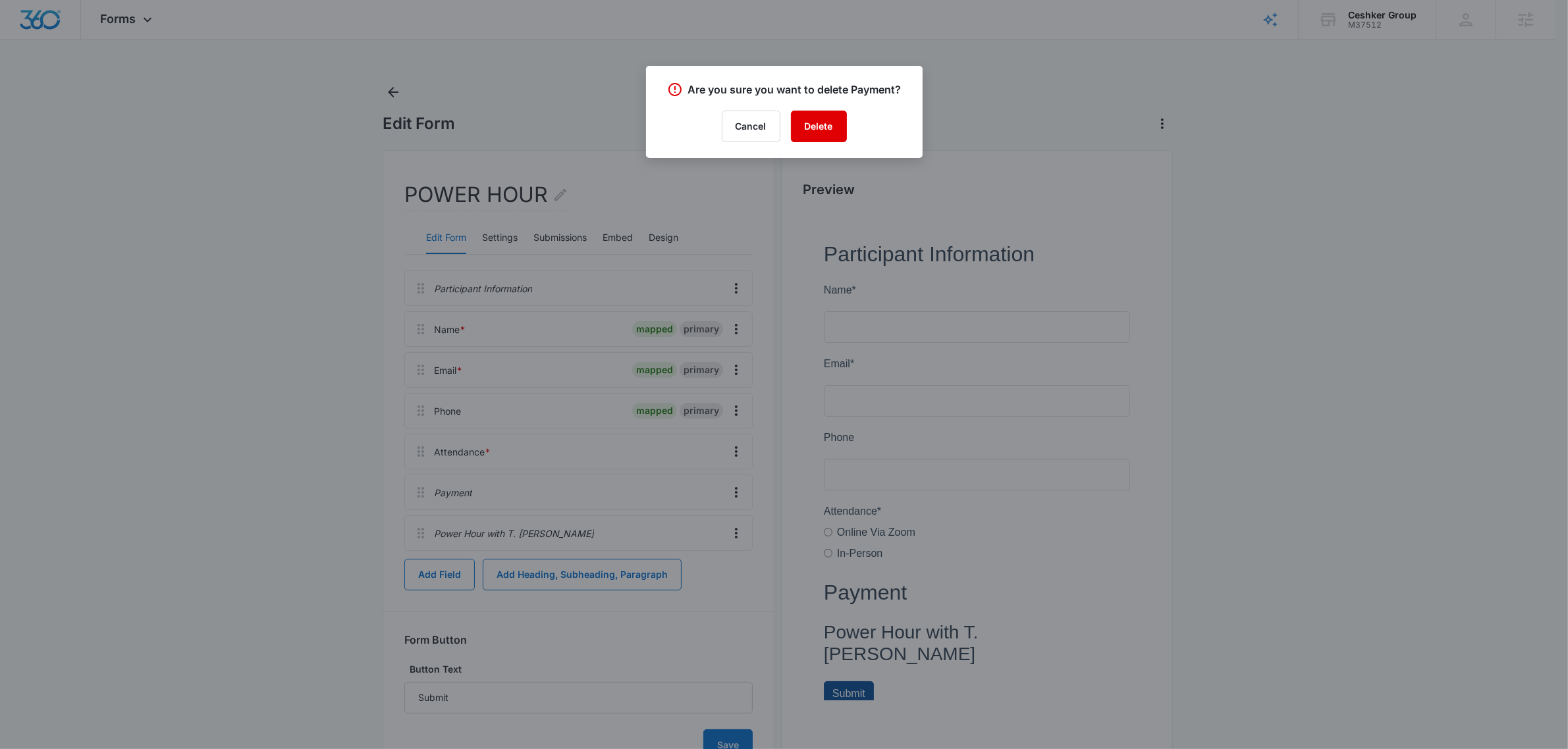
click at [814, 126] on button "Delete" at bounding box center [819, 126] width 56 height 32
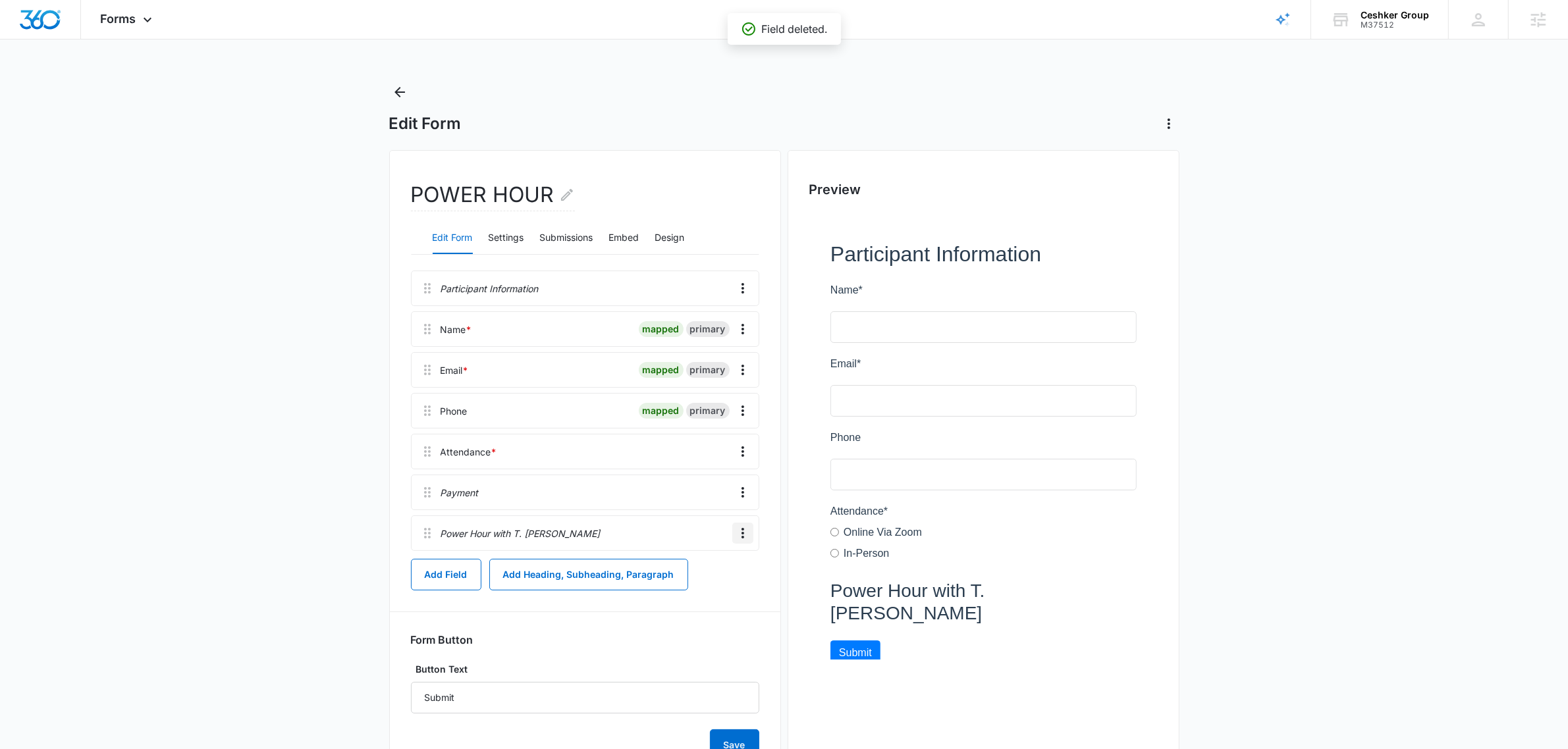
click at [741, 528] on icon "Overflow Menu" at bounding box center [743, 533] width 3 height 10
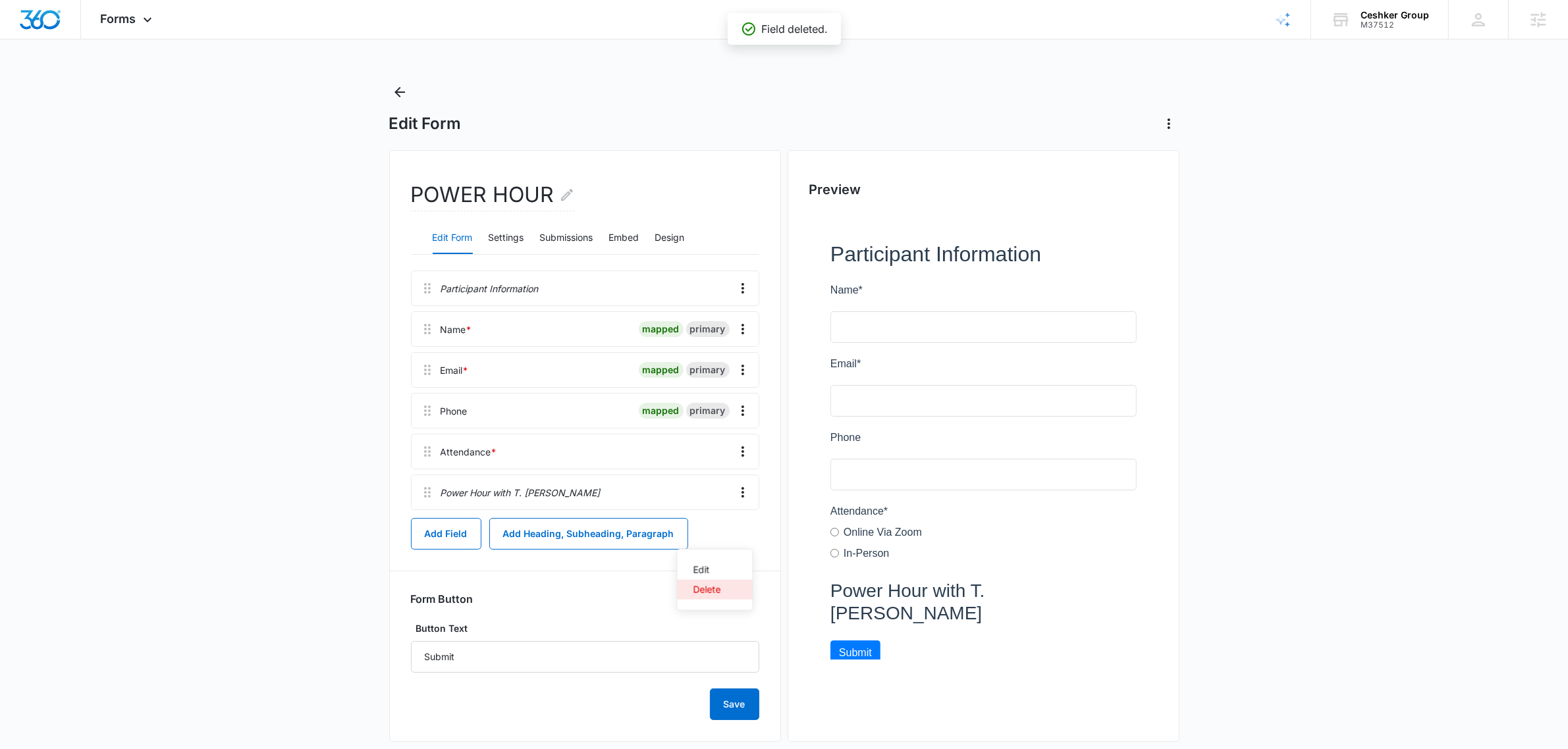
click at [726, 589] on button "Delete" at bounding box center [715, 589] width 75 height 20
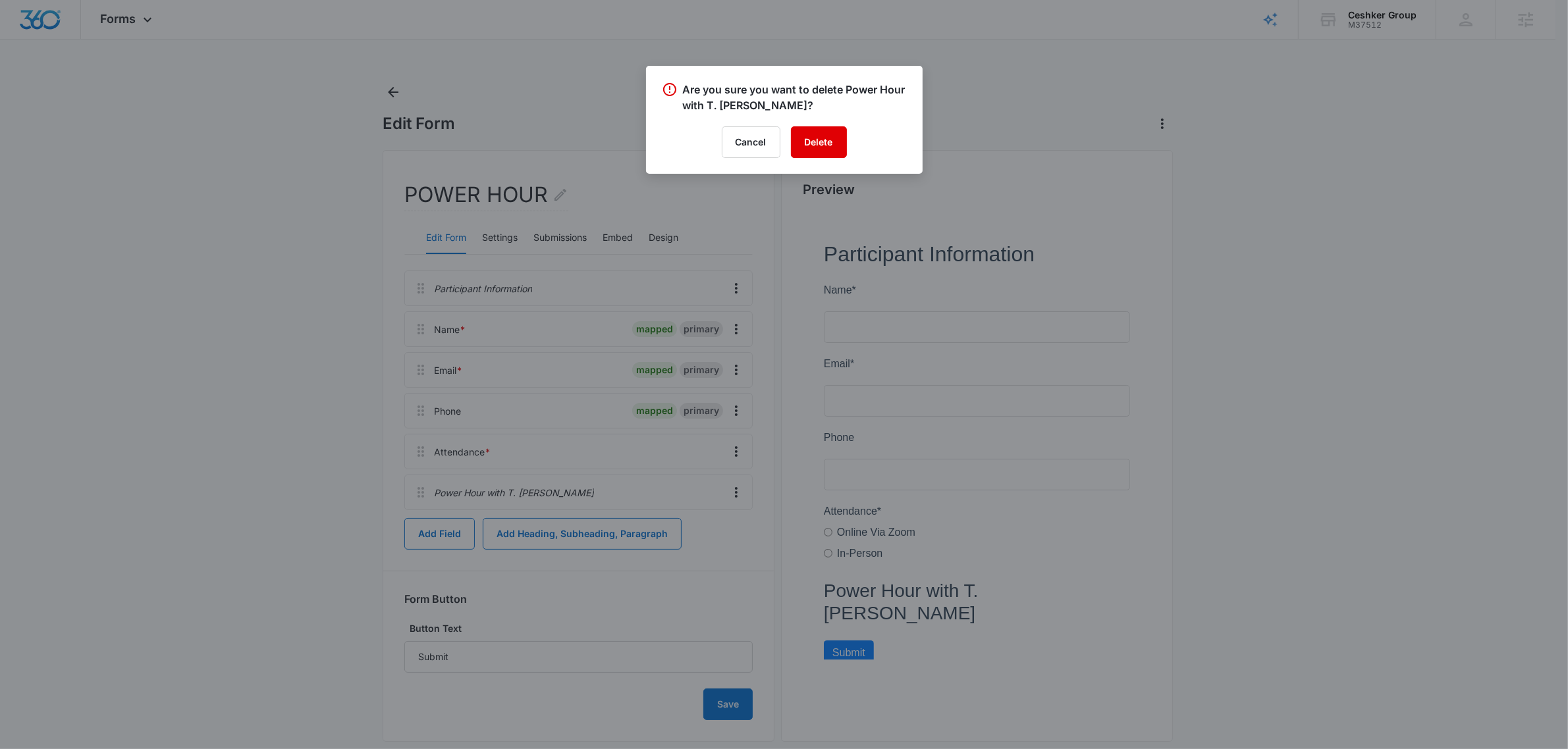
click at [810, 128] on button "Delete" at bounding box center [819, 142] width 56 height 32
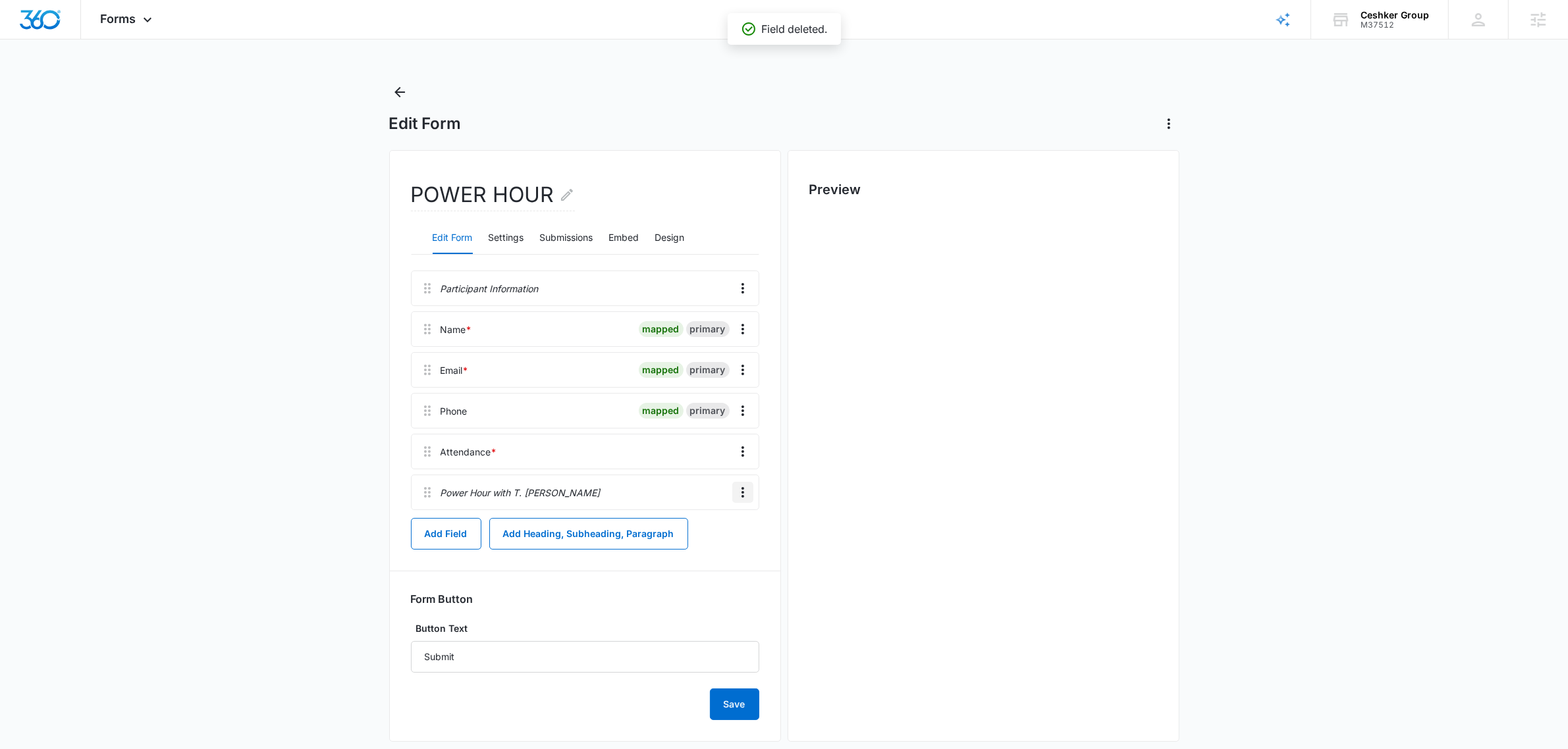
click at [738, 490] on icon "Overflow Menu" at bounding box center [742, 491] width 15 height 15
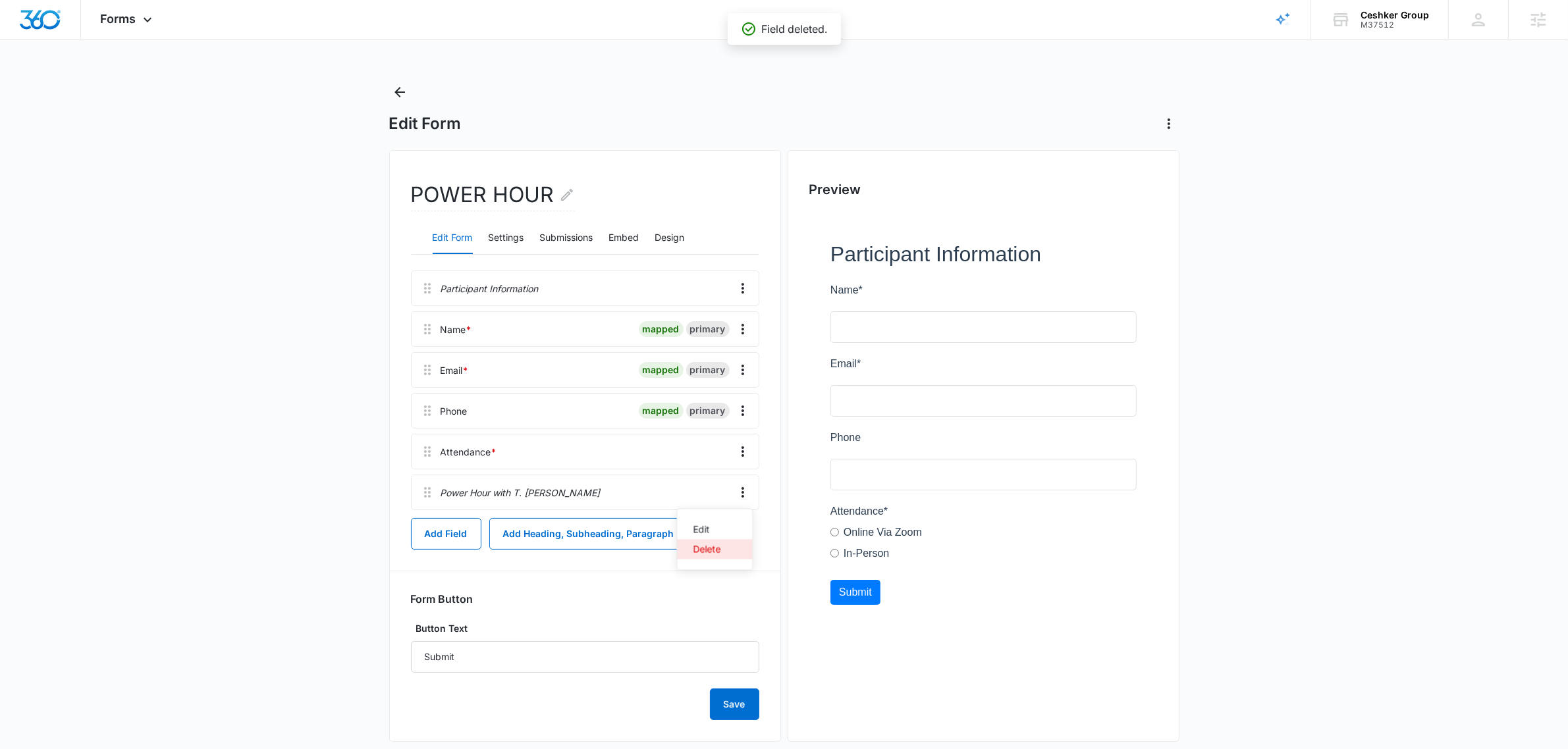
click at [735, 557] on button "Delete" at bounding box center [715, 549] width 75 height 20
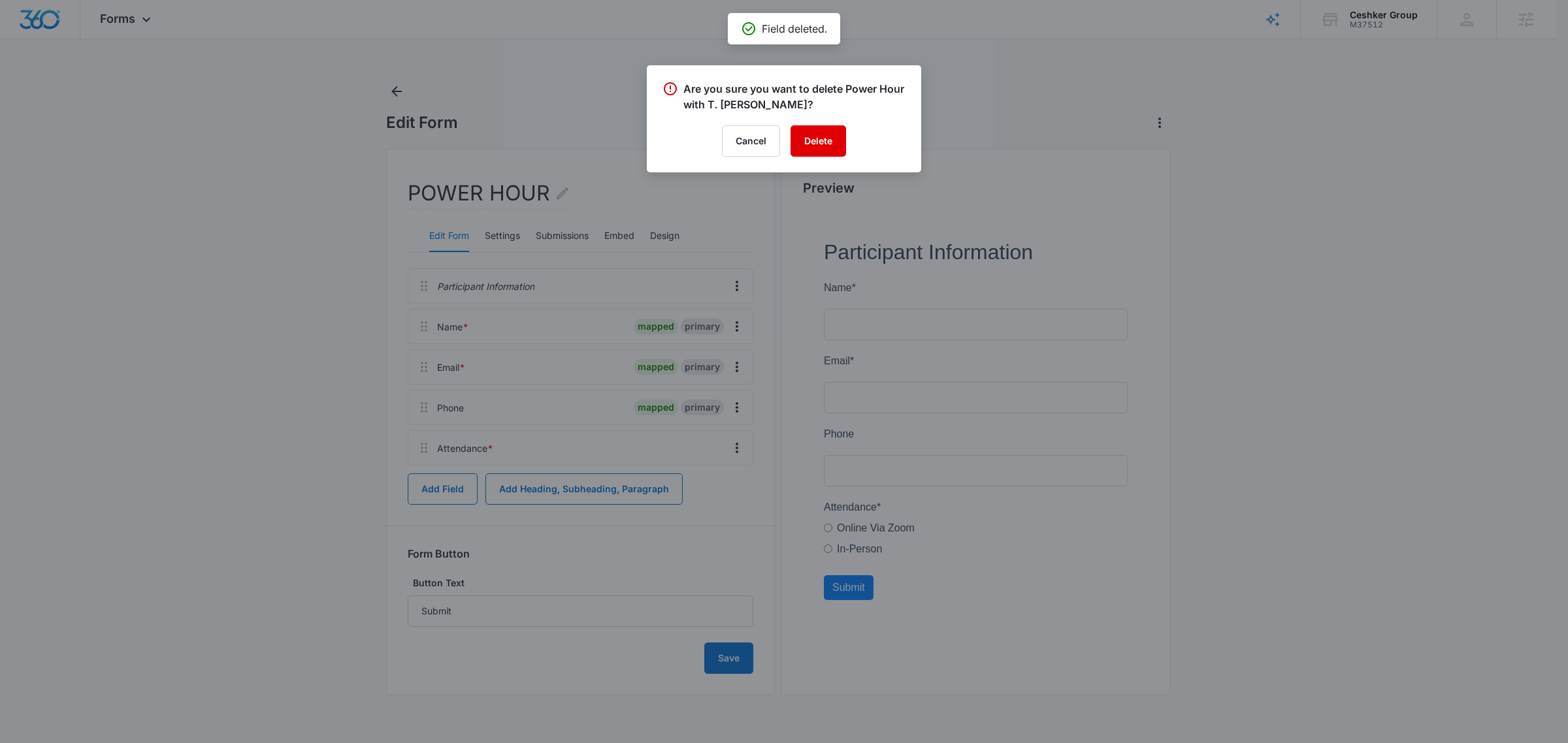
click at [835, 141] on button "Delete" at bounding box center [818, 141] width 56 height 31
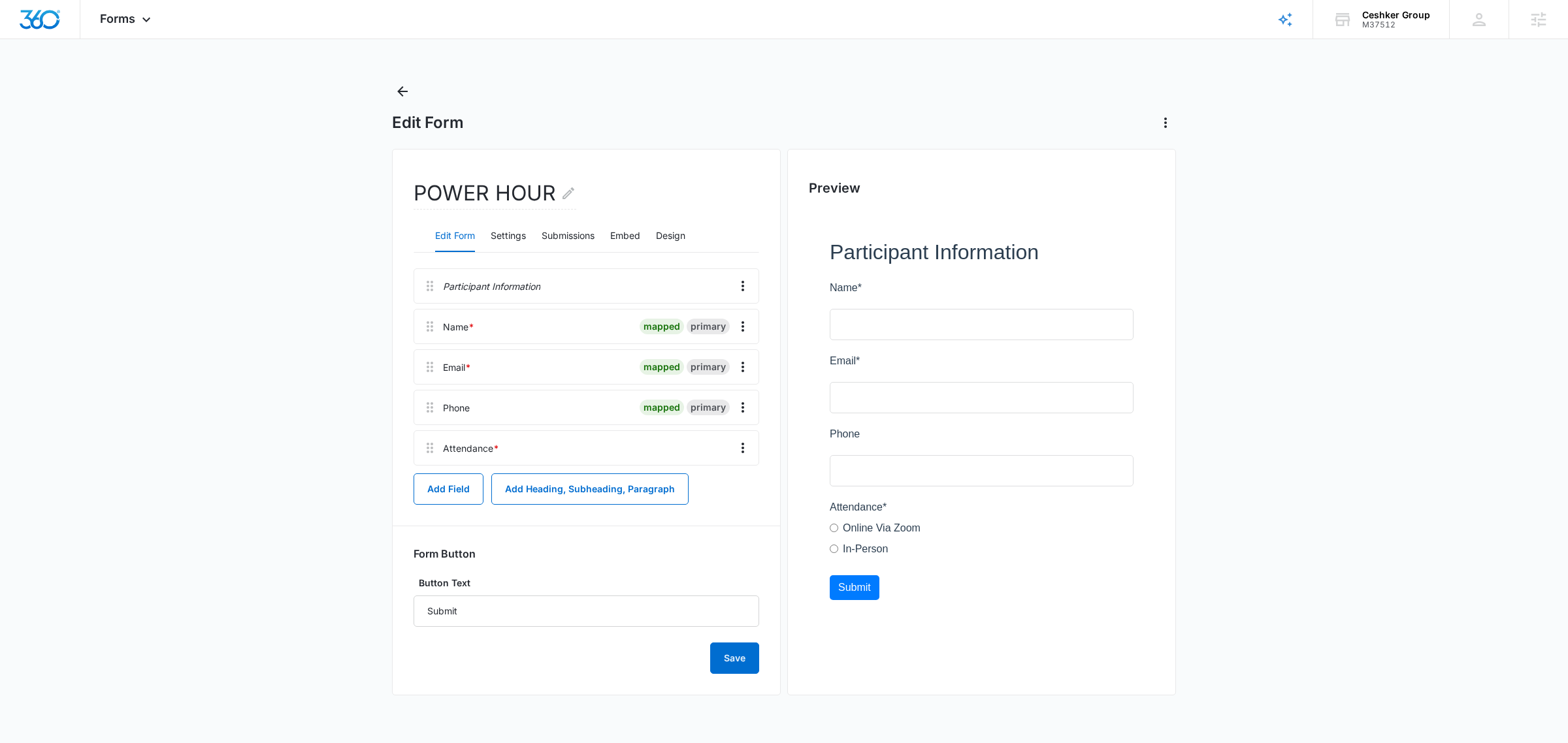
click at [1285, 214] on main "Edit Form POWER HOUR Edit Form Settings Submissions Embed Design Participant In…" at bounding box center [784, 401] width 1568 height 640
click at [743, 661] on button "Save" at bounding box center [734, 658] width 49 height 31
click at [746, 289] on icon "Overflow Menu" at bounding box center [742, 285] width 15 height 15
click at [708, 320] on div "Edit" at bounding box center [708, 323] width 28 height 9
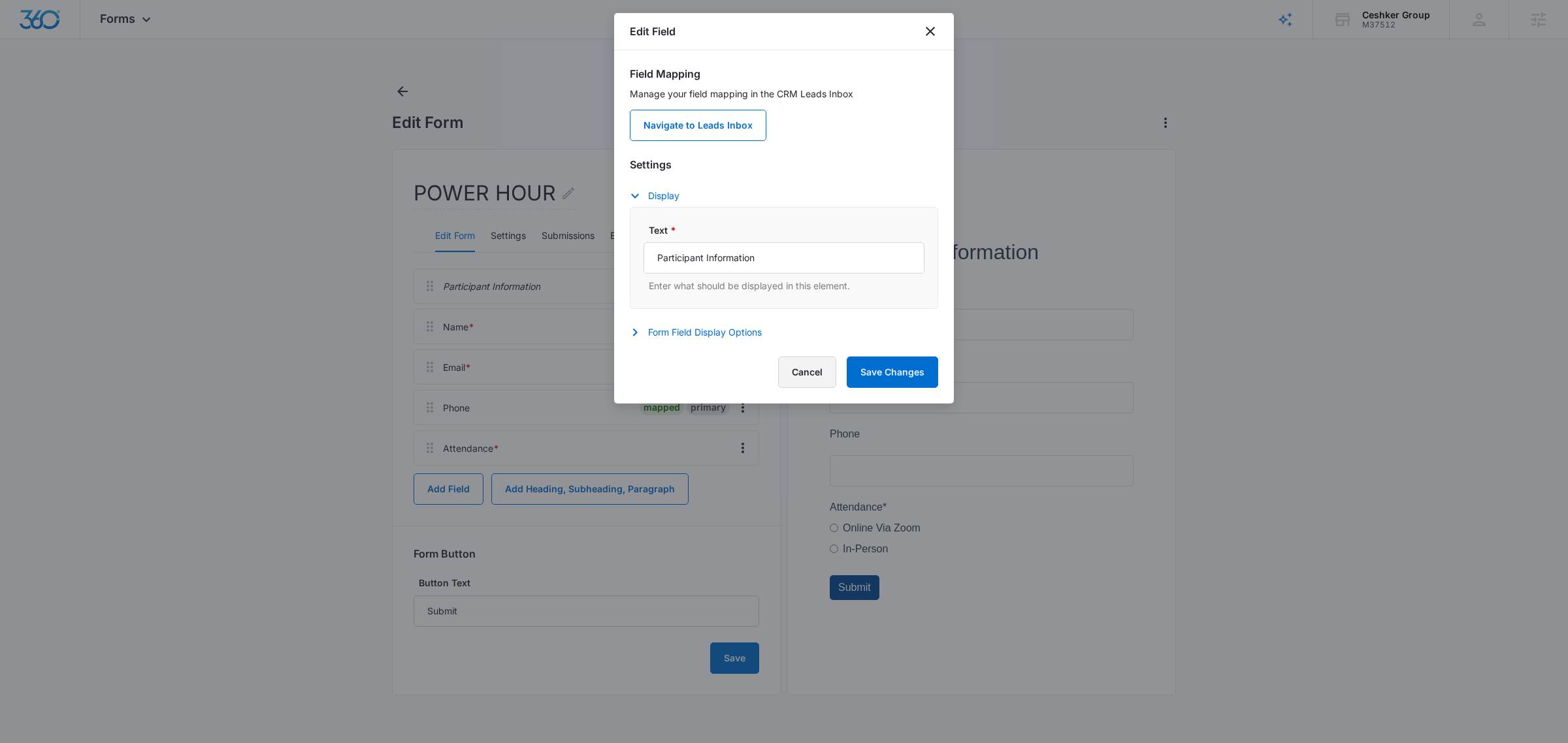
click at [807, 383] on button "Cancel" at bounding box center [807, 372] width 58 height 31
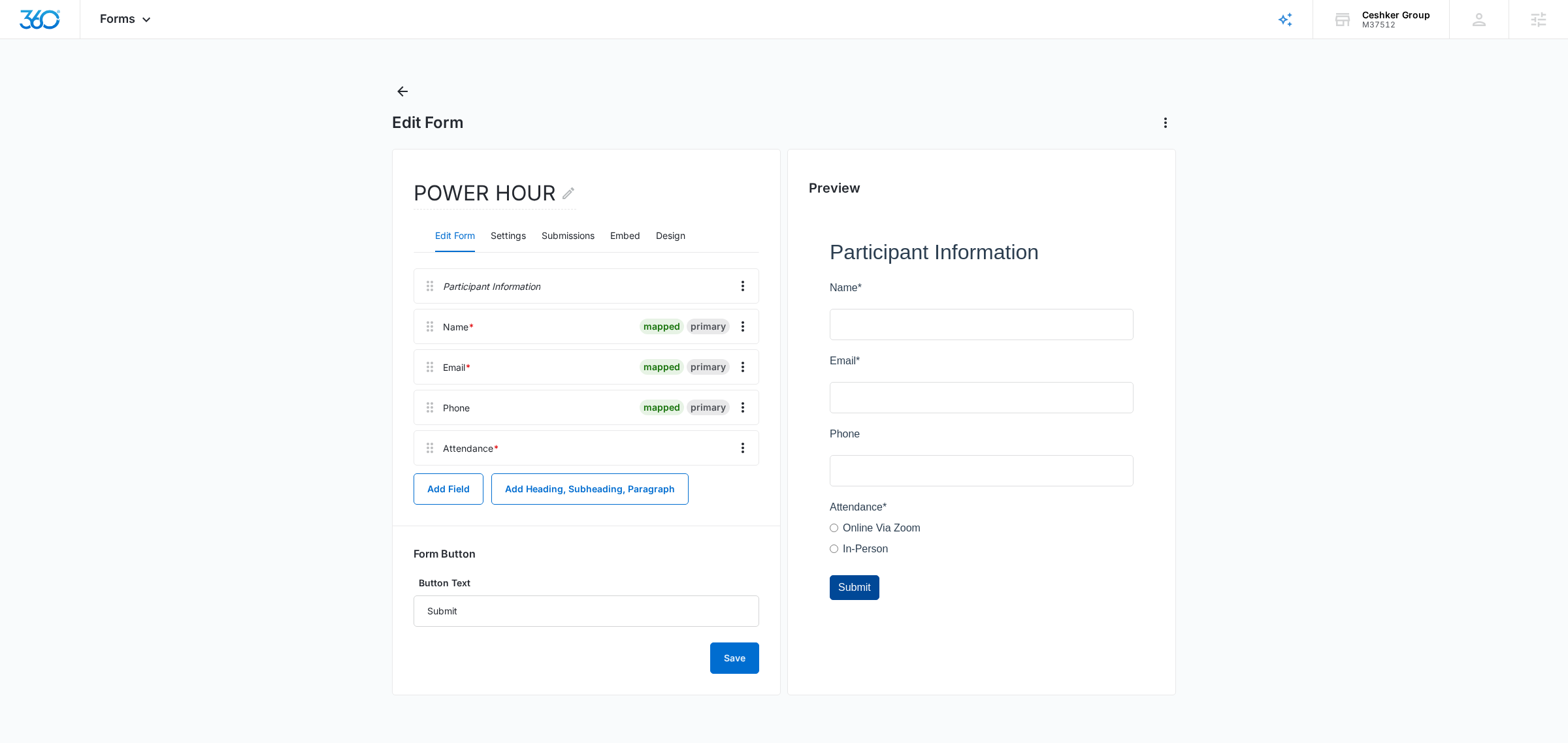
drag, startPoint x: 232, startPoint y: 325, endPoint x: 233, endPoint y: 293, distance: 32.0
click at [231, 325] on main "Edit Form POWER HOUR Edit Form Settings Submissions Embed Design Participant In…" at bounding box center [784, 401] width 1568 height 640
click at [404, 88] on icon "Back" at bounding box center [402, 91] width 15 height 15
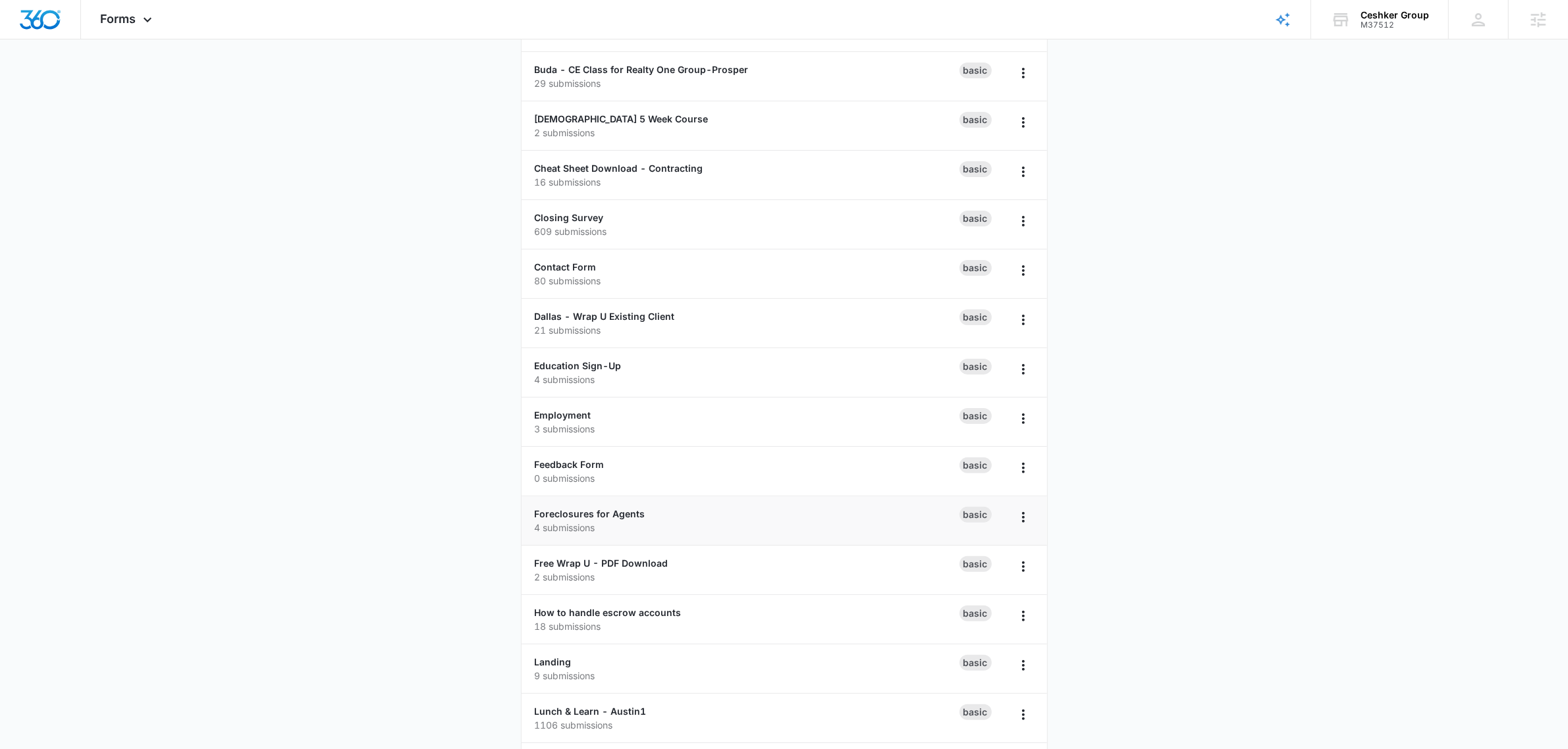
scroll to position [823, 0]
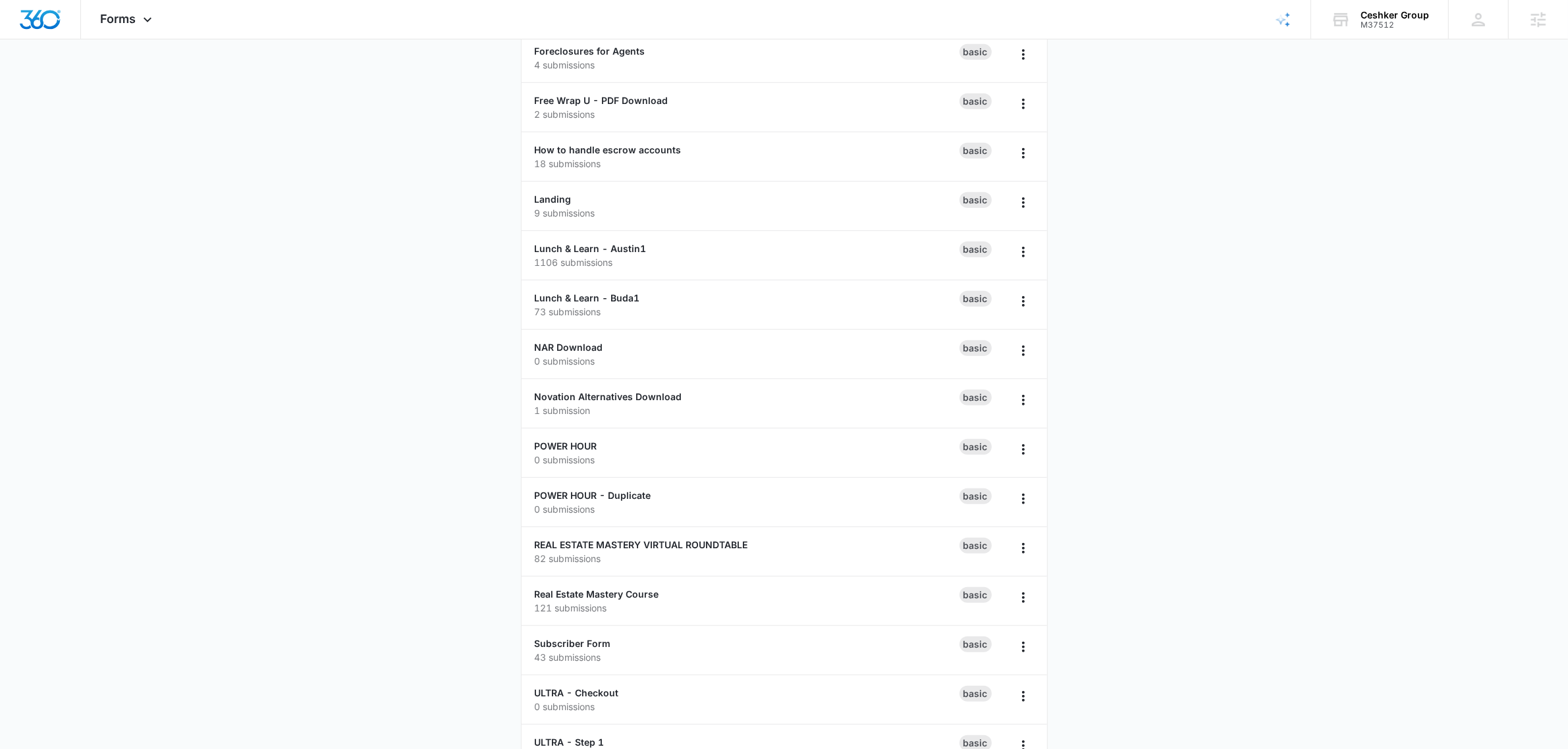
click at [1272, 366] on main "Forms Create Form $99 Austin Client 17 submissions Basic $99 Existing Clients H…" at bounding box center [784, 493] width 1568 height 2468
click at [1022, 499] on icon "Overflow Menu" at bounding box center [1023, 499] width 3 height 10
click at [1004, 557] on button "Duplicate" at bounding box center [989, 559] width 88 height 20
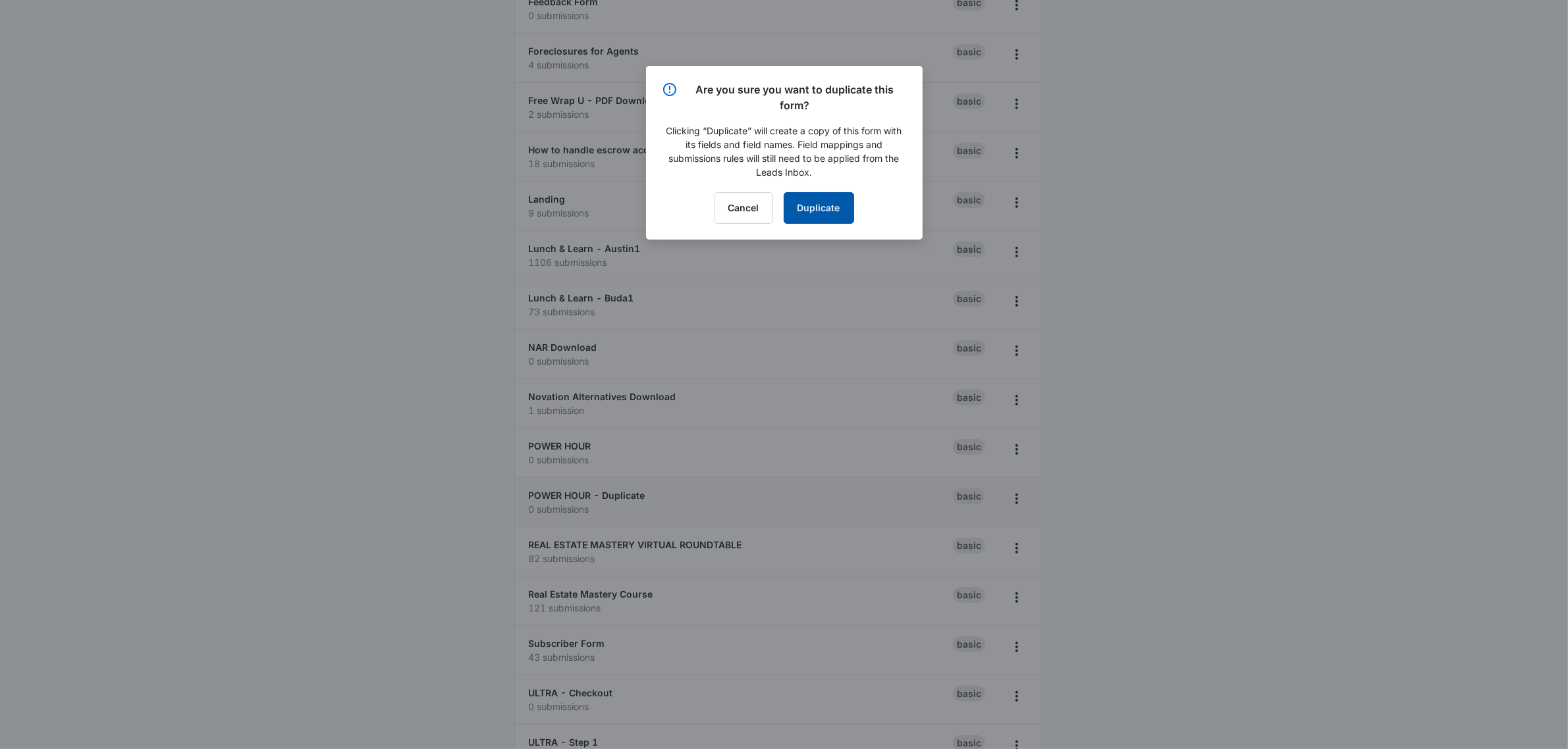
click at [825, 221] on button "Duplicate" at bounding box center [819, 207] width 71 height 32
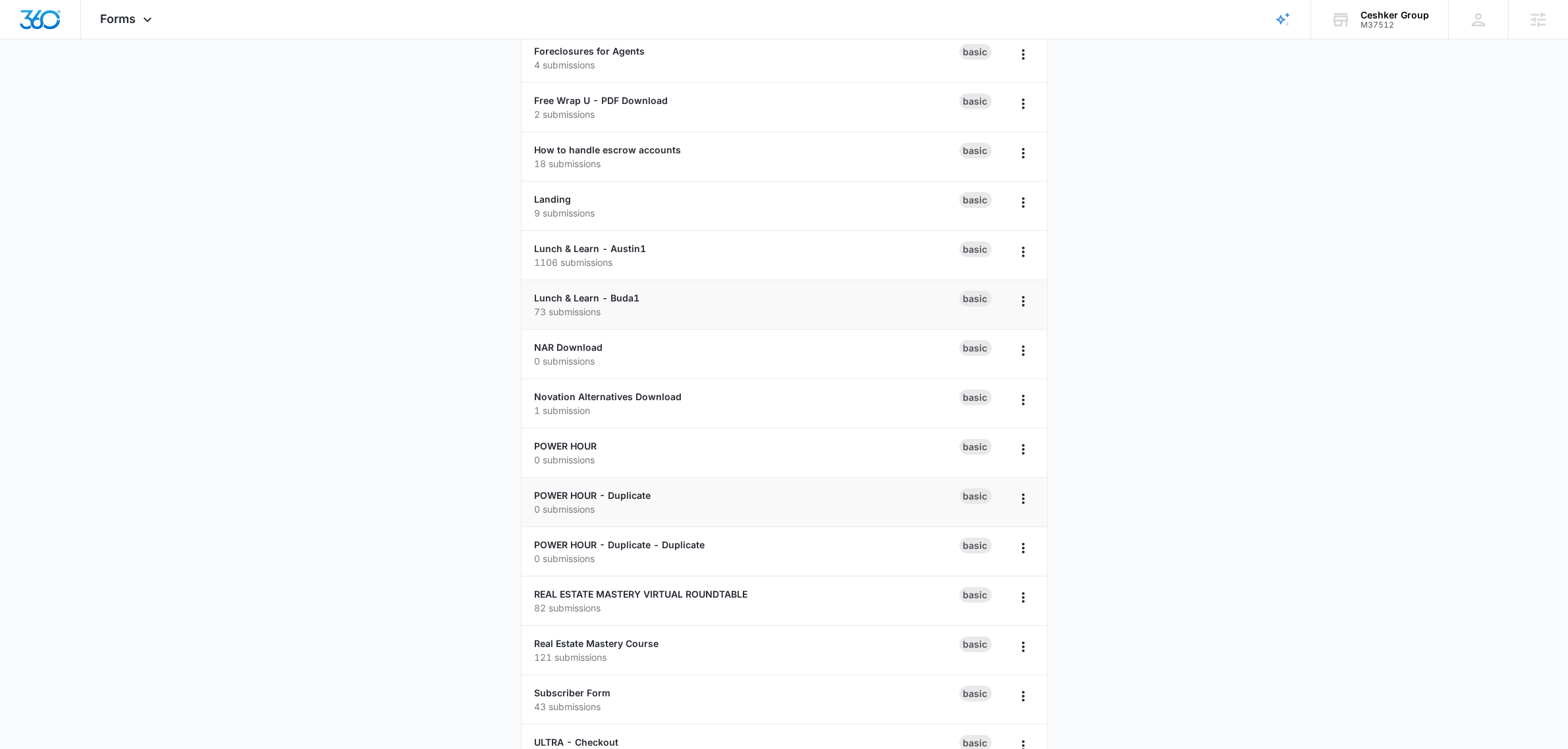
drag, startPoint x: 365, startPoint y: 274, endPoint x: 531, endPoint y: 283, distance: 166.2
click at [365, 274] on main "Forms Create Form $99 Austin Client 17 submissions Basic $99 Existing Clients H…" at bounding box center [784, 518] width 1568 height 2518
click at [1025, 502] on icon "Overflow Menu" at bounding box center [1023, 498] width 15 height 15
click at [604, 488] on li "POWER HOUR - Duplicate 0 submissions Basic Rename Duplicate Delete" at bounding box center [784, 502] width 526 height 49
click at [612, 492] on link "POWER HOUR - Duplicate" at bounding box center [593, 494] width 116 height 11
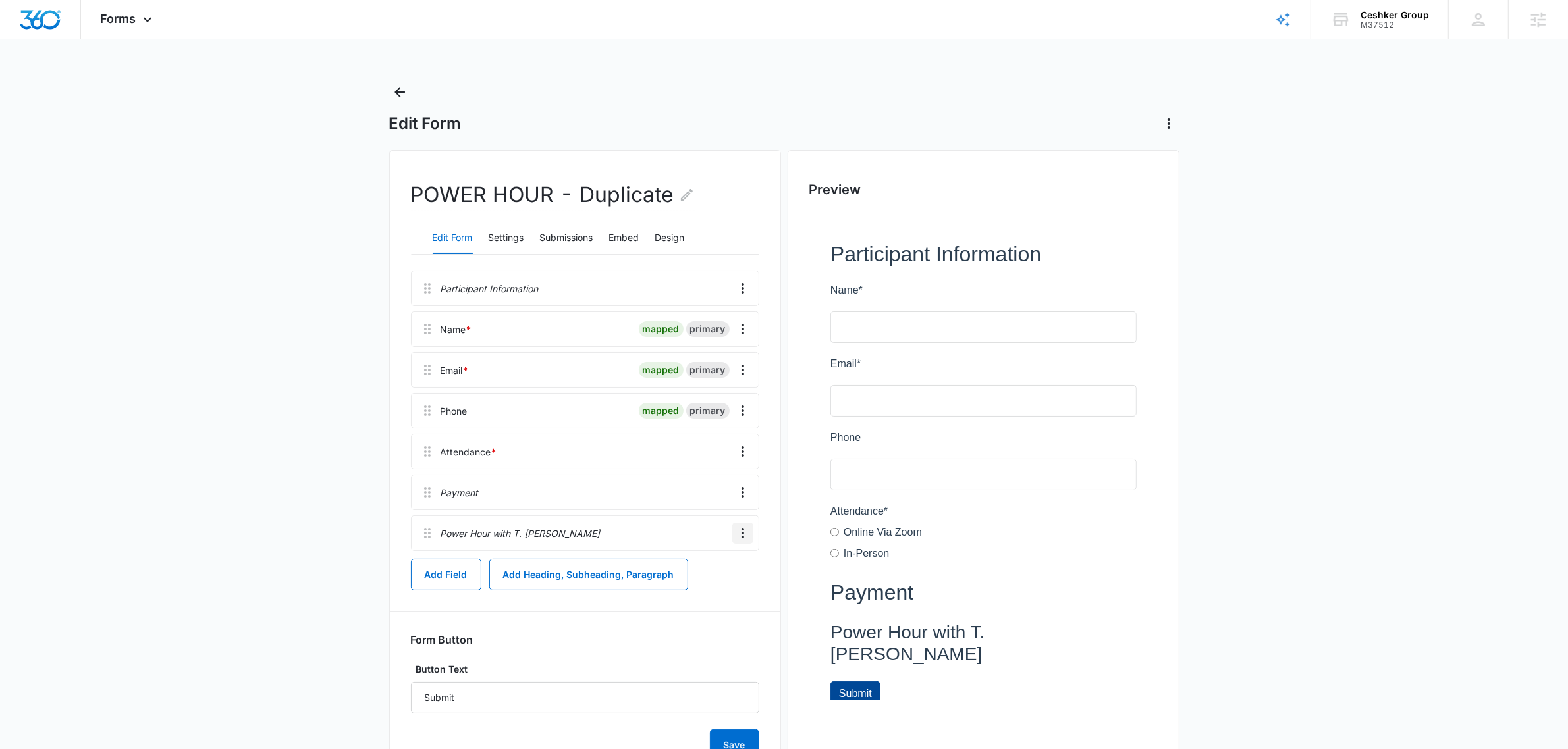
click at [743, 528] on icon "Overflow Menu" at bounding box center [742, 533] width 15 height 15
click at [727, 586] on button "Delete" at bounding box center [715, 589] width 75 height 20
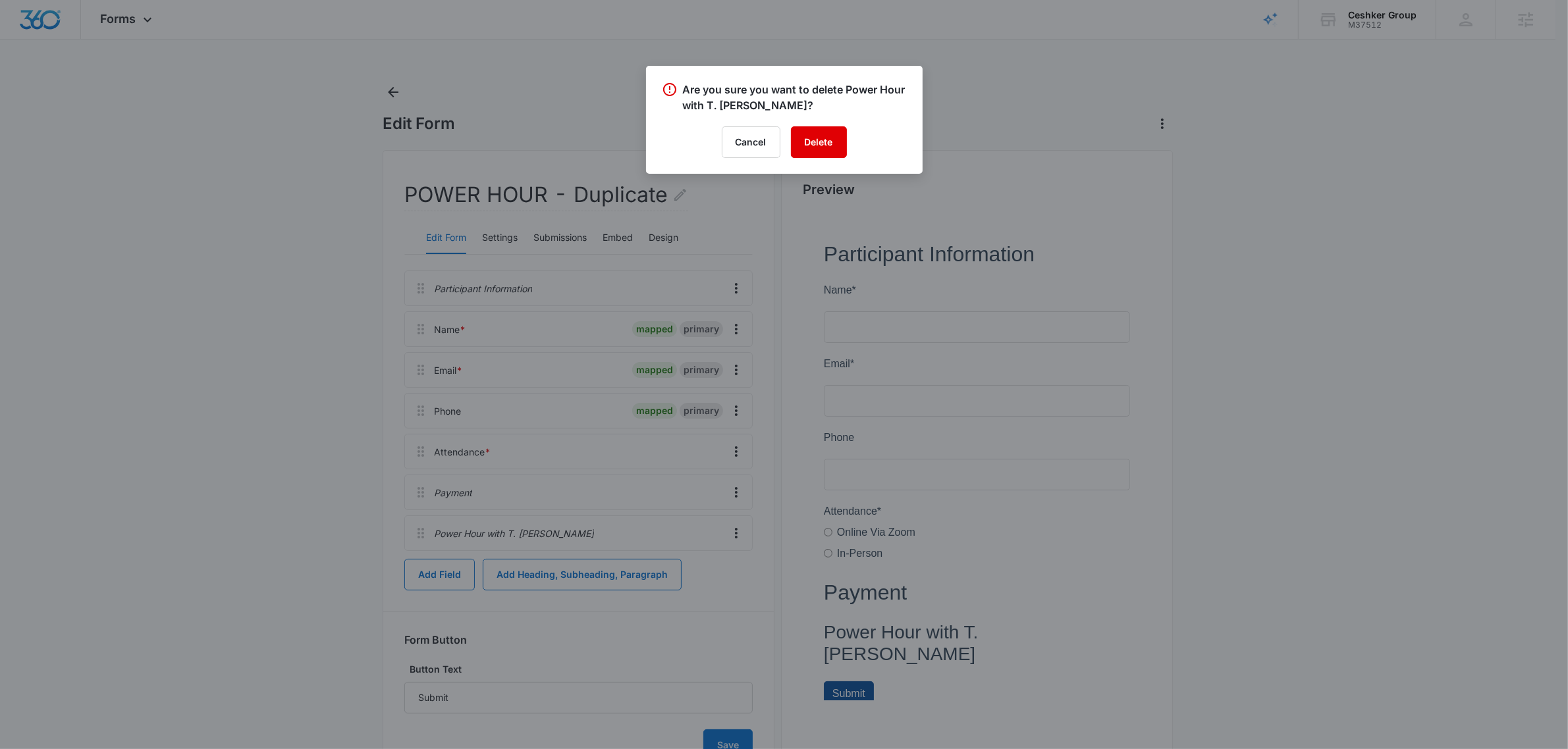
click at [823, 129] on button "Delete" at bounding box center [819, 142] width 56 height 32
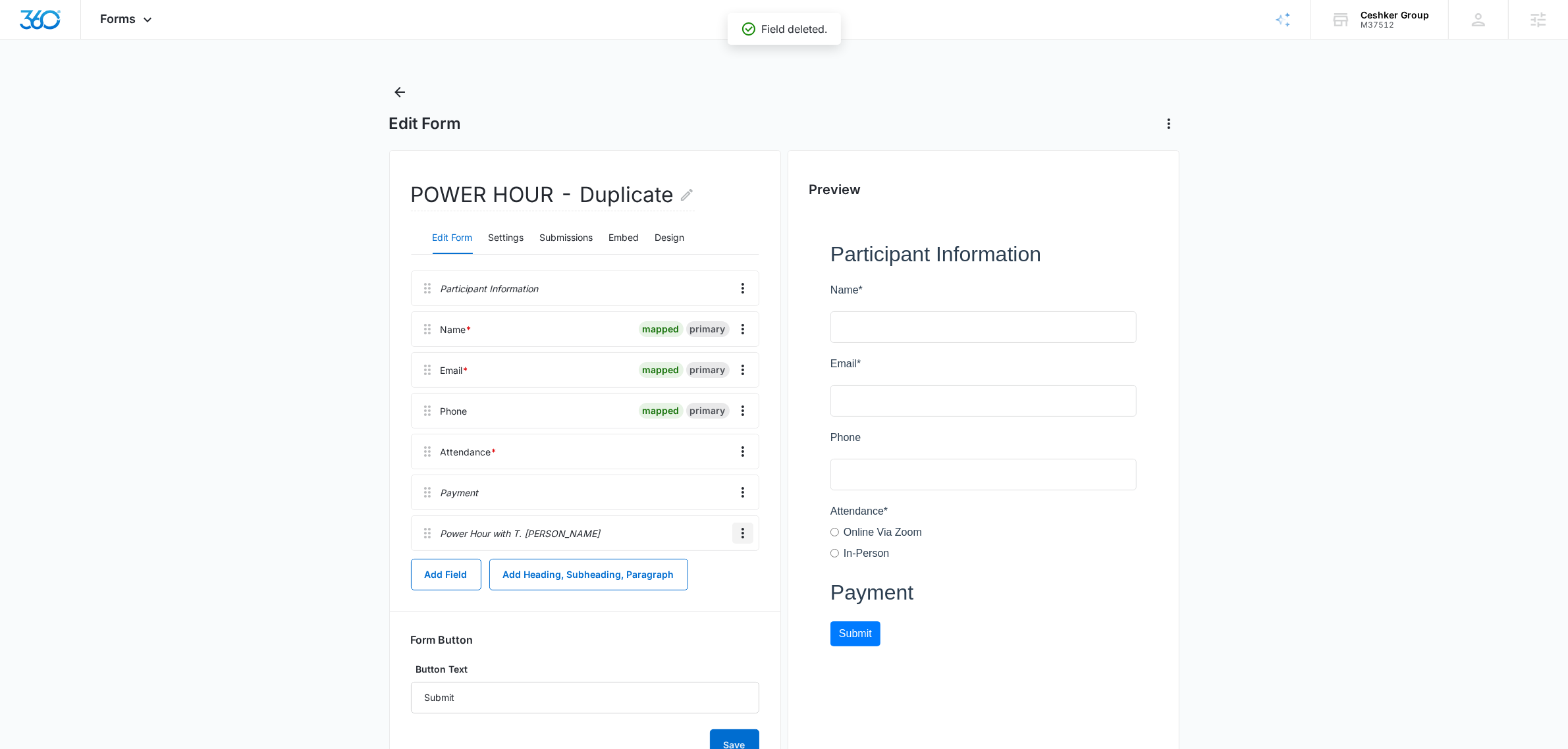
click at [743, 539] on icon "Overflow Menu" at bounding box center [742, 533] width 15 height 15
click at [721, 595] on button "Delete" at bounding box center [715, 589] width 75 height 20
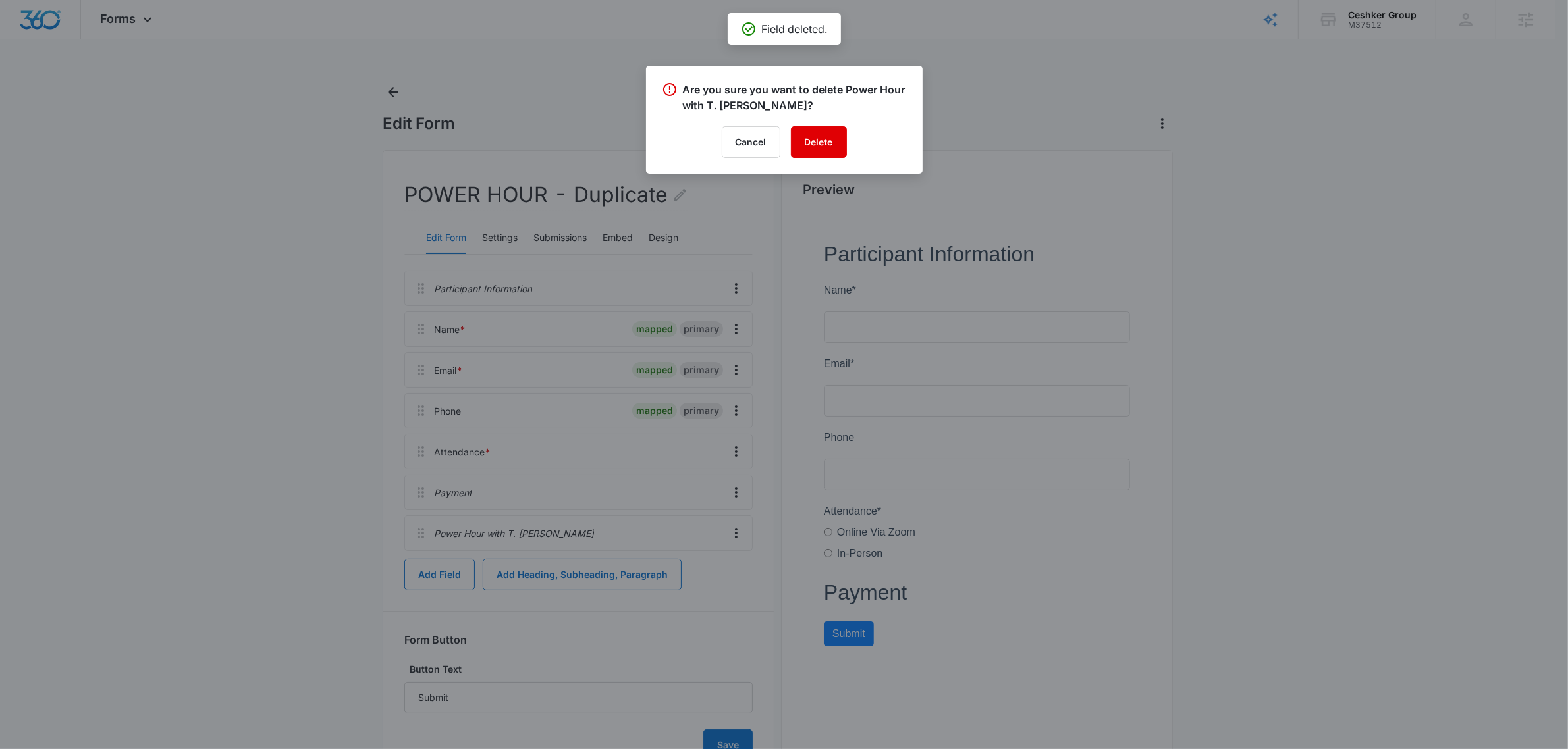
click at [800, 139] on button "Delete" at bounding box center [819, 142] width 56 height 32
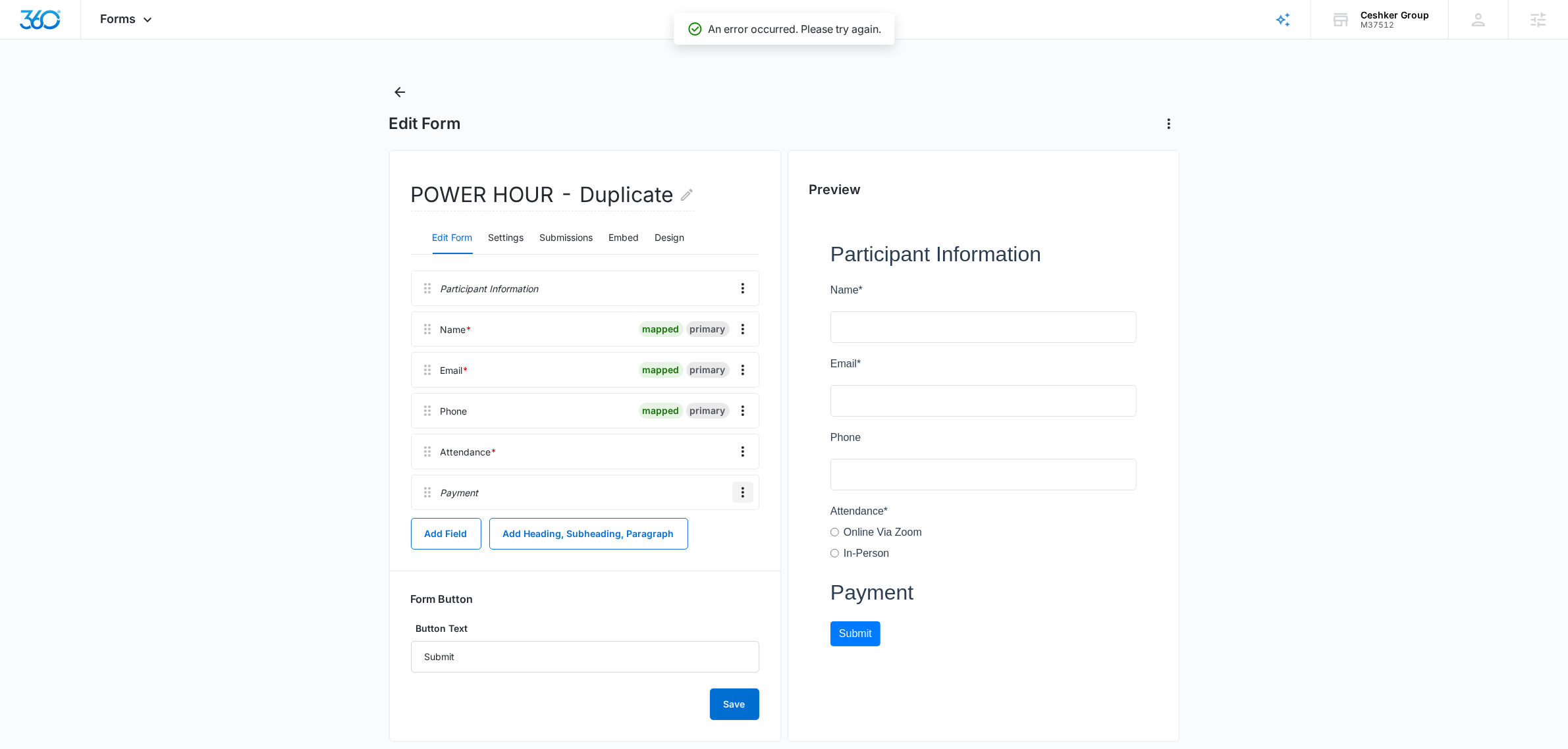
click at [738, 486] on icon "Overflow Menu" at bounding box center [742, 491] width 15 height 15
click at [721, 555] on button "Delete" at bounding box center [715, 549] width 75 height 20
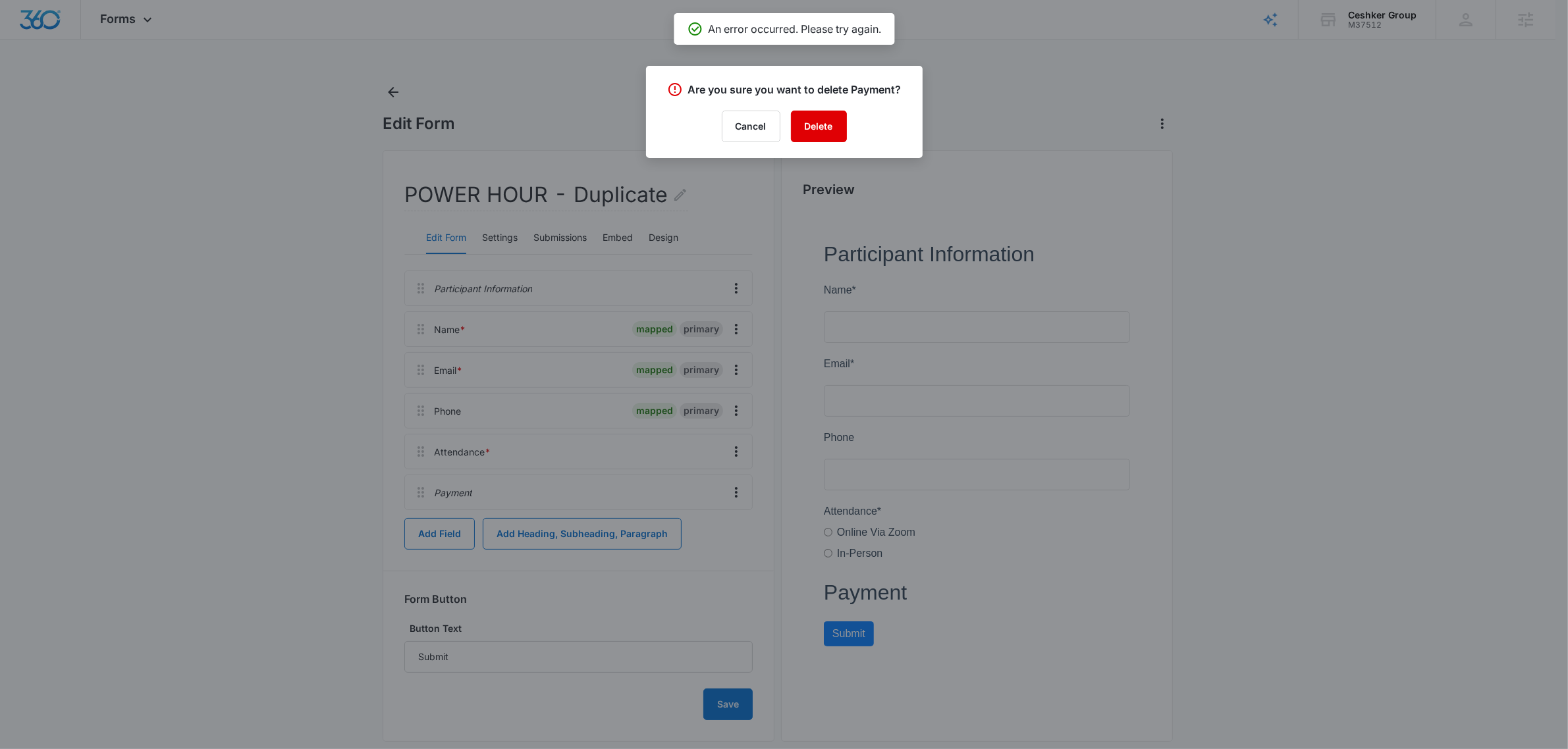
click at [824, 125] on button "Delete" at bounding box center [819, 126] width 56 height 32
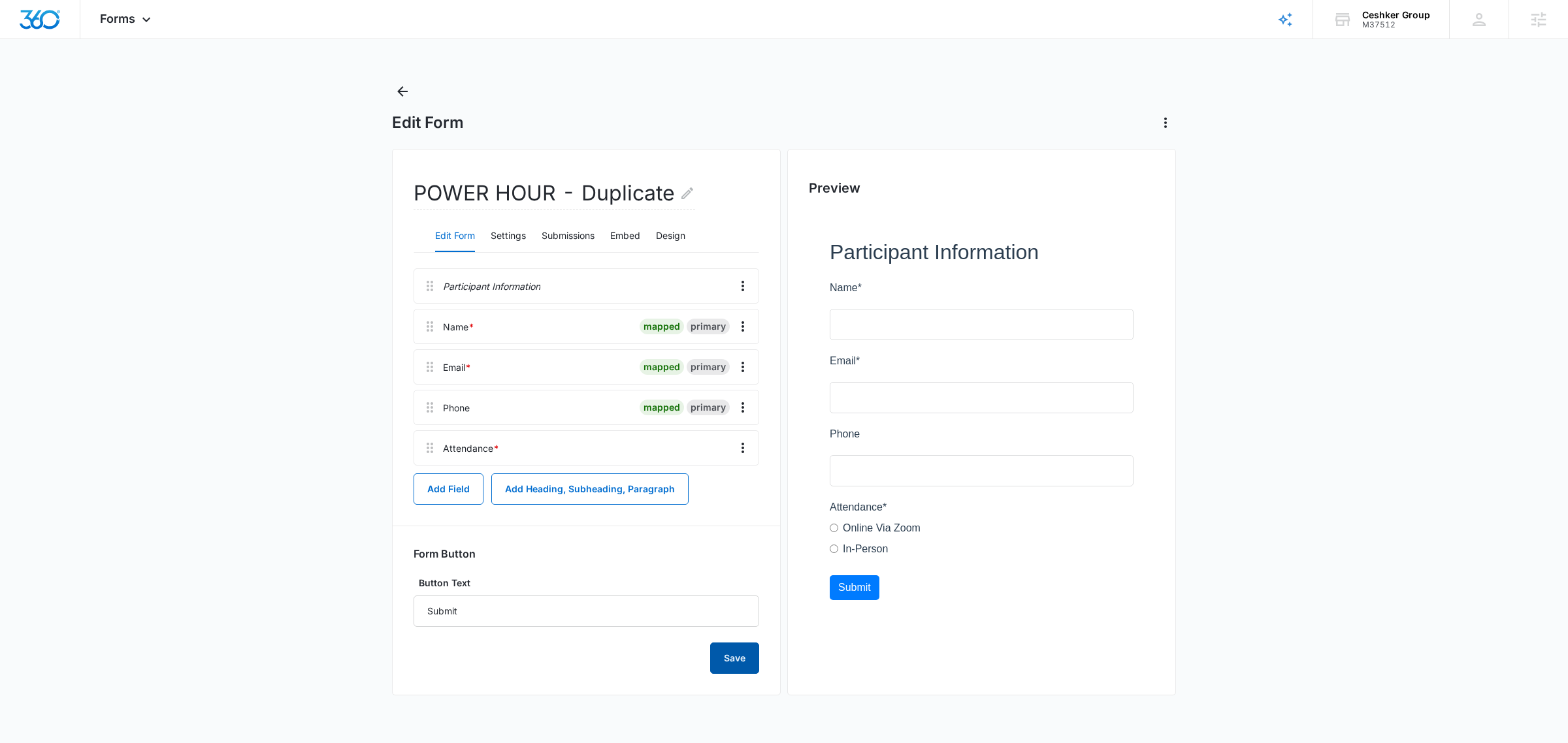
click at [745, 653] on button "Save" at bounding box center [734, 658] width 49 height 31
click at [619, 197] on h2 "POWER HOUR - Duplicate" at bounding box center [554, 193] width 282 height 32
click at [695, 187] on div "POWER HOUR - Duplicate" at bounding box center [586, 199] width 345 height 42
click at [691, 190] on icon "Edit Form Name" at bounding box center [687, 193] width 12 height 12
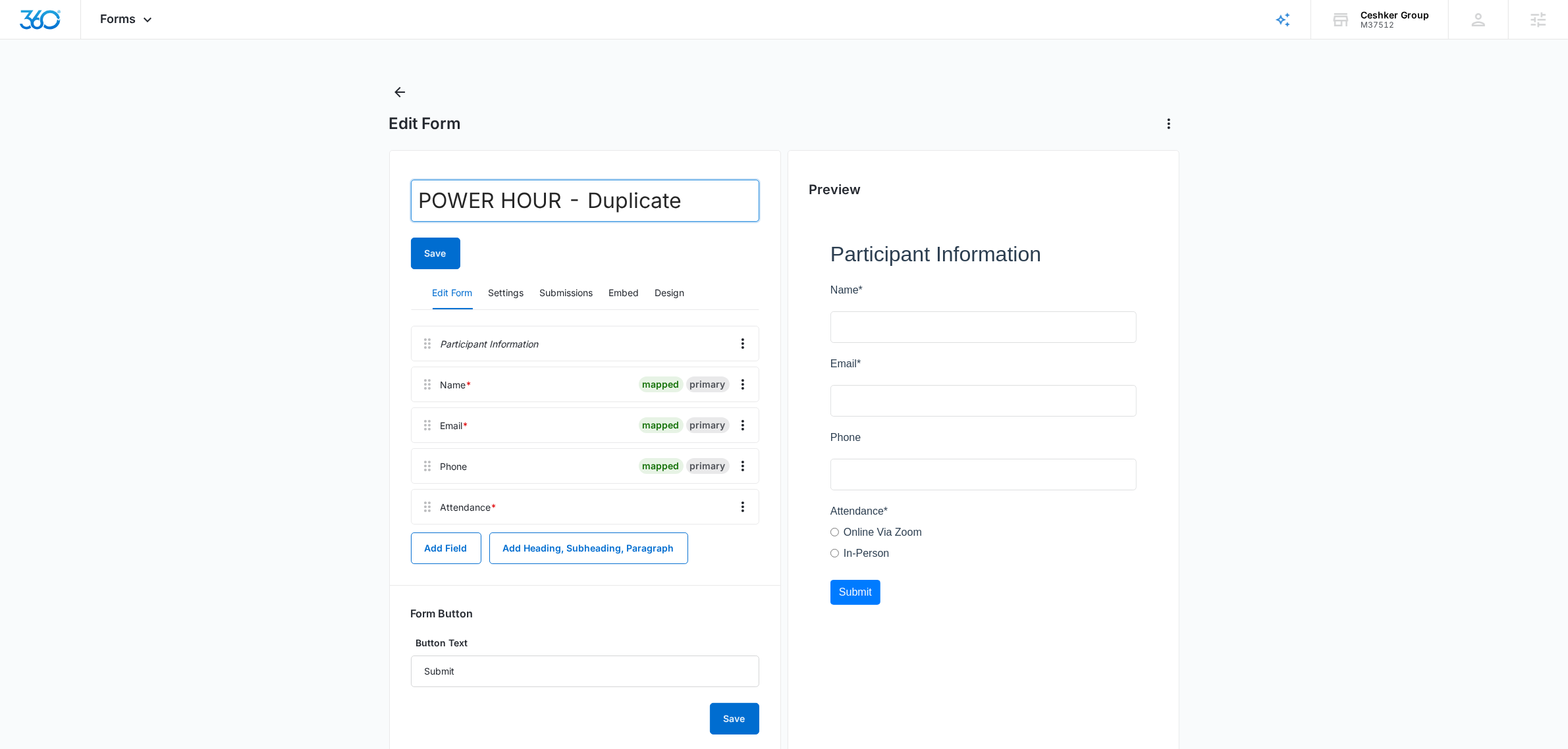
click at [658, 193] on input "POWER HOUR - Duplicate" at bounding box center [585, 200] width 348 height 42
type input "POWER HOUR - FREE"
click at [439, 246] on button "Save" at bounding box center [435, 253] width 49 height 32
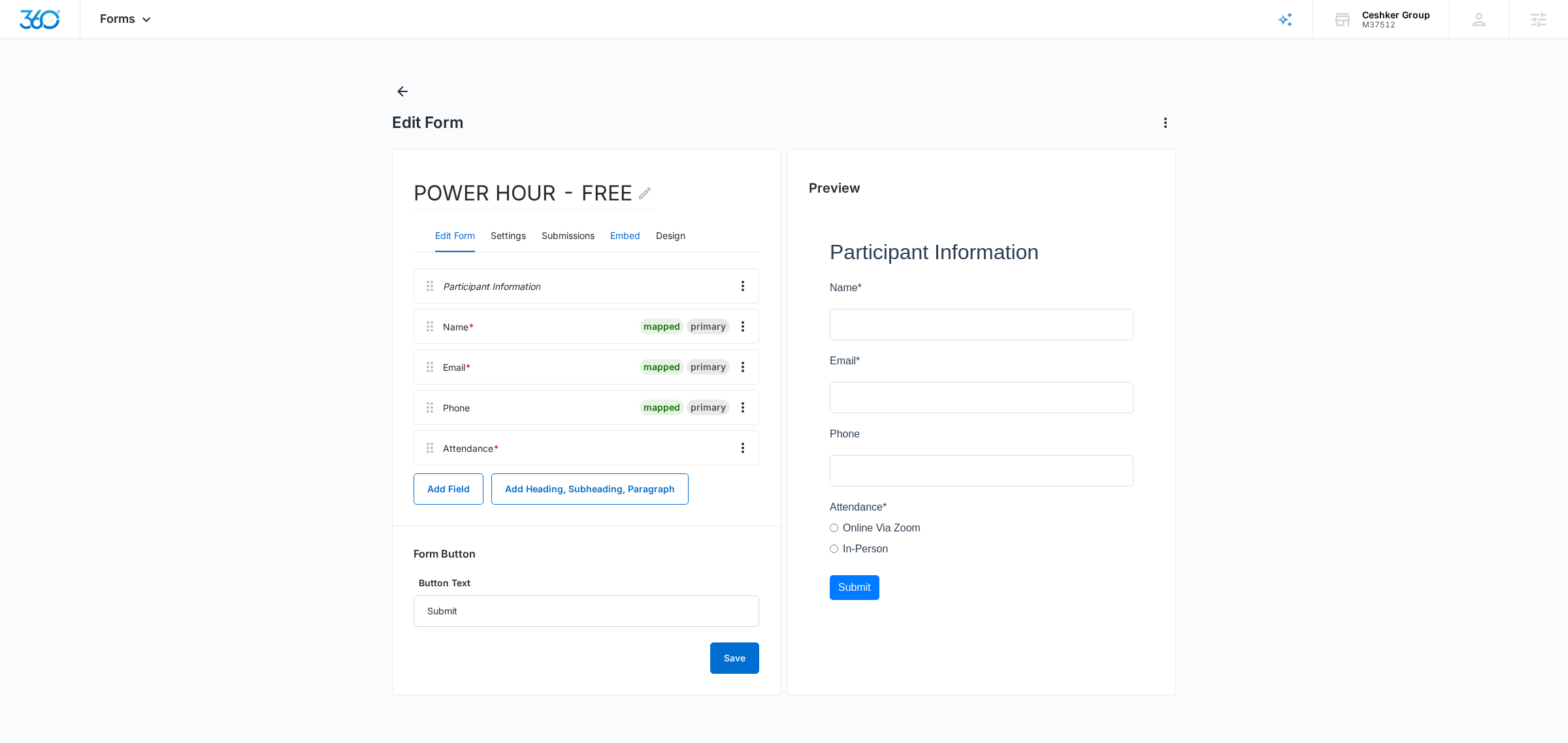
click at [628, 235] on button "Embed" at bounding box center [624, 236] width 30 height 31
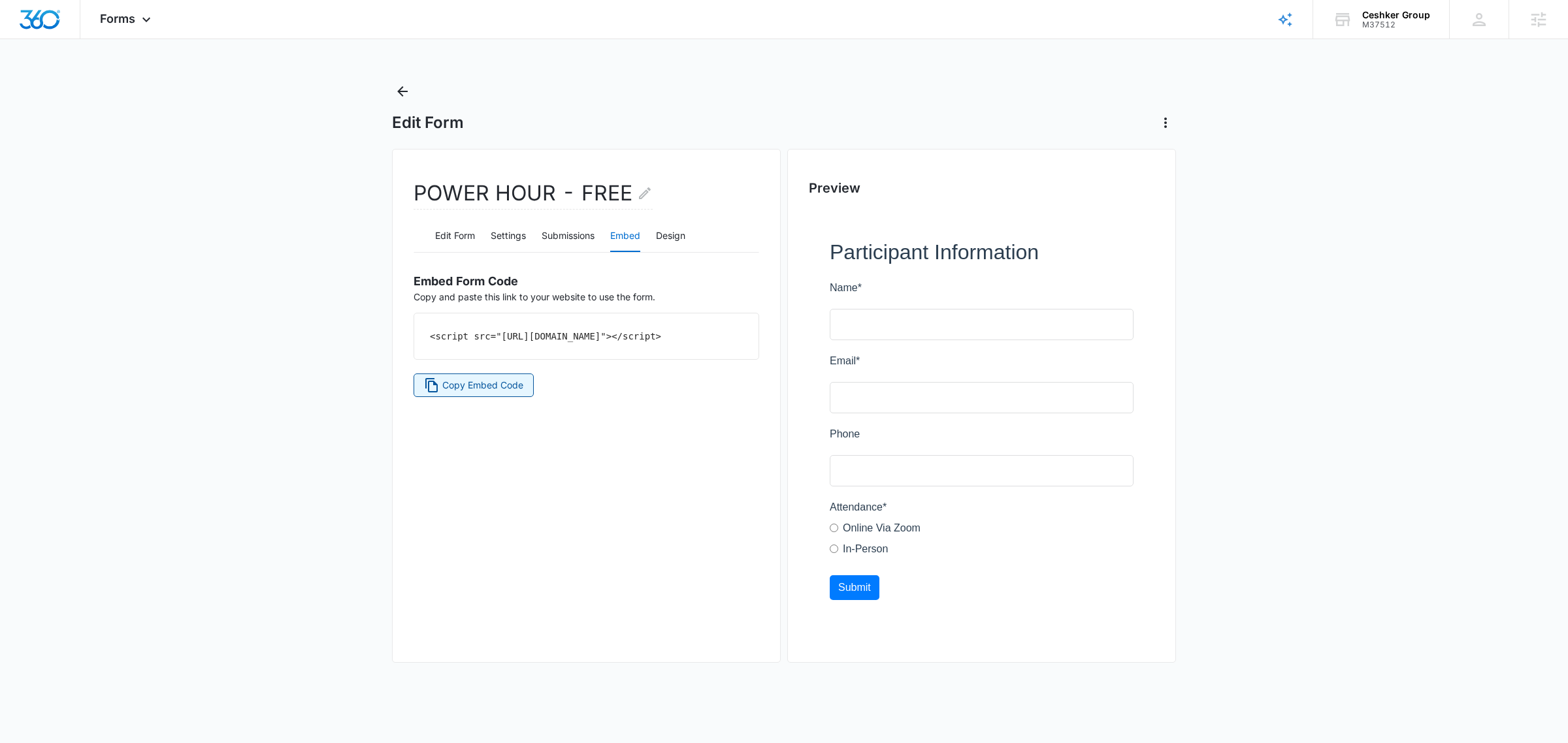
click at [486, 393] on span "Copy Embed Code" at bounding box center [483, 385] width 81 height 15
click at [1385, 14] on div "Ceshker Group" at bounding box center [1396, 15] width 68 height 10
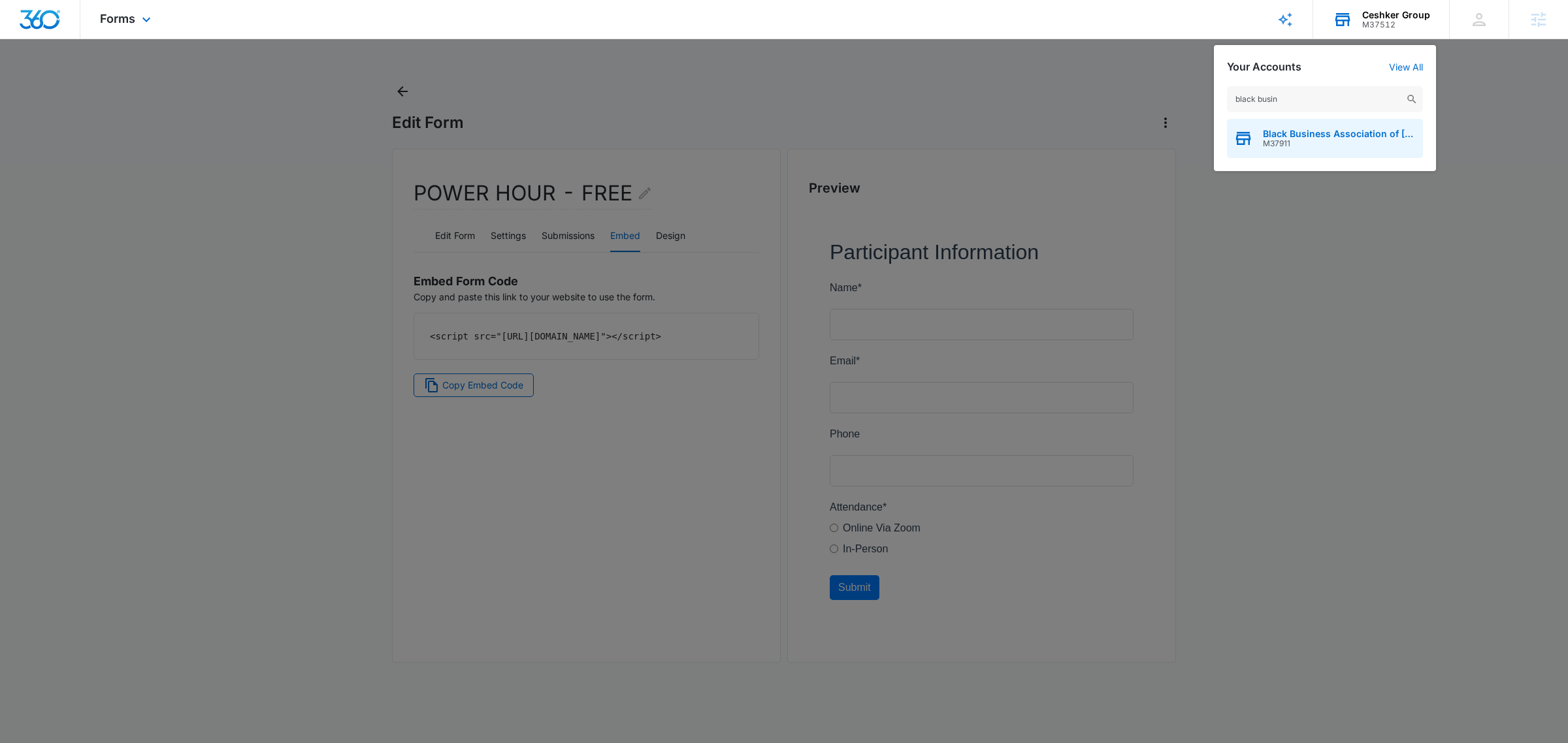
type input "black busin"
click at [1265, 148] on div "Black Business Association of Memphis M37911" at bounding box center [1325, 139] width 196 height 39
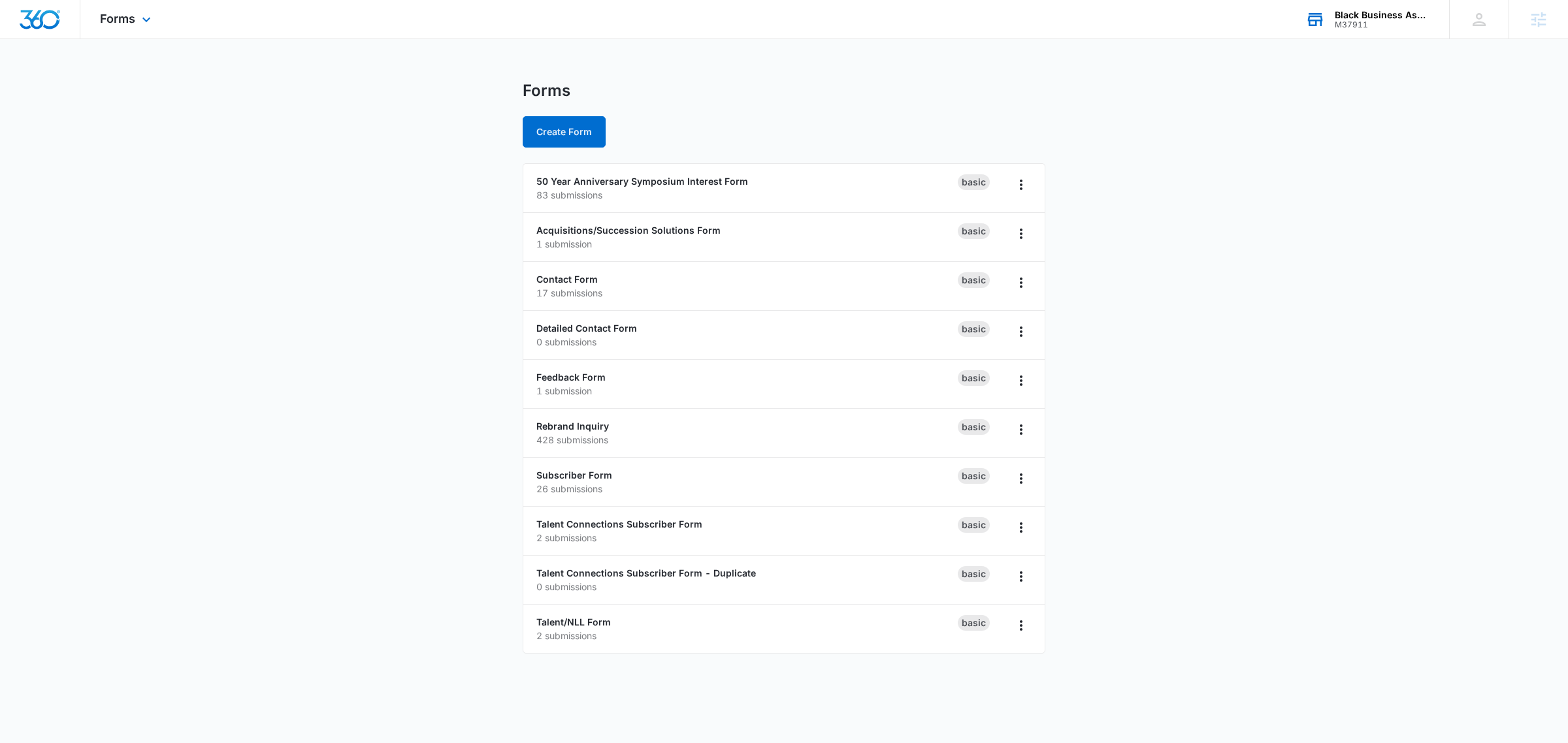
drag, startPoint x: 391, startPoint y: 313, endPoint x: 400, endPoint y: 294, distance: 21.0
click at [391, 313] on main "Forms Create Form 50 Year Anniversary Symposium Interest Form 83 submissions Ba…" at bounding box center [784, 375] width 1568 height 588
click at [131, 8] on div "Forms Apps Reputation Websites Forms CRM Email Social Shop Payments POS Content…" at bounding box center [127, 19] width 93 height 39
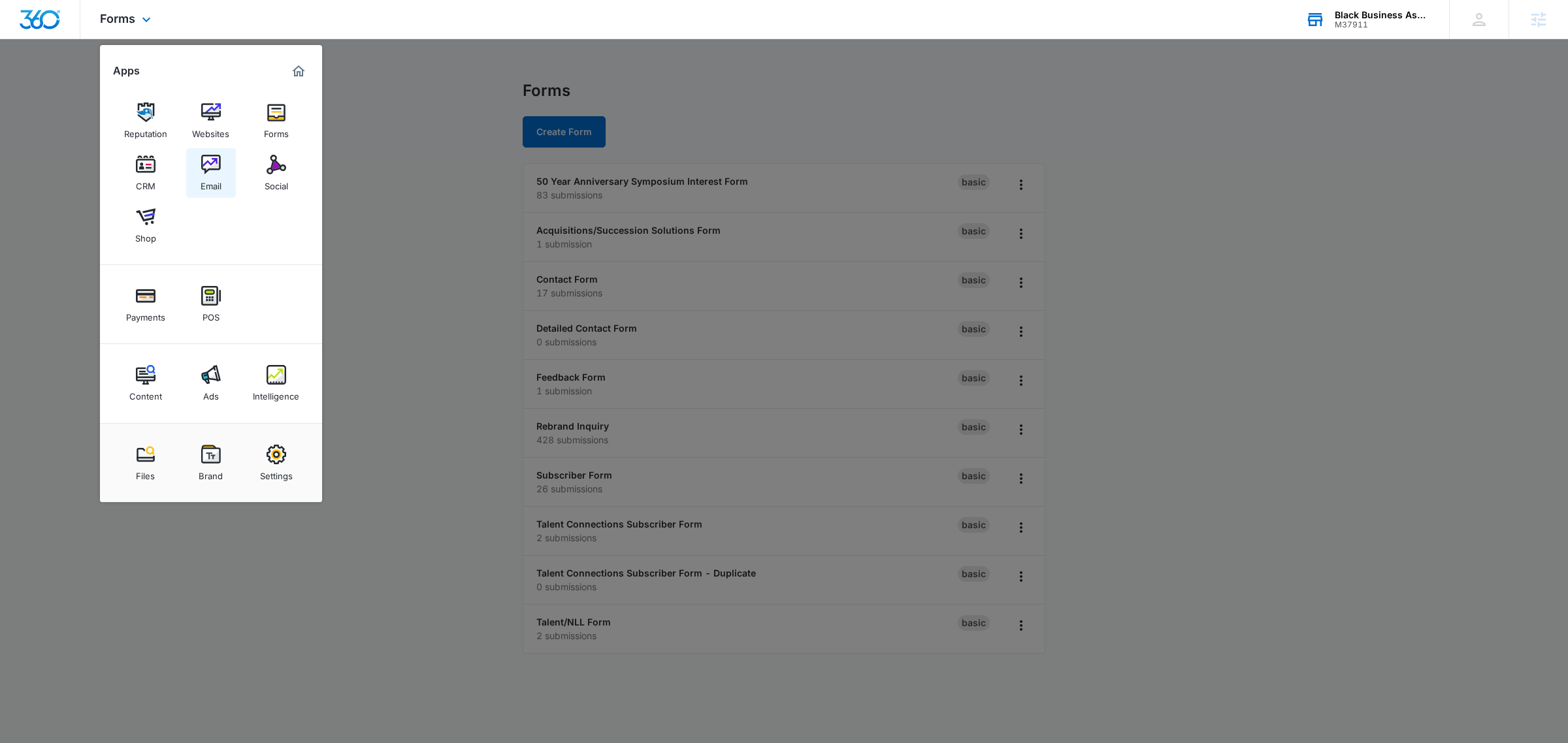
click at [204, 158] on img at bounding box center [210, 164] width 20 height 20
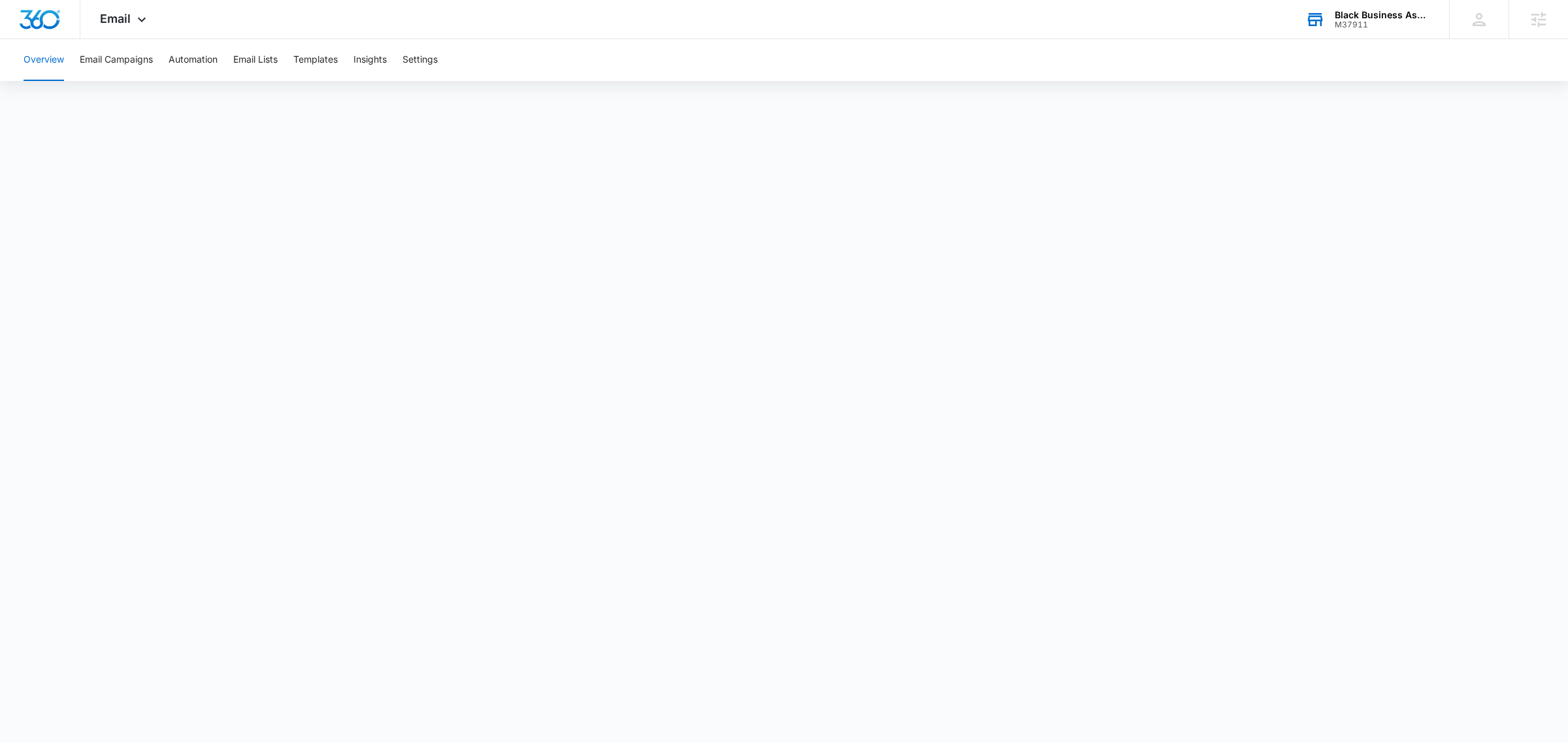
click at [1389, 14] on div "Black Business Association of Memphis" at bounding box center [1382, 15] width 96 height 10
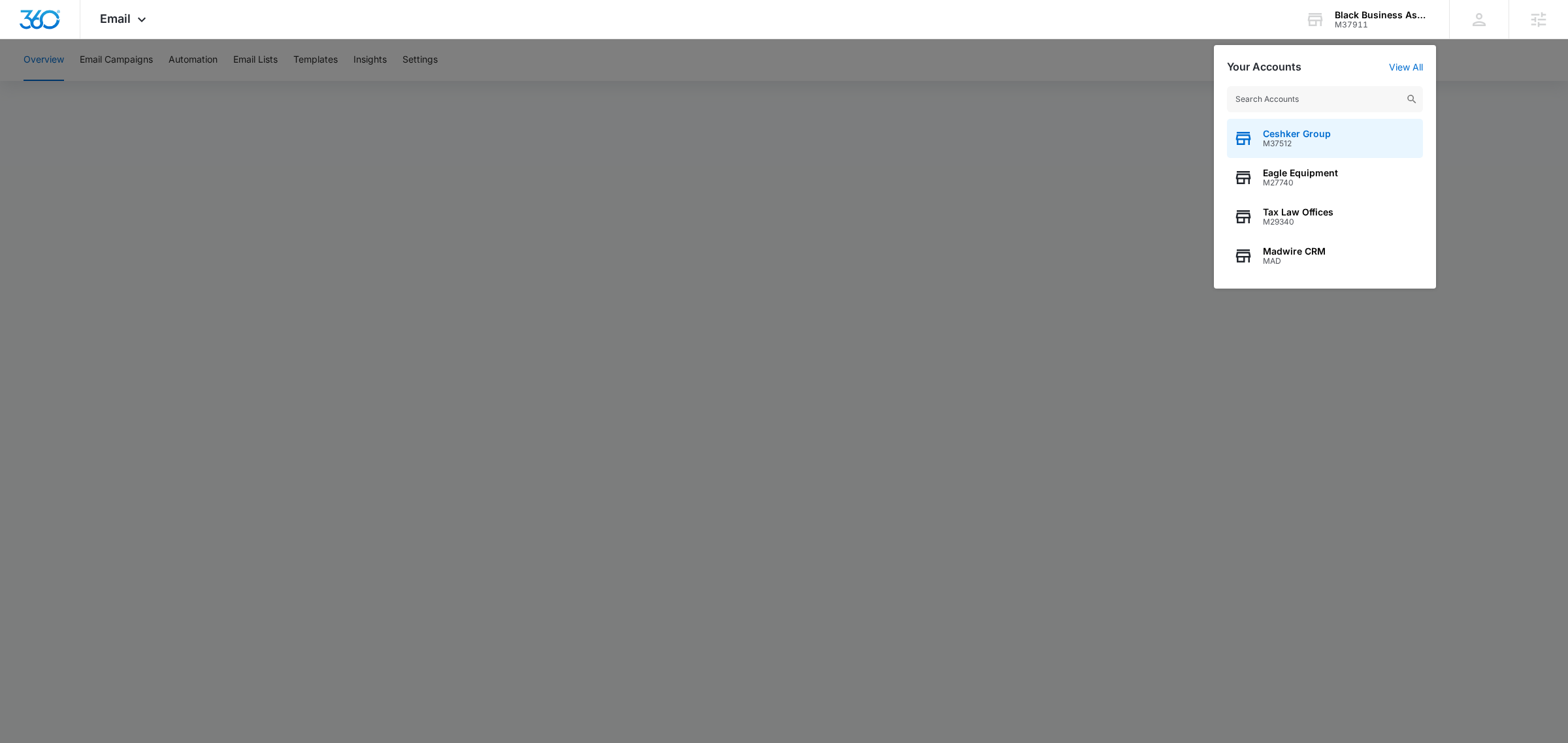
click at [1278, 132] on span "Ceshker Group" at bounding box center [1296, 134] width 68 height 10
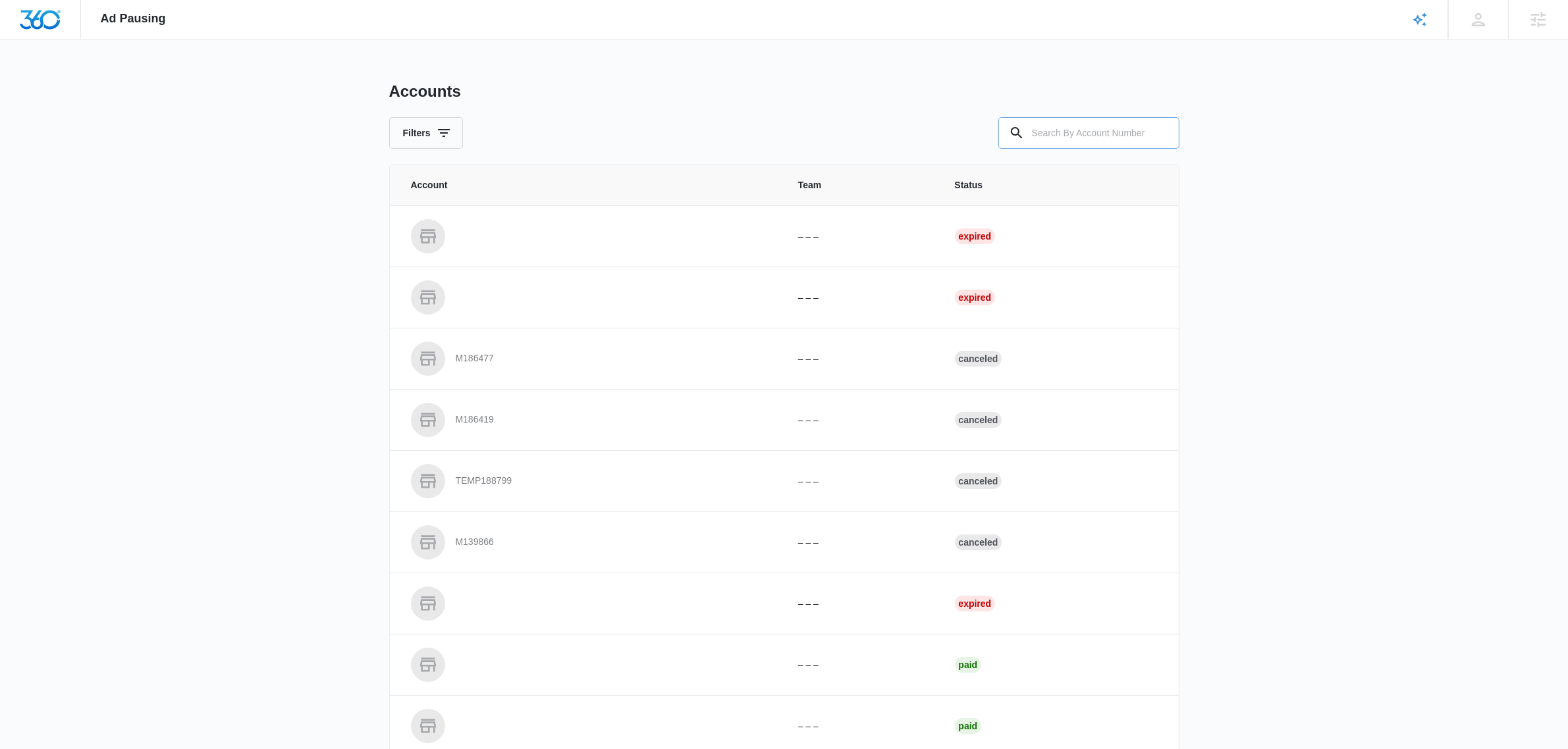
click at [1111, 132] on input "text" at bounding box center [1089, 132] width 181 height 32
type input "chemsource"
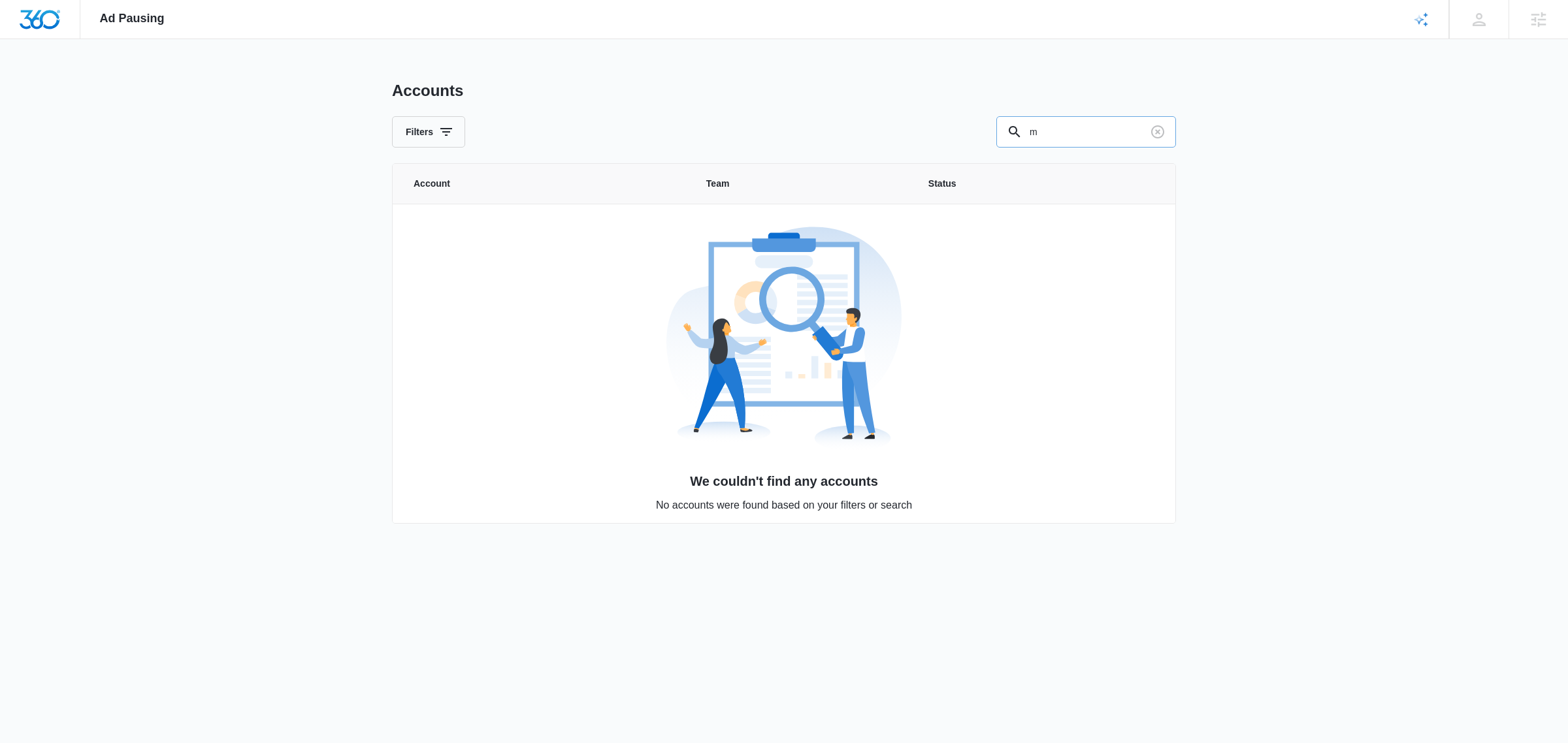
drag, startPoint x: 1066, startPoint y: 140, endPoint x: 1055, endPoint y: 135, distance: 12.1
click at [1066, 140] on input "m" at bounding box center [1086, 131] width 180 height 31
type input "m36999"
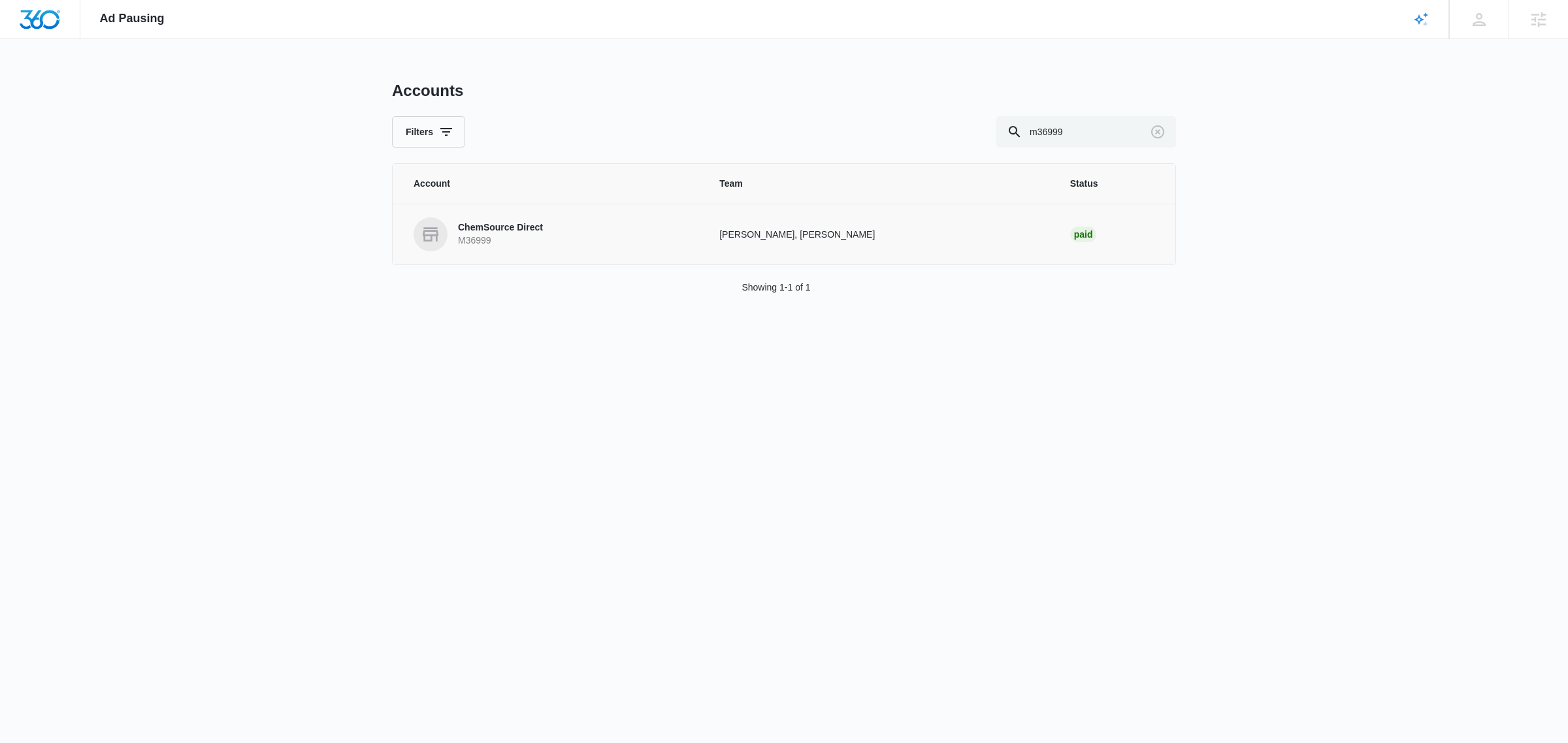
click at [494, 227] on p "ChemSource Direct" at bounding box center [500, 228] width 85 height 13
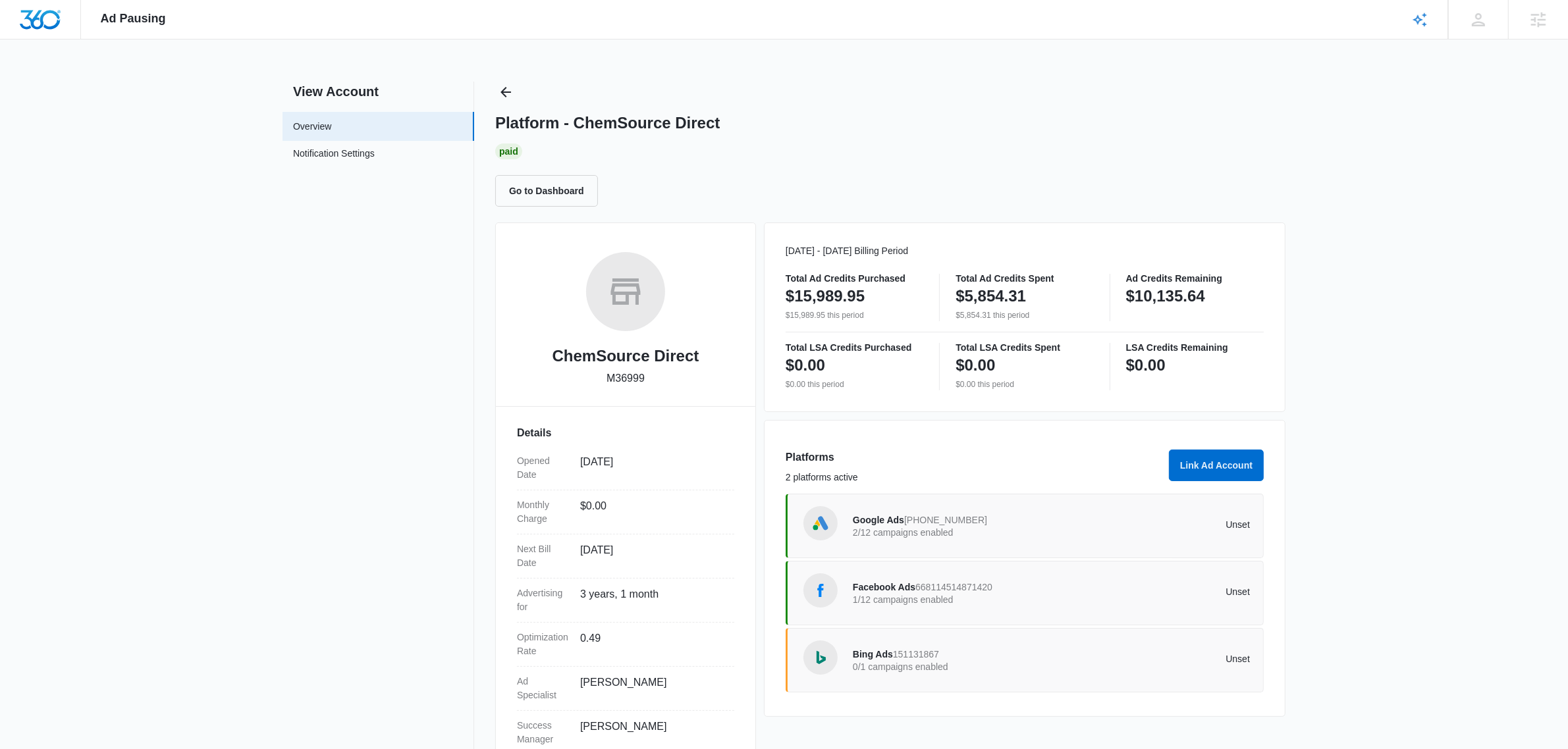
scroll to position [44, 0]
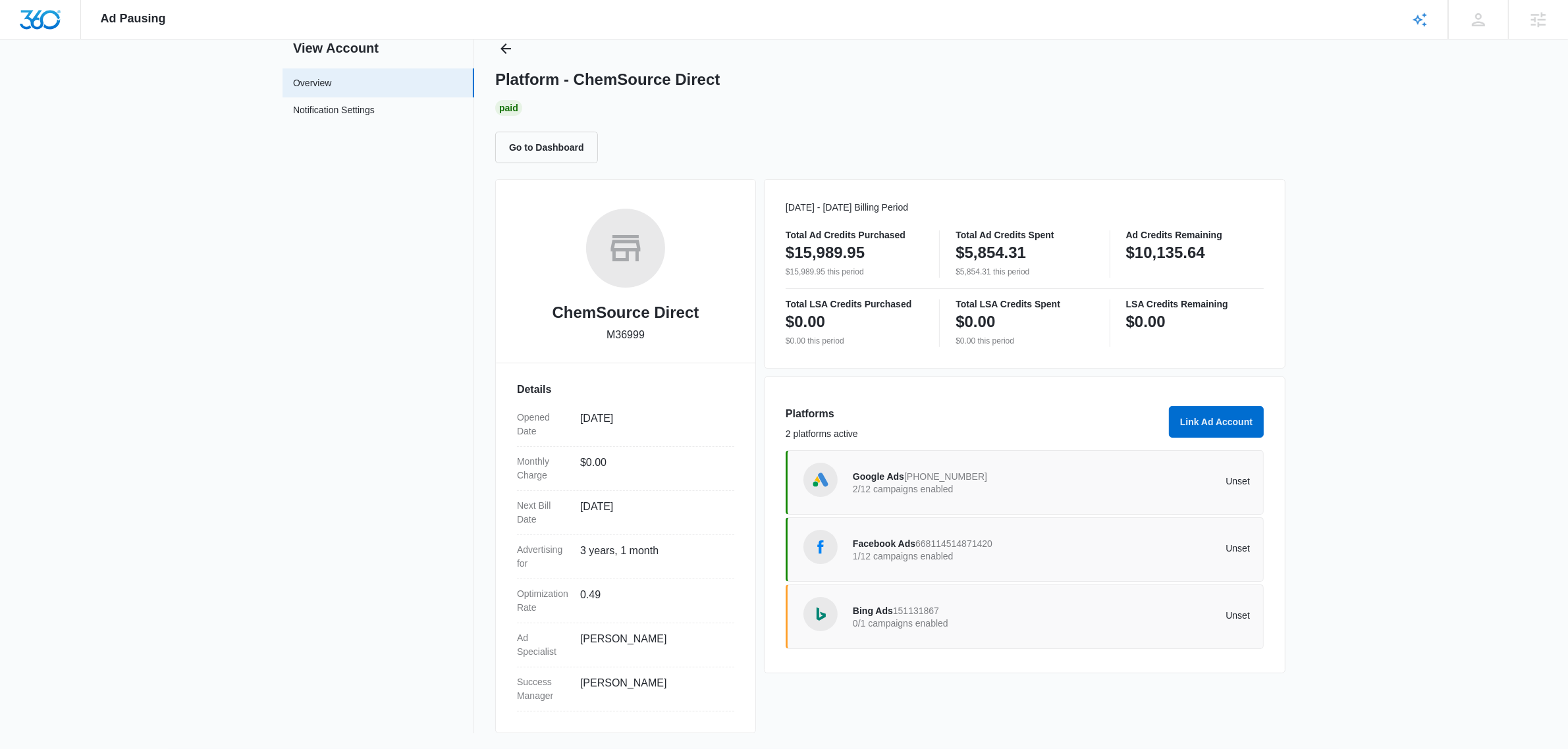
click at [1410, 274] on div "Ad Pausing Apps Reputation Websites Forms CRM Email Social Shop Payments POS Co…" at bounding box center [784, 331] width 1568 height 749
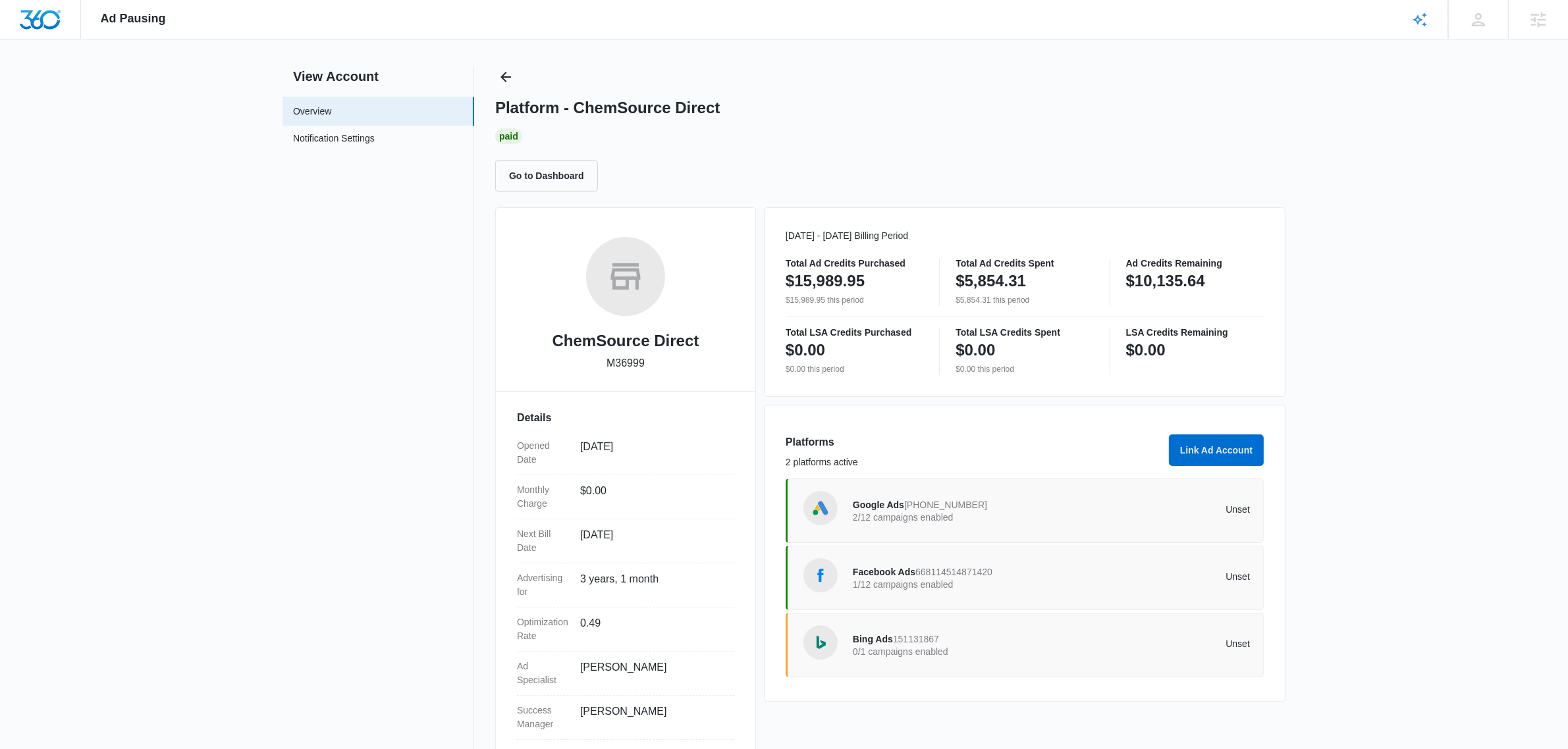
scroll to position [0, 0]
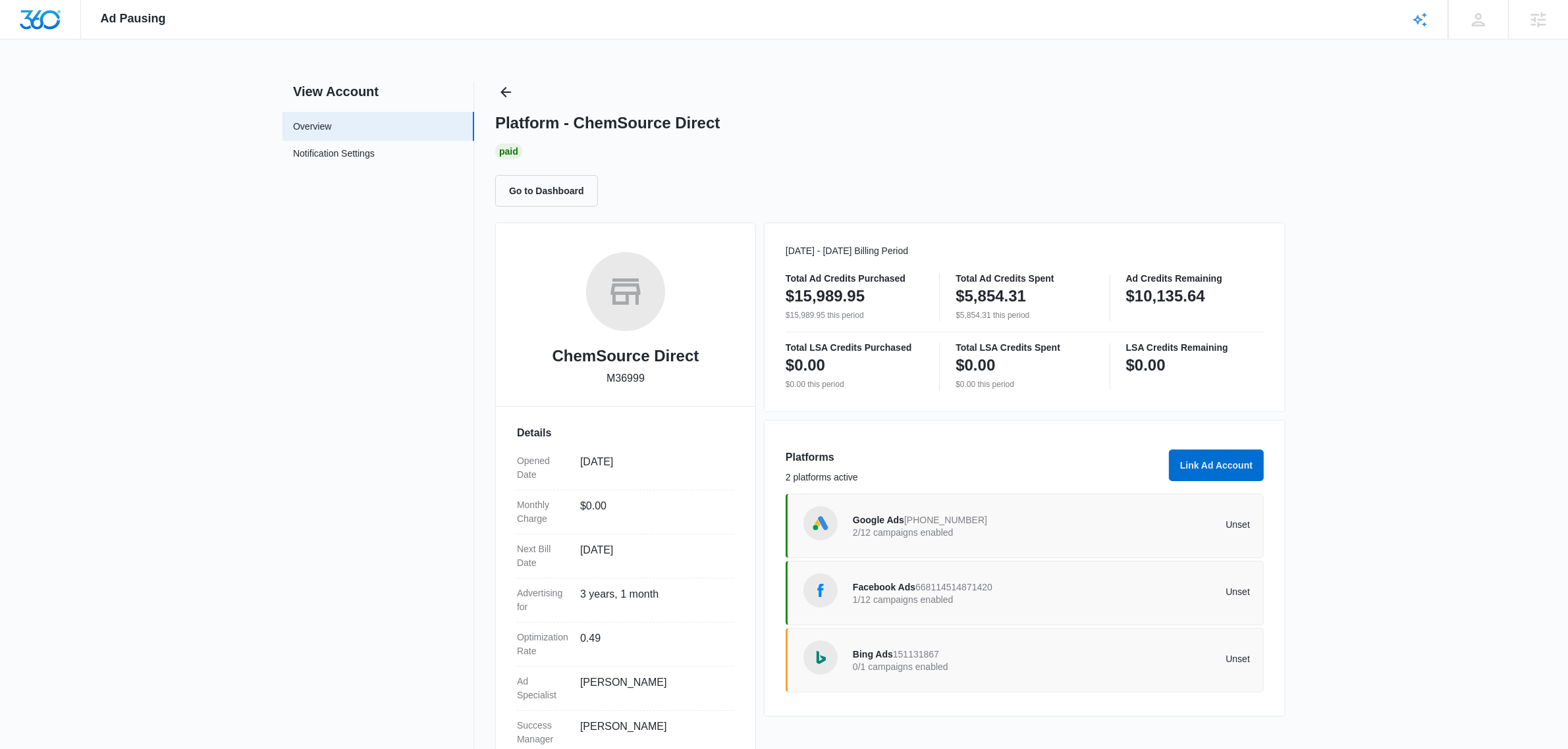
click at [313, 380] on nav "View Account Overview Notification Settings 0" at bounding box center [378, 429] width 191 height 695
drag, startPoint x: 291, startPoint y: 198, endPoint x: 228, endPoint y: 129, distance: 93.4
click at [291, 198] on nav "View Account Overview Notification Settings 0" at bounding box center [378, 429] width 191 height 695
